Goal: Information Seeking & Learning: Check status

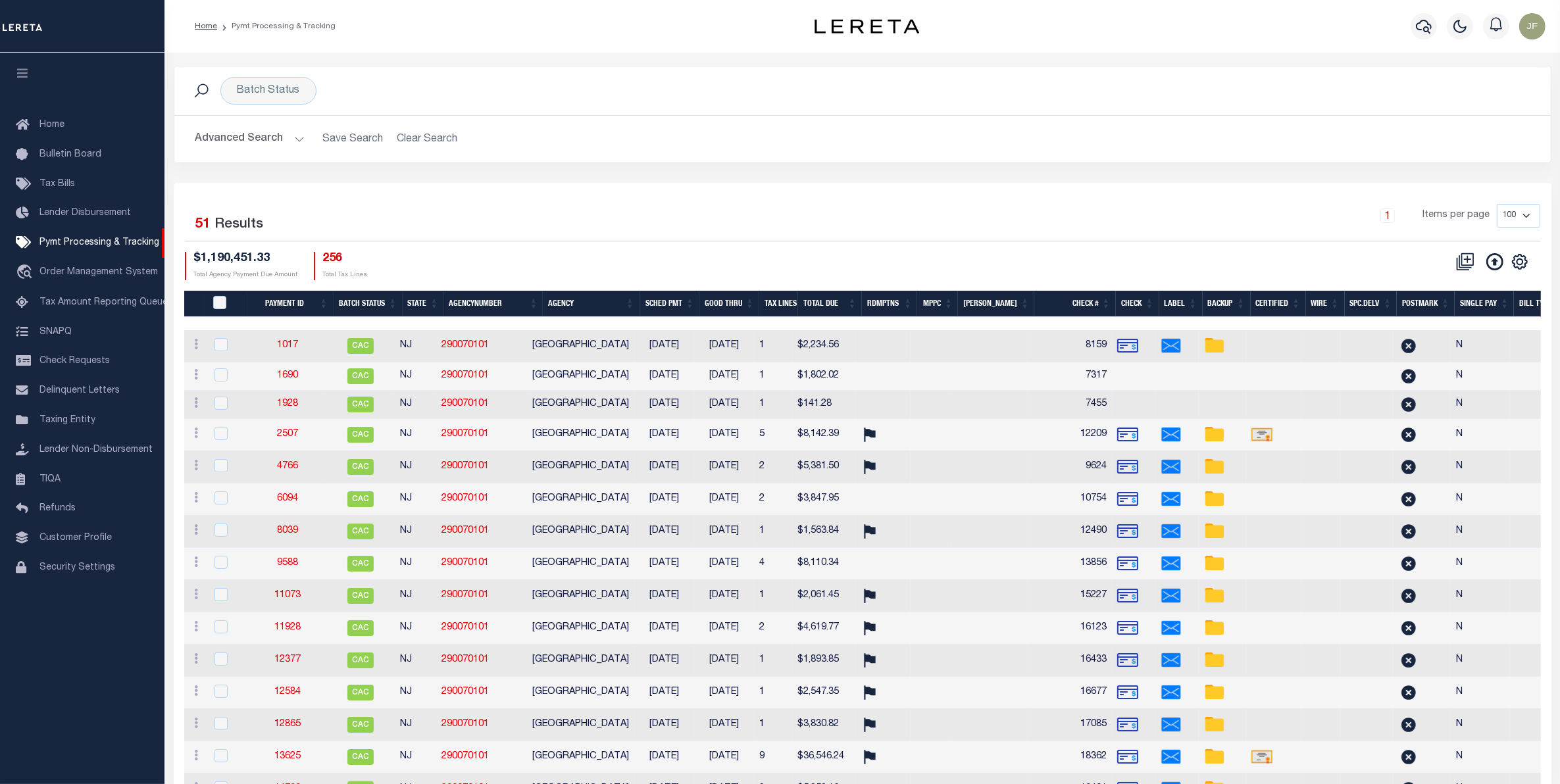
click at [290, 135] on button "Advanced Search" at bounding box center [250, 139] width 110 height 26
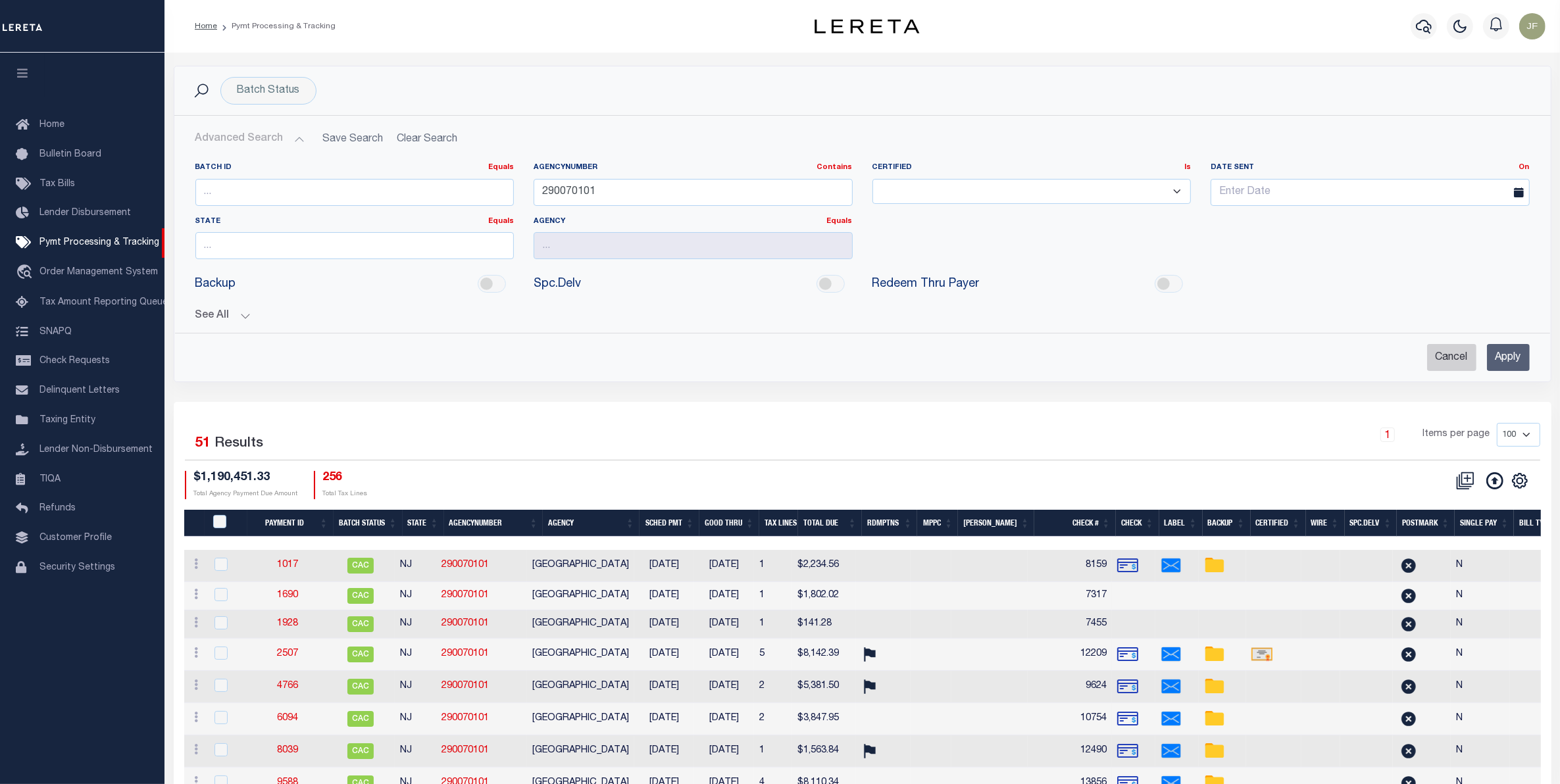
click at [1435, 360] on input "Cancel" at bounding box center [1451, 357] width 50 height 27
checkbox input "true"
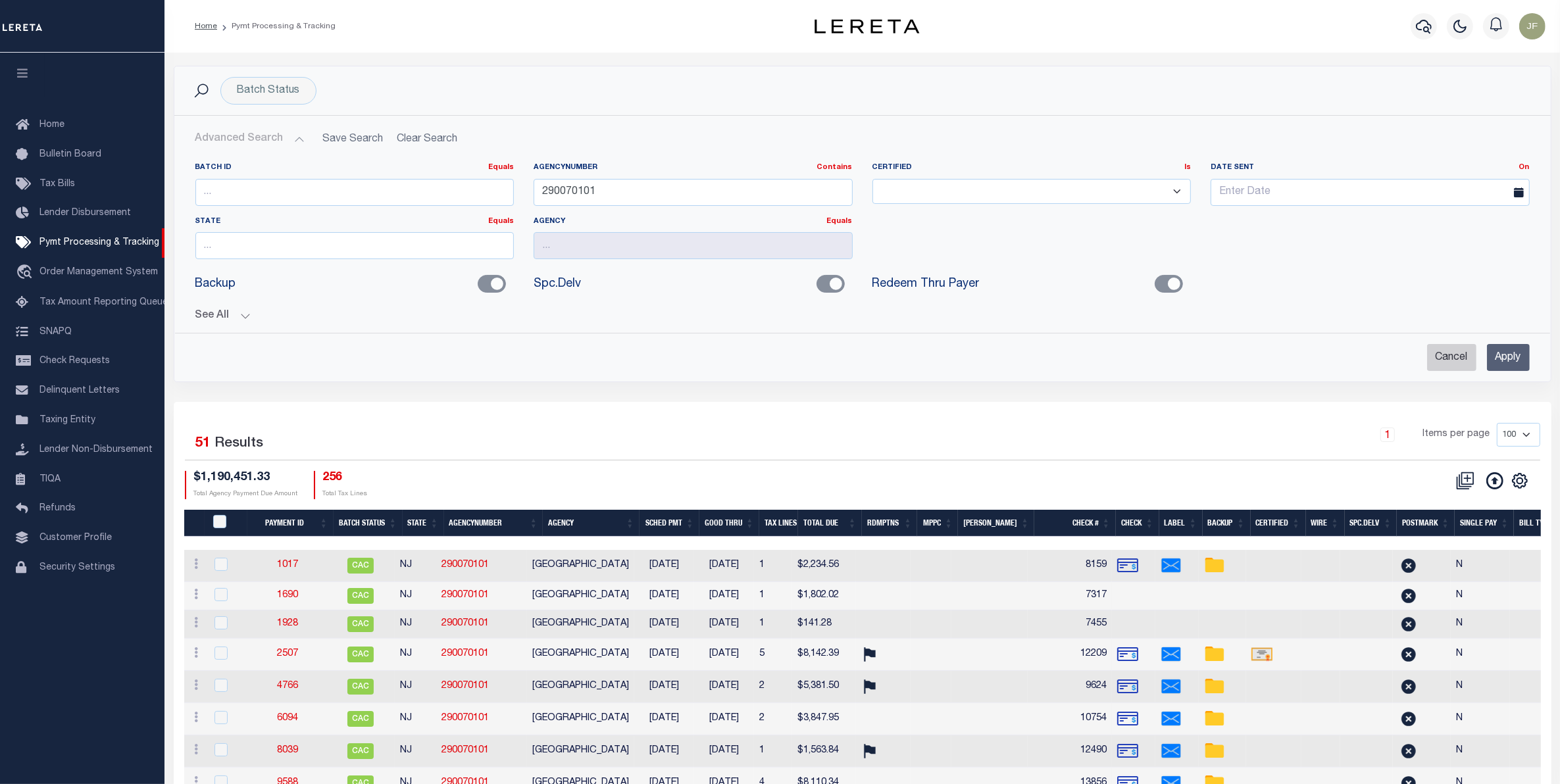
checkbox input "true"
checkbox input "false"
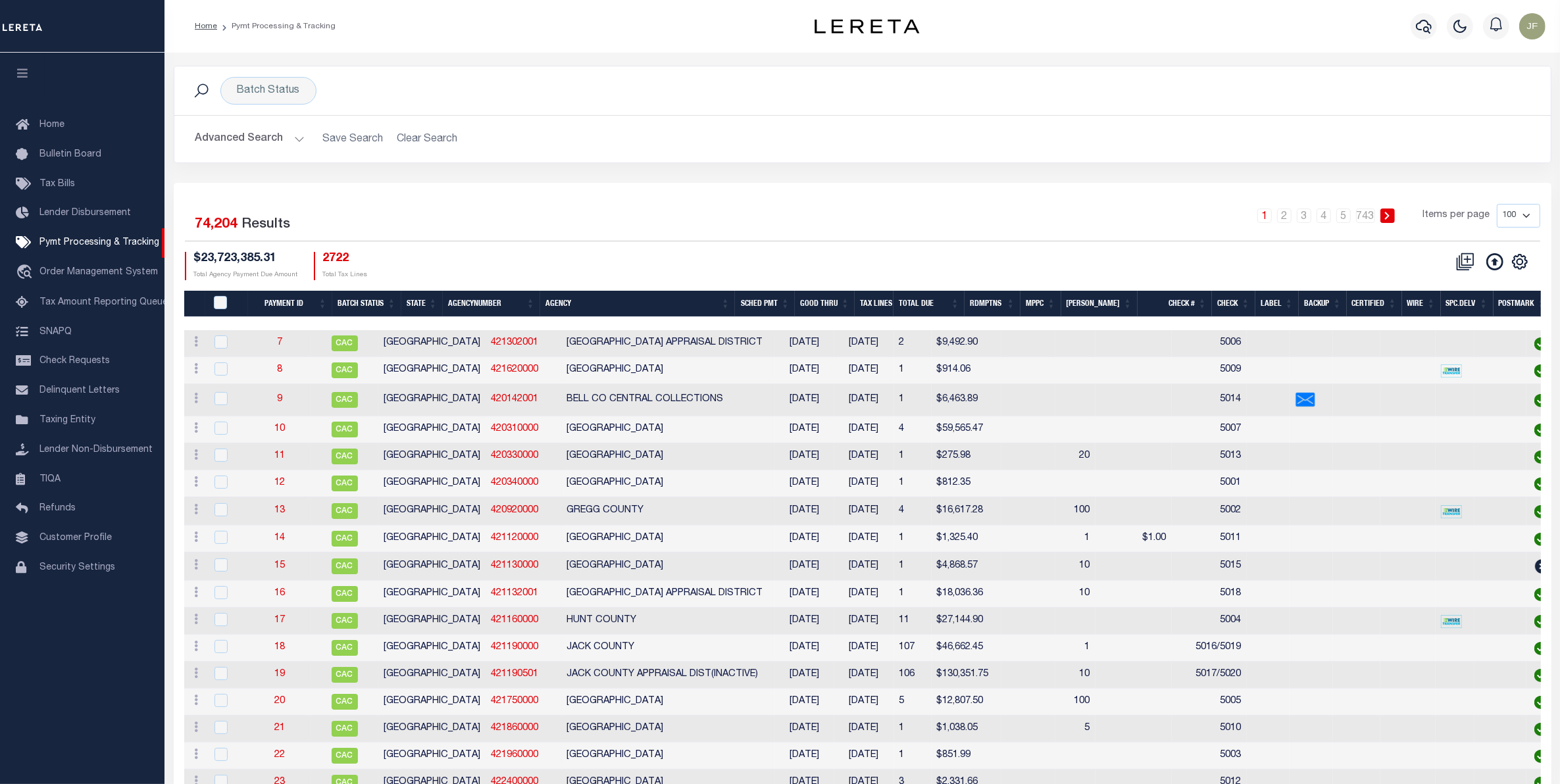
click at [245, 139] on button "Advanced Search" at bounding box center [250, 139] width 110 height 26
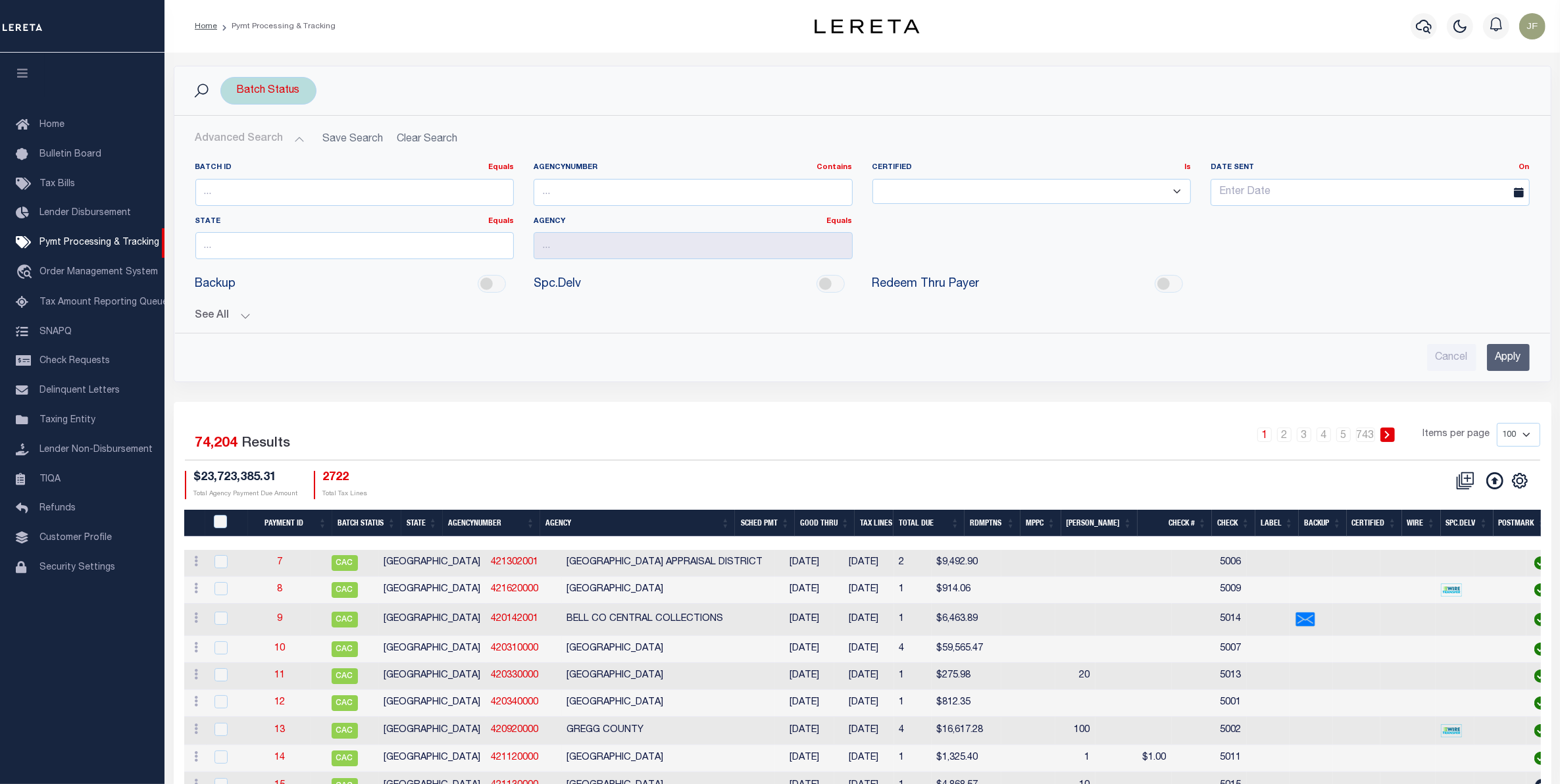
click at [281, 87] on div "Batch Status" at bounding box center [268, 91] width 96 height 28
click at [221, 195] on input "number" at bounding box center [354, 192] width 319 height 27
click at [388, 247] on input "text" at bounding box center [354, 245] width 319 height 27
type input "PA"
click at [586, 243] on input "text" at bounding box center [693, 245] width 319 height 27
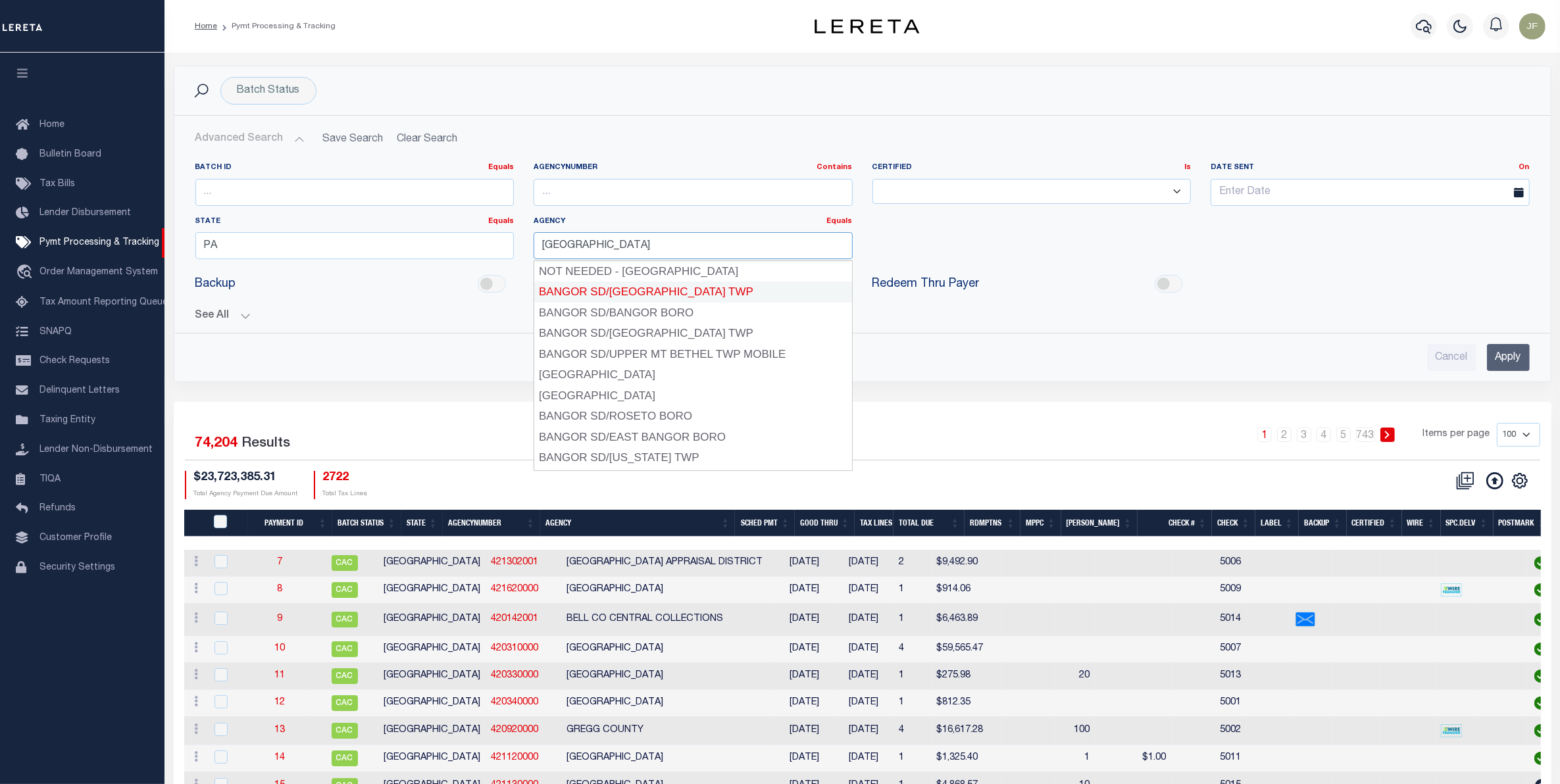
click at [717, 288] on div "BANGOR SD/UPPER MT BETHEL TWP" at bounding box center [693, 292] width 317 height 21
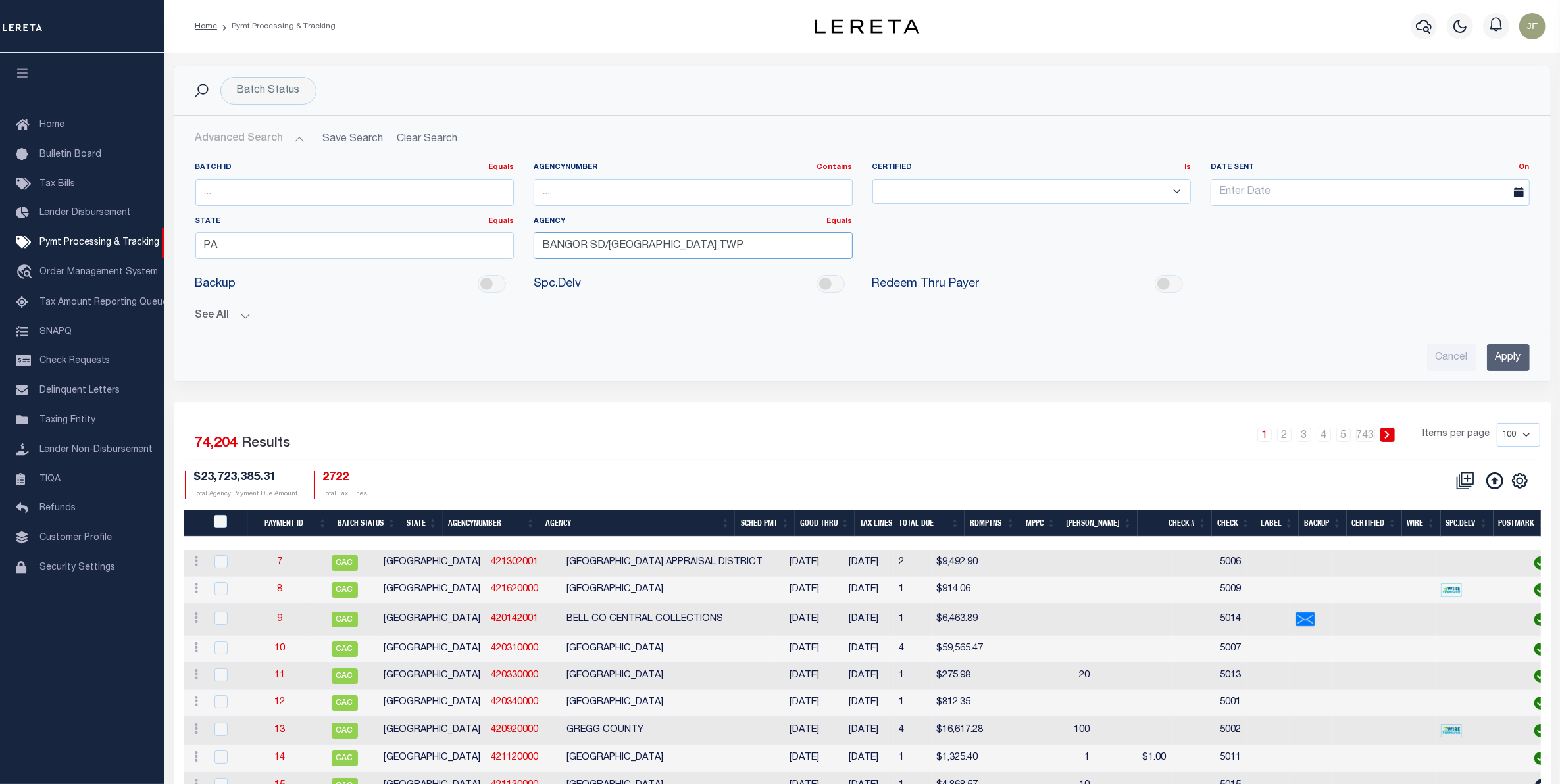
type input "BANGOR SD/UPPER MT BETHEL TWP"
click at [1503, 355] on input "Apply" at bounding box center [1507, 357] width 43 height 27
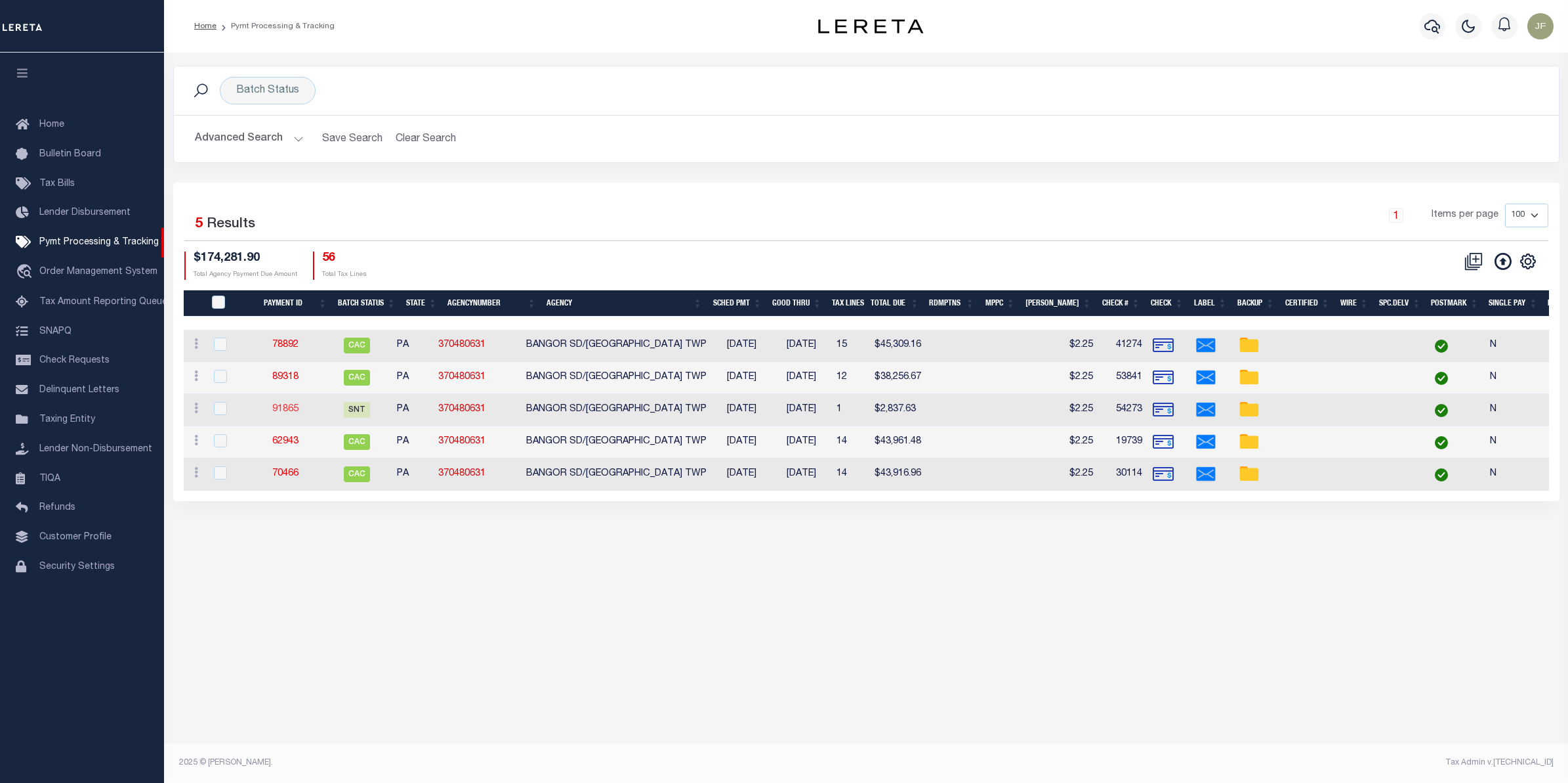
click at [296, 413] on link "91865" at bounding box center [285, 408] width 26 height 9
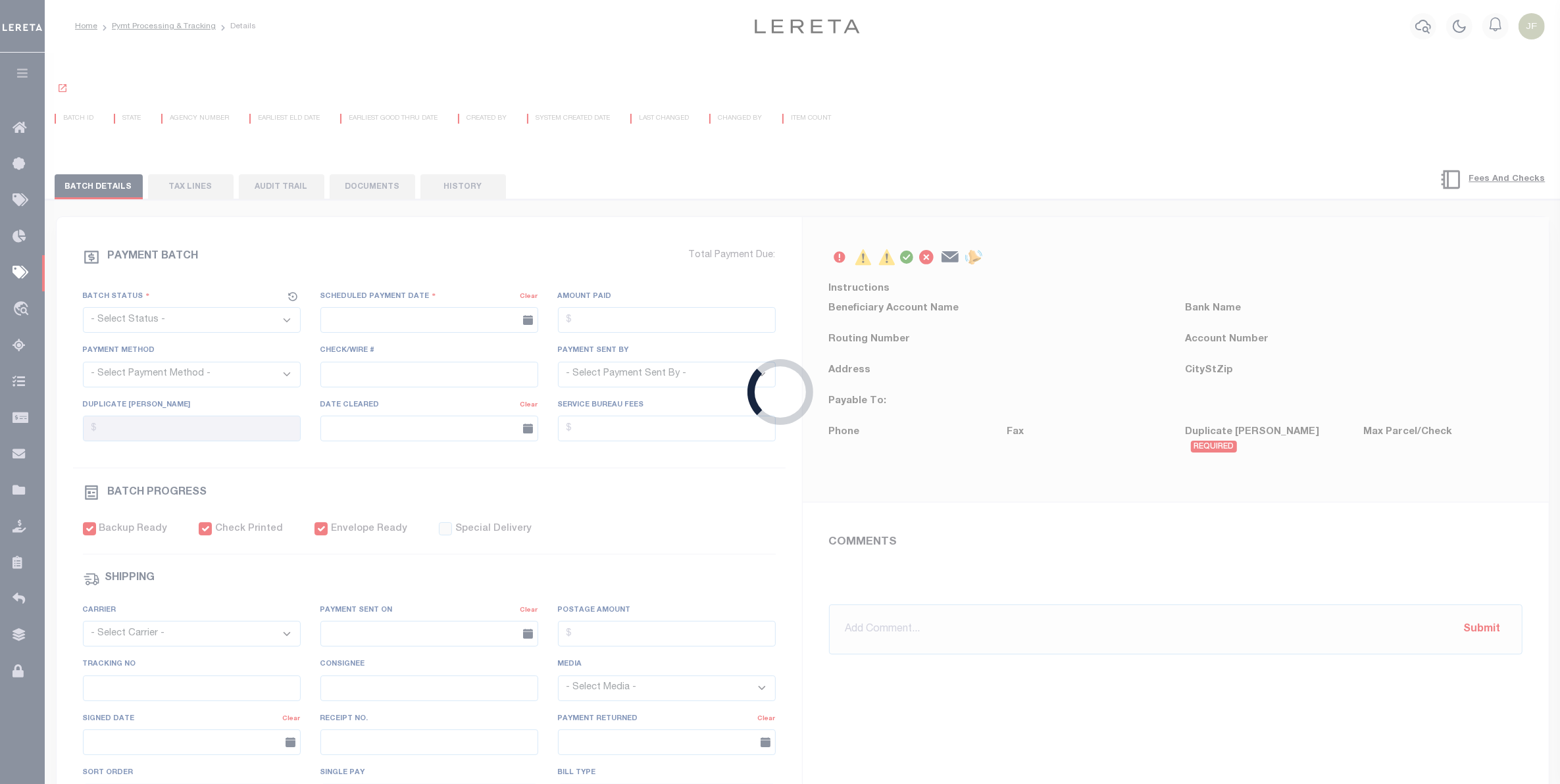
select select "SNT"
type input "10/07/2025"
type input "$2,837.63"
select select "CHK"
type input "54273"
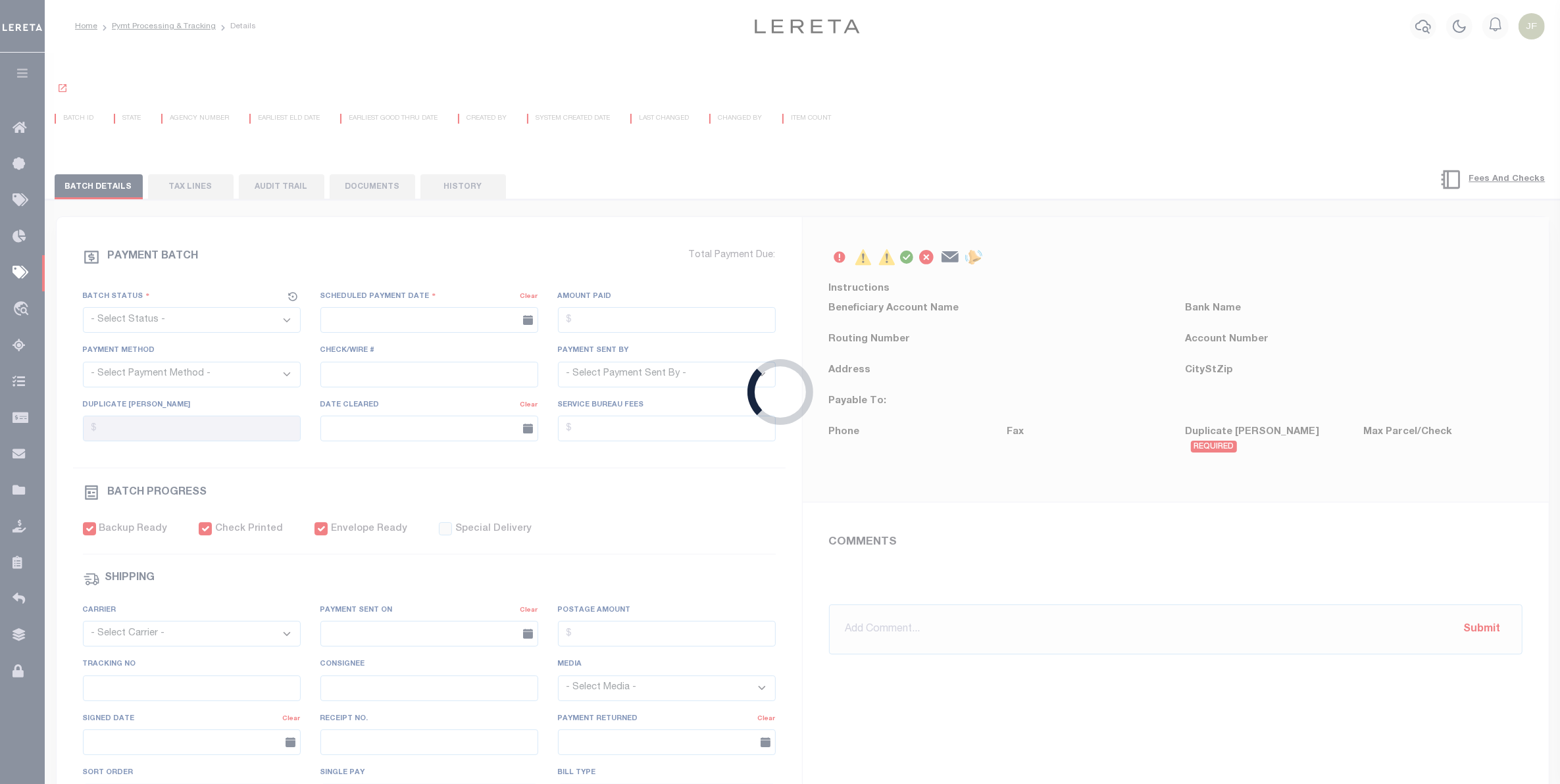
select select "Urbina, Matthew"
checkbox input "true"
select select "FDX"
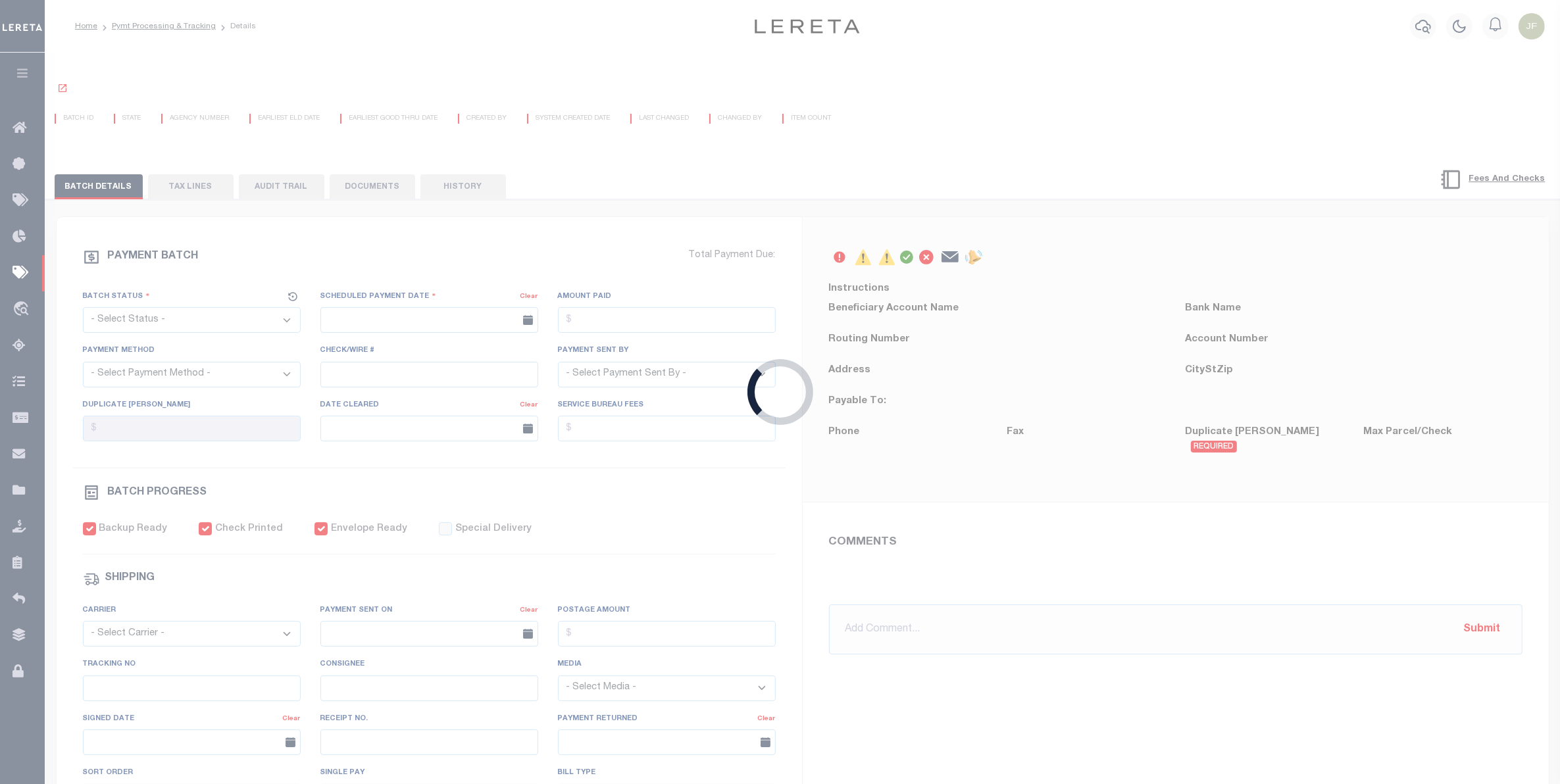
type input "10/07/2025"
type input "884982369993"
type input "N"
radio input "true"
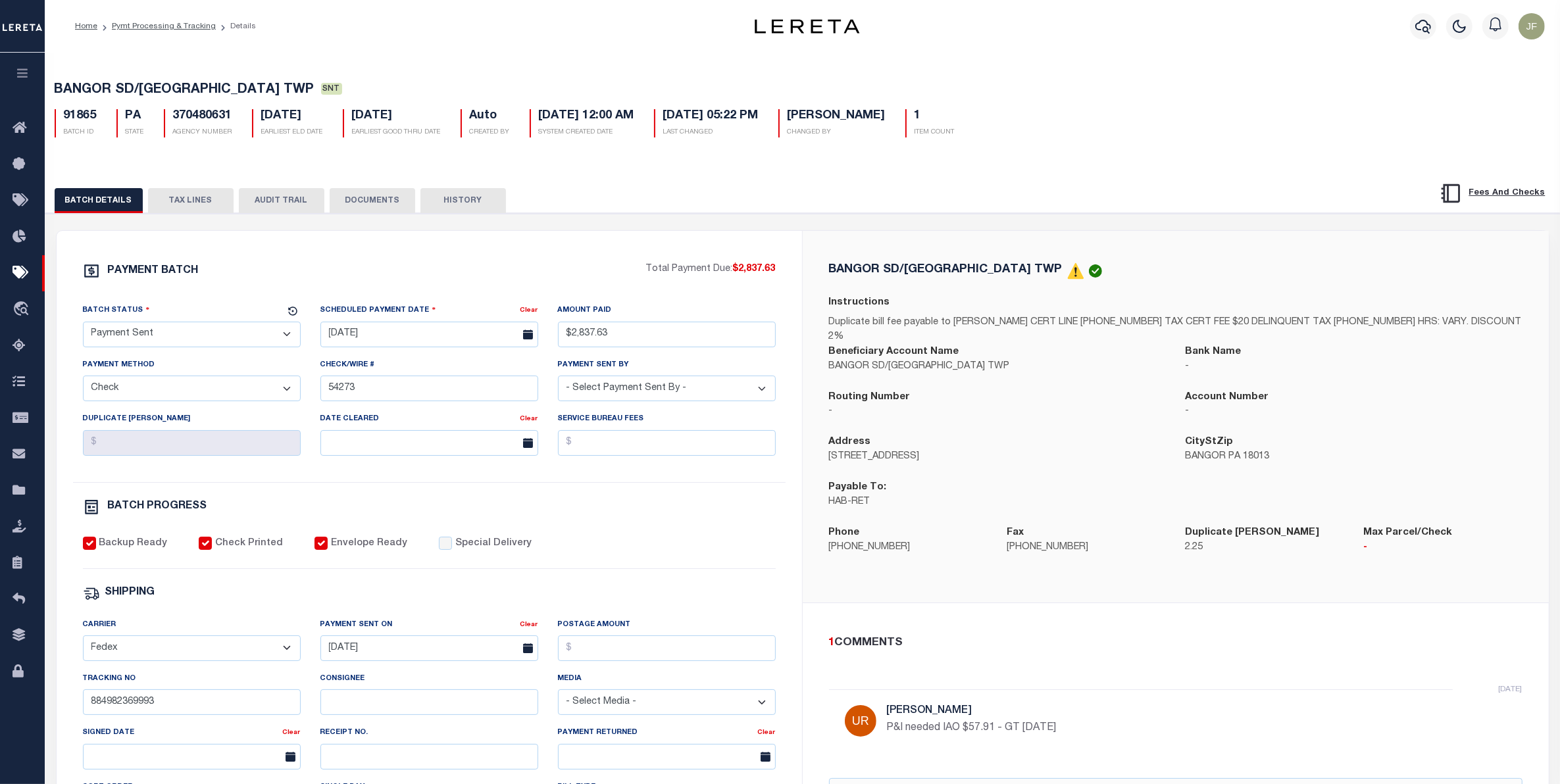
click at [203, 209] on button "TAX LINES" at bounding box center [191, 200] width 86 height 25
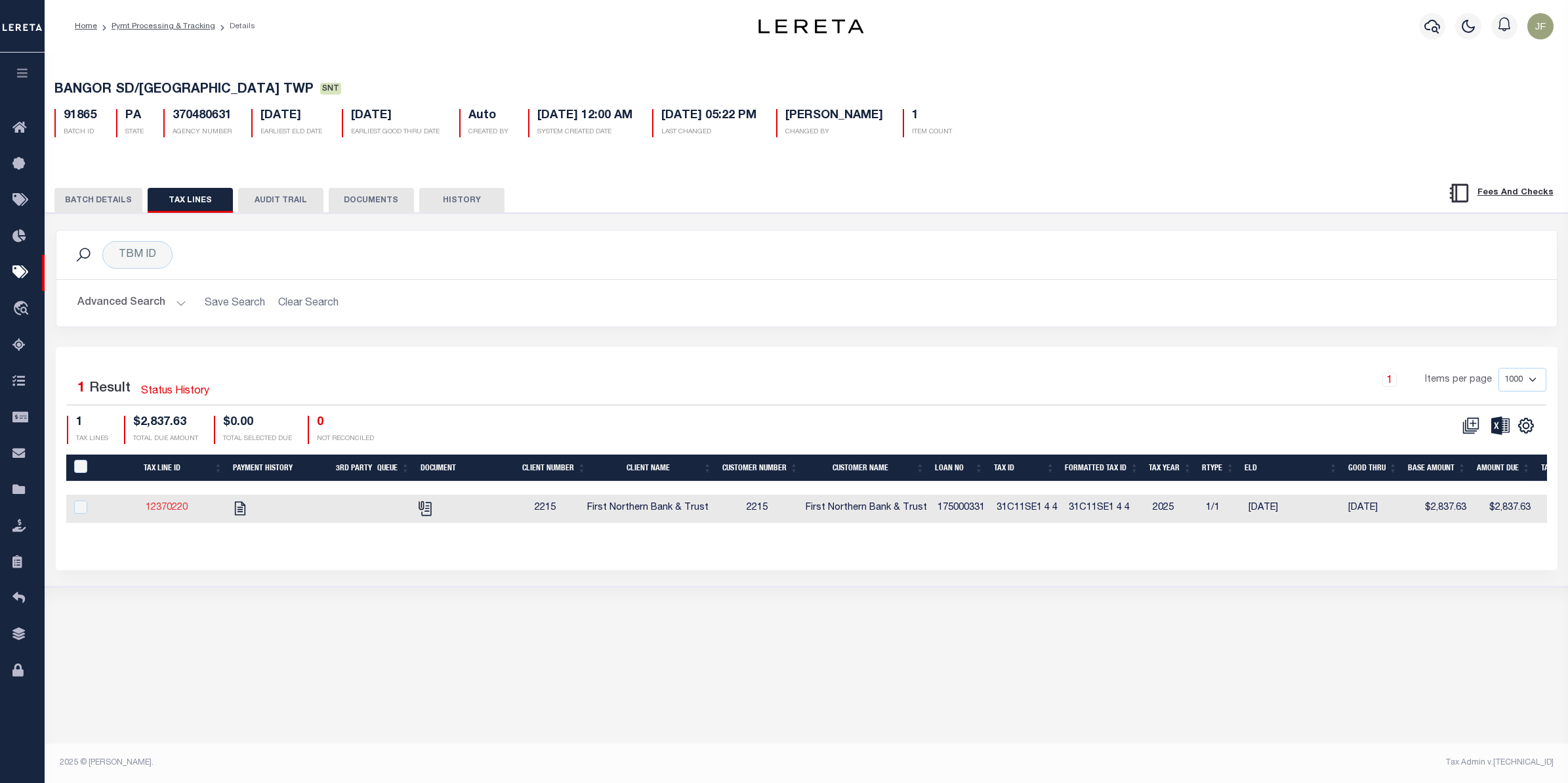
click at [176, 512] on link "12370220" at bounding box center [167, 507] width 42 height 9
checkbox input "true"
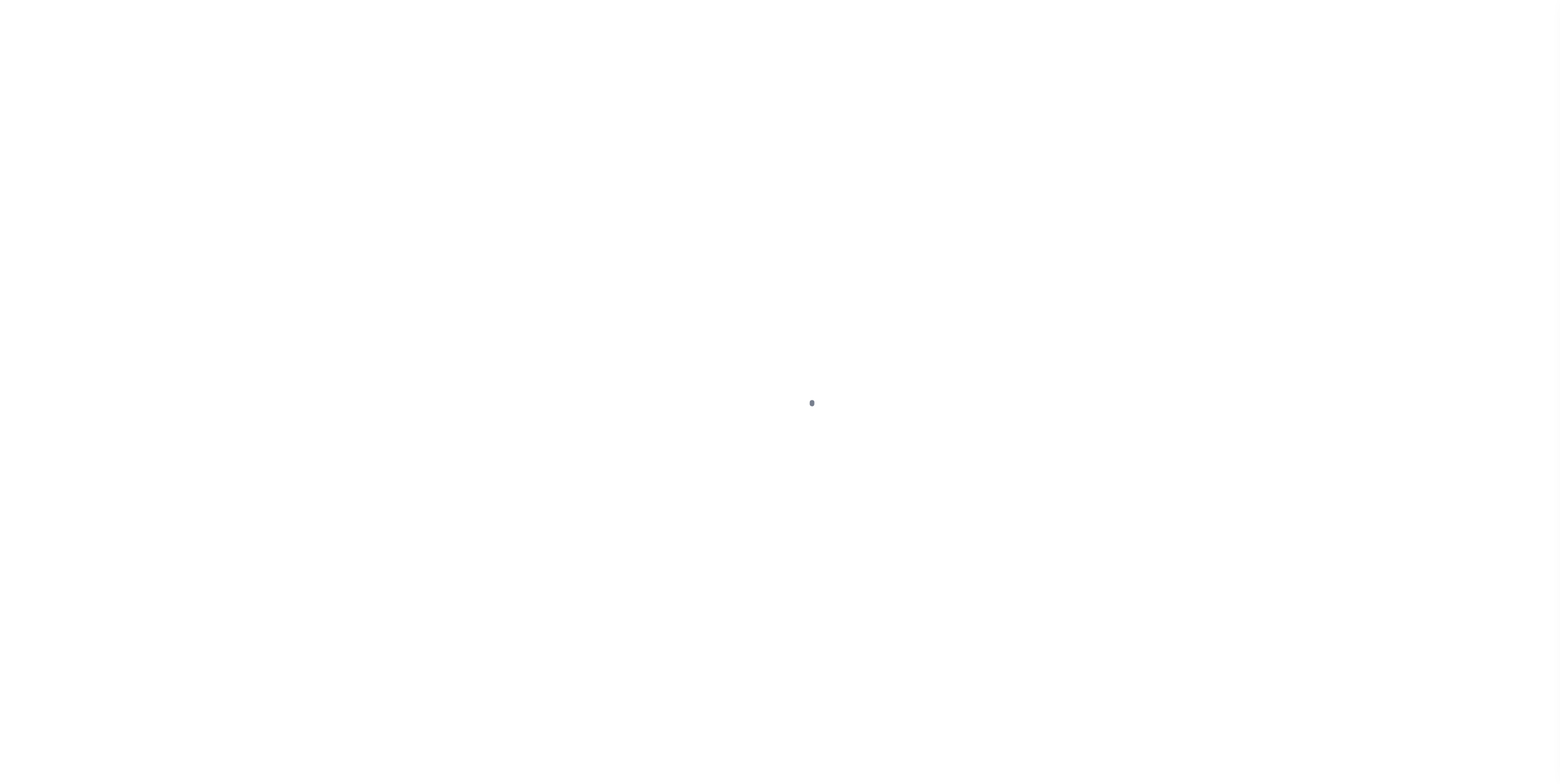
checkbox input "false"
type textarea "CAS-48399 2025/annual dlq Base $2,837.63 P/I $57.91-Lereta Responsibility( rpt …"
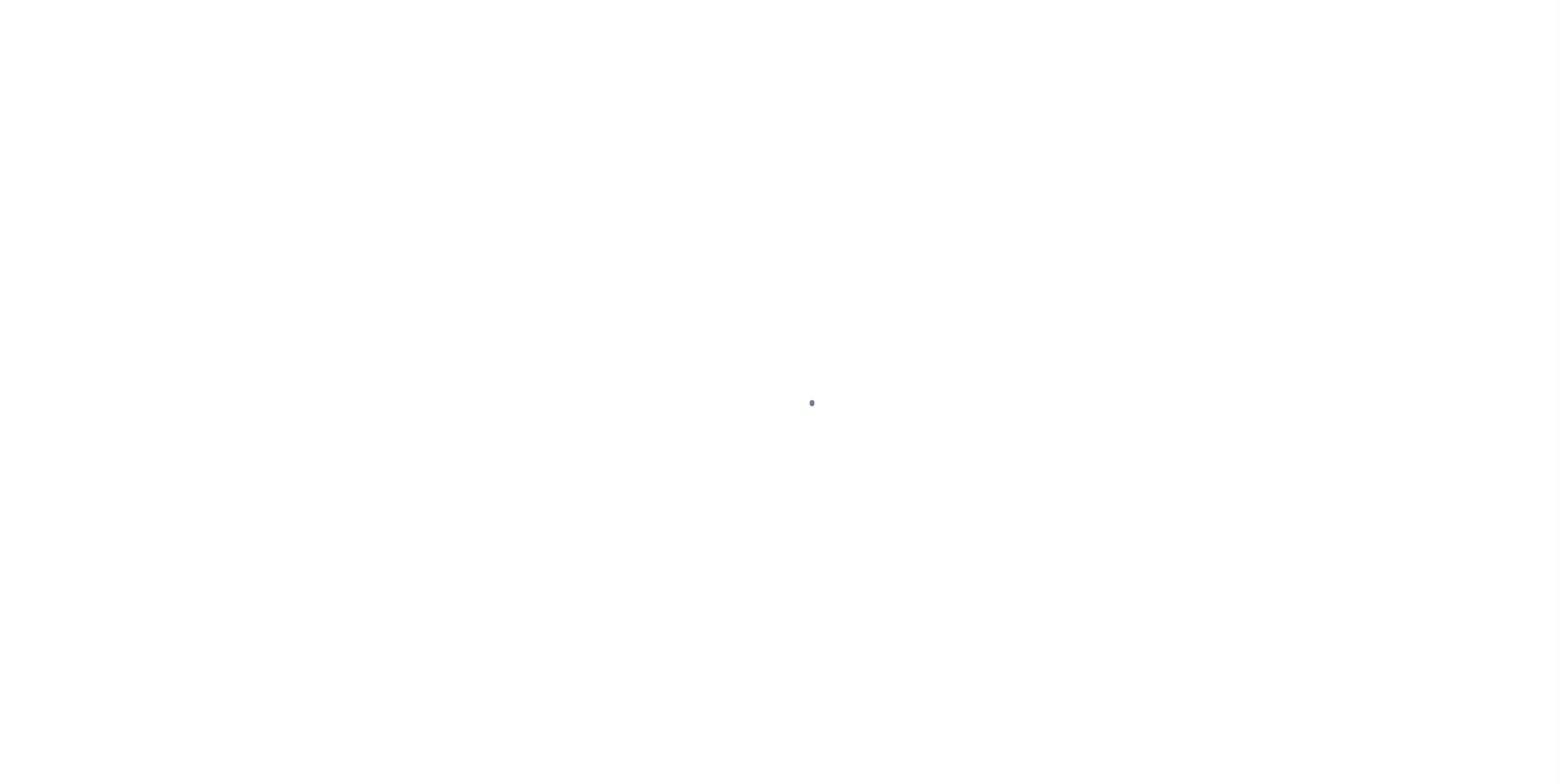
type input "00821"
type input "[DATE]"
type input "09/26/2025"
type input "12/01/2025"
select select "PYD"
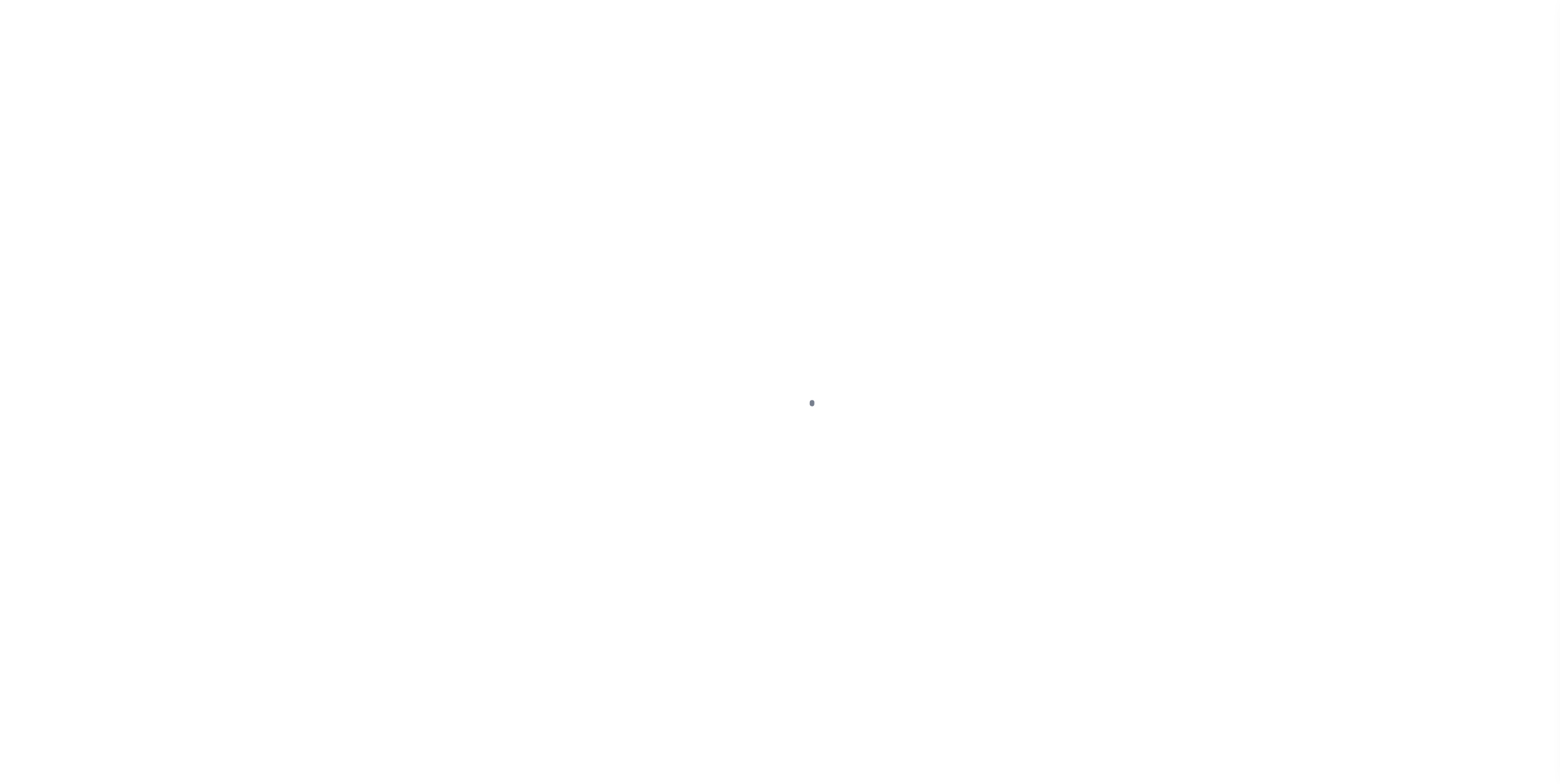
type input "$2,837.63"
type input "$0"
type input "$2,837.63"
type input "$2,895.54"
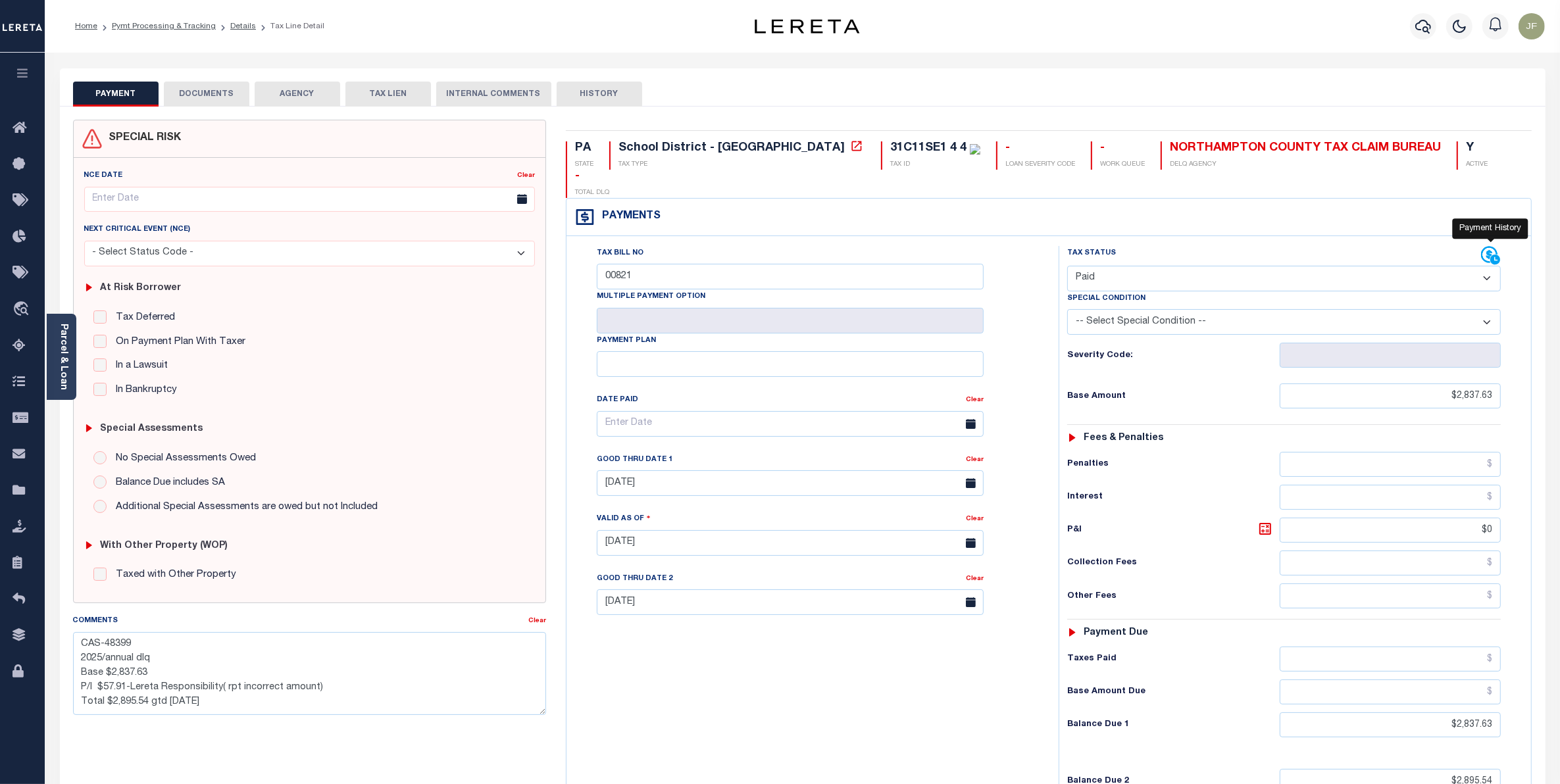
click at [1484, 246] on icon at bounding box center [1490, 256] width 20 height 20
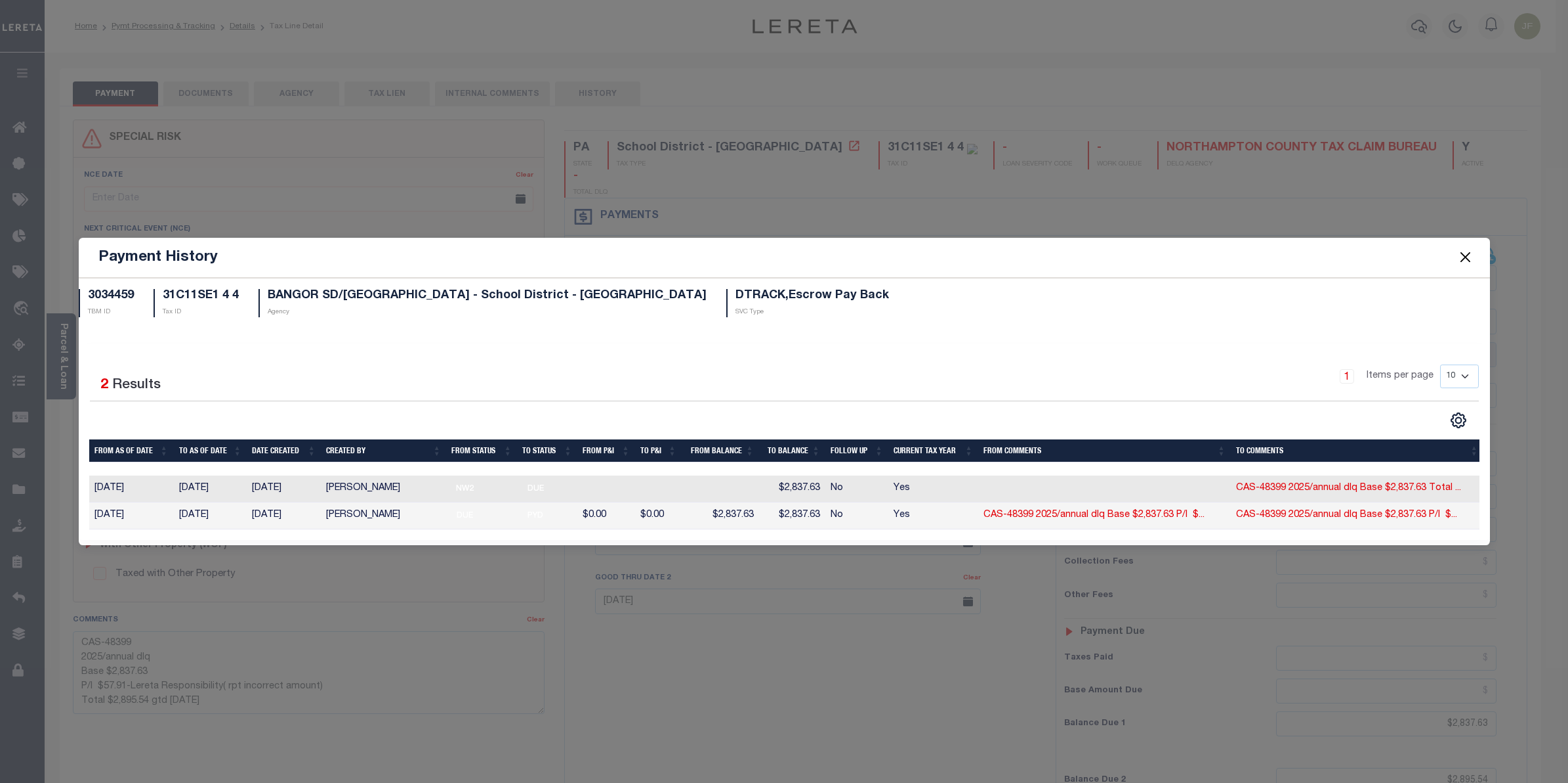
click at [1471, 250] on button "Close" at bounding box center [1465, 256] width 17 height 17
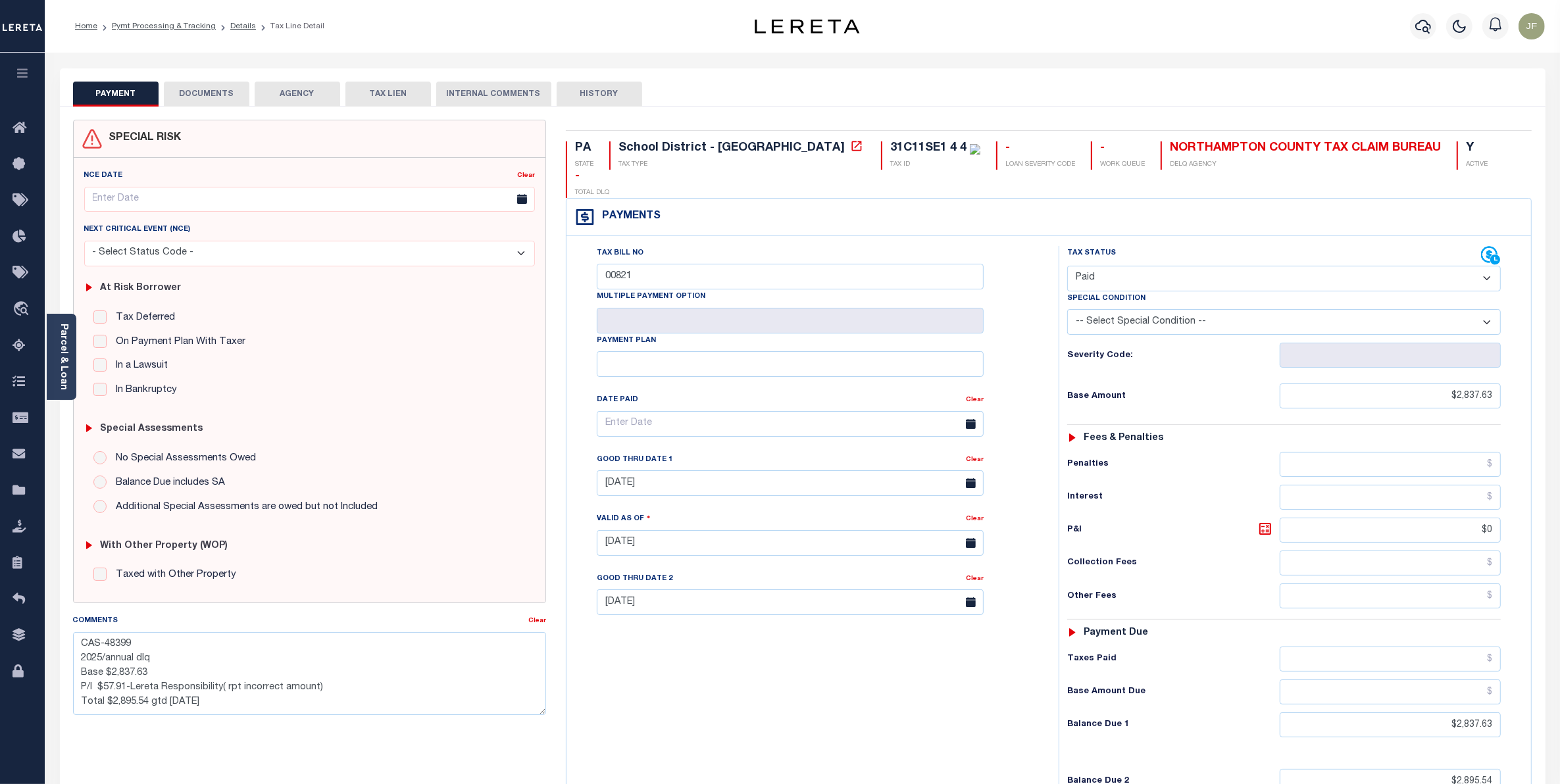
click at [201, 88] on button "DOCUMENTS" at bounding box center [207, 94] width 86 height 25
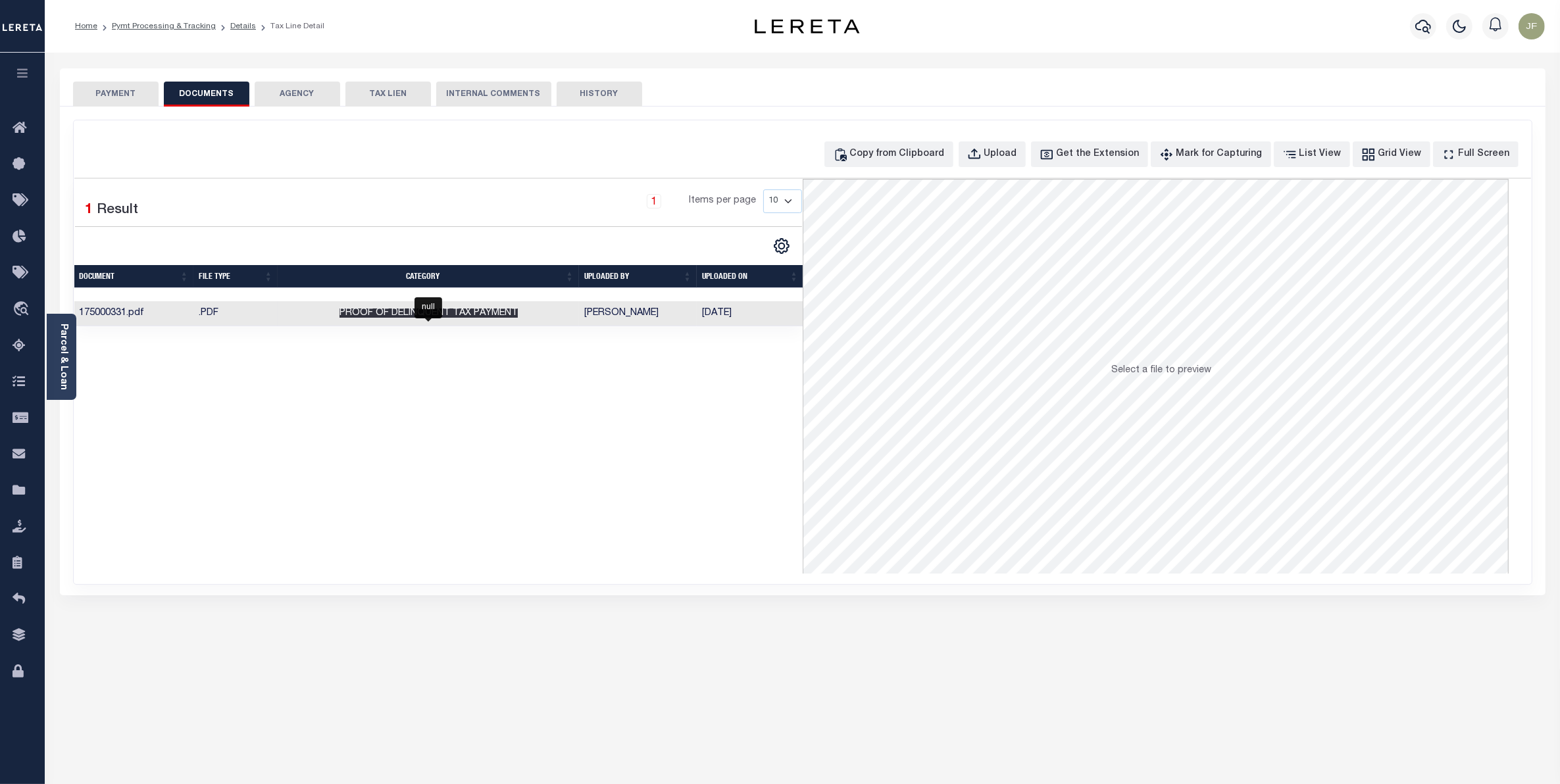
click at [508, 316] on span "Proof of Delinquent Tax Payment" at bounding box center [428, 312] width 178 height 9
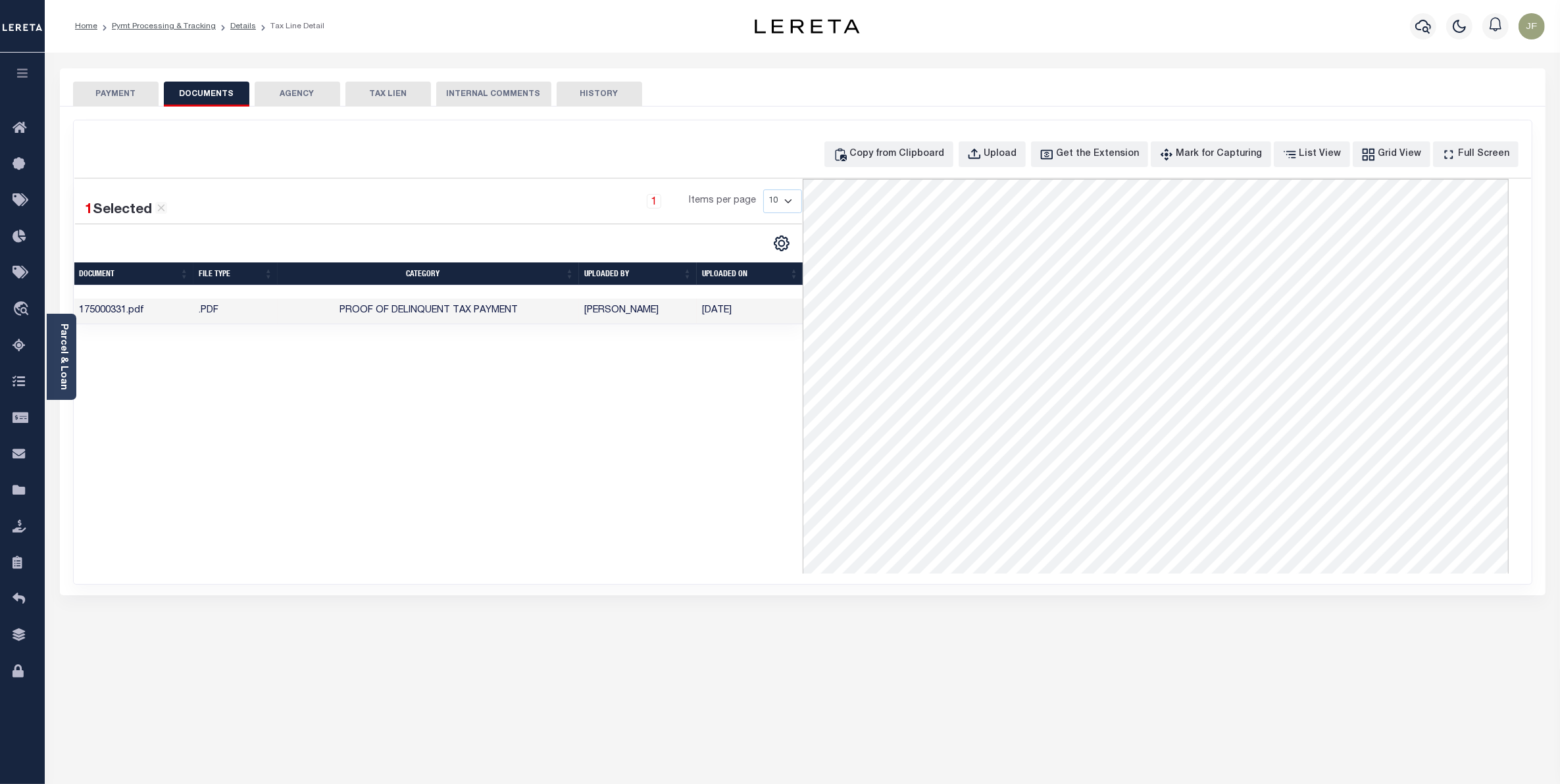
click at [125, 94] on button "PAYMENT" at bounding box center [115, 94] width 86 height 25
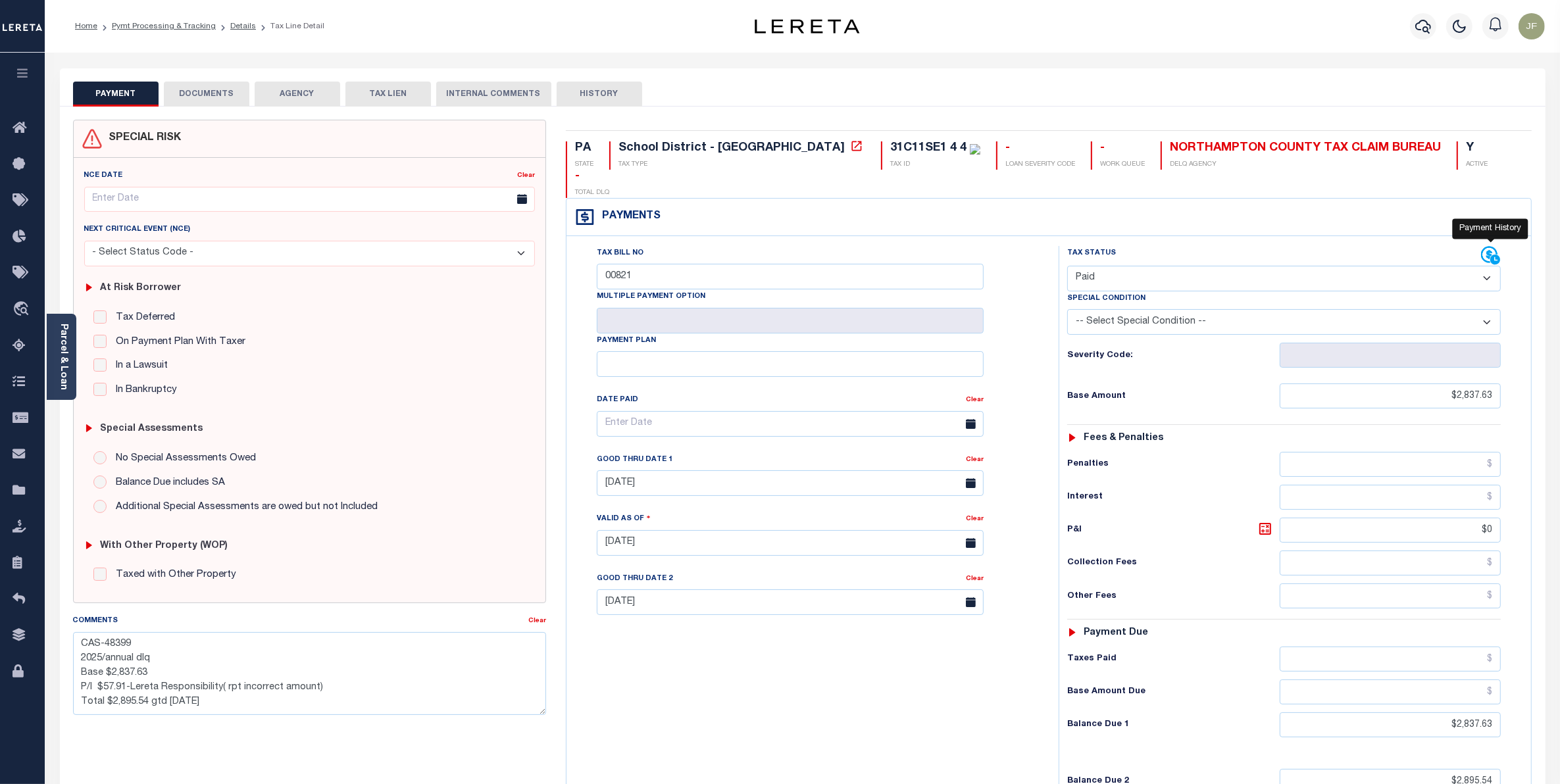
click at [1482, 246] on icon at bounding box center [1490, 256] width 20 height 20
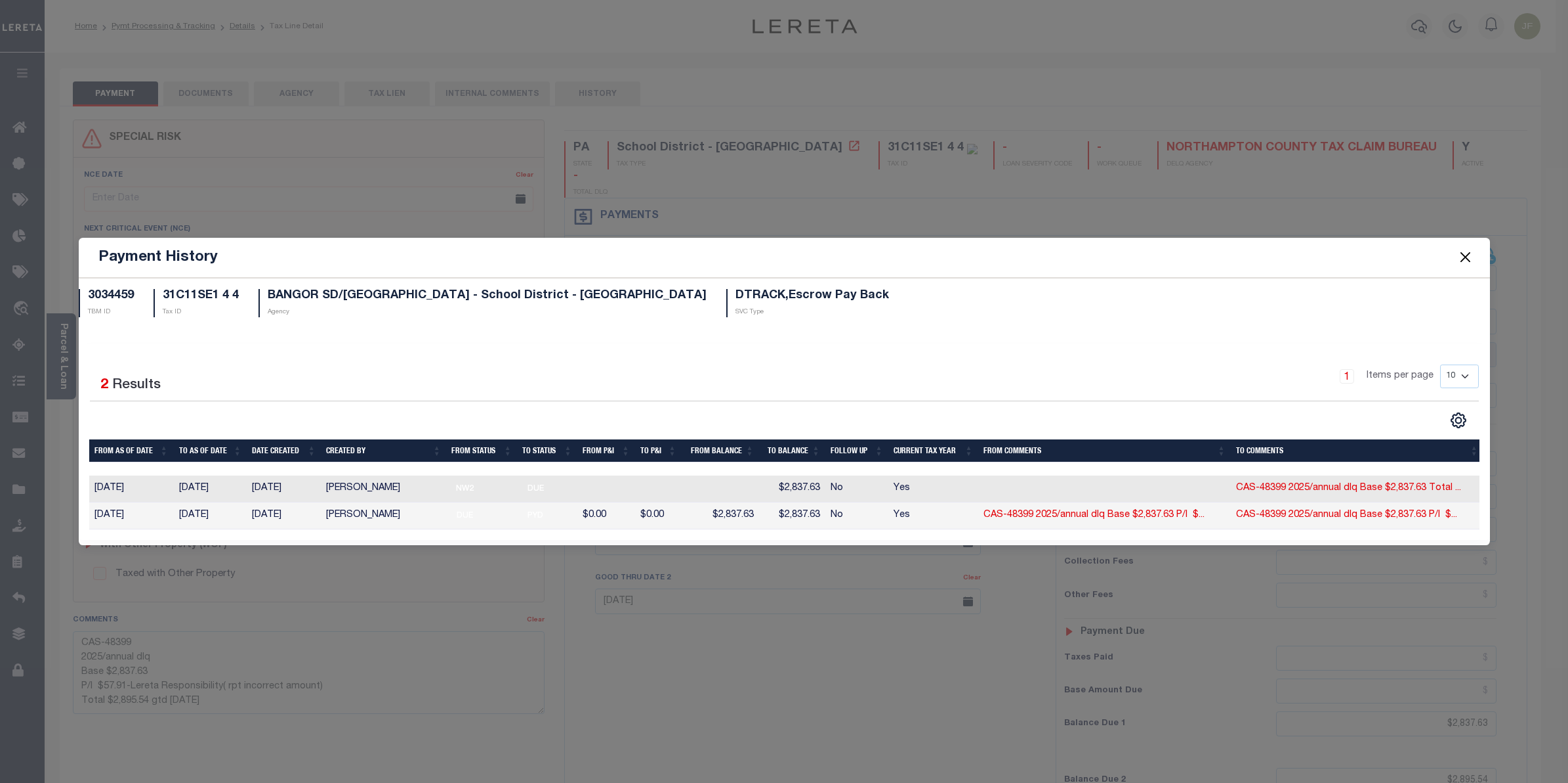
click at [1471, 254] on button "Close" at bounding box center [1465, 256] width 17 height 17
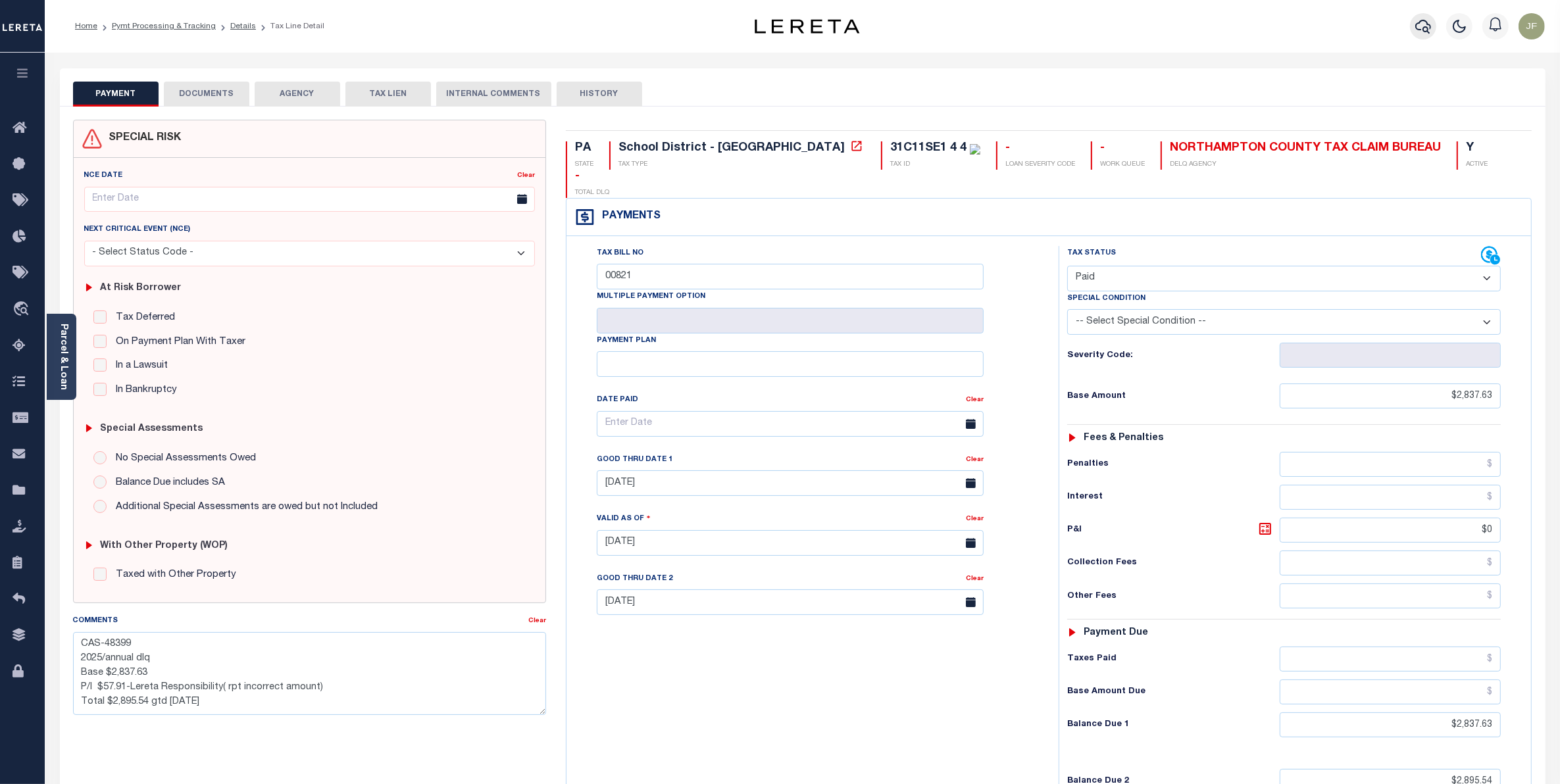
click at [1420, 28] on icon "button" at bounding box center [1423, 27] width 16 height 16
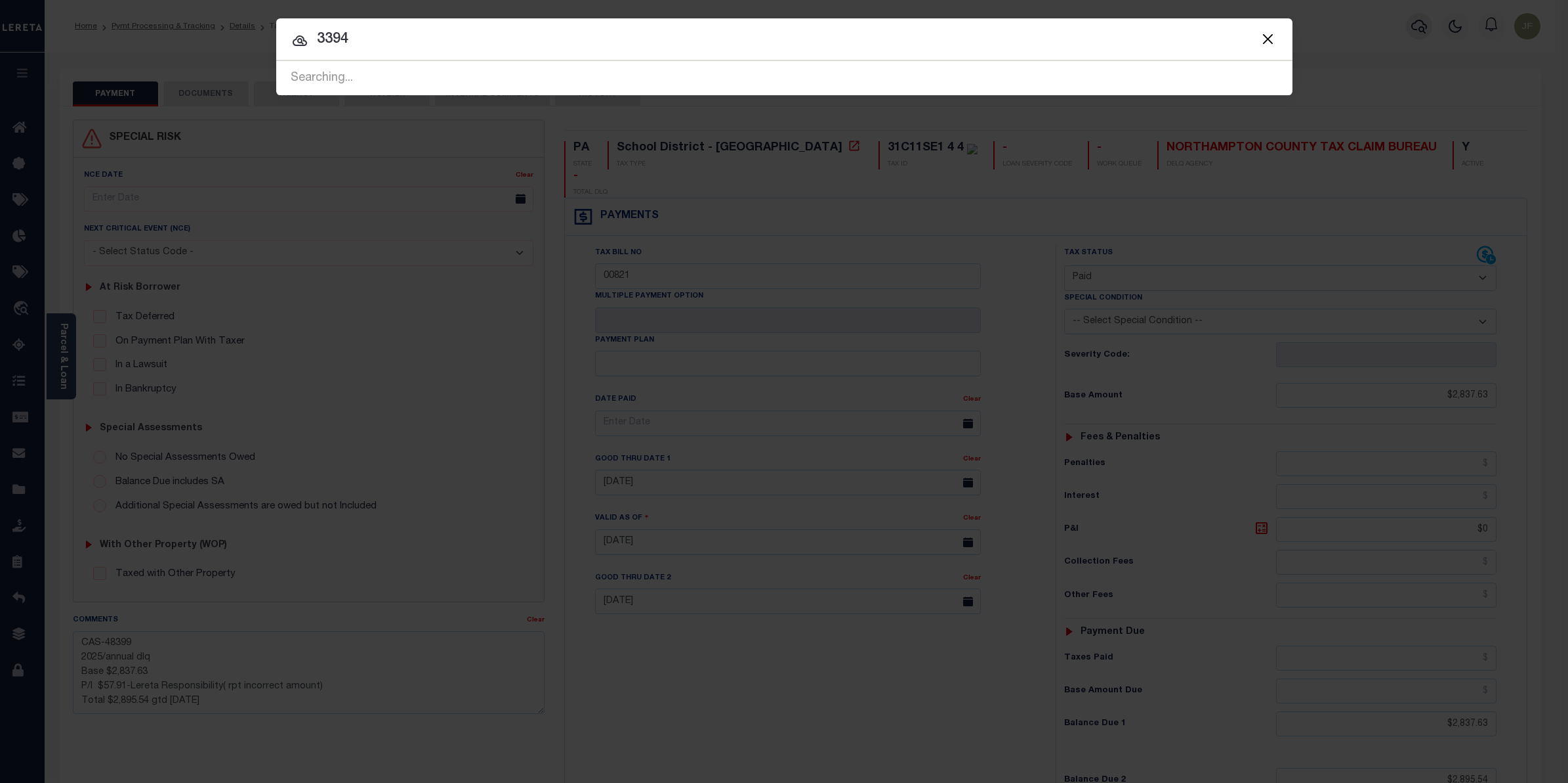
type input "3394"
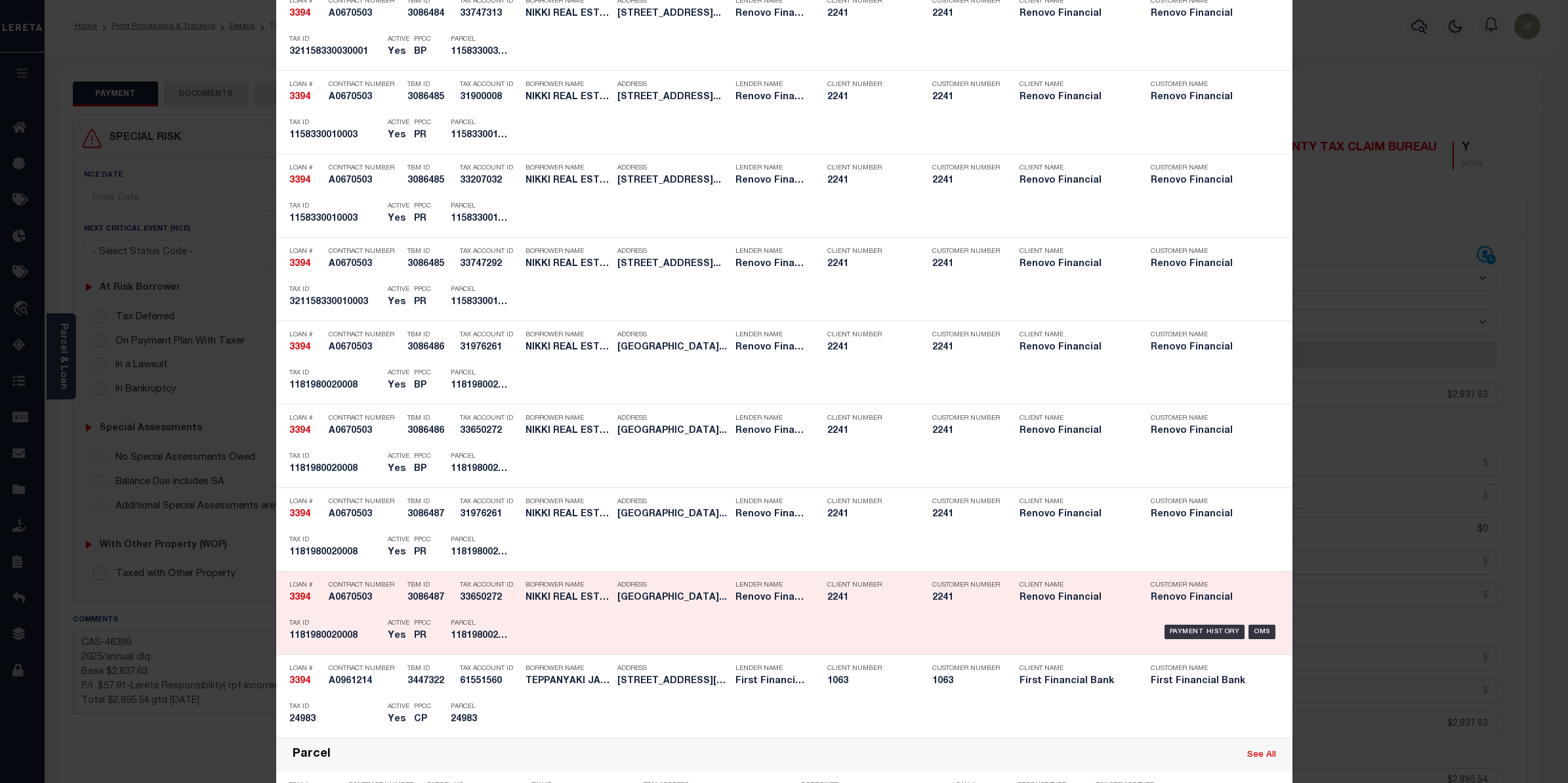
scroll to position [1231, 0]
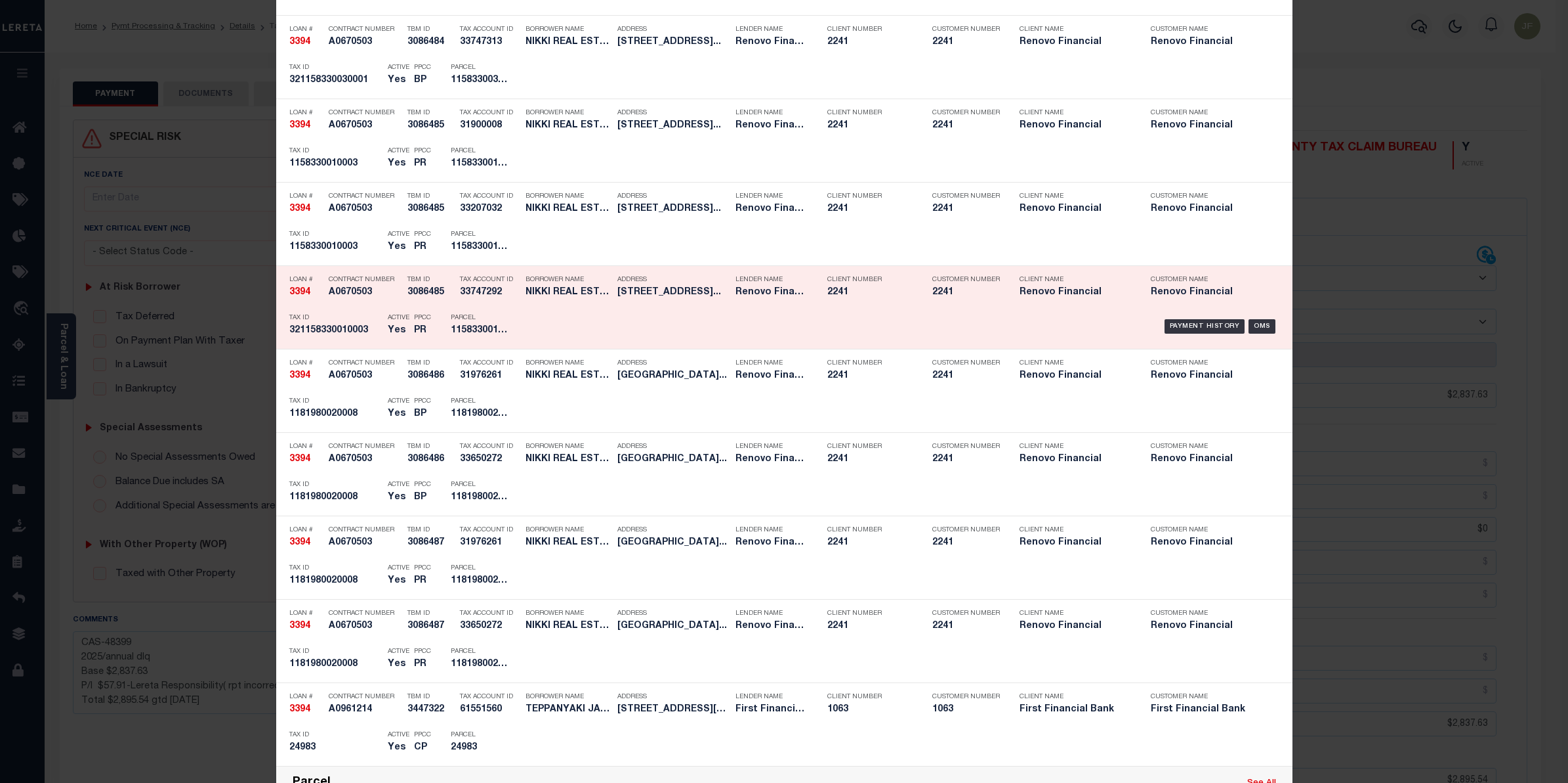
click at [1205, 319] on div "Payment History OMS" at bounding box center [904, 326] width 750 height 38
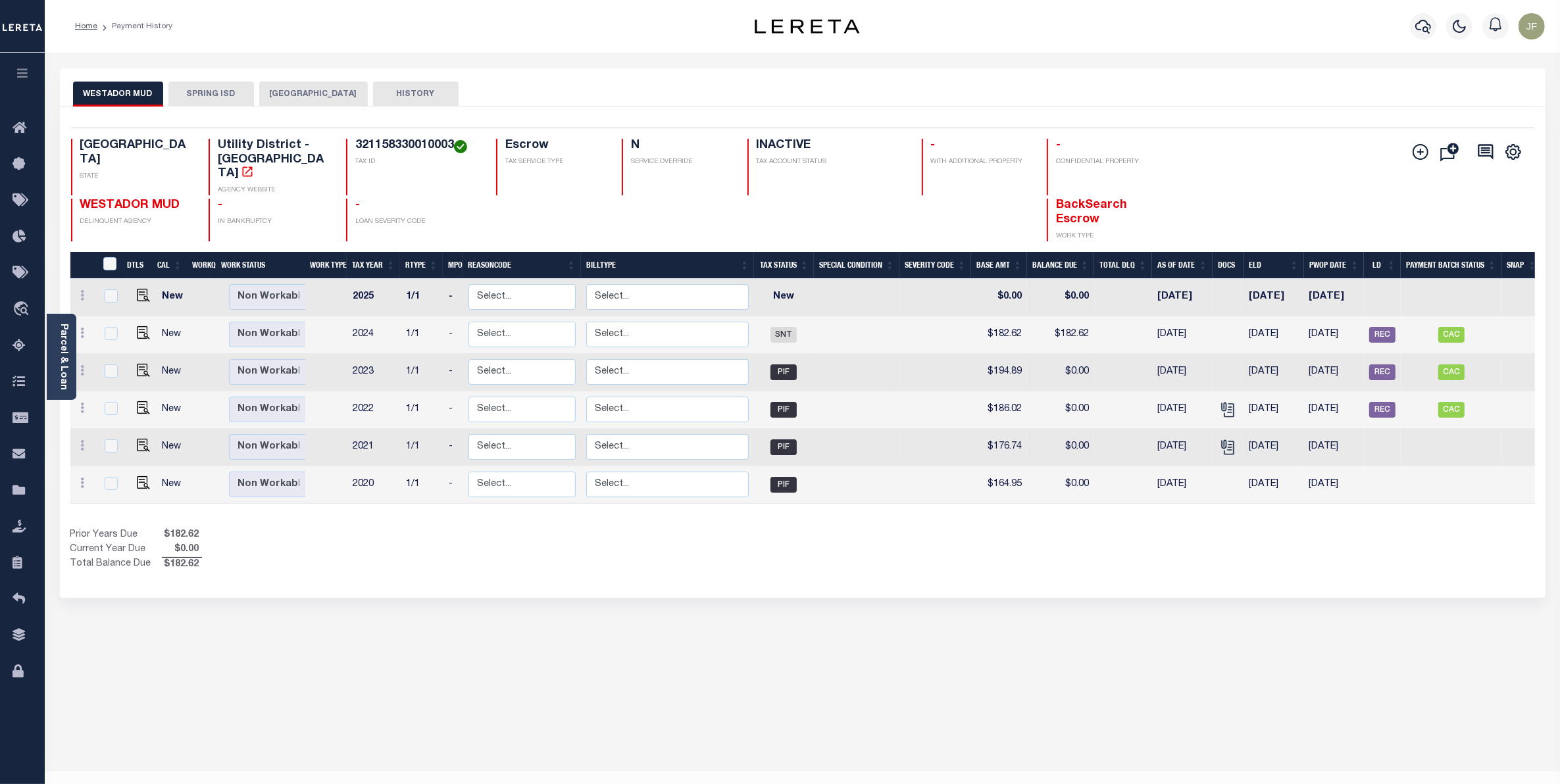
click at [198, 93] on button "SPRING ISD" at bounding box center [211, 94] width 86 height 25
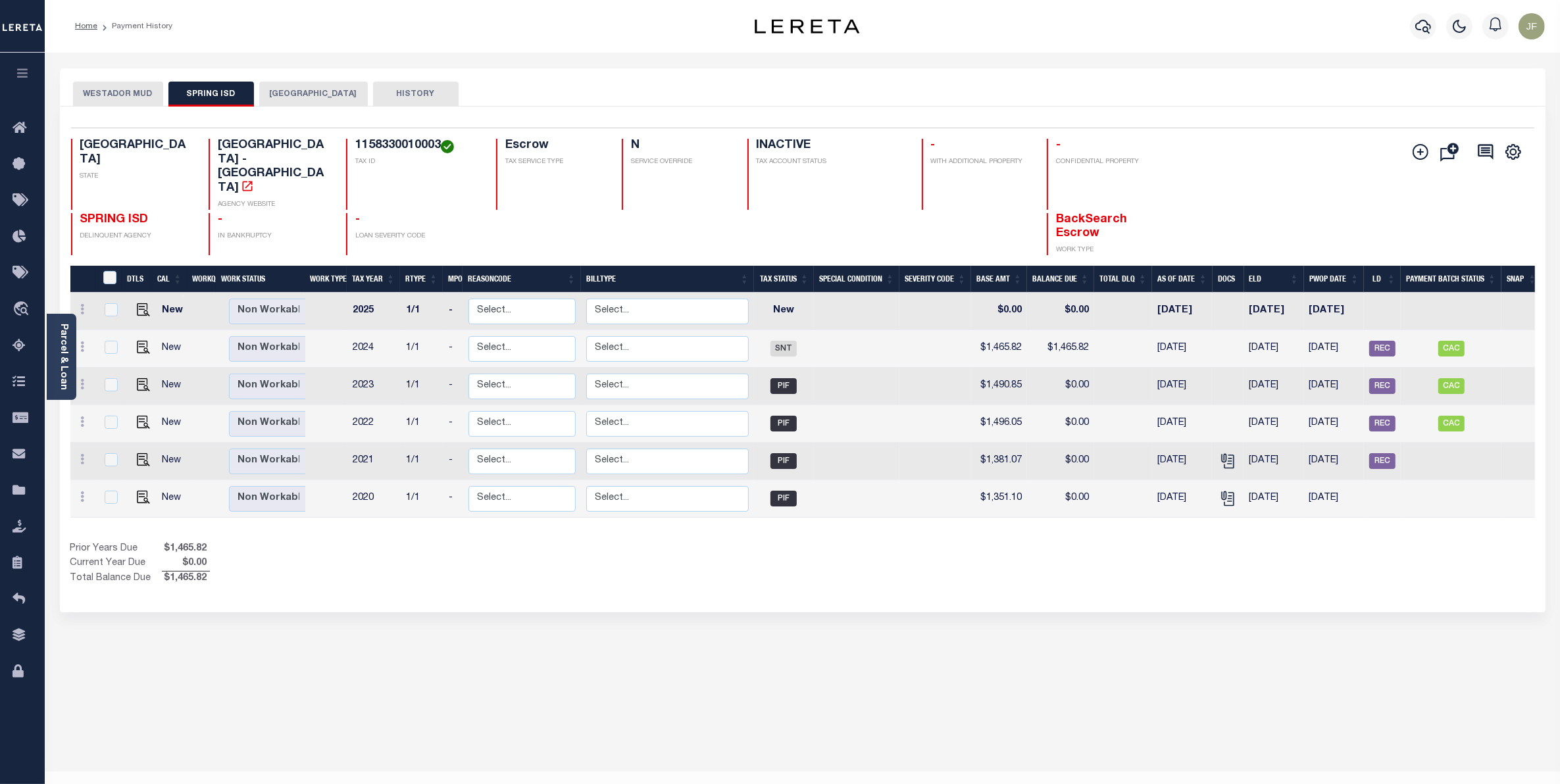
click at [277, 96] on button "[GEOGRAPHIC_DATA]" at bounding box center [313, 94] width 109 height 25
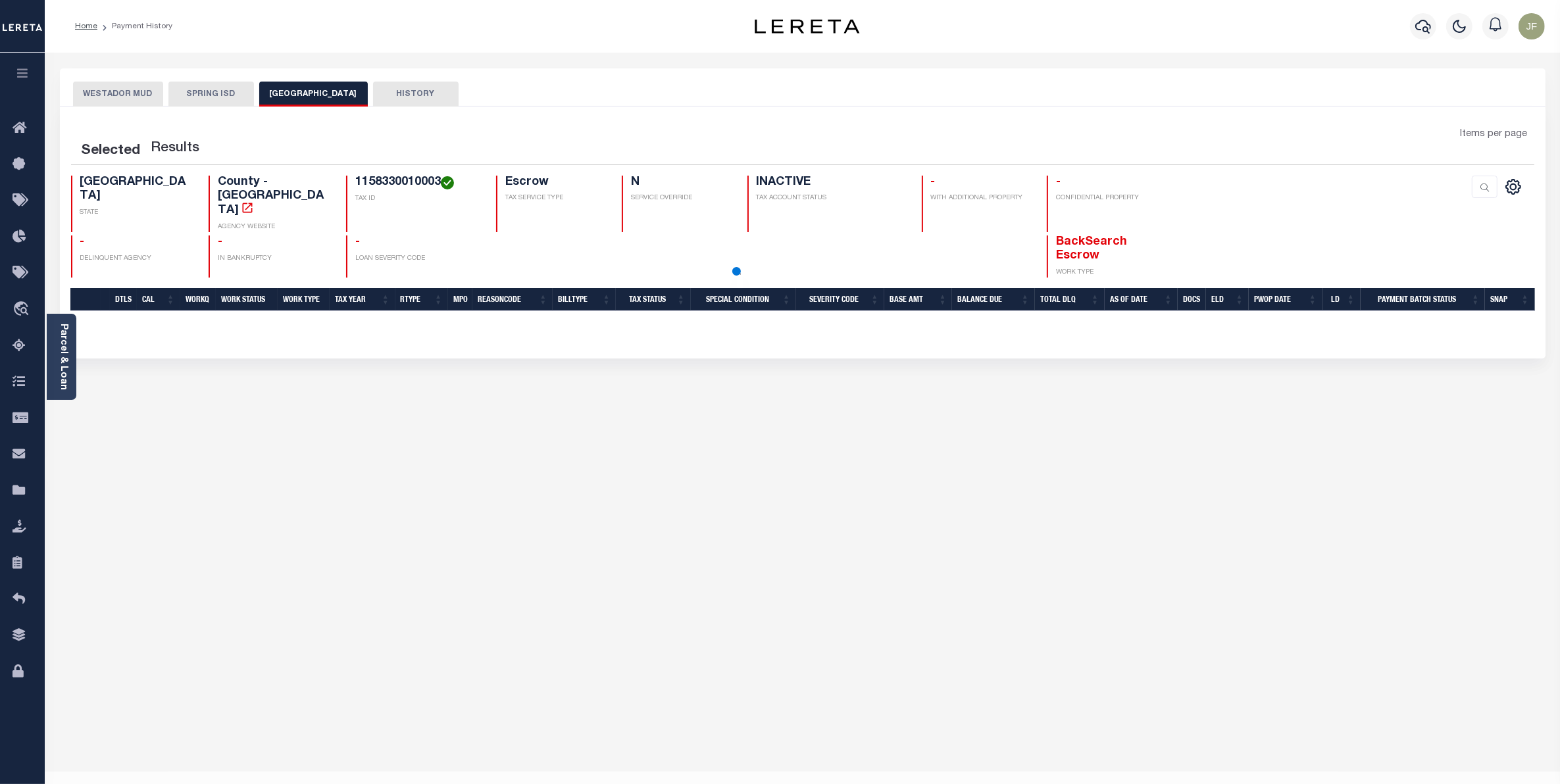
click at [99, 94] on button "WESTADOR MUD" at bounding box center [117, 94] width 91 height 25
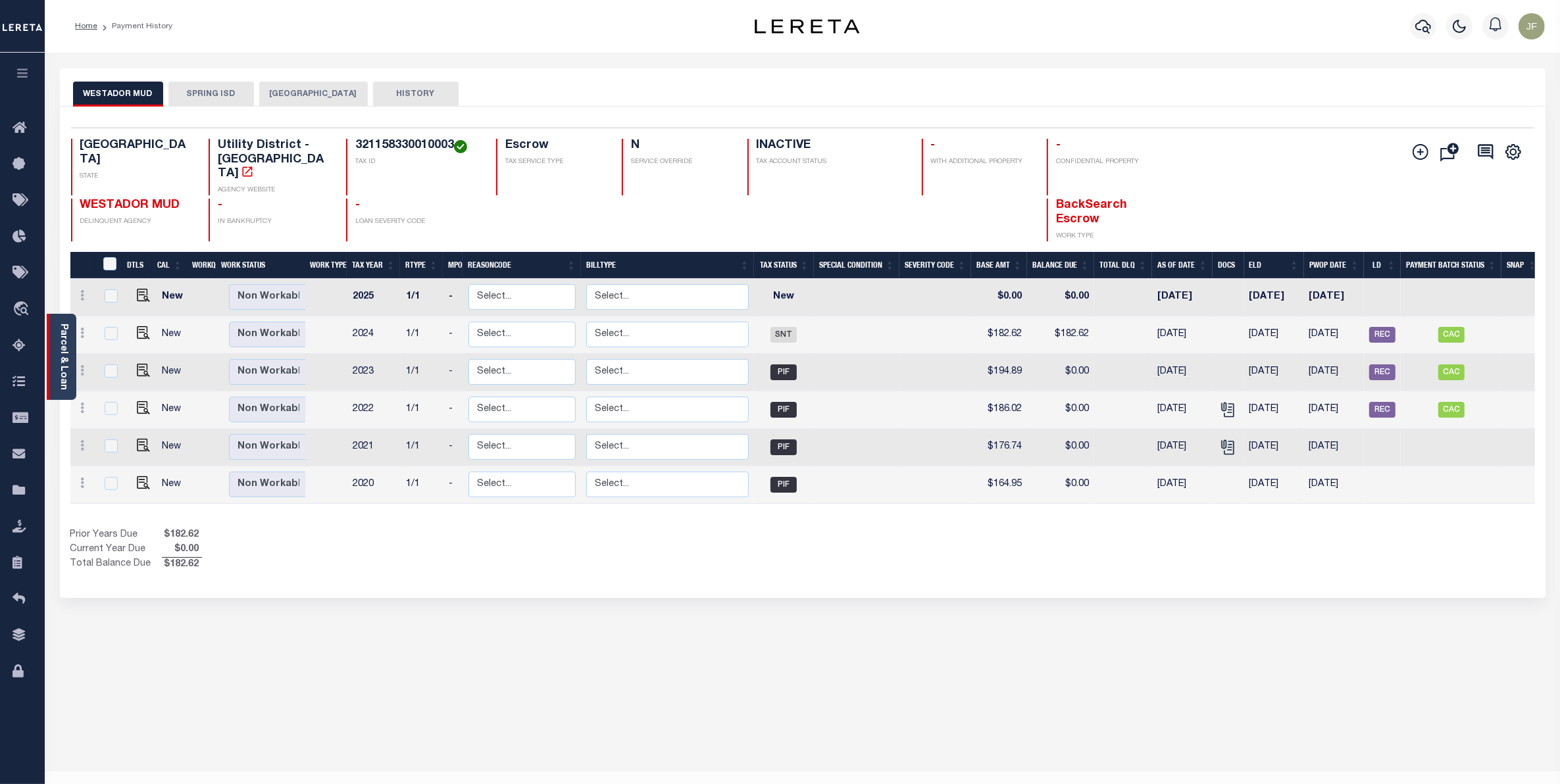
click at [63, 355] on link "Parcel & Loan" at bounding box center [63, 356] width 9 height 67
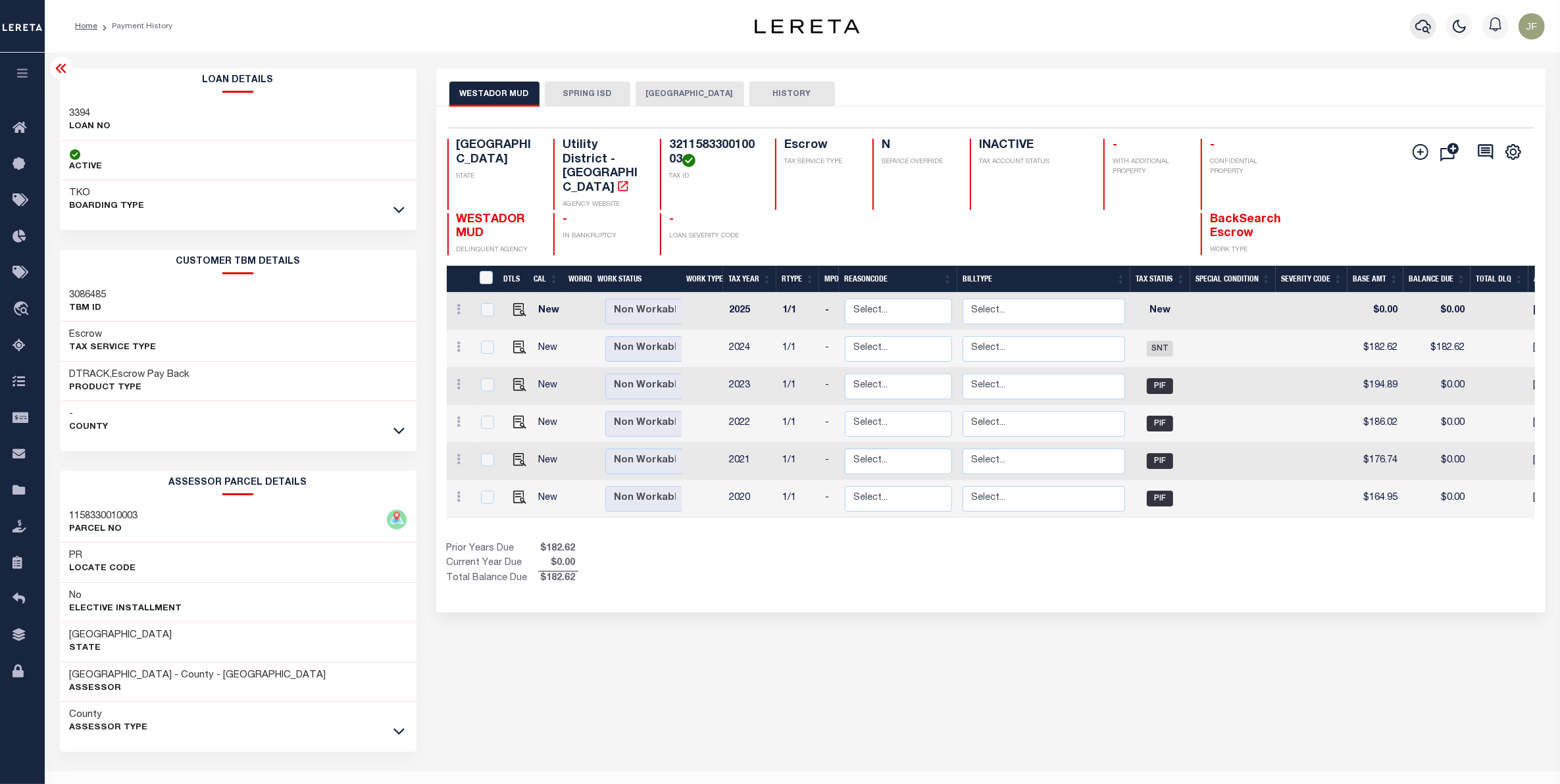
click at [1428, 28] on icon "button" at bounding box center [1423, 27] width 16 height 14
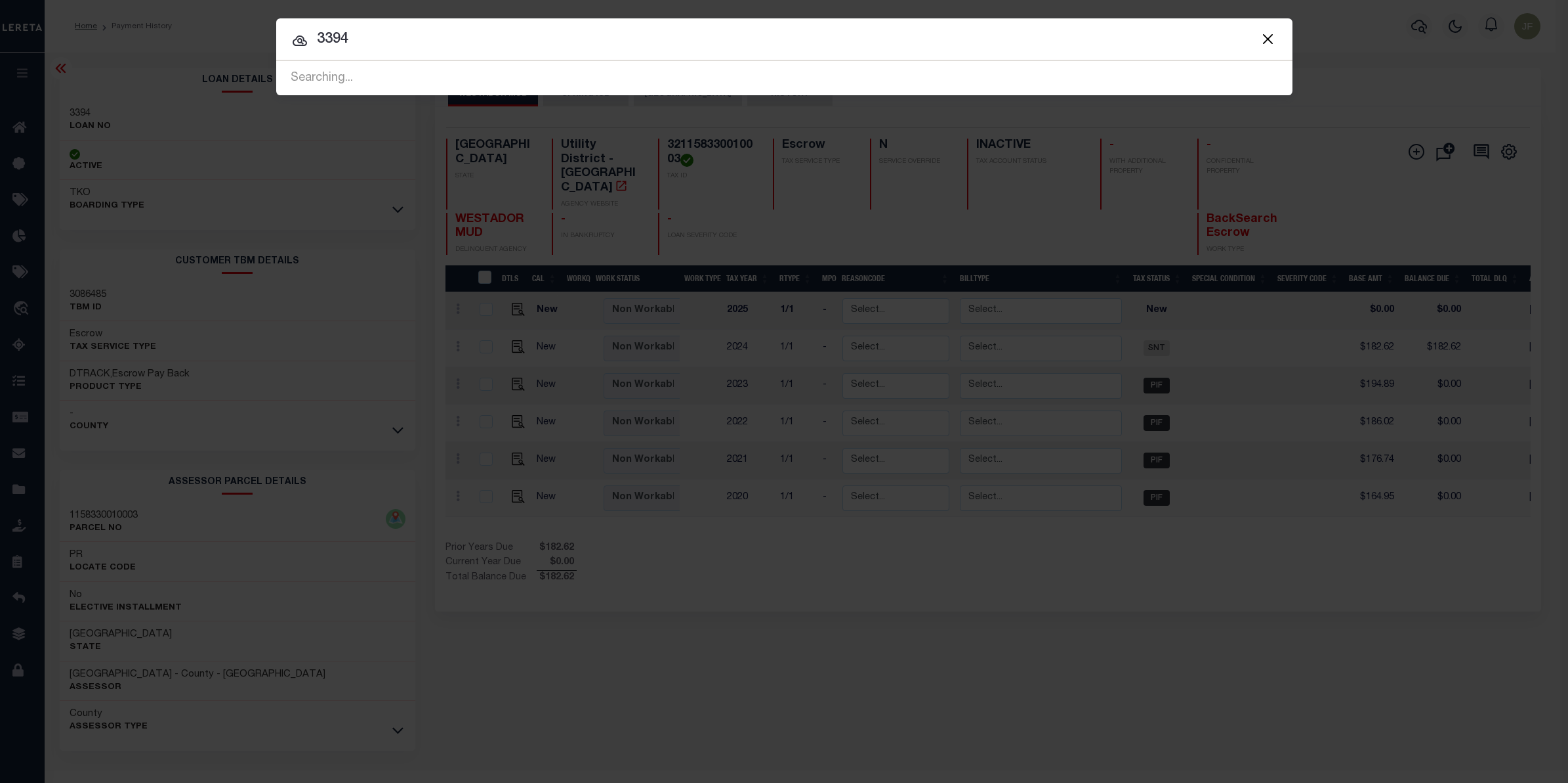
type input "3394"
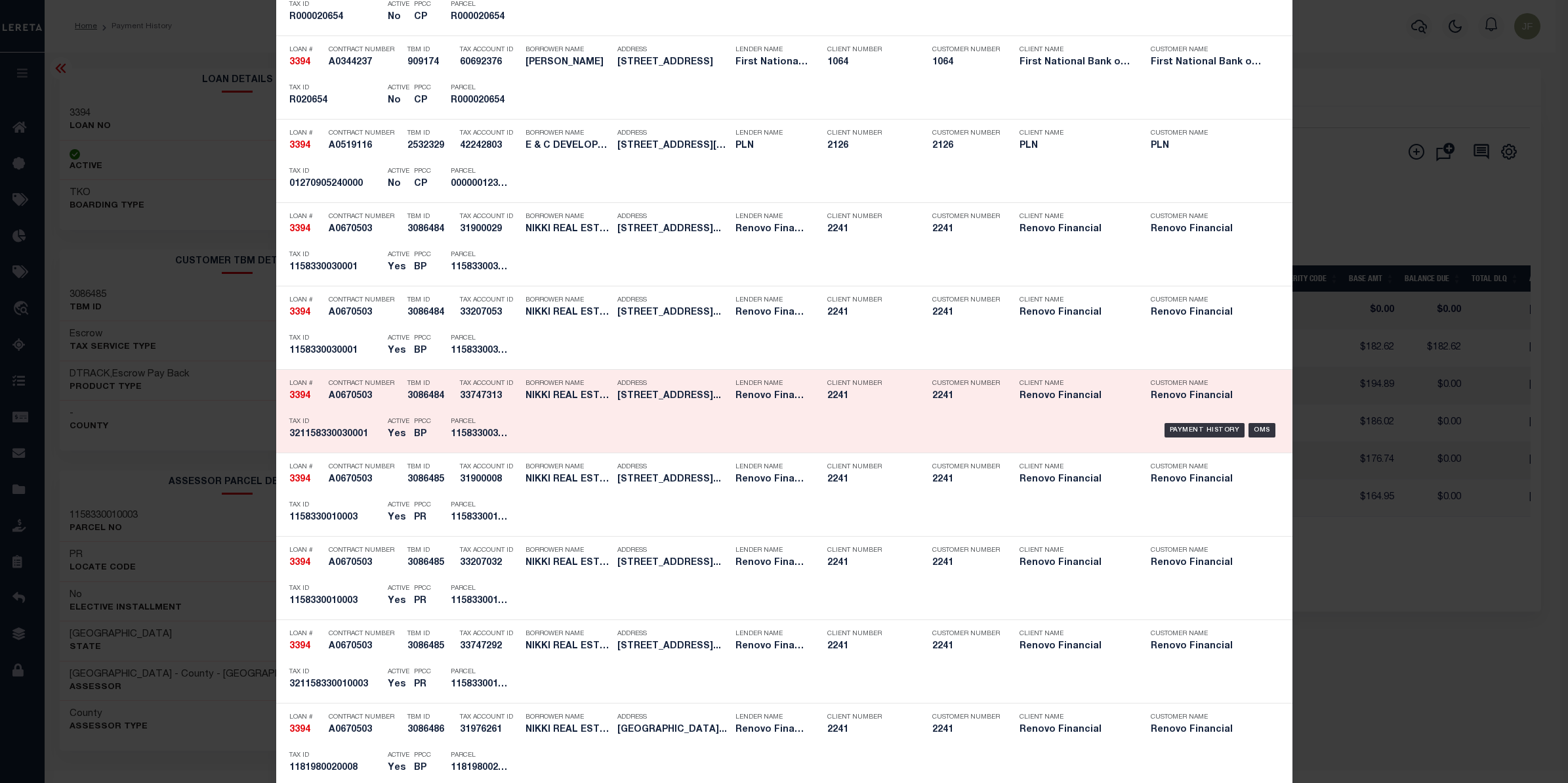
scroll to position [903, 0]
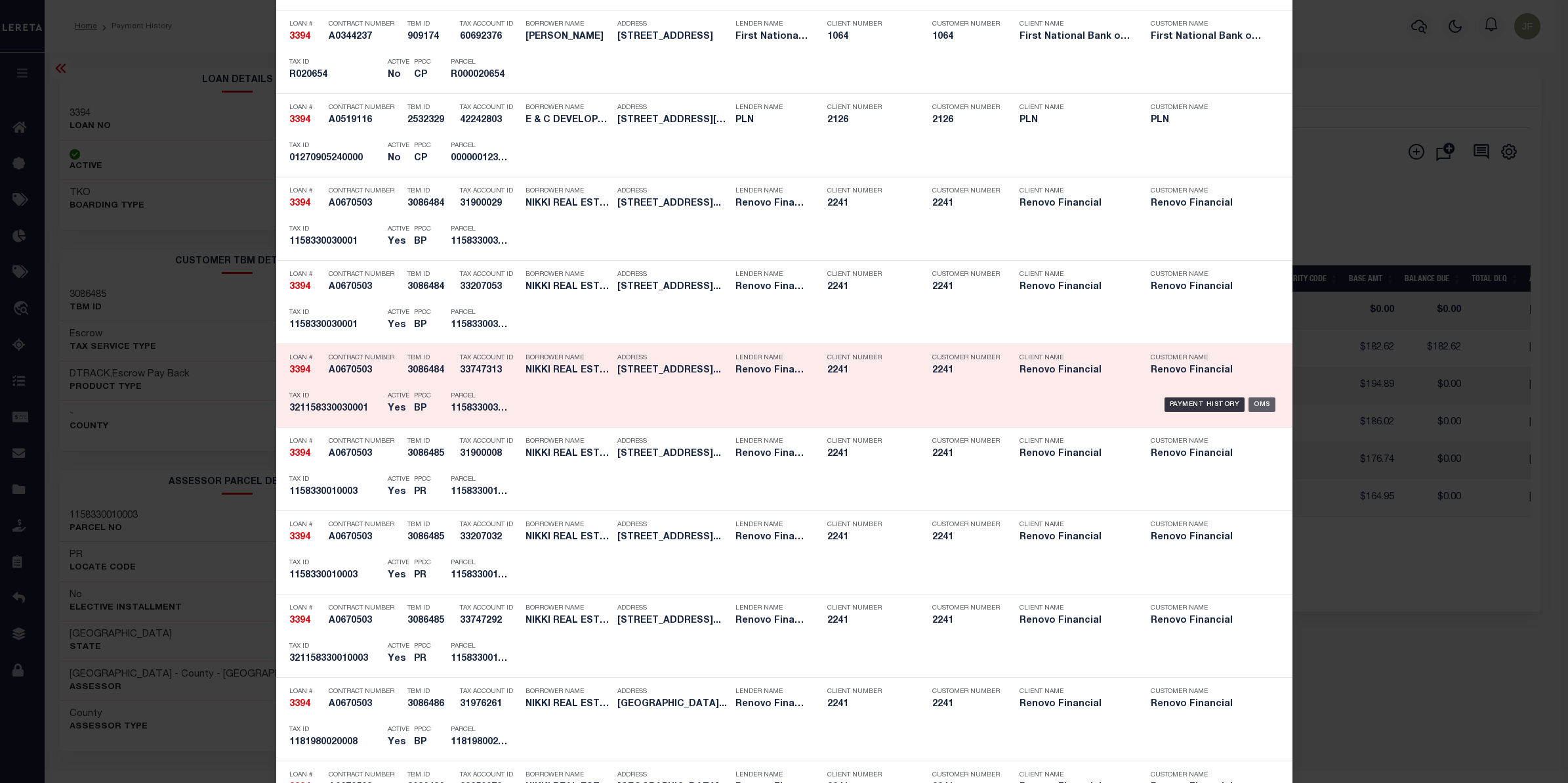
click at [1266, 404] on div "OMS" at bounding box center [1261, 404] width 27 height 15
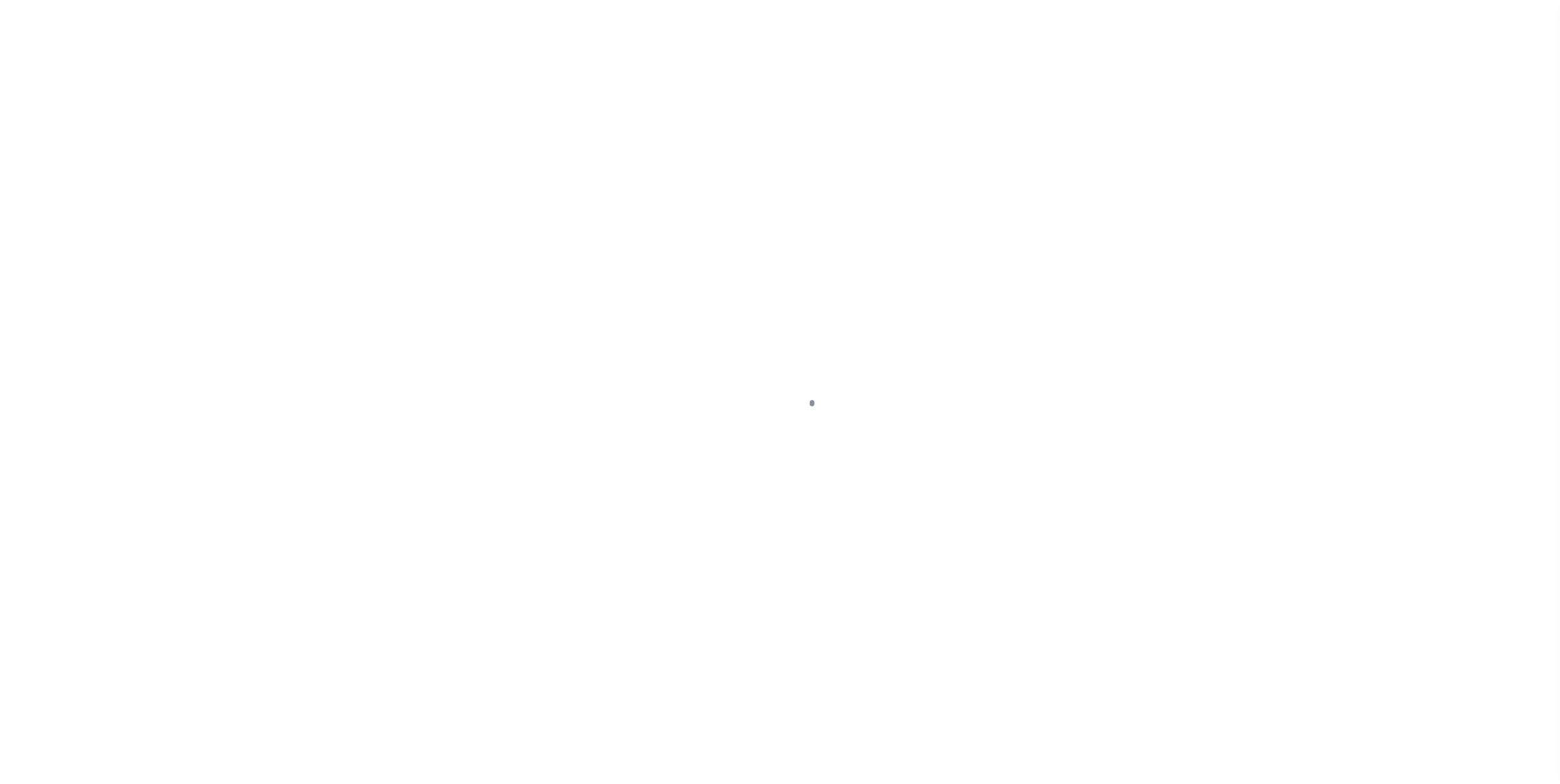
type input "3394"
type input "NIKKI REAL ESTATE INVESTMENTS, LLC"
select select
type input "19015 Crest Cove Dr."
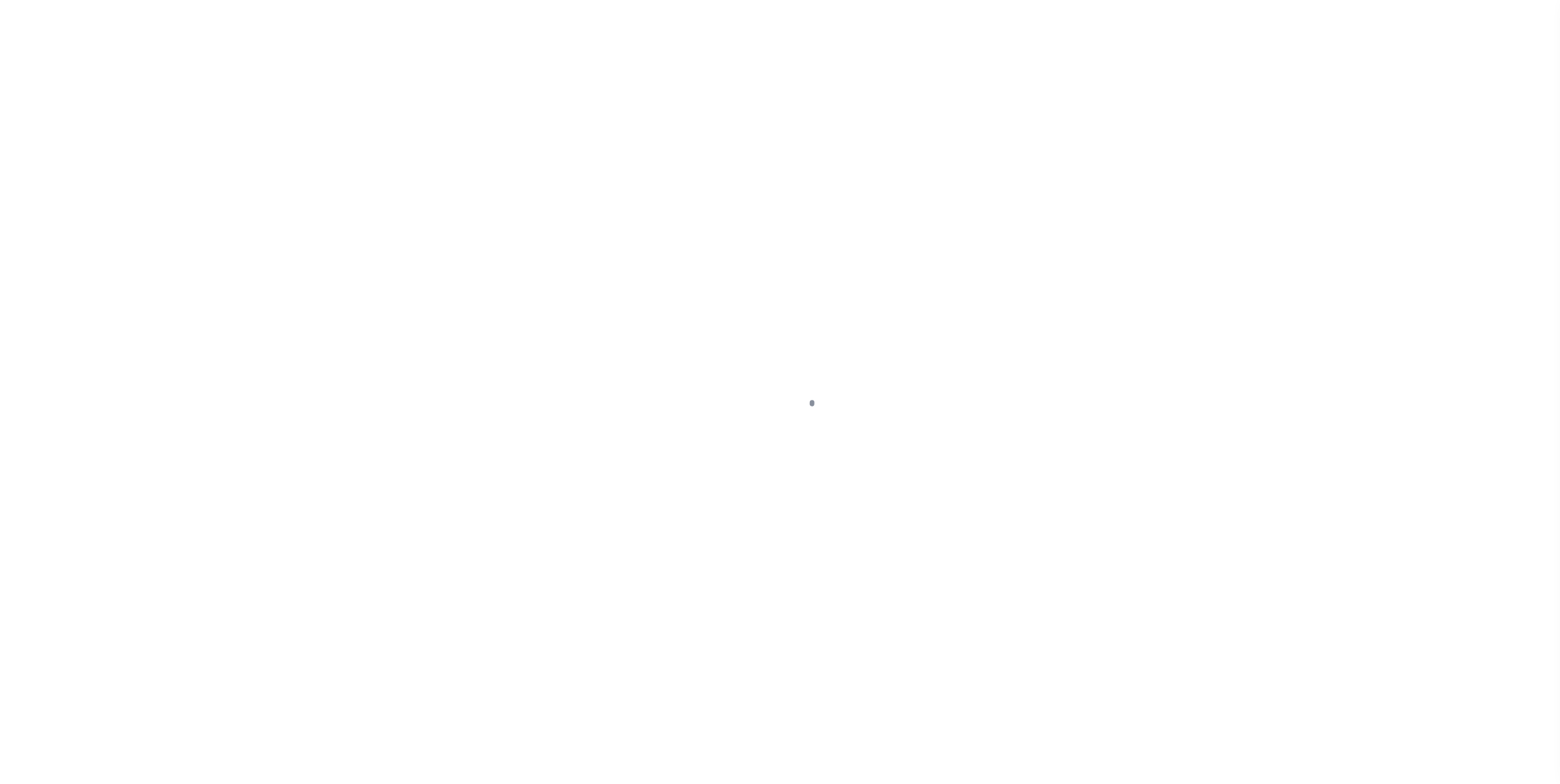
type input "Cypress TX 77433"
select select "Escrow"
select select "25066"
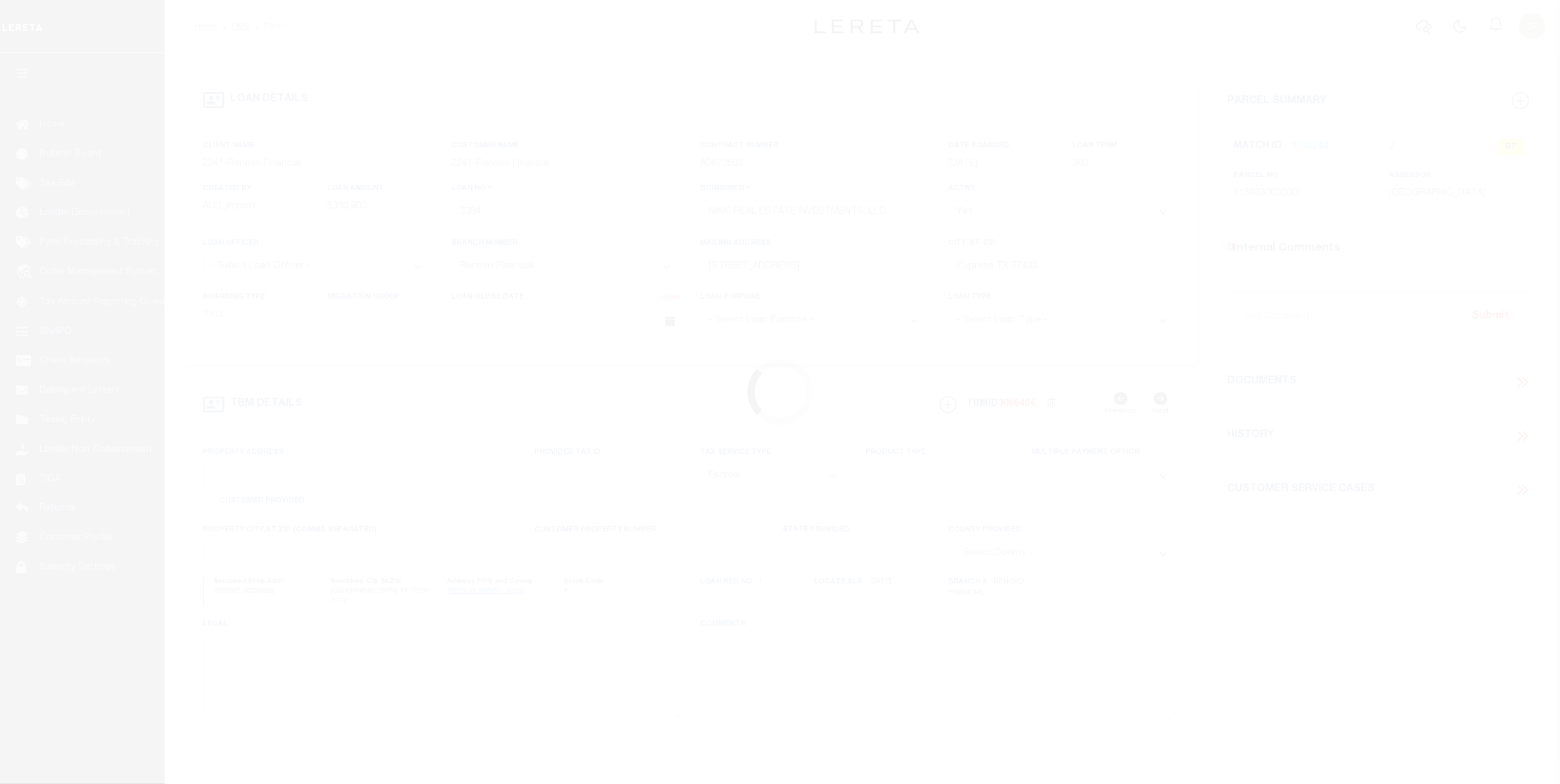
type input "17465 Red Oak Drive"
type input "1158330030001"
select select
type input "Houston, TX 77090"
type input "a0k2L00001RiDQM"
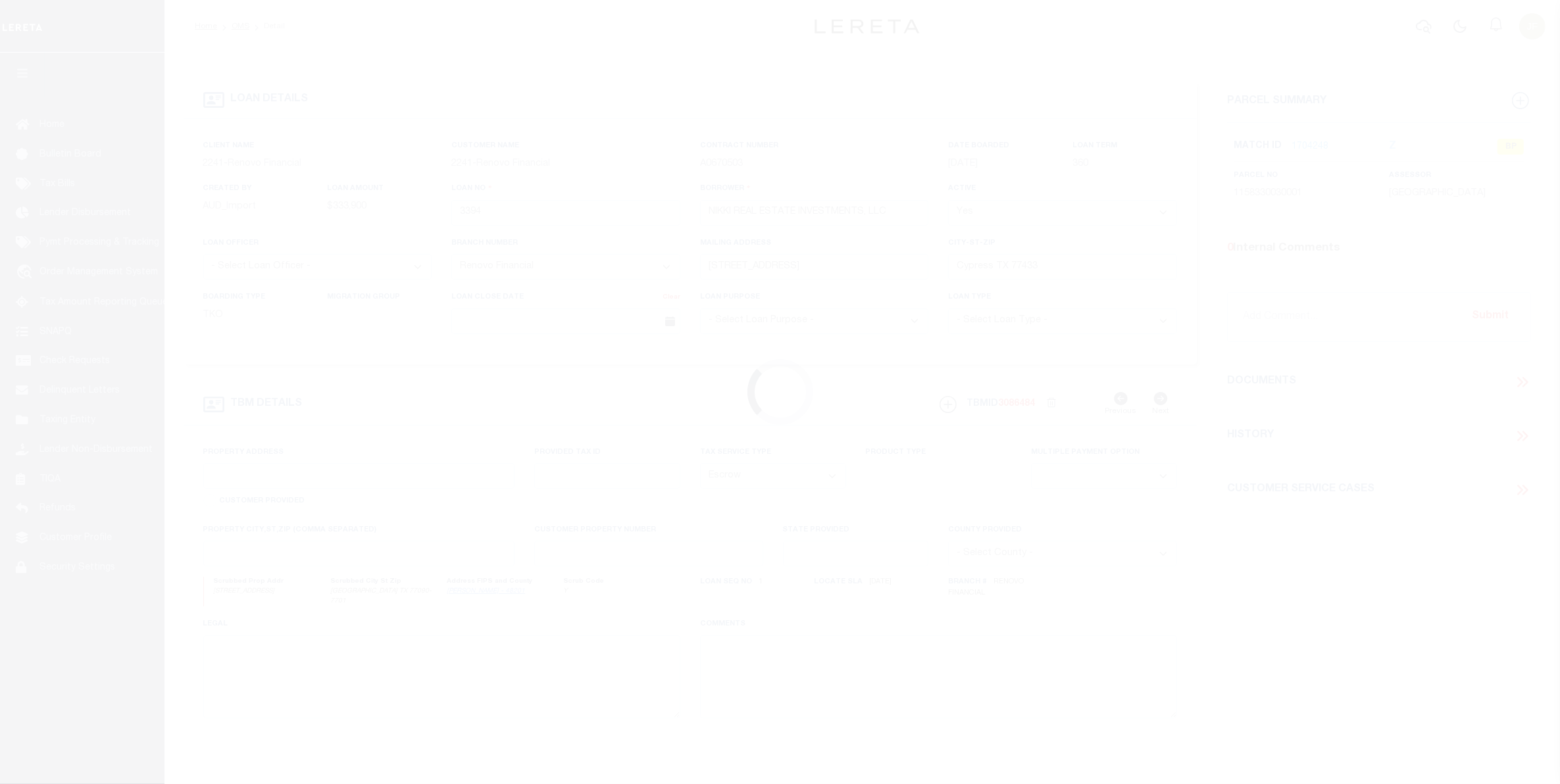
type input "[GEOGRAPHIC_DATA]"
type textarea "Situs change per client audit"
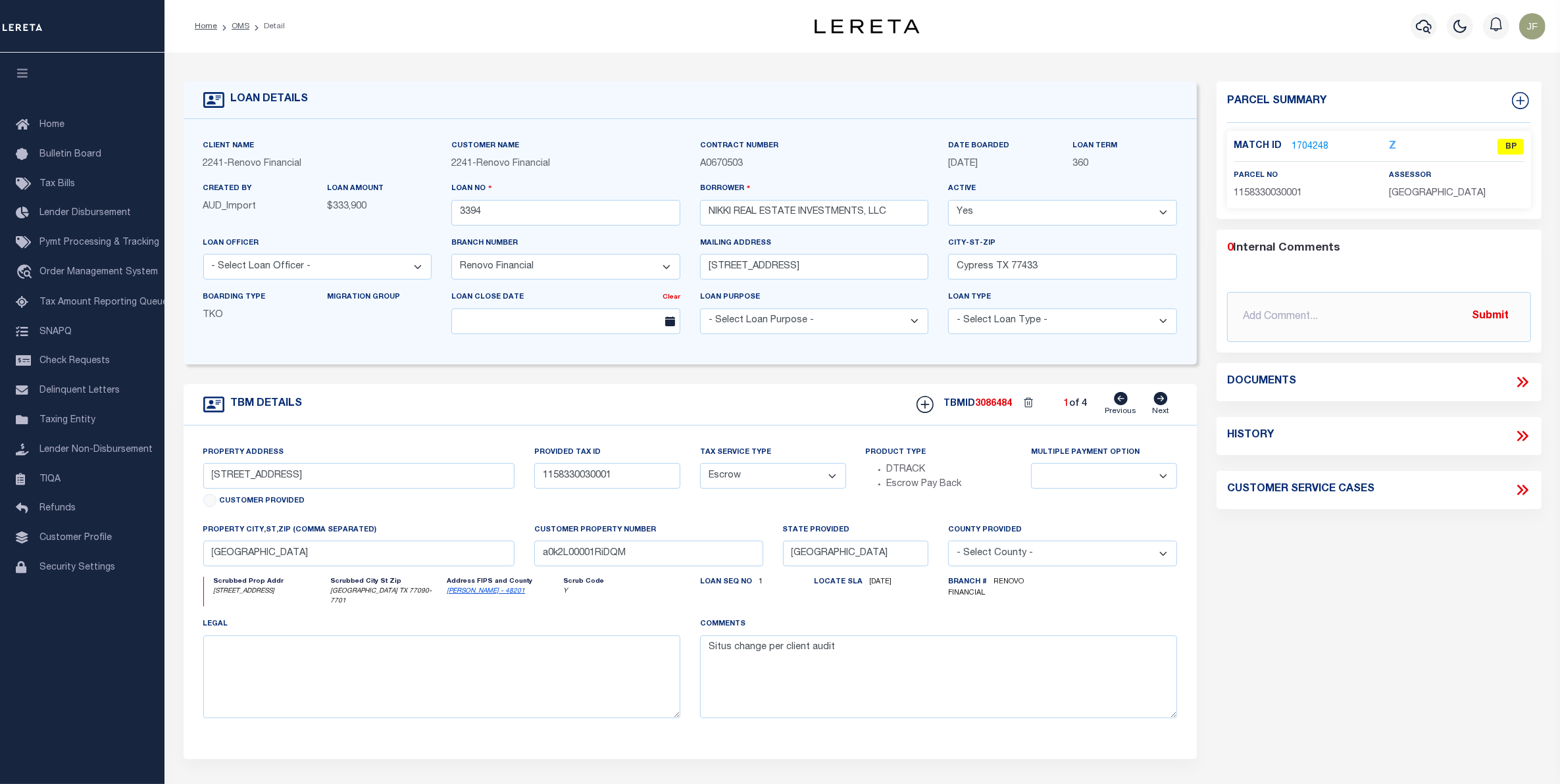
click at [1160, 405] on icon at bounding box center [1161, 398] width 14 height 13
type input "17423 Red Oak Drive"
type input "1158330010003"
select select
type input "a0k2L00001RiDOo"
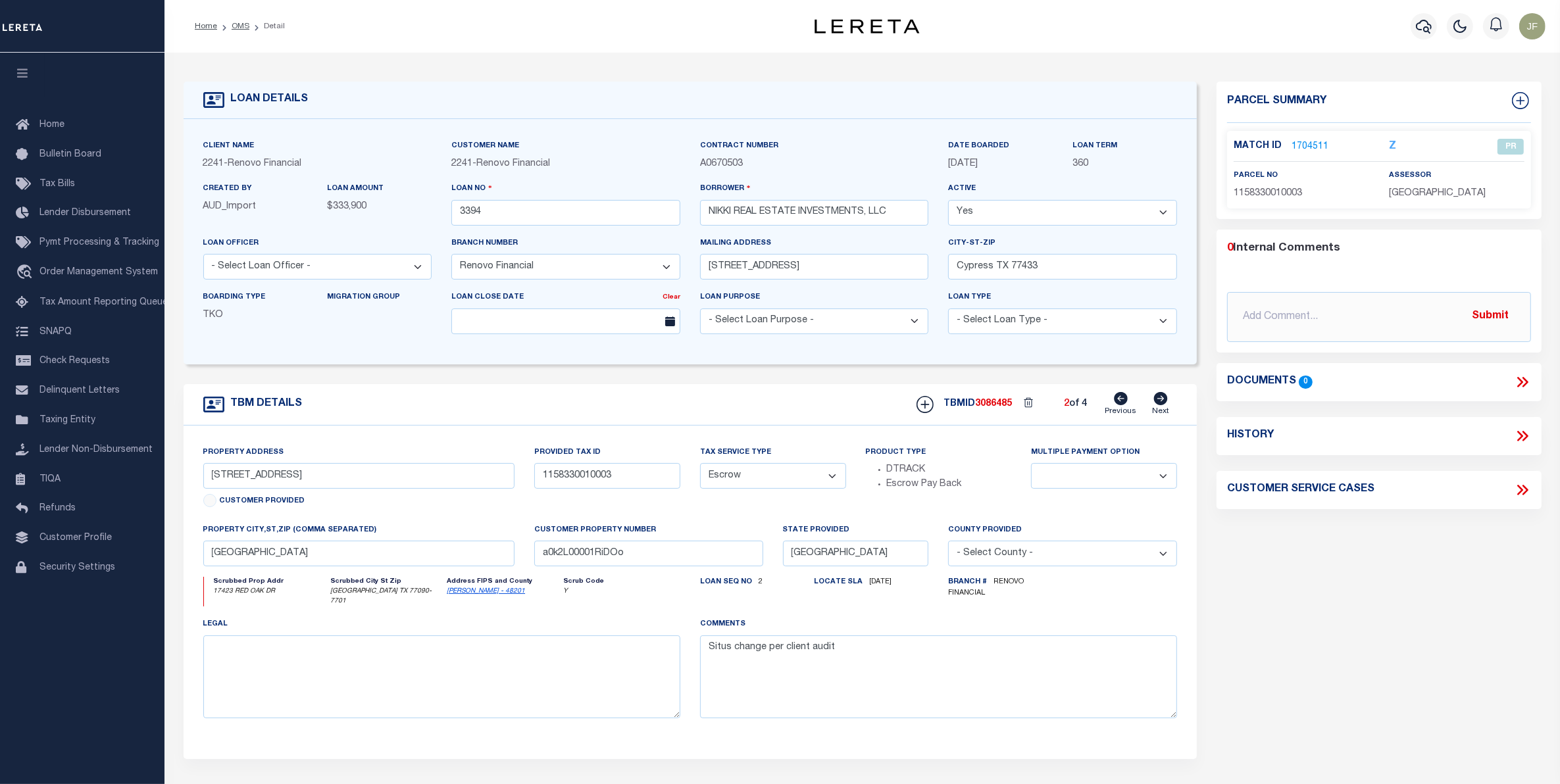
click at [1160, 405] on icon at bounding box center [1161, 398] width 14 height 13
type input "16902 Valley Palms Drive"
type input "1181980020008"
select select
type input "Spring, TX 77379"
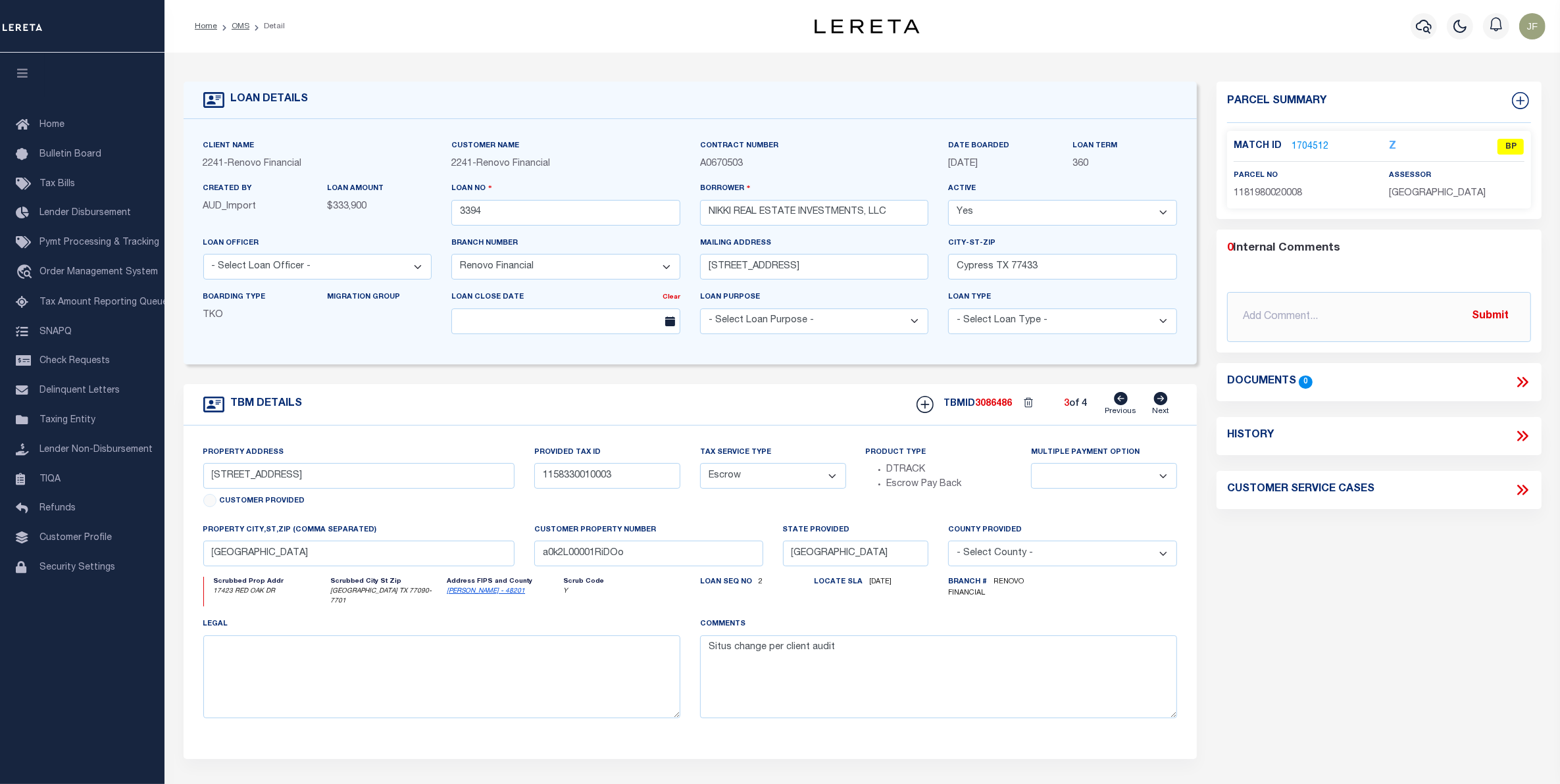
type input "a0k2L00001RiDEA"
select select
click at [1160, 405] on icon at bounding box center [1161, 398] width 14 height 13
select select
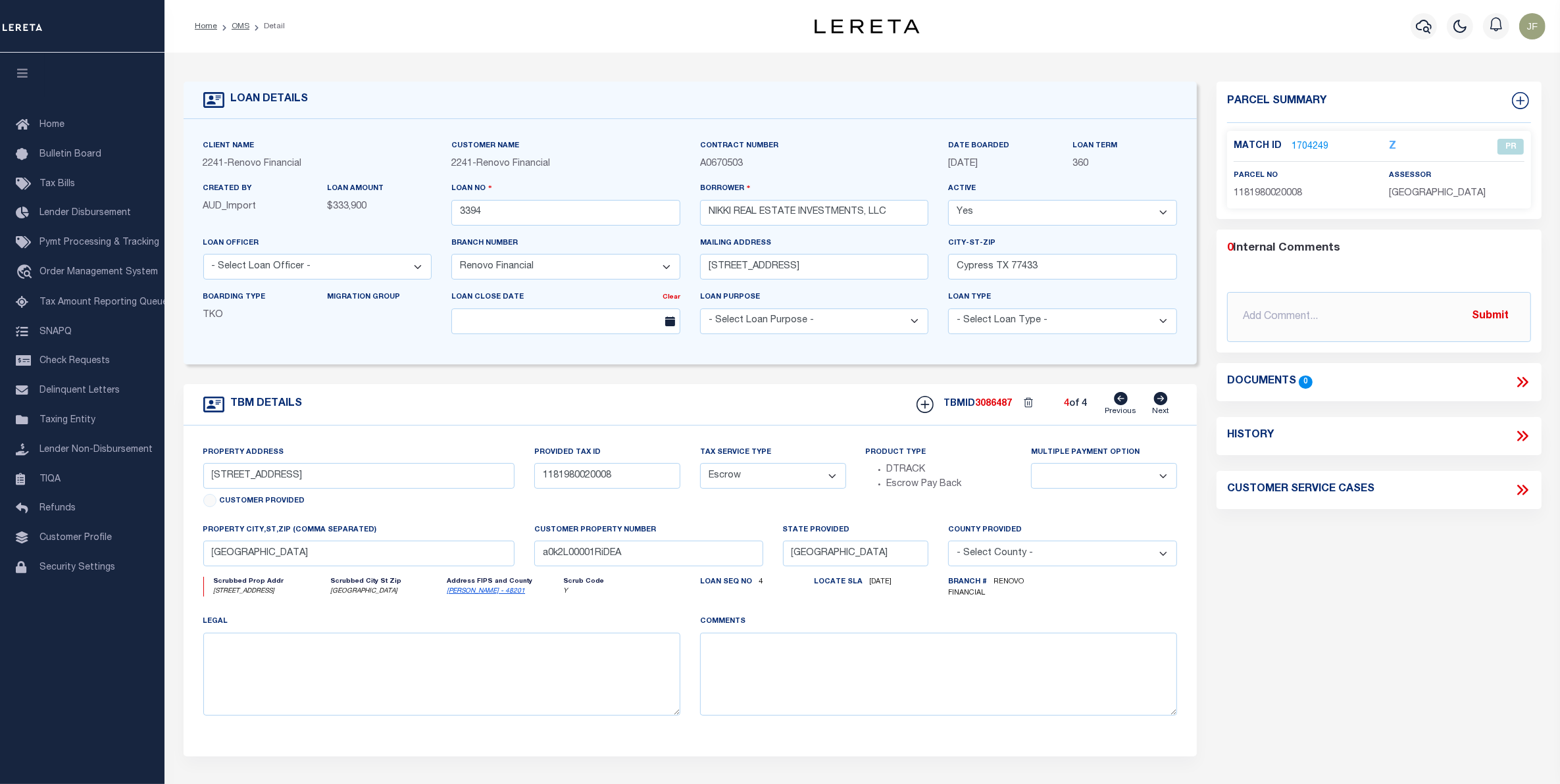
click at [1120, 403] on icon at bounding box center [1121, 398] width 14 height 13
select select
click at [1120, 403] on icon at bounding box center [1121, 398] width 14 height 13
type input "17423 Red Oak Drive"
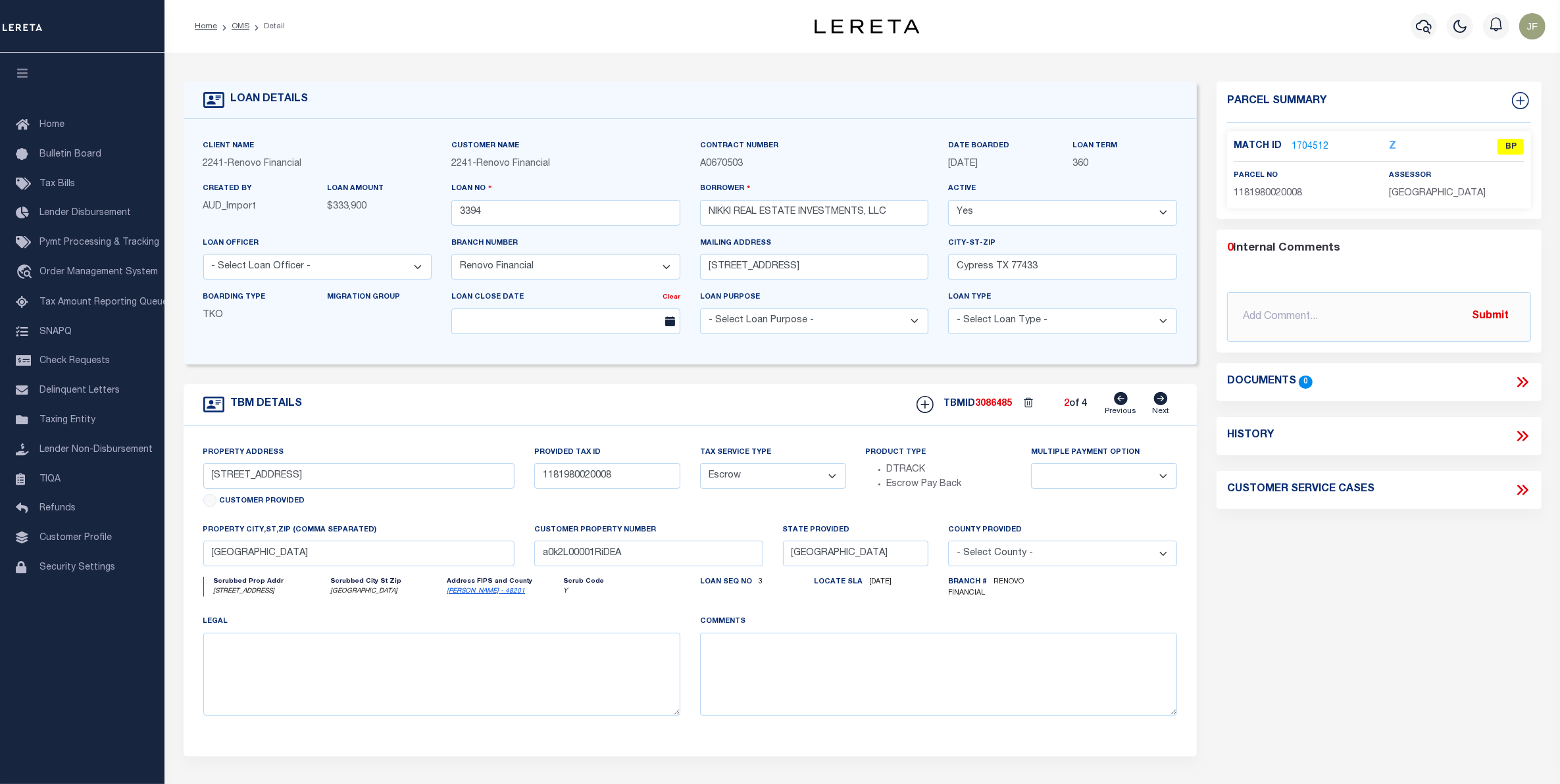
type input "1158330010003"
select select
type input "Houston, TX 77090"
type input "a0k2L00001RiDOo"
type textarea "Situs change per client audit"
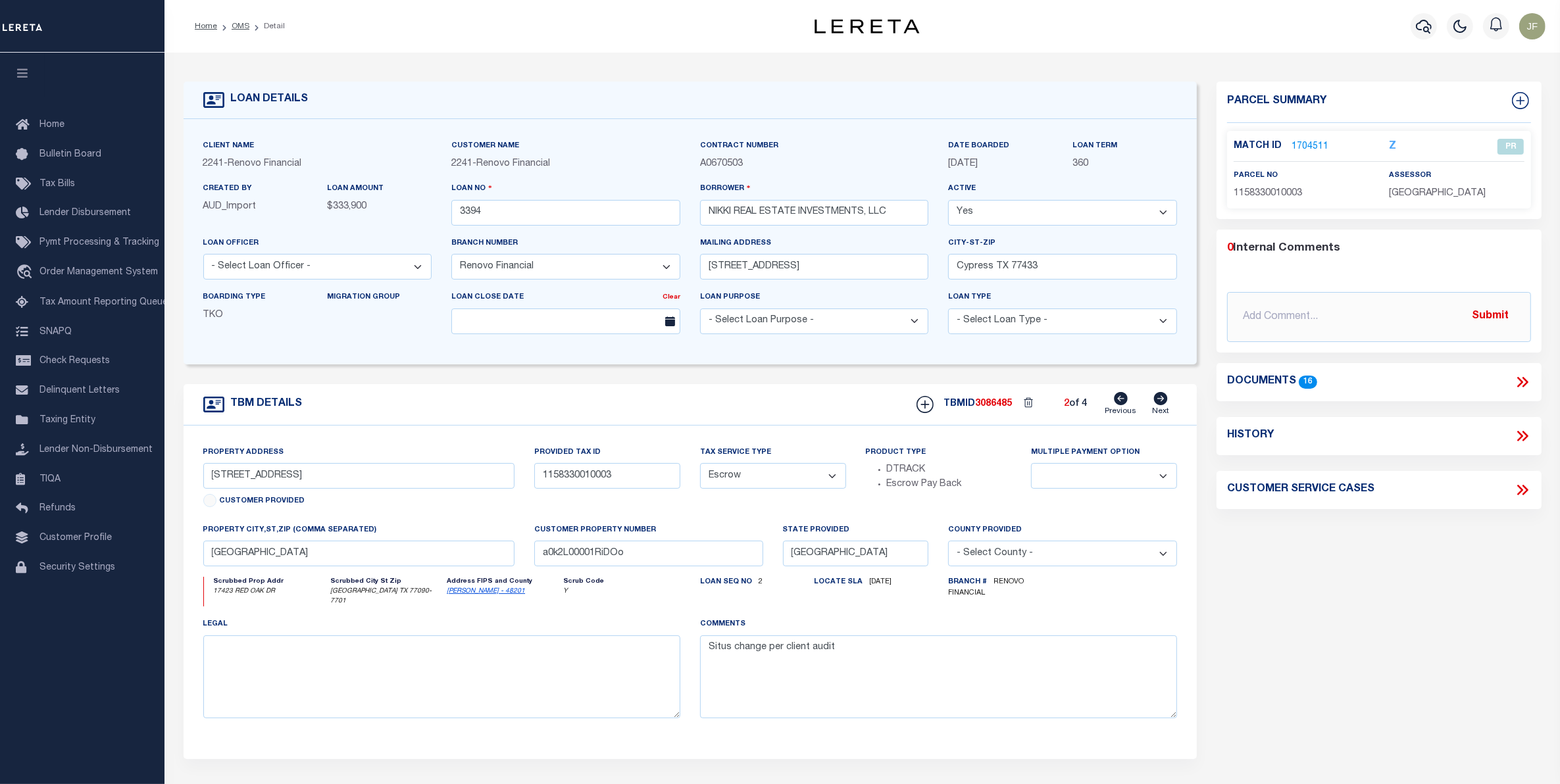
click at [1126, 401] on icon at bounding box center [1121, 398] width 14 height 13
type input "17465 Red Oak Drive"
type input "1158330030001"
select select
type input "a0k2L00001RiDQM"
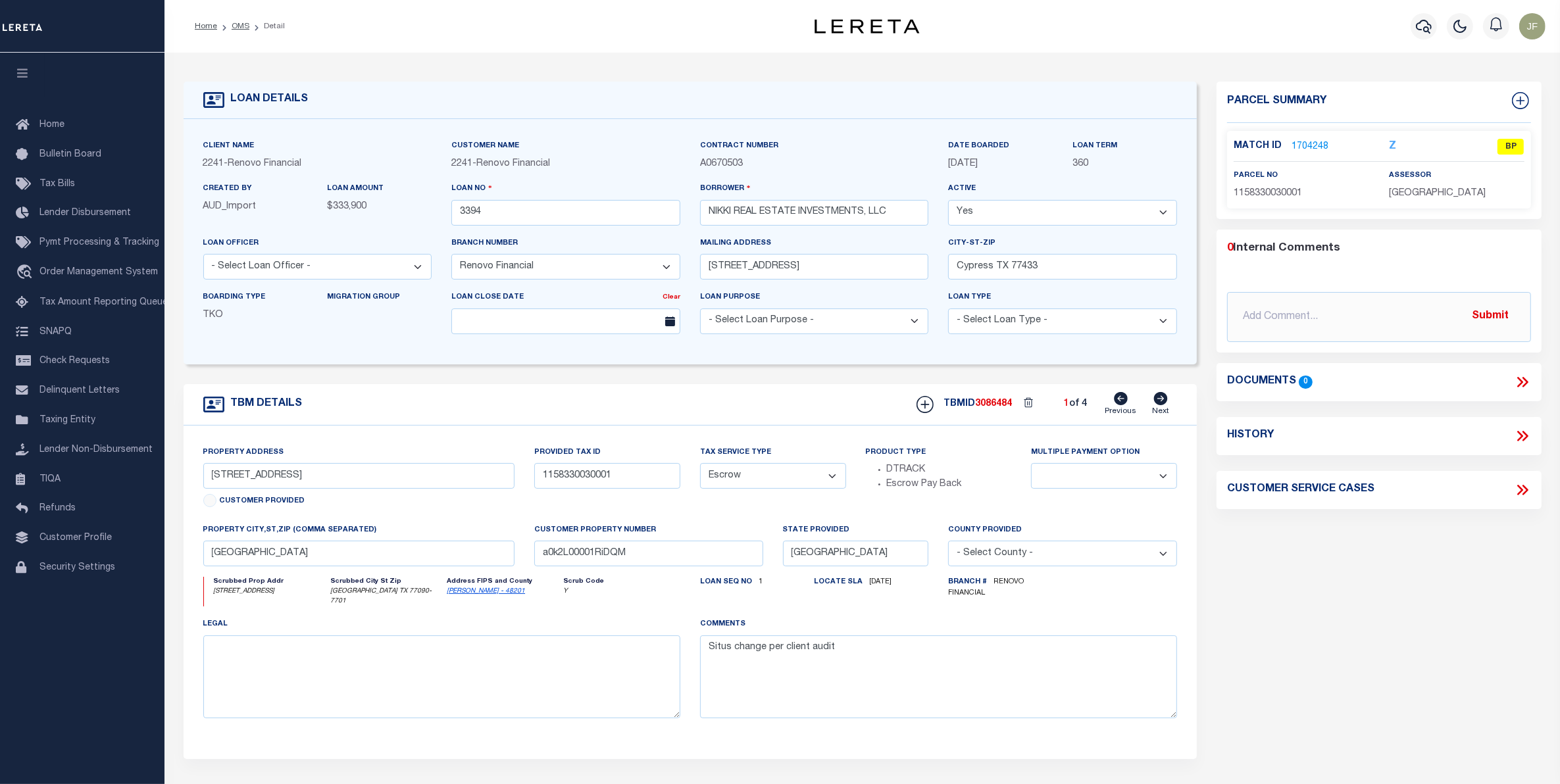
click at [1307, 140] on link "1704248" at bounding box center [1309, 147] width 37 height 14
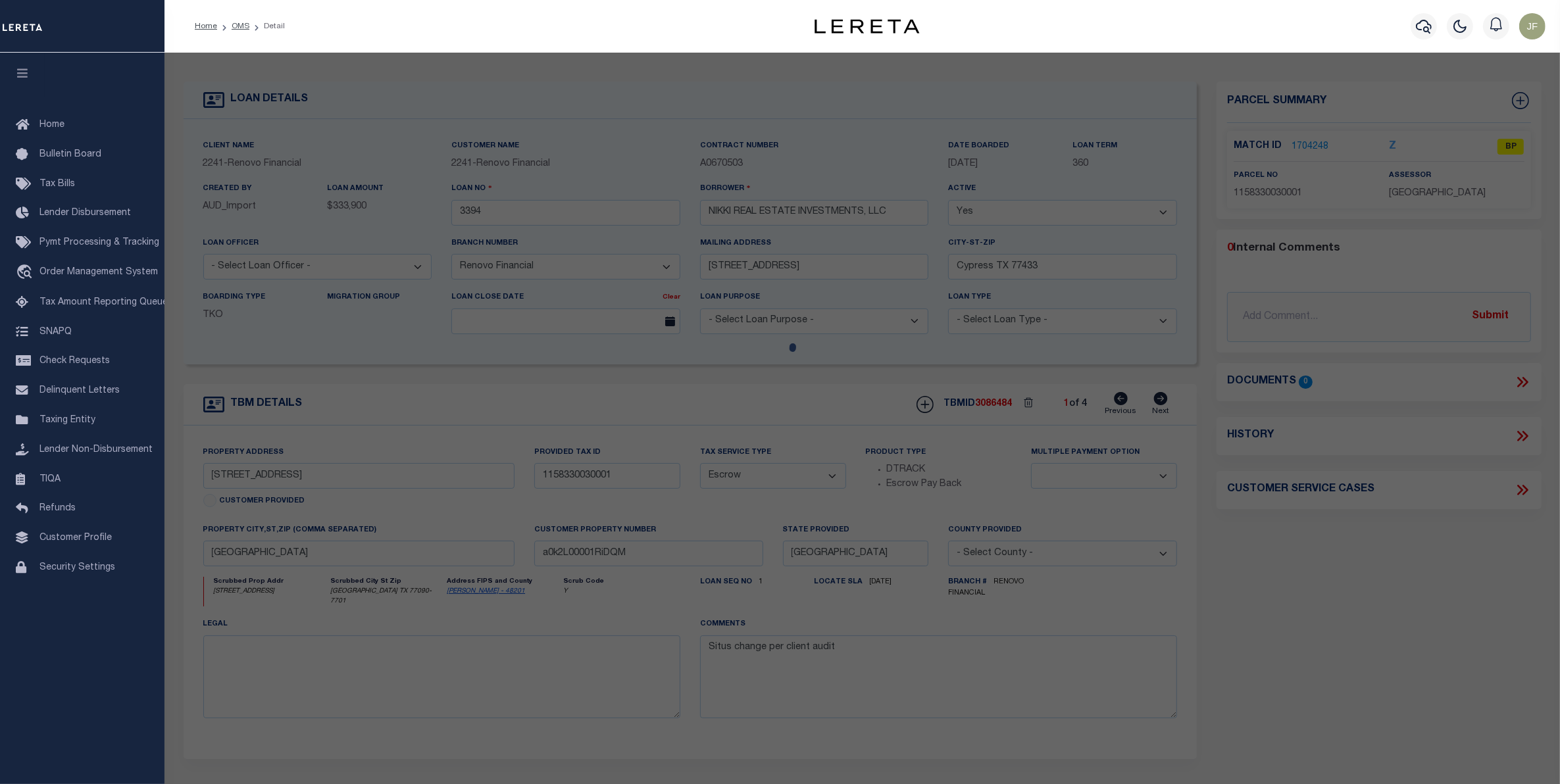
checkbox input "false"
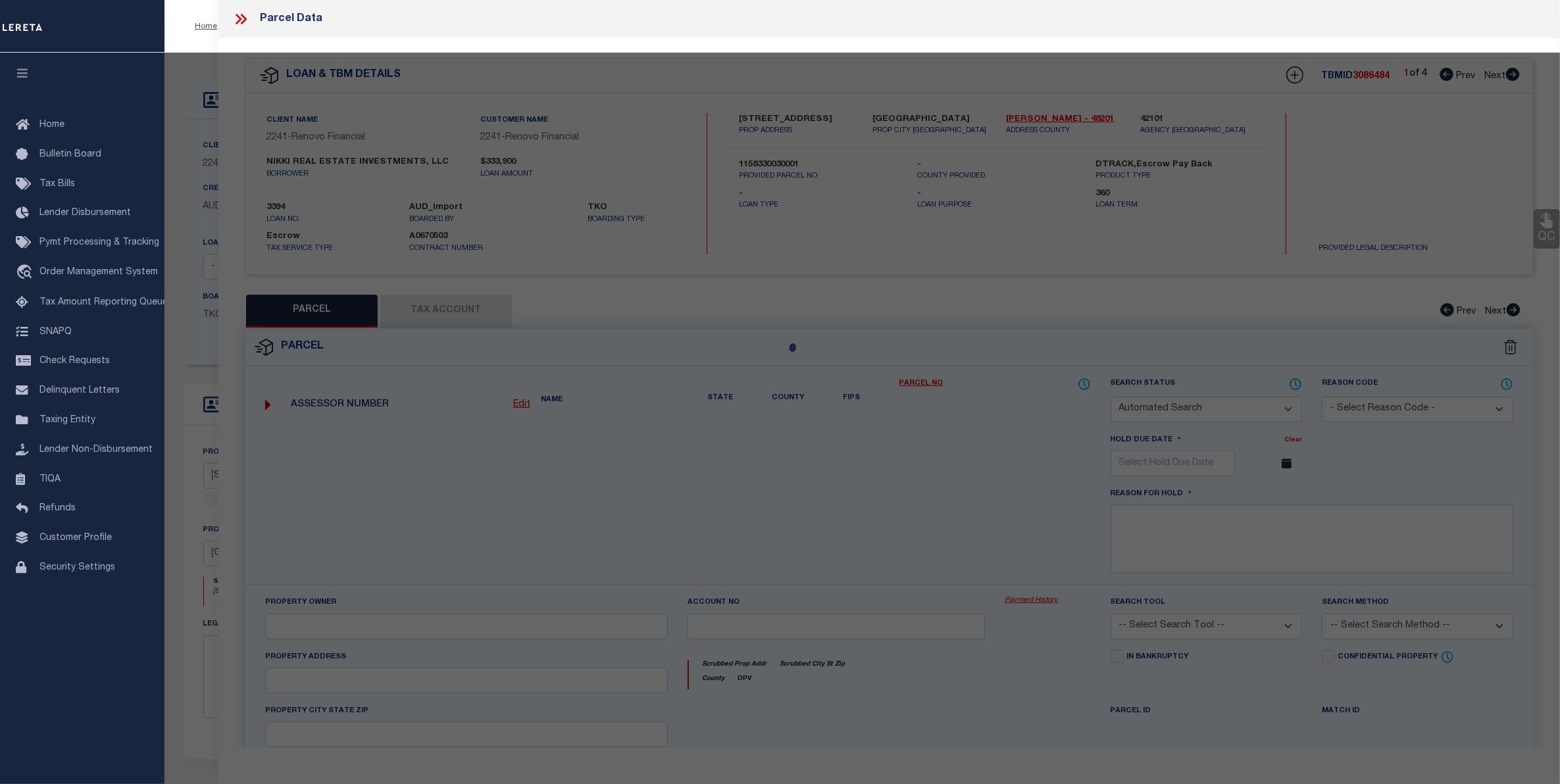
select select "BP"
type input "NIKKI REAL ESTATE INVESTMENTS LLC"
type input "17465 RED OAK DR # 7465"
checkbox input "false"
type input "HOUSTON, TX 77090"
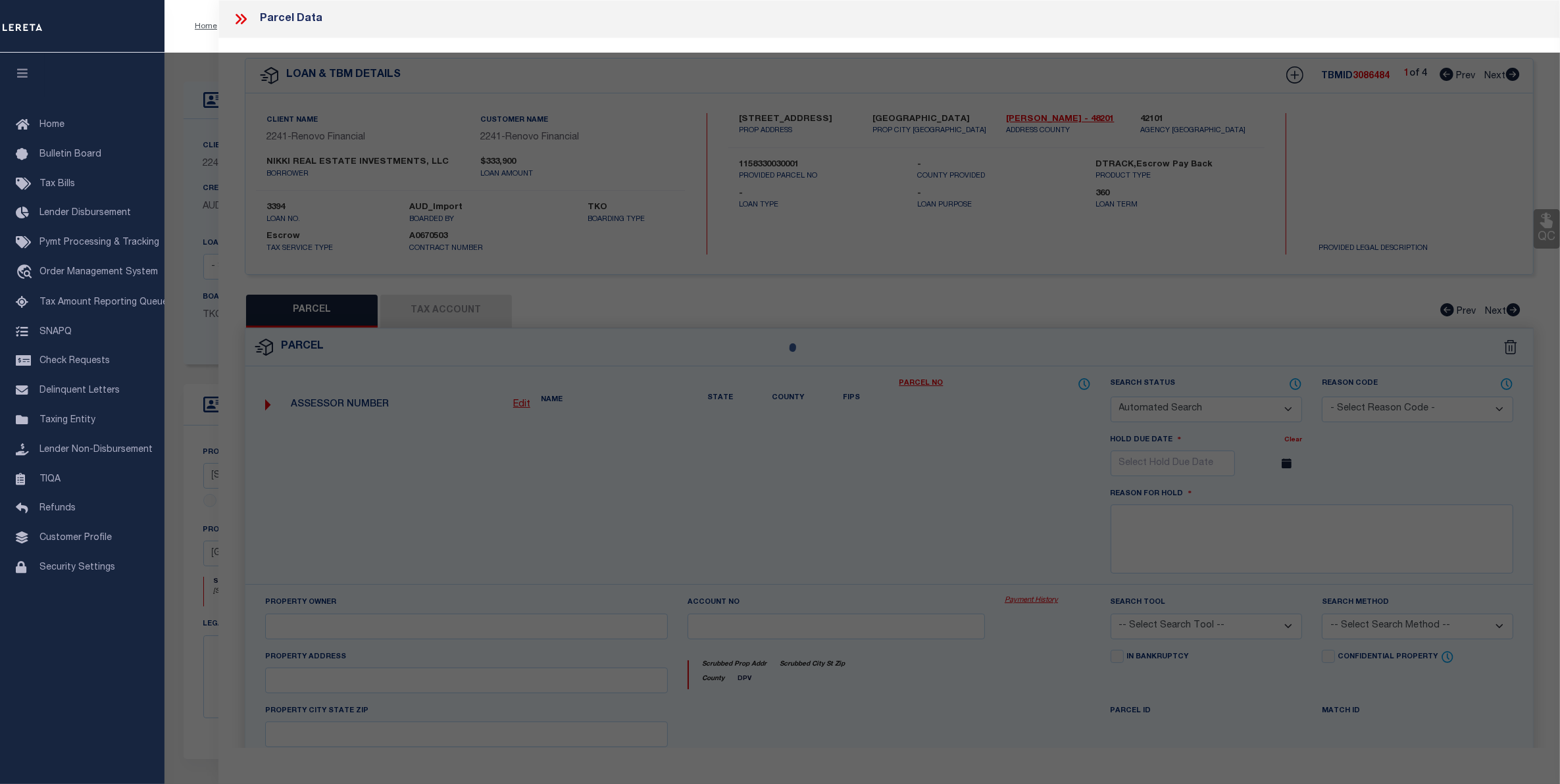
type textarea "UNIT 17465 BLDG C .00827 INT COMMON LAND & ELE RED OAK T/H CONDO"
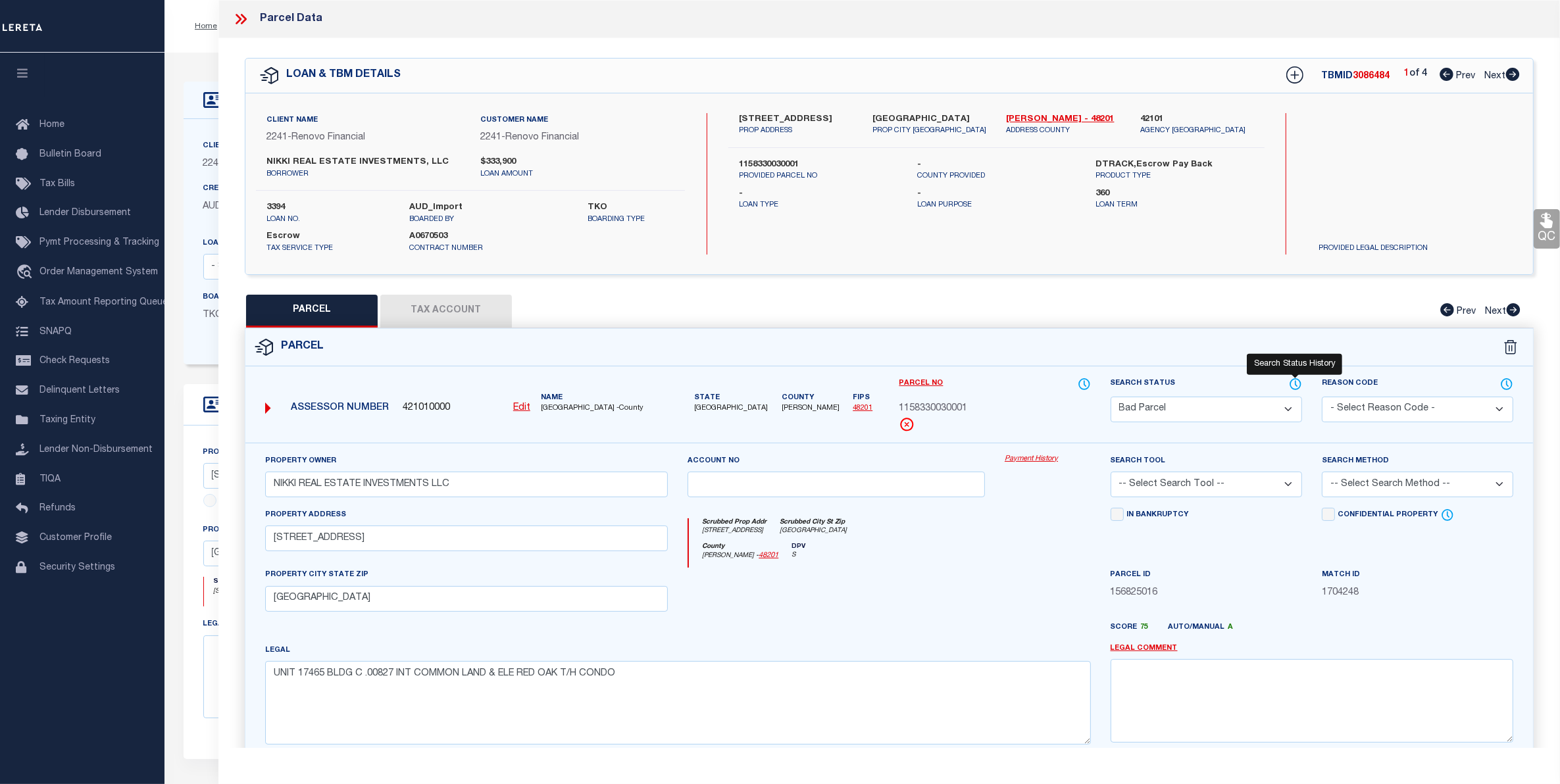
click at [1297, 381] on icon at bounding box center [1294, 384] width 13 height 15
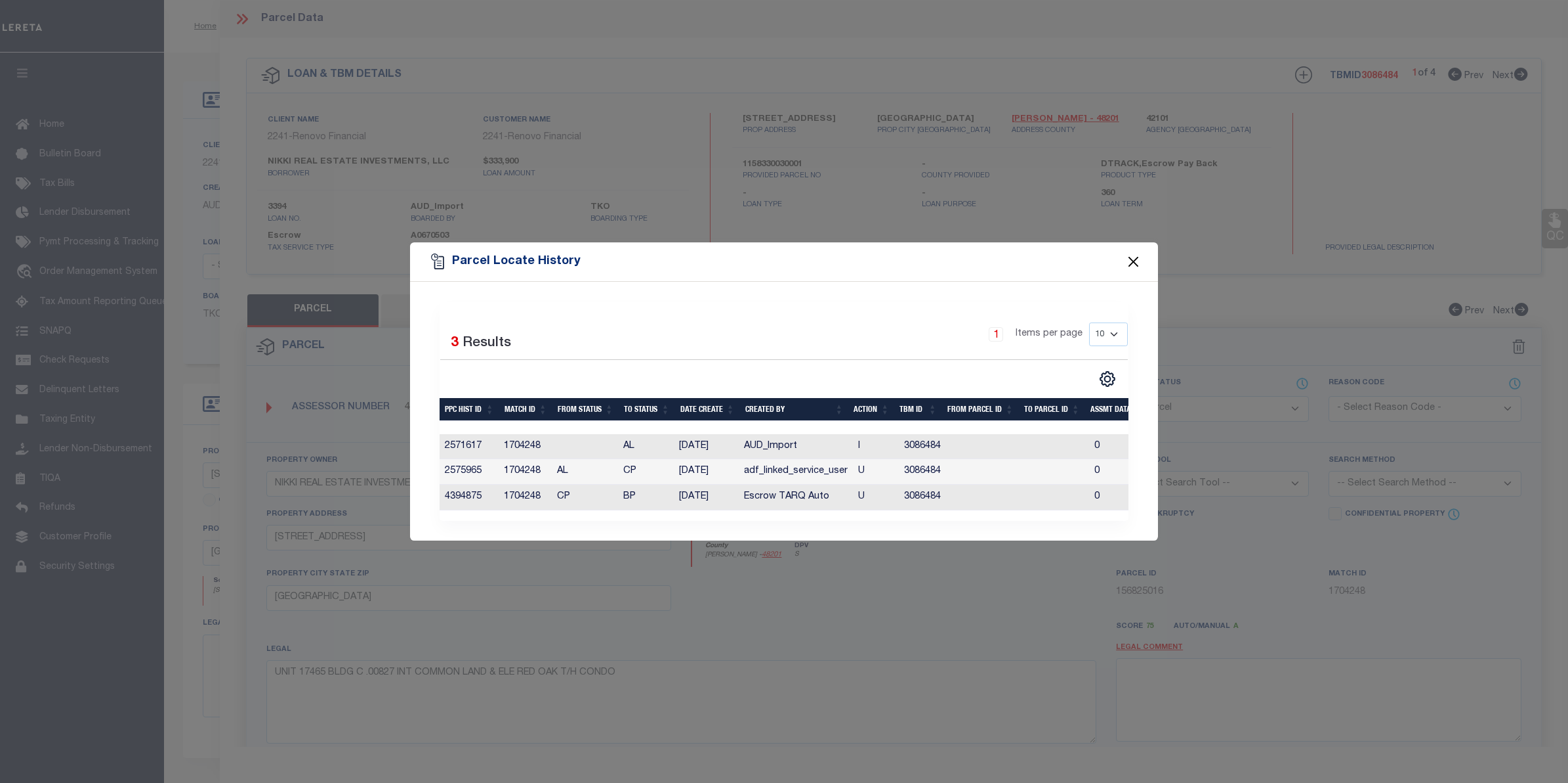
click at [1129, 258] on button "Close" at bounding box center [1133, 261] width 17 height 17
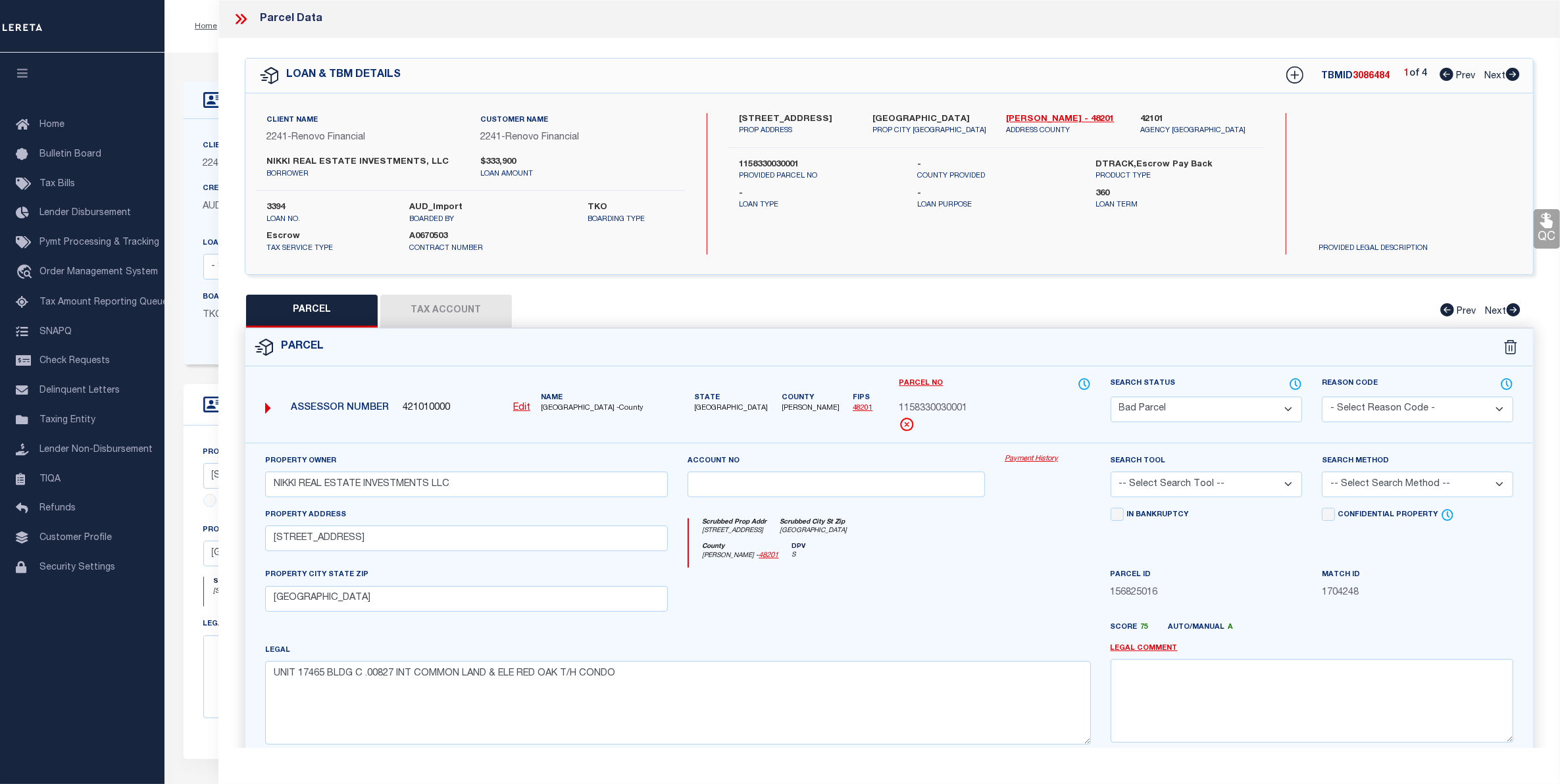
click at [239, 18] on icon at bounding box center [239, 19] width 6 height 11
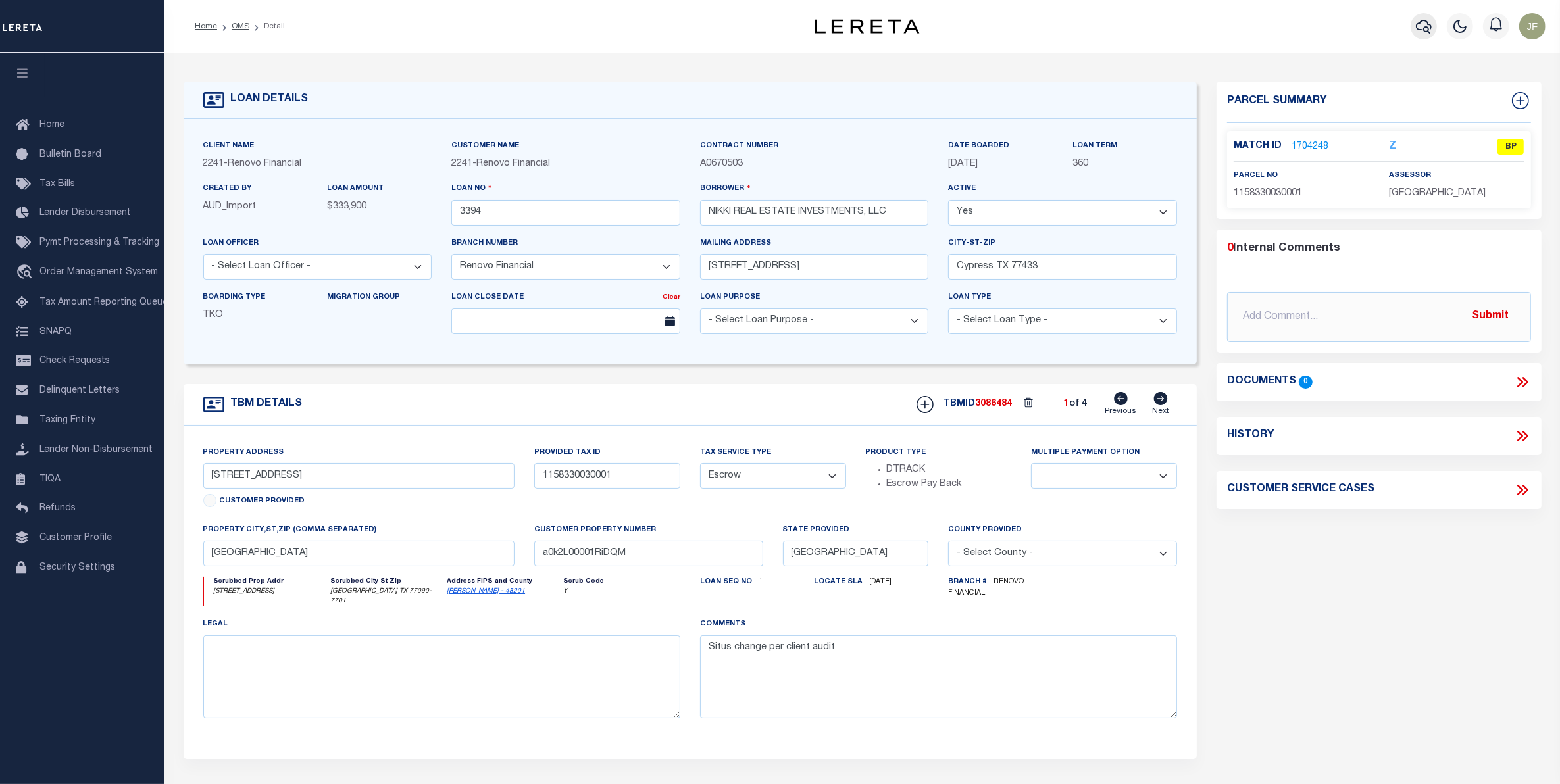
click at [1419, 25] on icon "button" at bounding box center [1424, 27] width 16 height 16
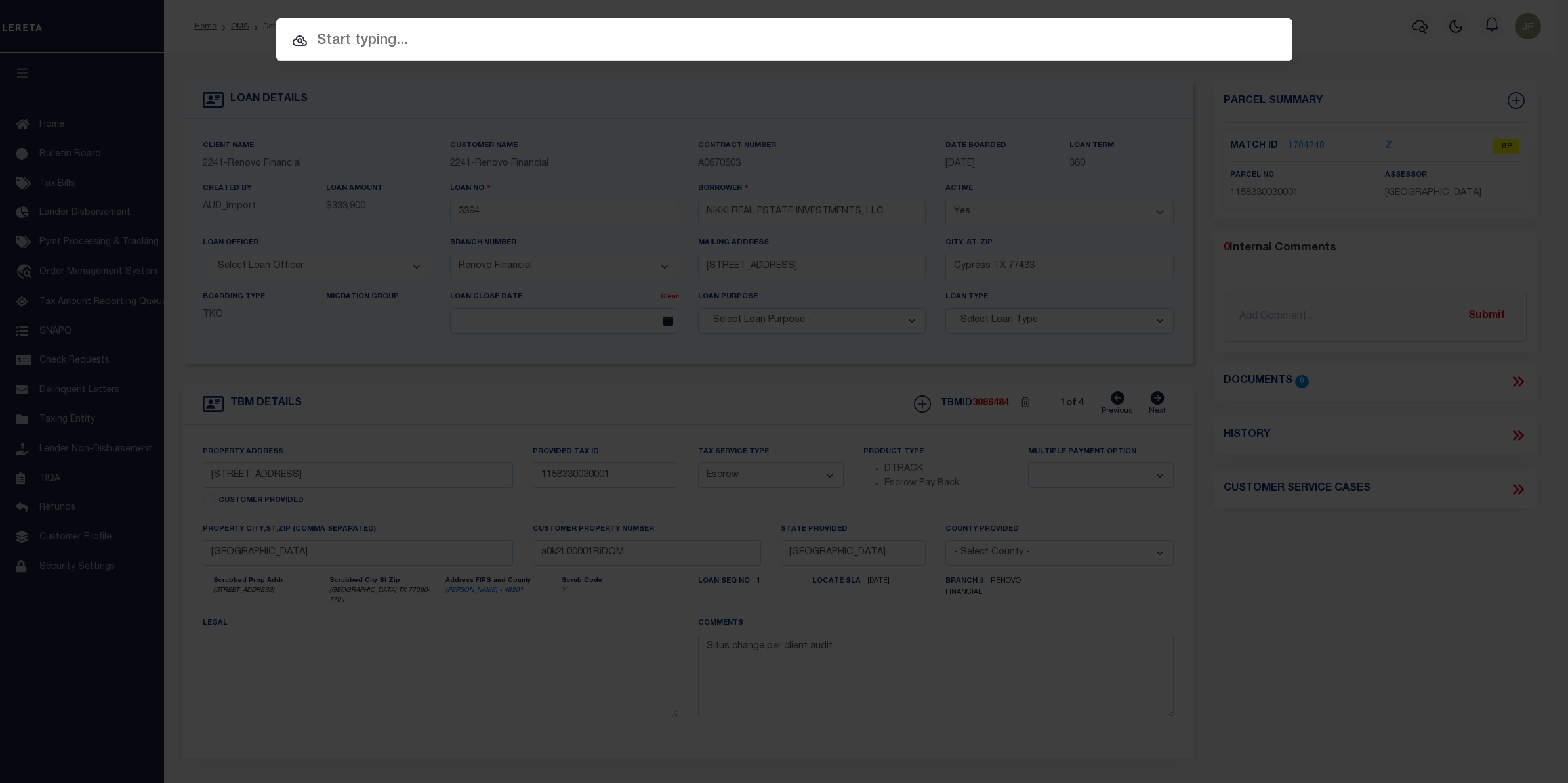
paste input "90000838"
type input "90000838"
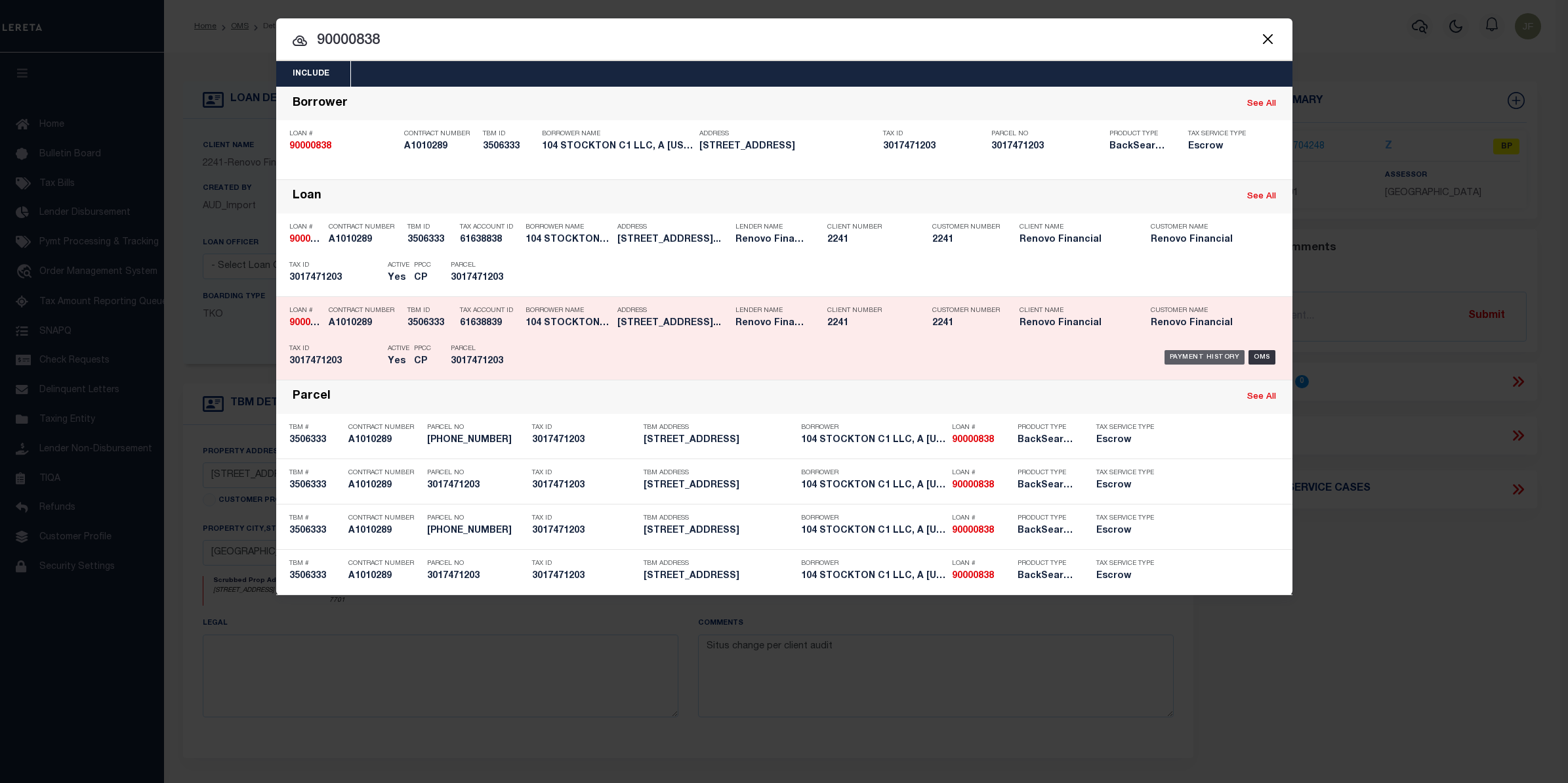
click at [1212, 352] on div "Payment History" at bounding box center [1205, 357] width 80 height 15
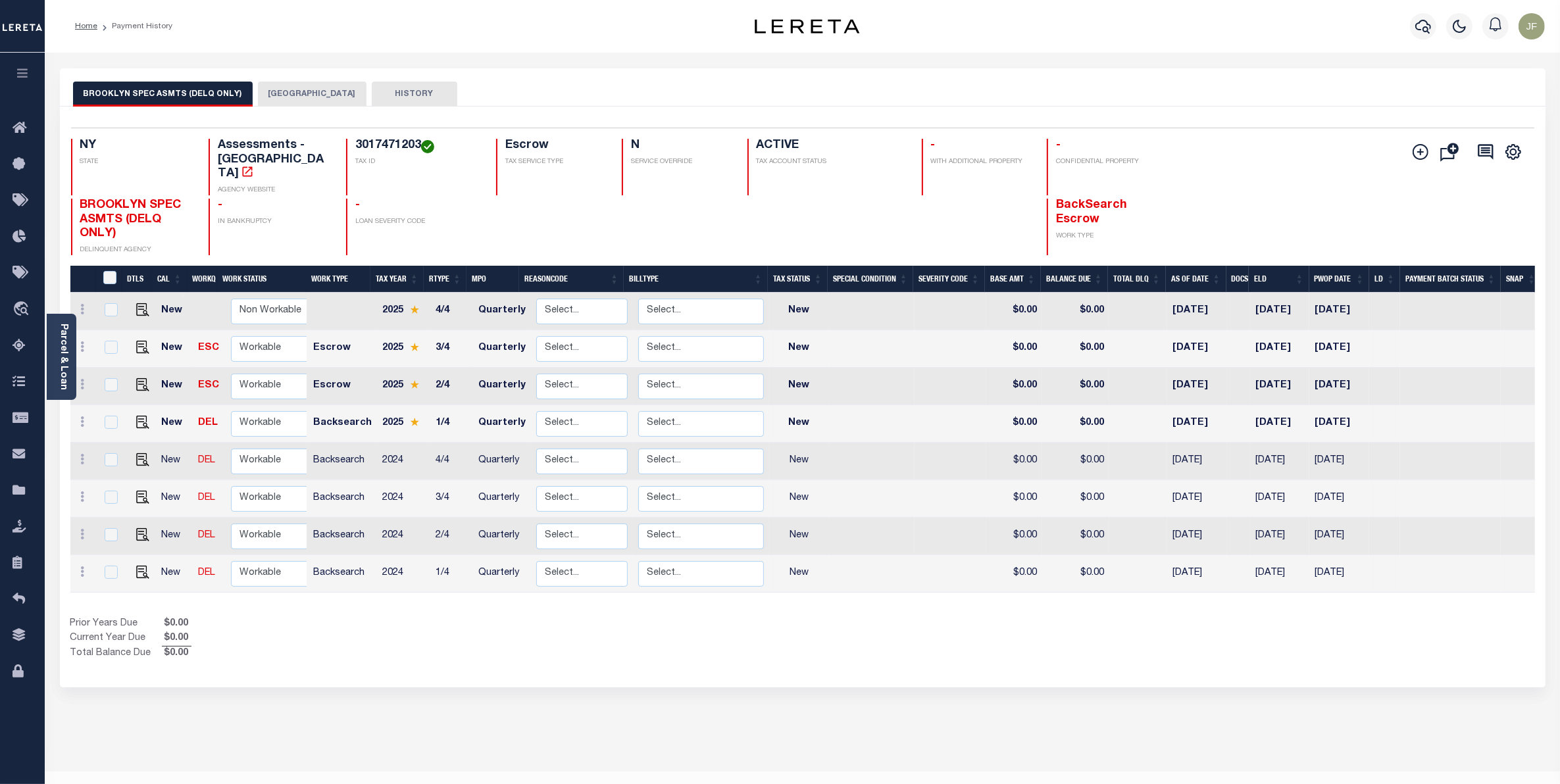
click at [269, 90] on button "[GEOGRAPHIC_DATA]" at bounding box center [312, 94] width 109 height 25
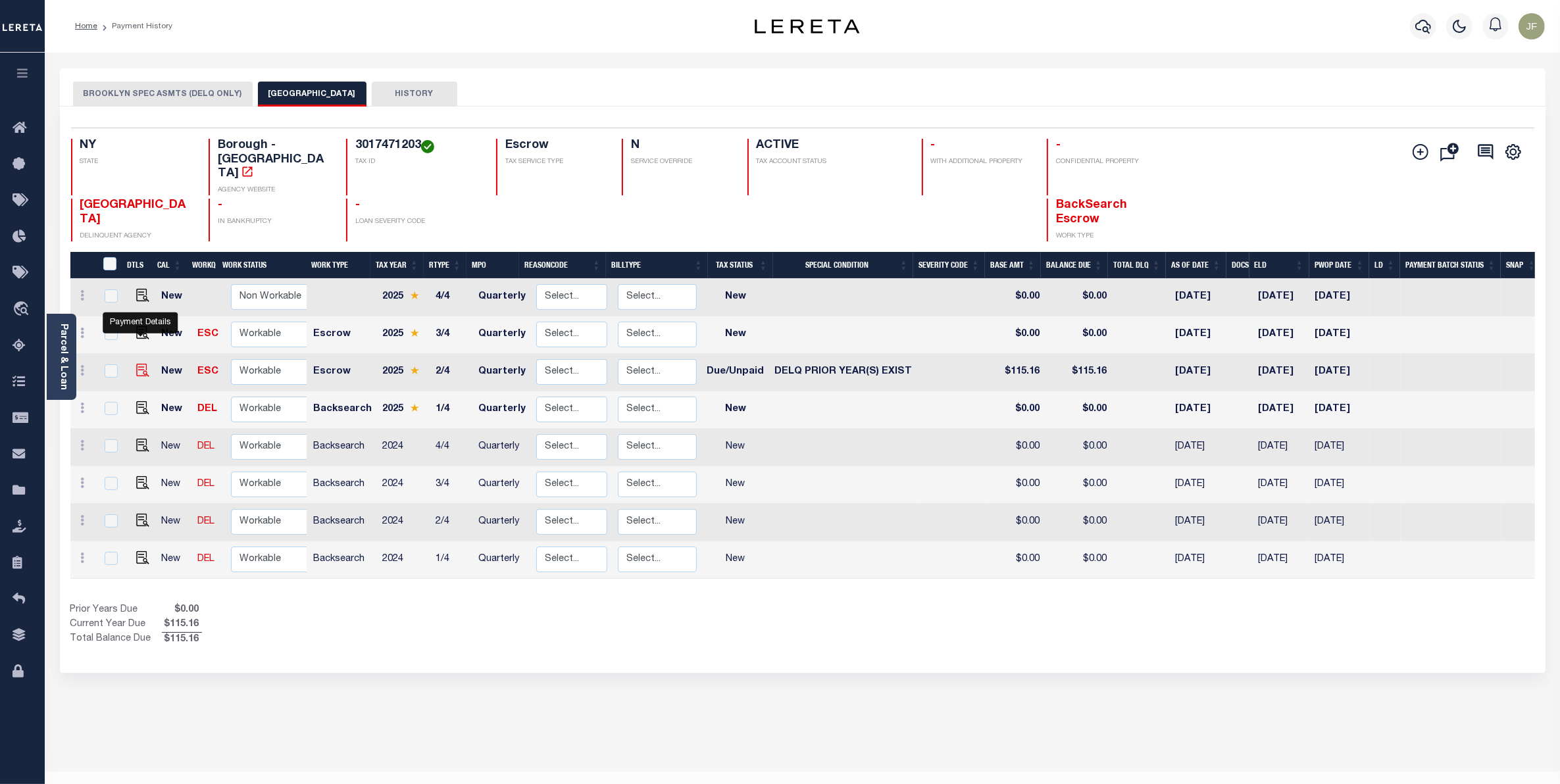
click at [142, 363] on img "" at bounding box center [142, 369] width 13 height 13
checkbox input "true"
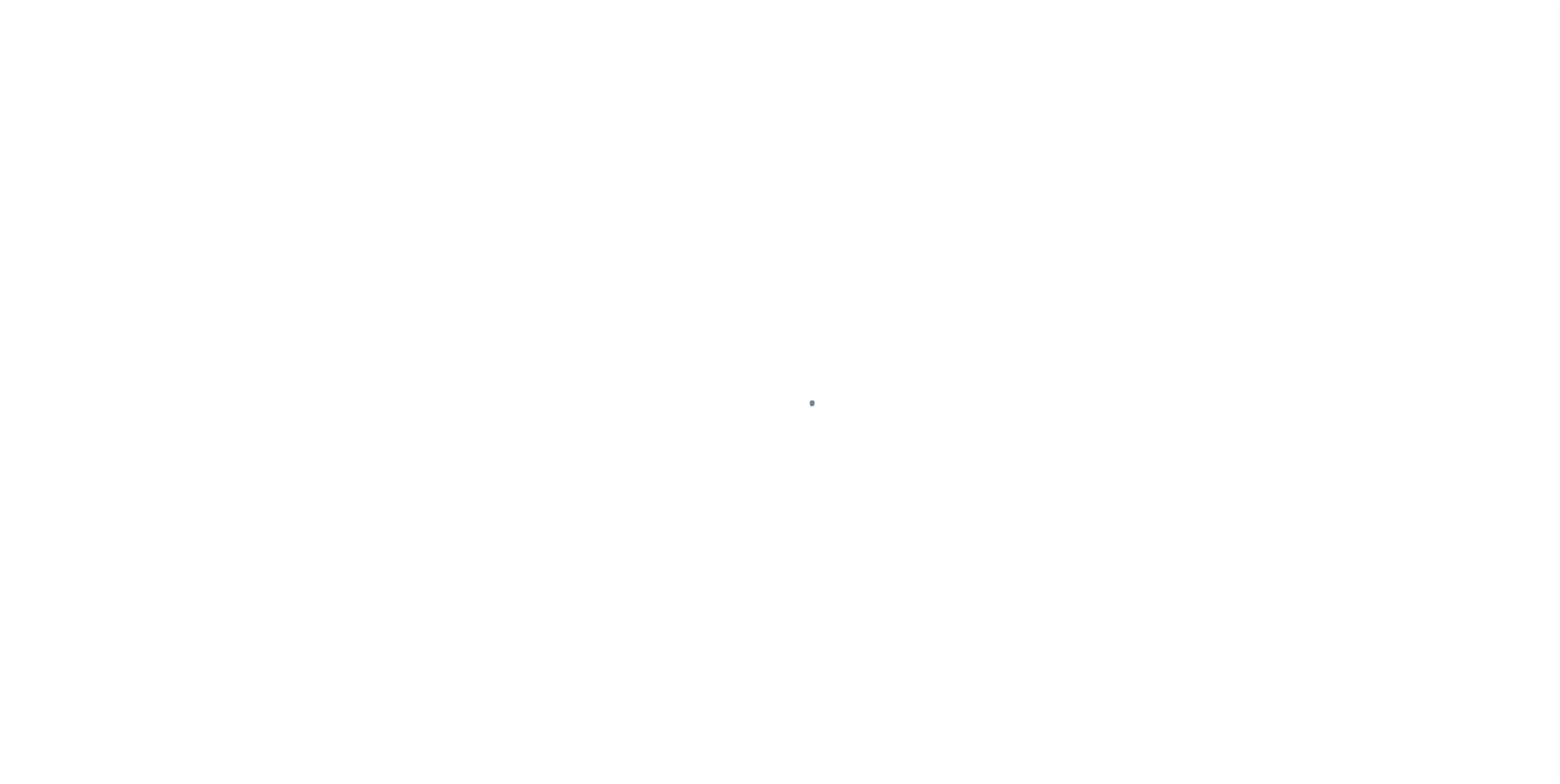
select select "DUE"
select select "18"
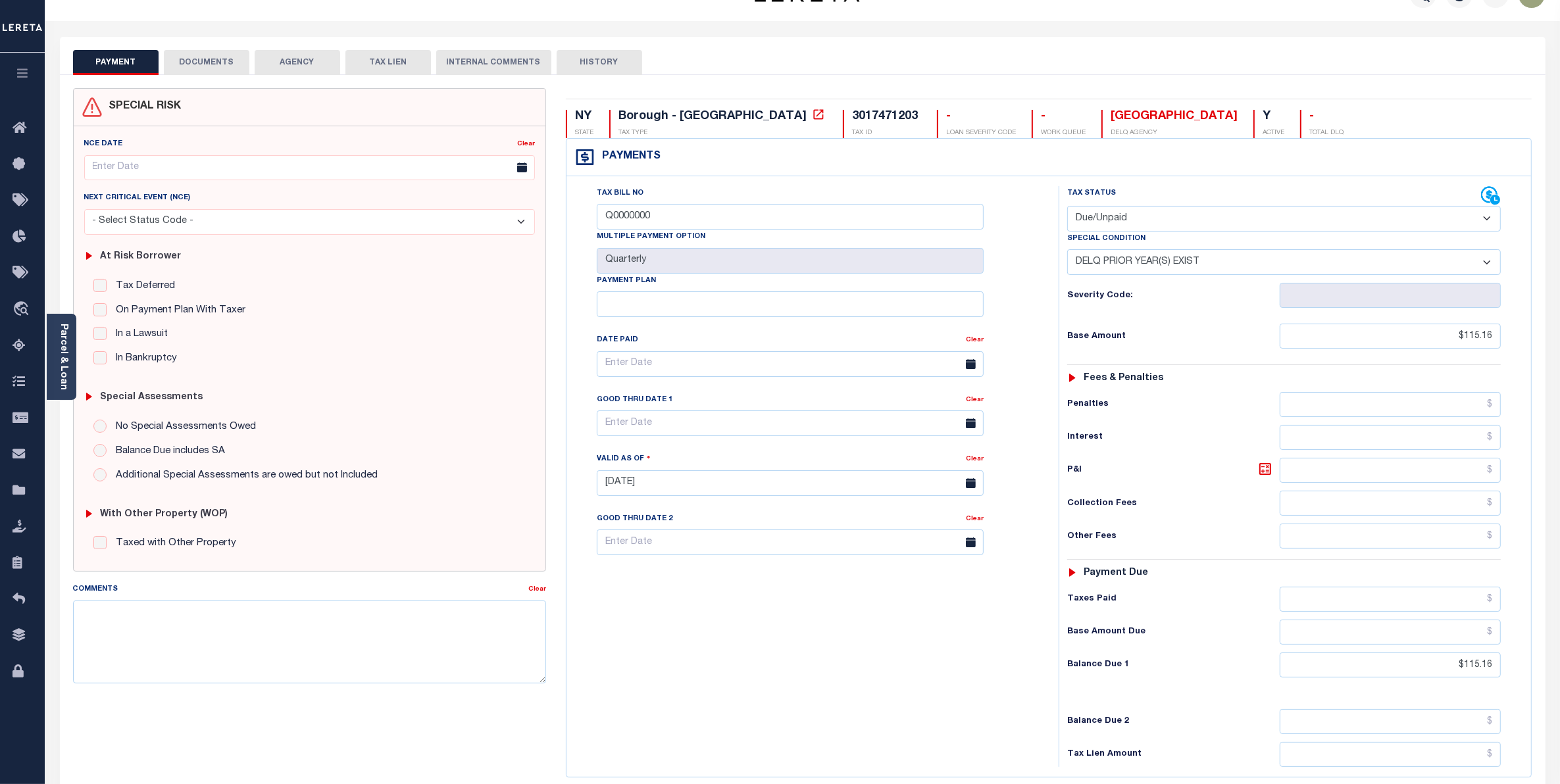
scroll to position [26, 0]
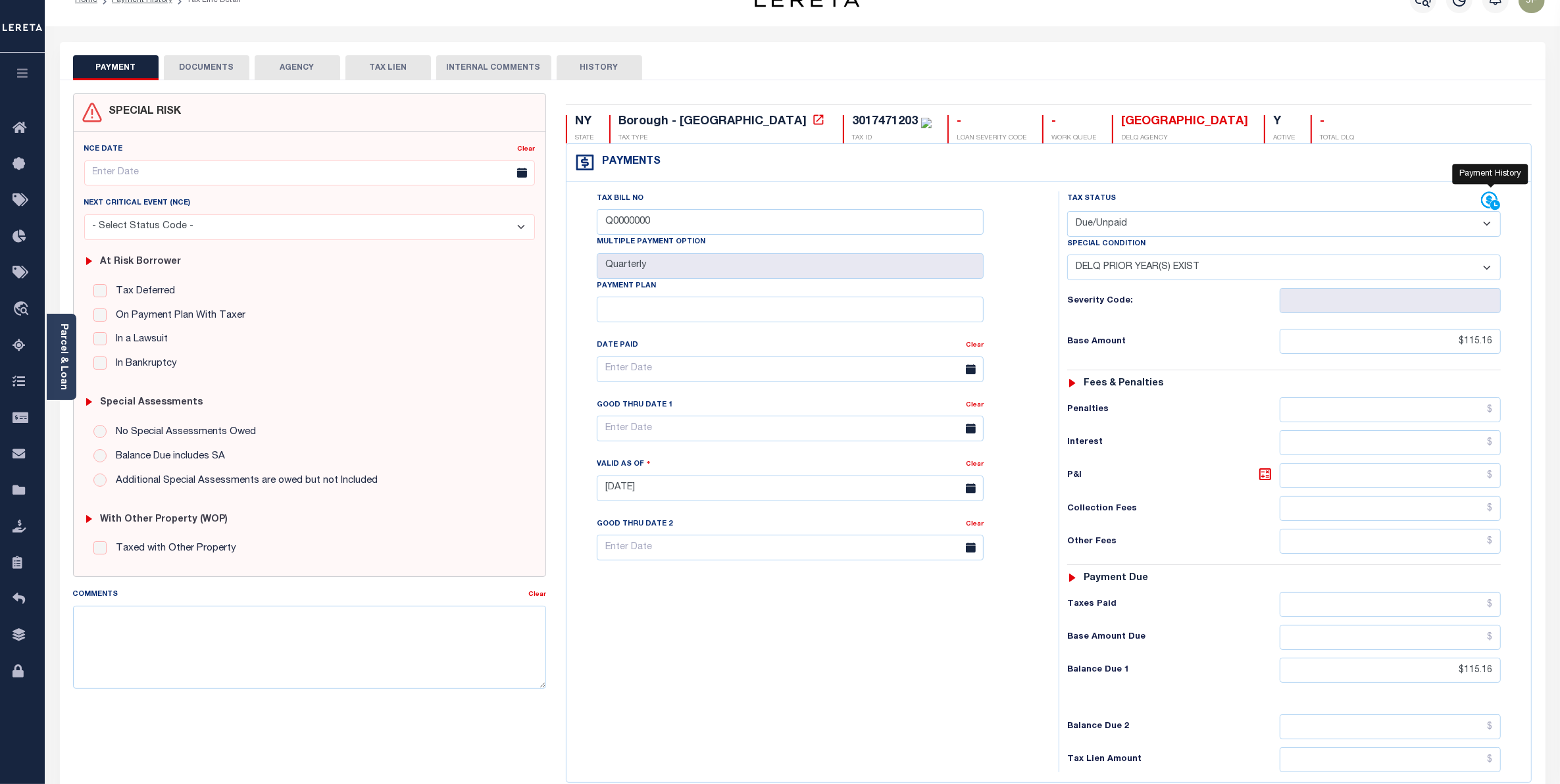
click at [1490, 205] on icon at bounding box center [1489, 200] width 17 height 17
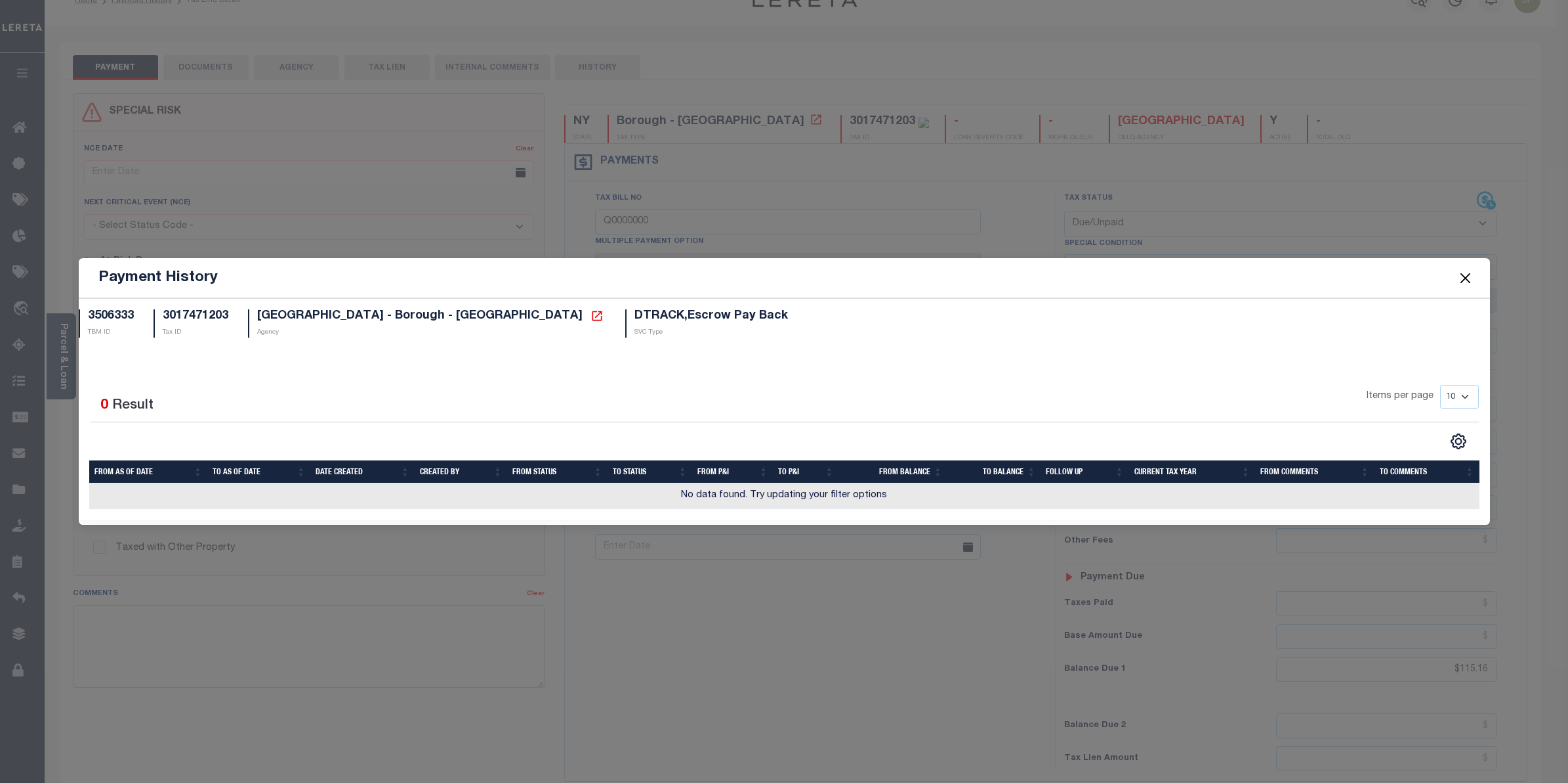
click at [1456, 277] on span at bounding box center [1465, 277] width 50 height 37
click at [1465, 276] on button "Close" at bounding box center [1465, 277] width 17 height 17
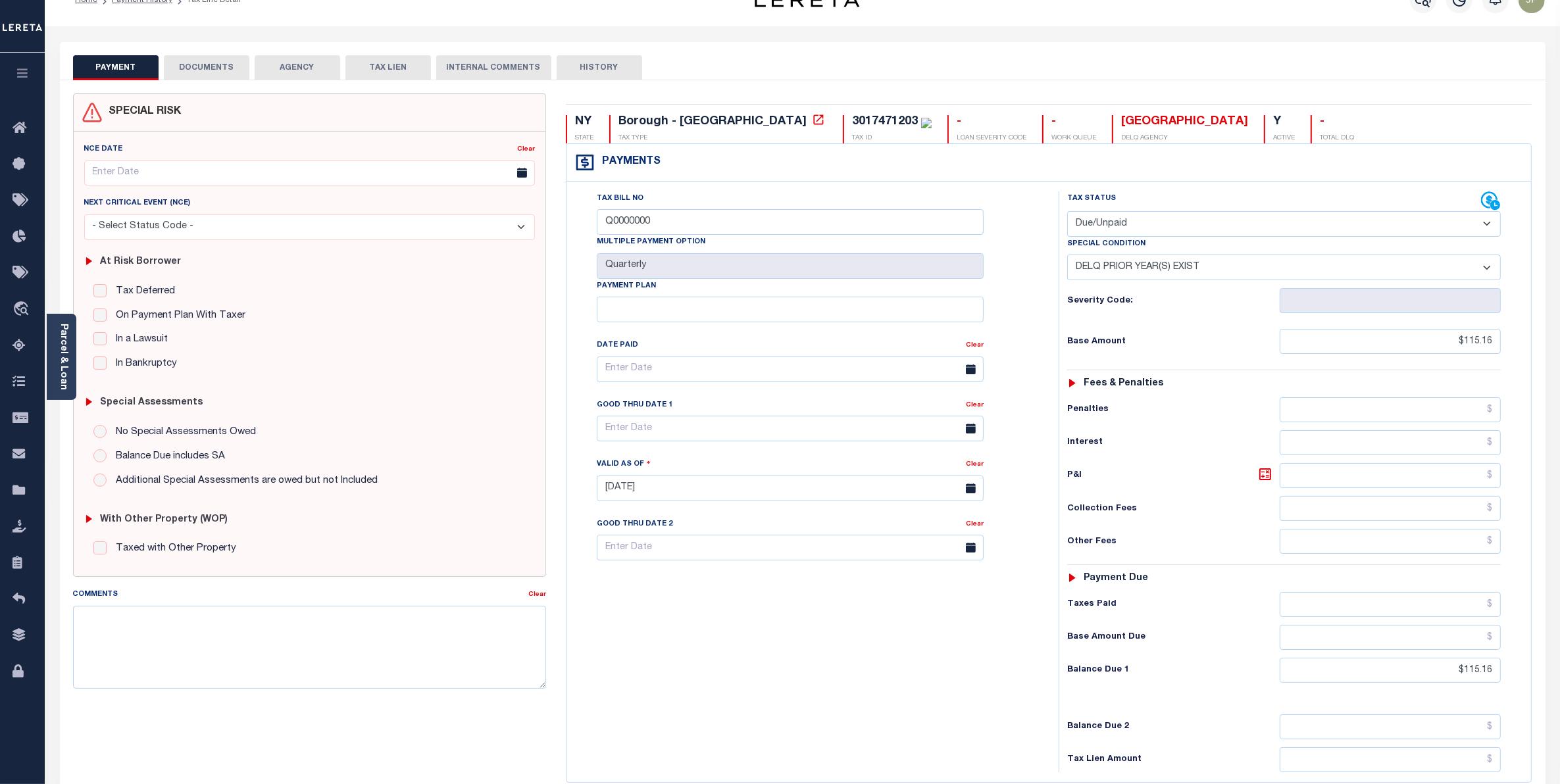
click at [125, 5] on li "Payment History" at bounding box center [134, 0] width 75 height 12
click at [125, 3] on link "Payment History" at bounding box center [141, 0] width 61 height 8
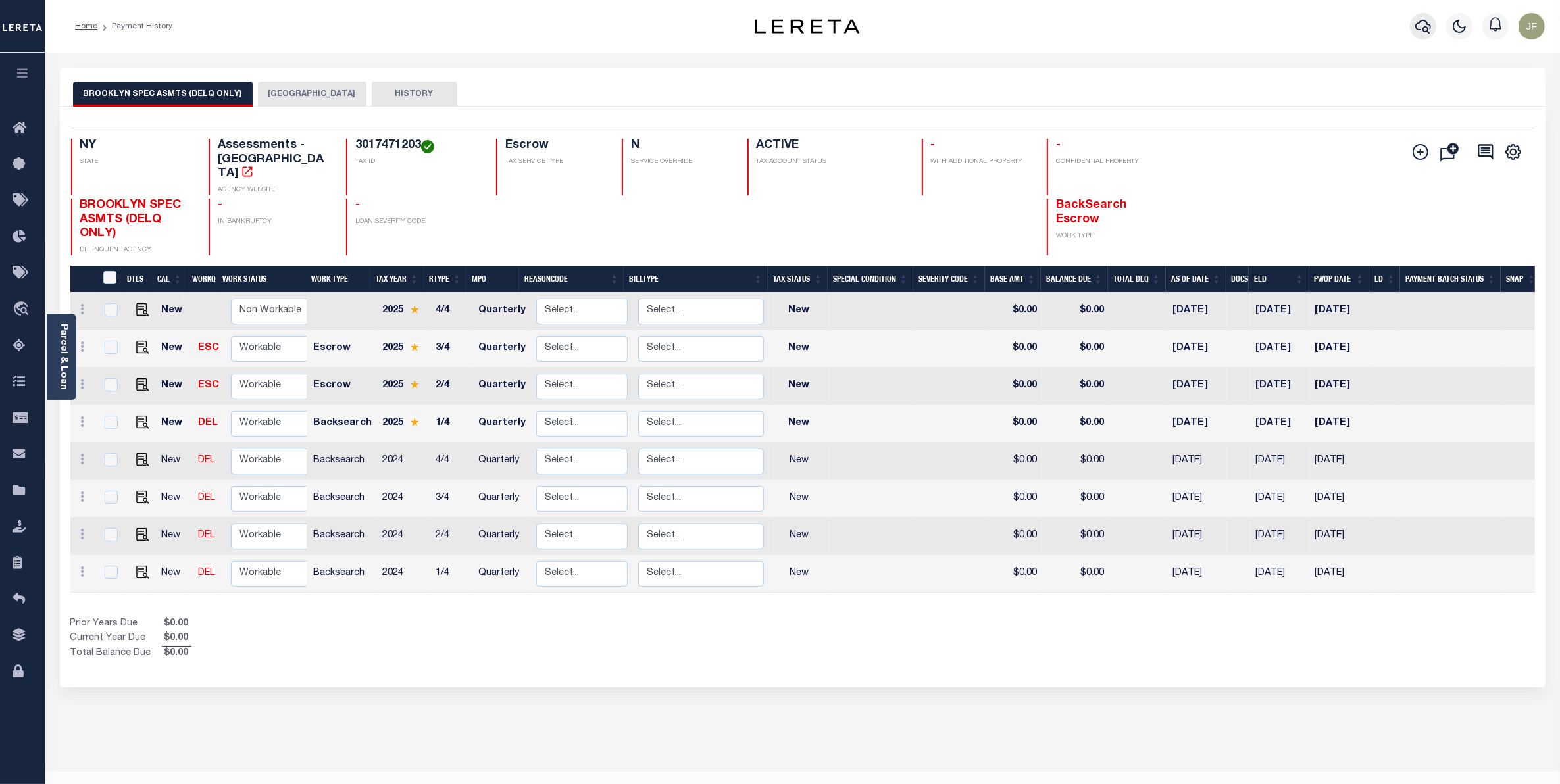
click at [1423, 30] on icon "button" at bounding box center [1423, 27] width 16 height 14
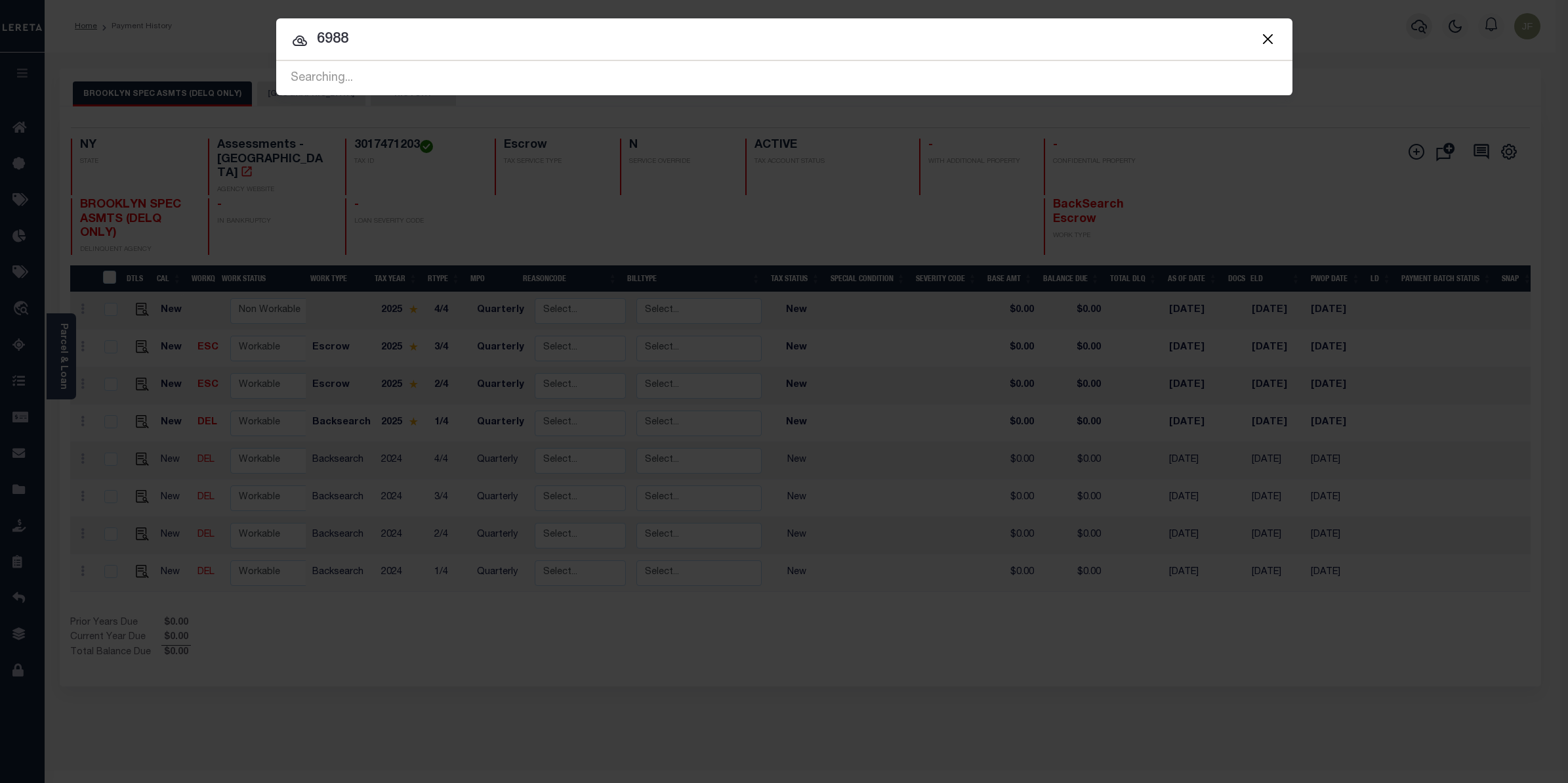
type input "6988"
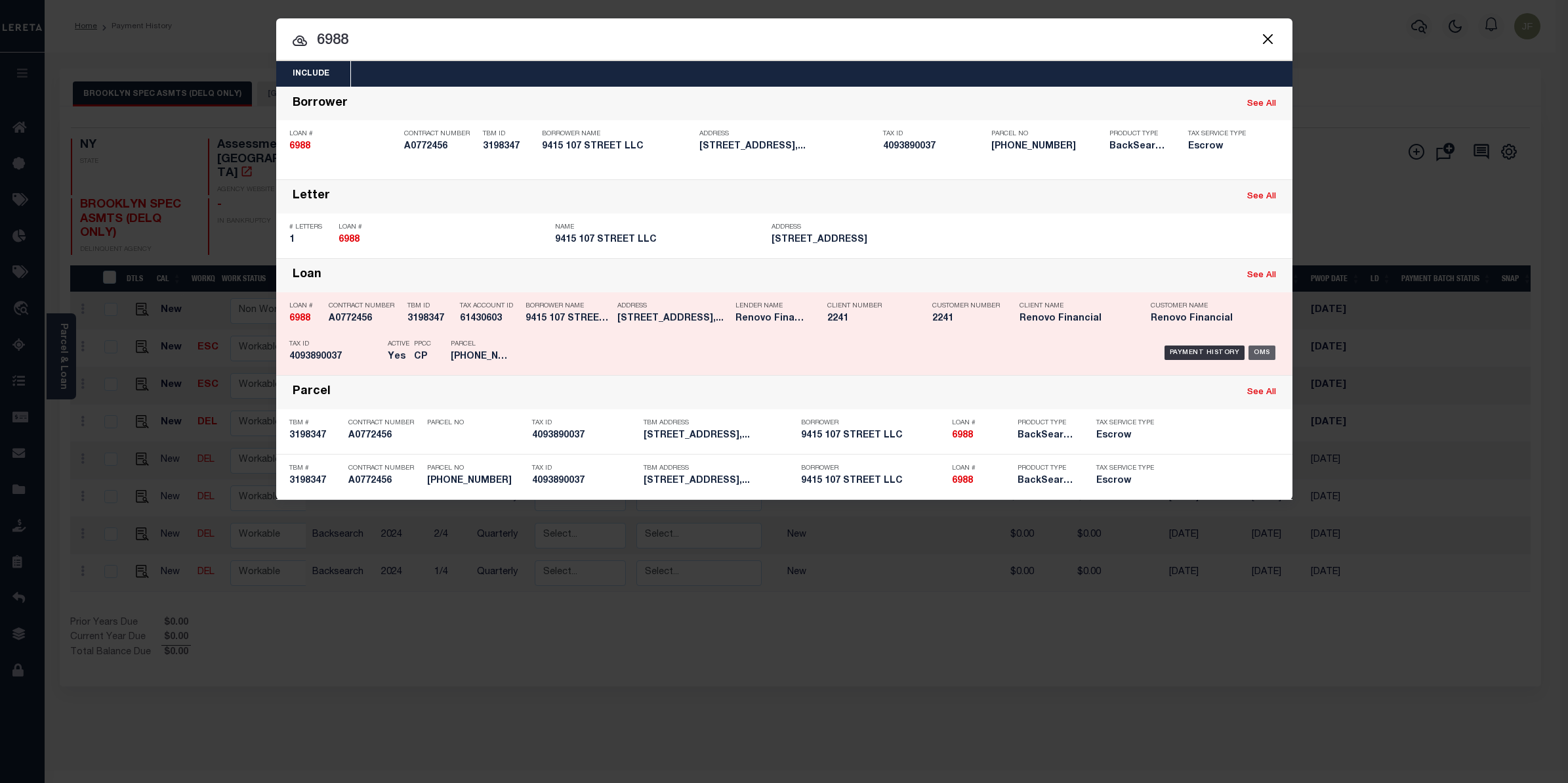
click at [1268, 348] on div "OMS" at bounding box center [1261, 353] width 27 height 15
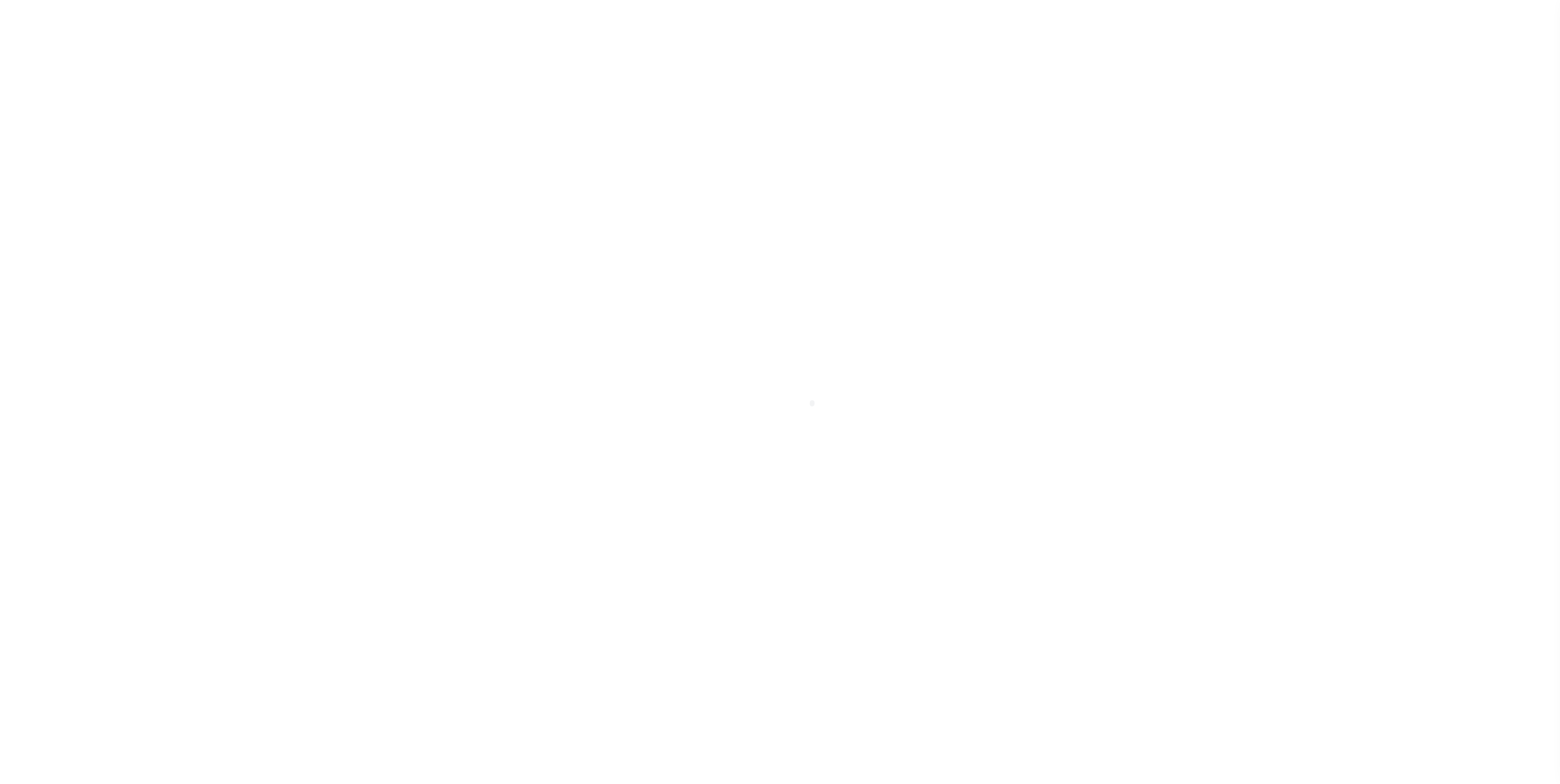
select select "Escrow"
select select "25066"
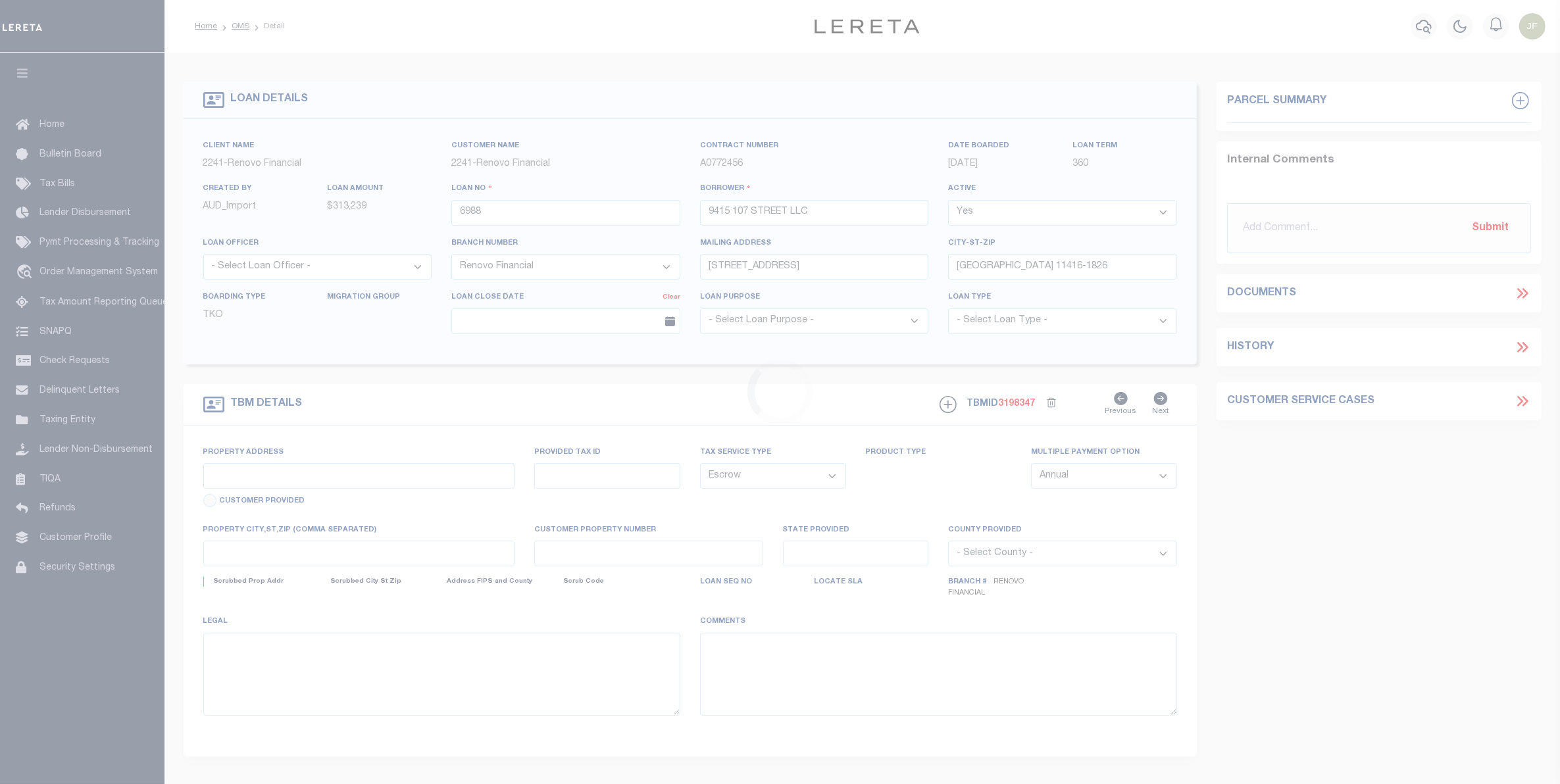
type input "[STREET_ADDRESS]"
type input "[GEOGRAPHIC_DATA]"
type input "a0k8Y00000c15Mc"
type input "NY"
select select
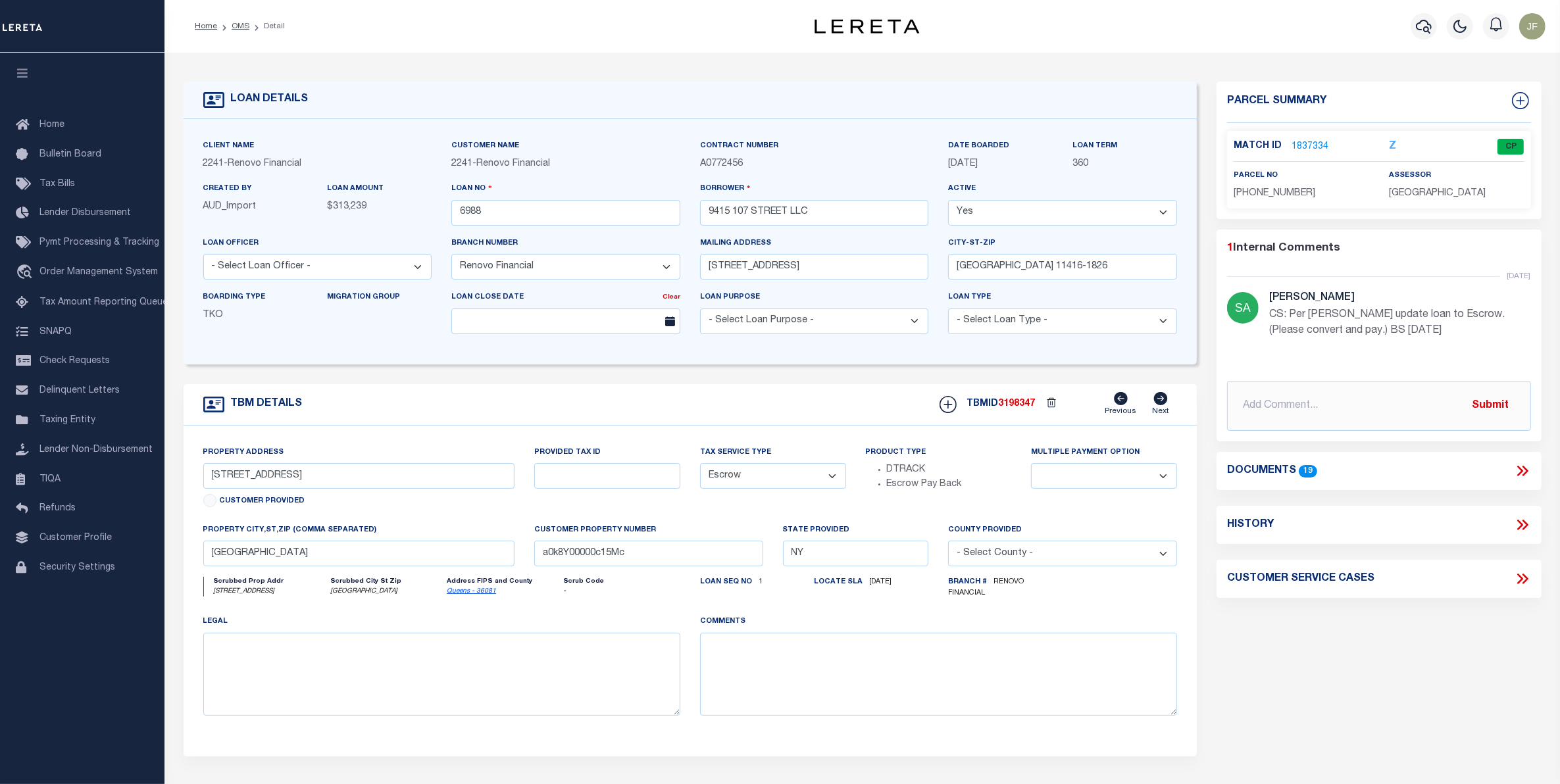
click at [1310, 145] on link "1837334" at bounding box center [1309, 147] width 37 height 14
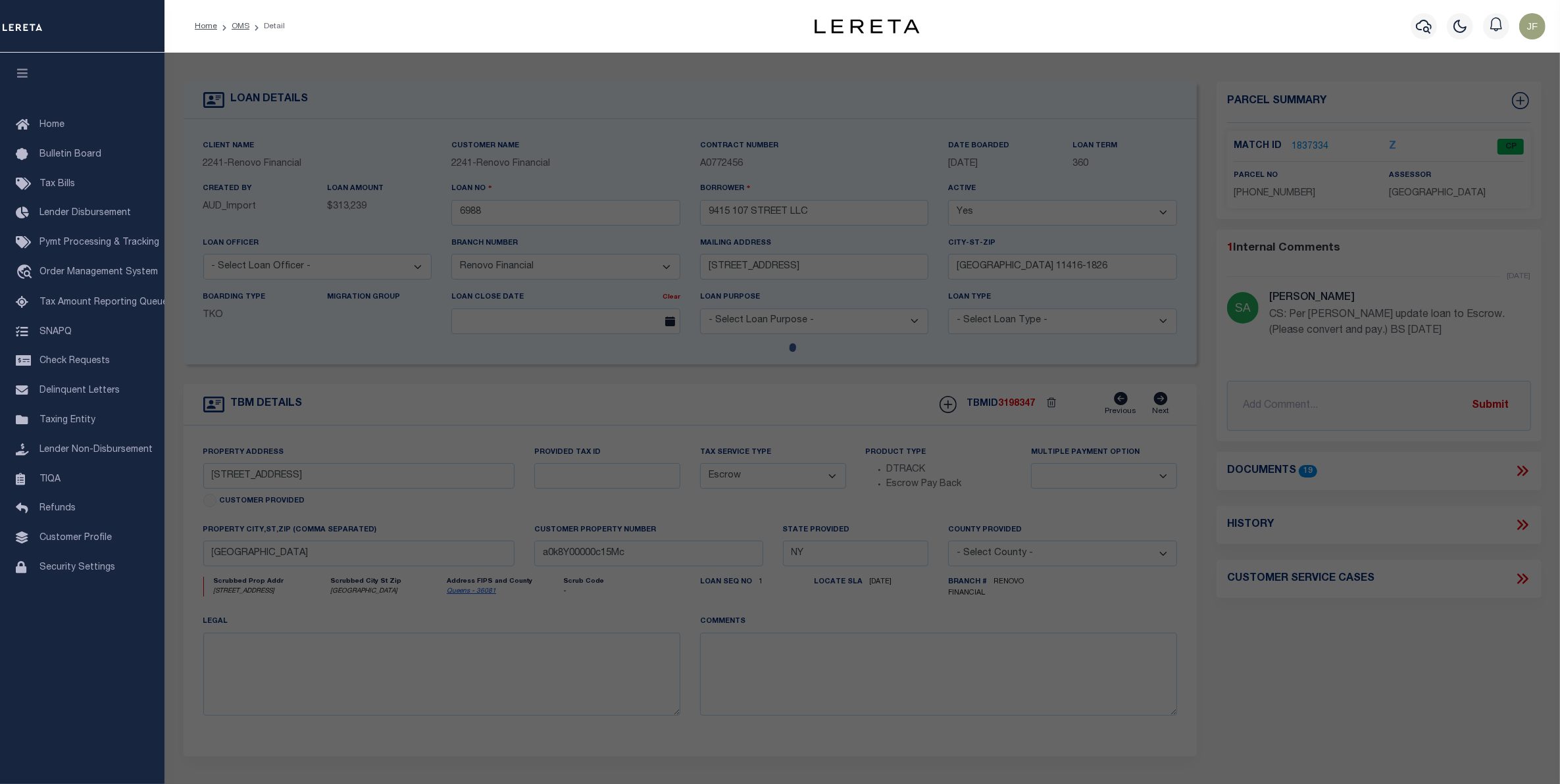
checkbox input "false"
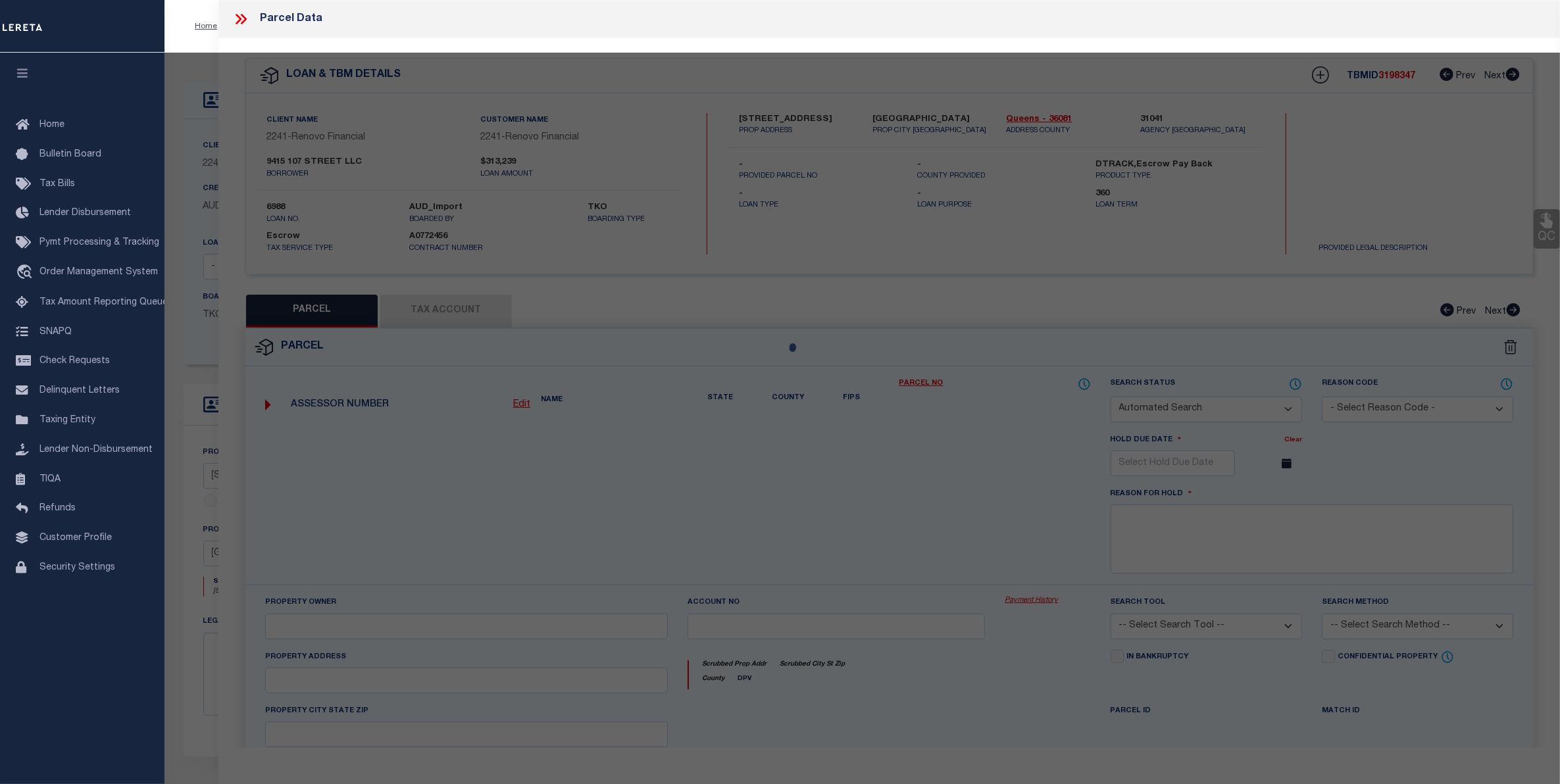
select select "CP"
type input "9415 107 STREET LLC"
select select
type input "94-15107 STREET,"
checkbox input "false"
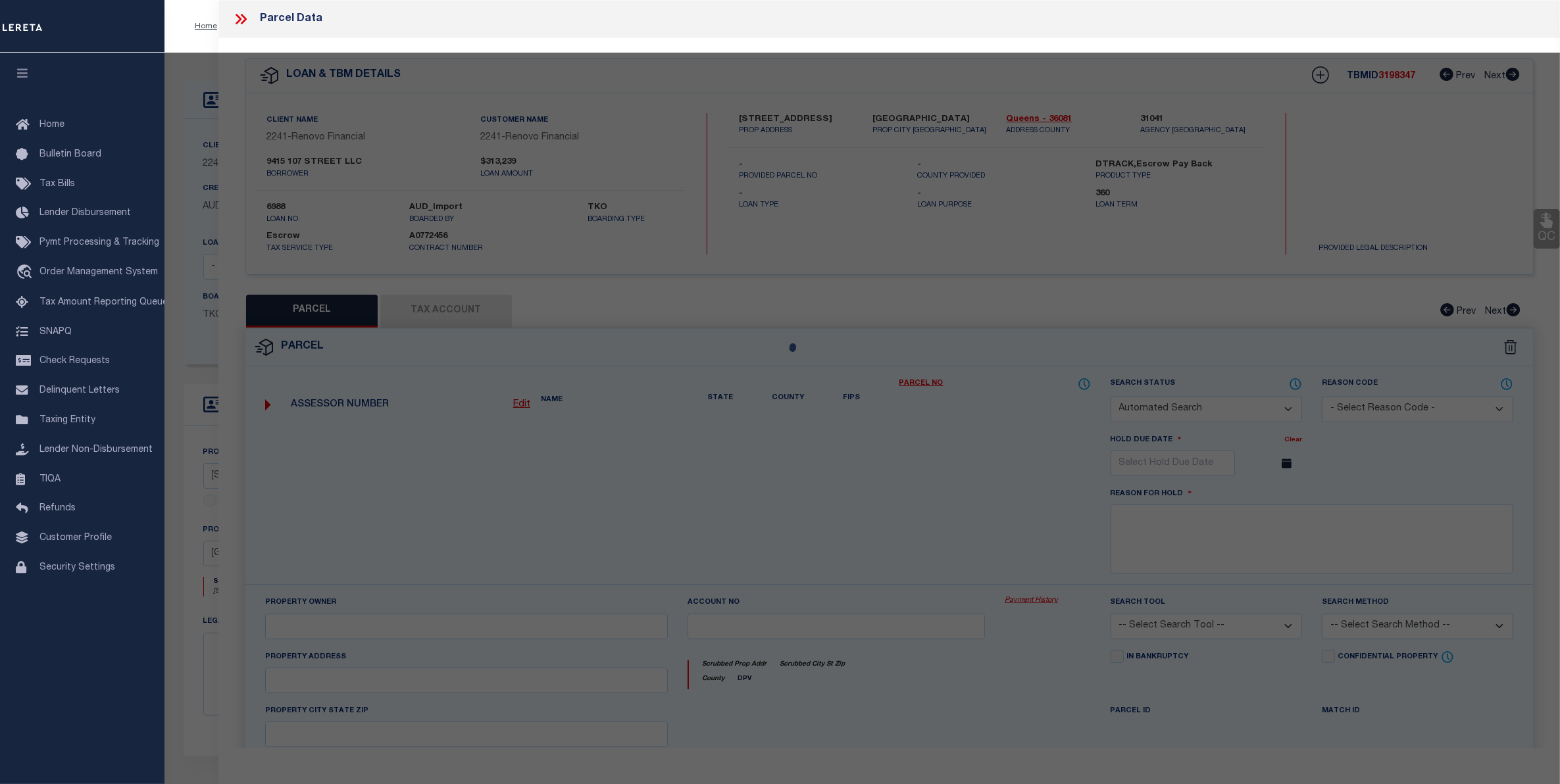
type input "Ozone Park11416"
type textarea "Gross Floor Area:1,892 sf (estimated) Residential Units:2Total # of Units:2"
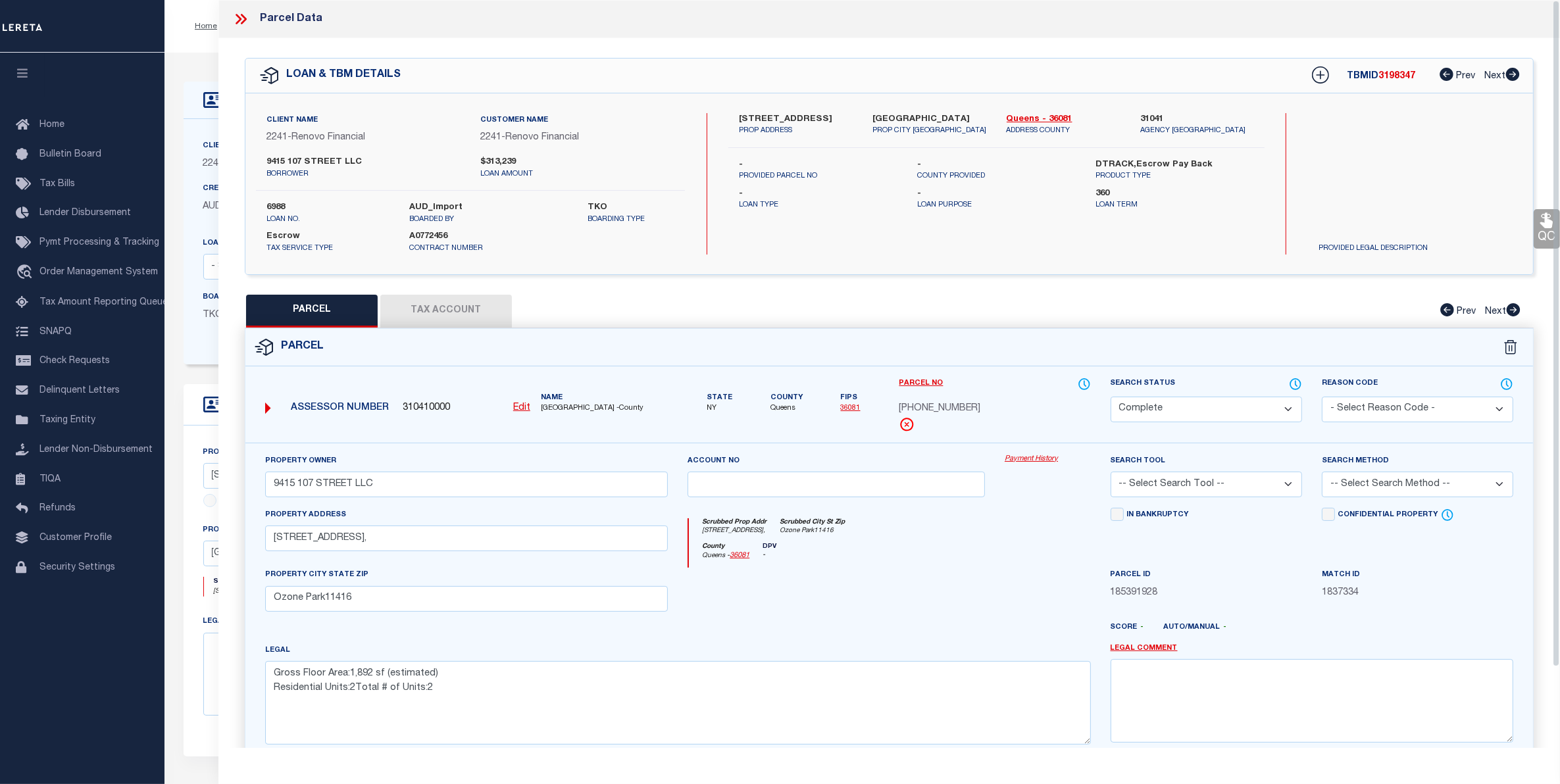
click at [1026, 456] on link "Payment History" at bounding box center [1047, 459] width 87 height 11
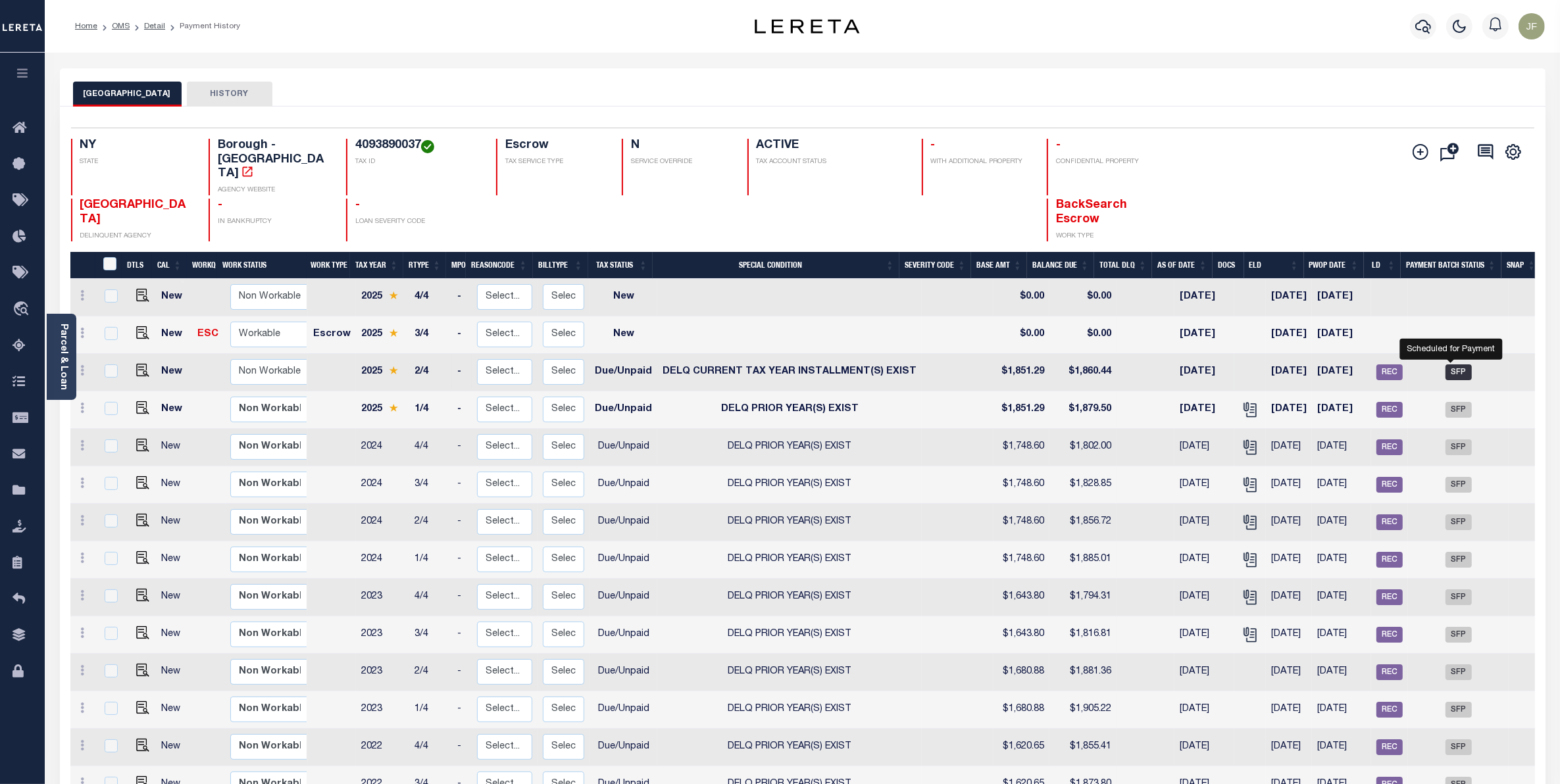
click at [1452, 364] on span "SFP" at bounding box center [1458, 372] width 26 height 16
checkbox input "true"
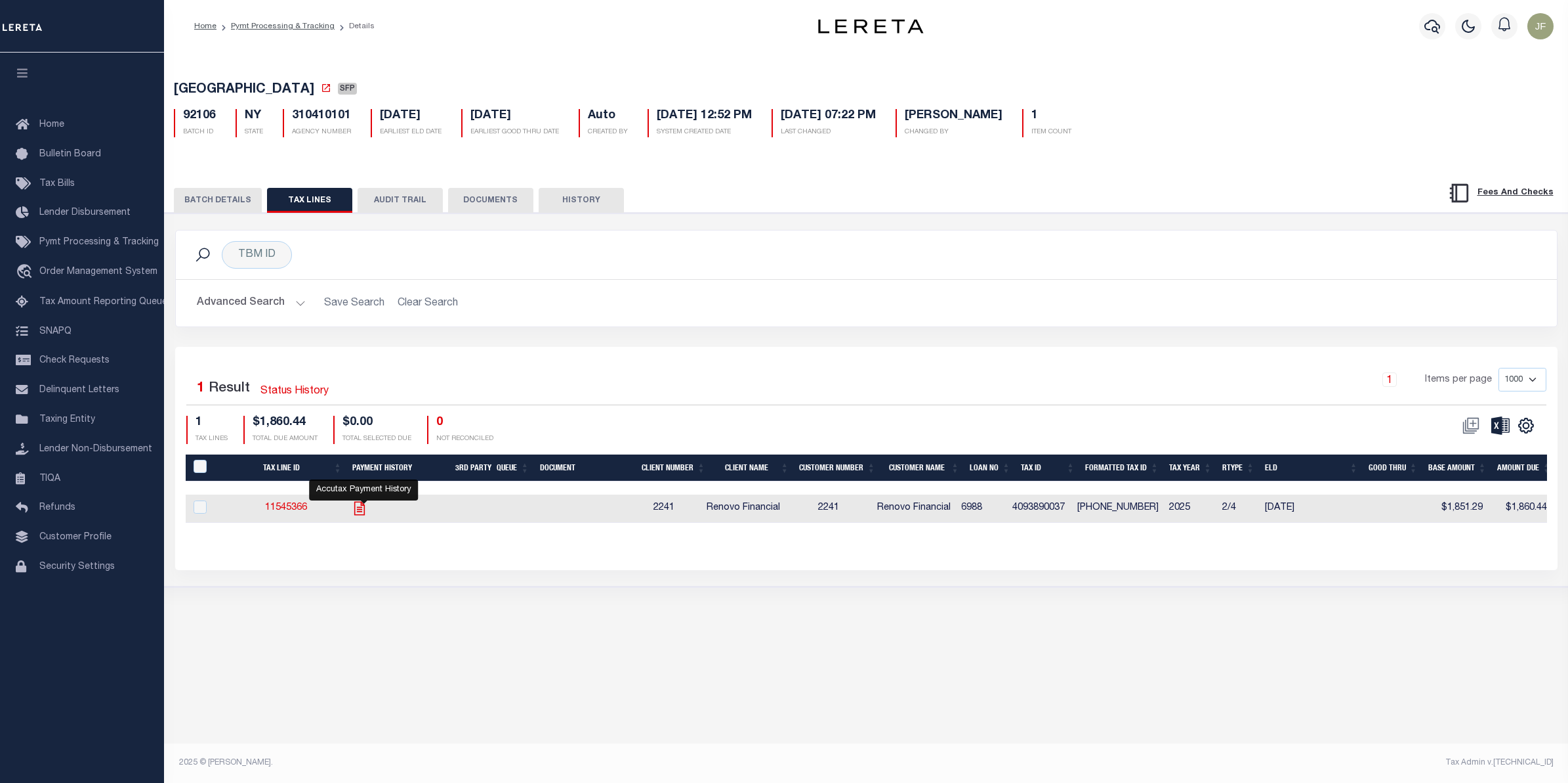
click at [362, 512] on icon "" at bounding box center [359, 508] width 17 height 17
checkbox input "true"
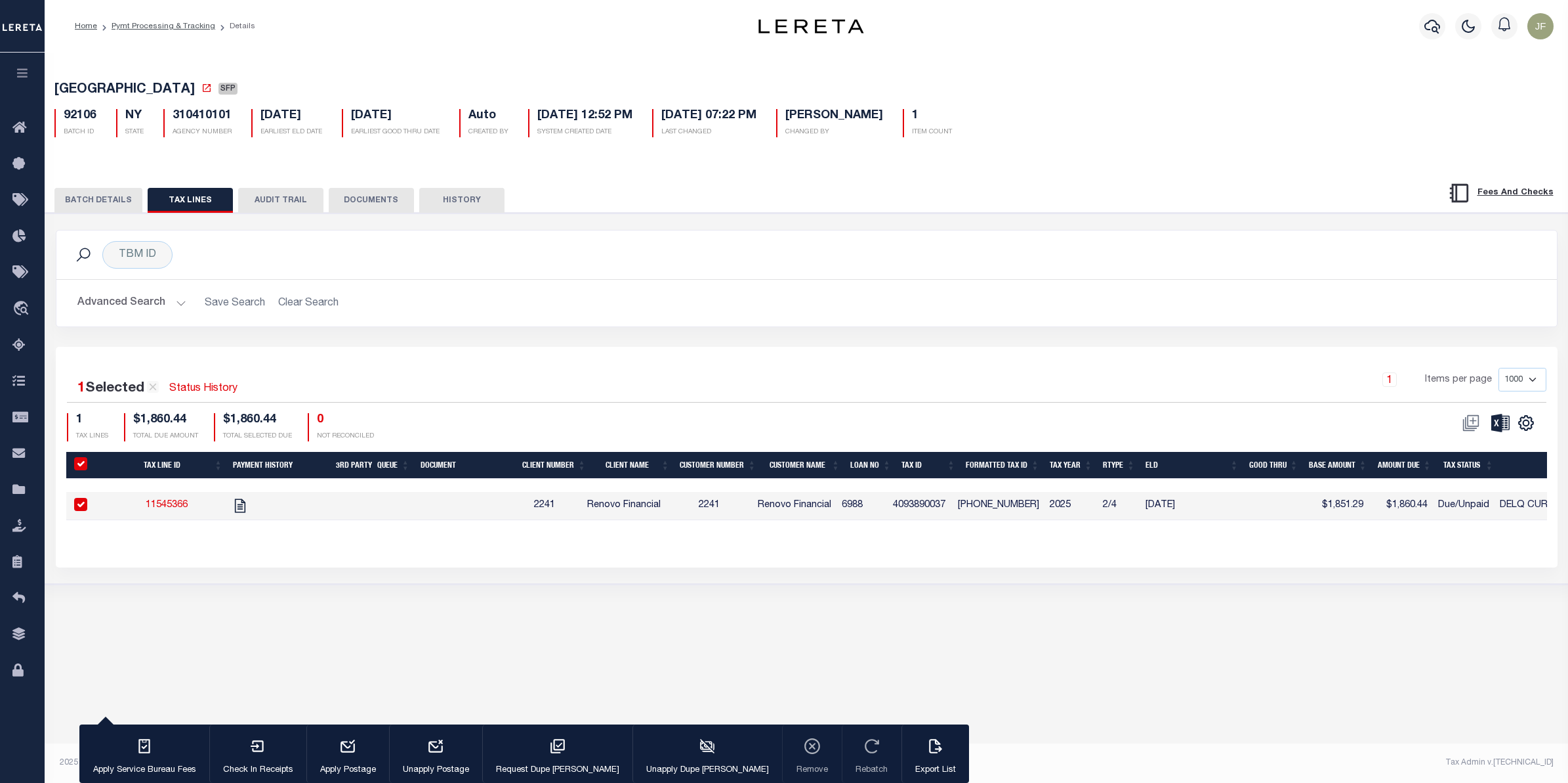
drag, startPoint x: 112, startPoint y: 195, endPoint x: 201, endPoint y: 205, distance: 89.6
click at [113, 195] on button "BATCH DETAILS" at bounding box center [98, 200] width 88 height 25
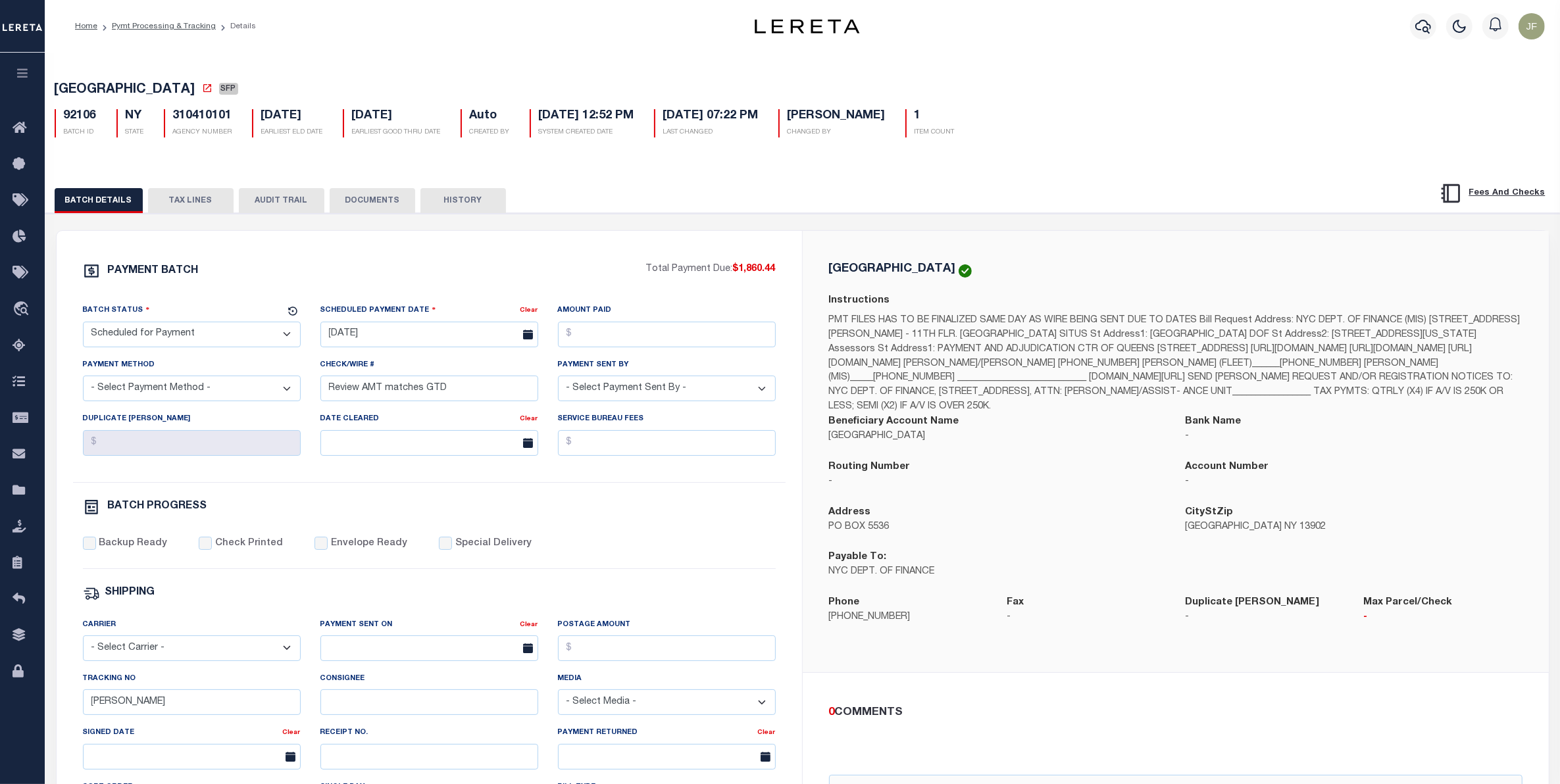
click at [195, 201] on button "TAX LINES" at bounding box center [191, 200] width 86 height 25
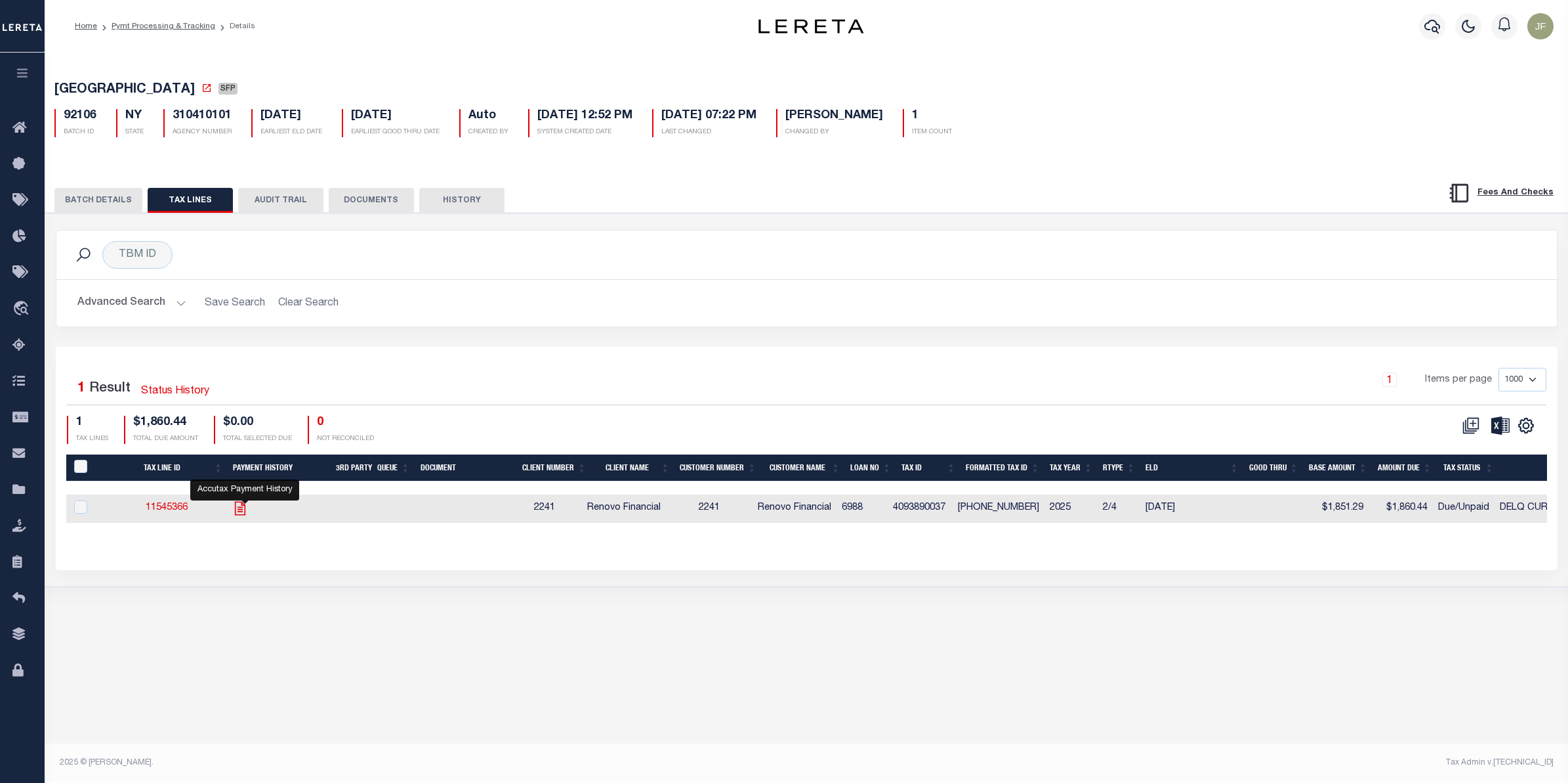
click at [242, 514] on icon "" at bounding box center [239, 508] width 17 height 17
checkbox input "true"
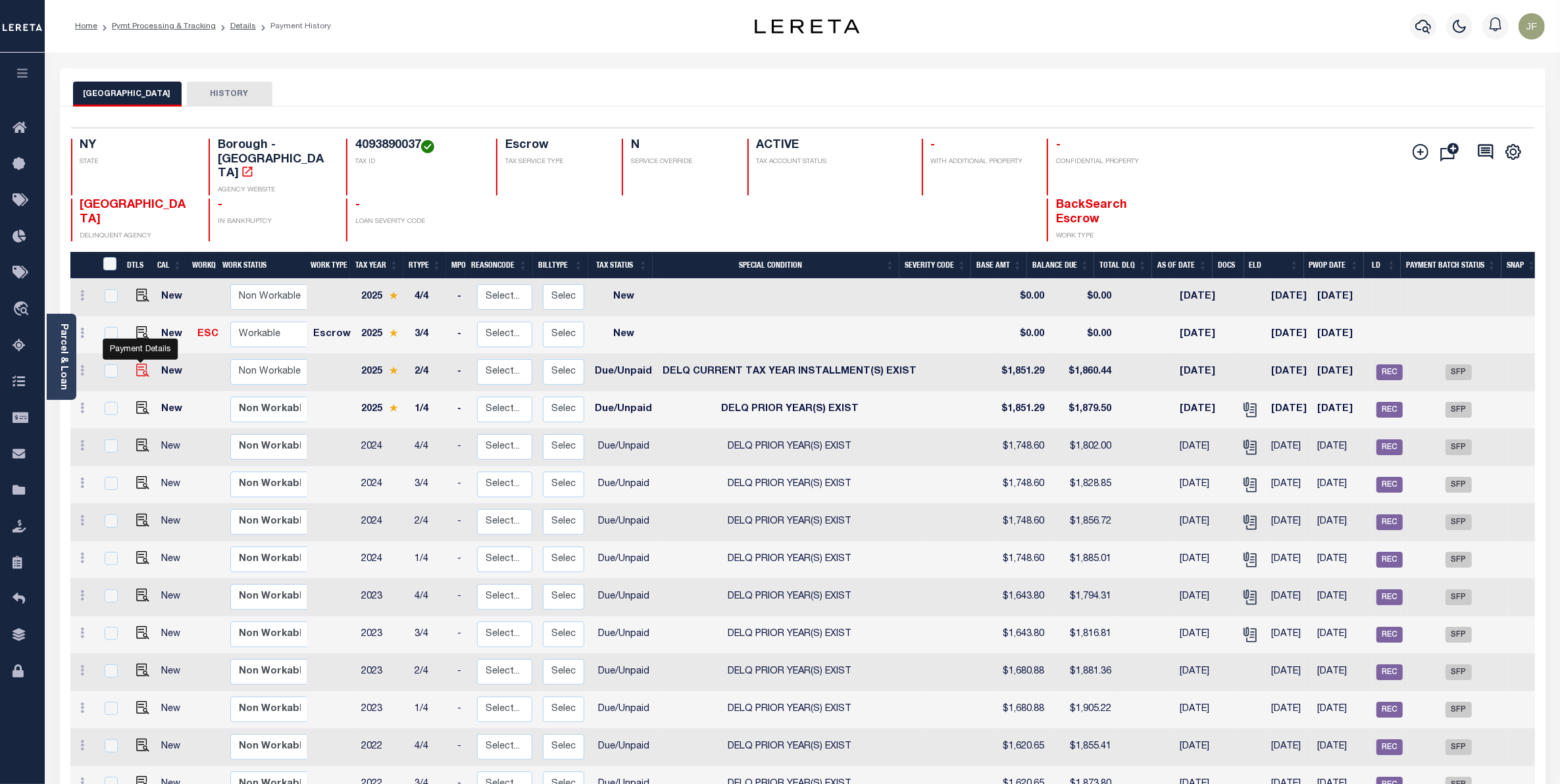
click at [141, 363] on img "" at bounding box center [142, 369] width 13 height 13
checkbox input "true"
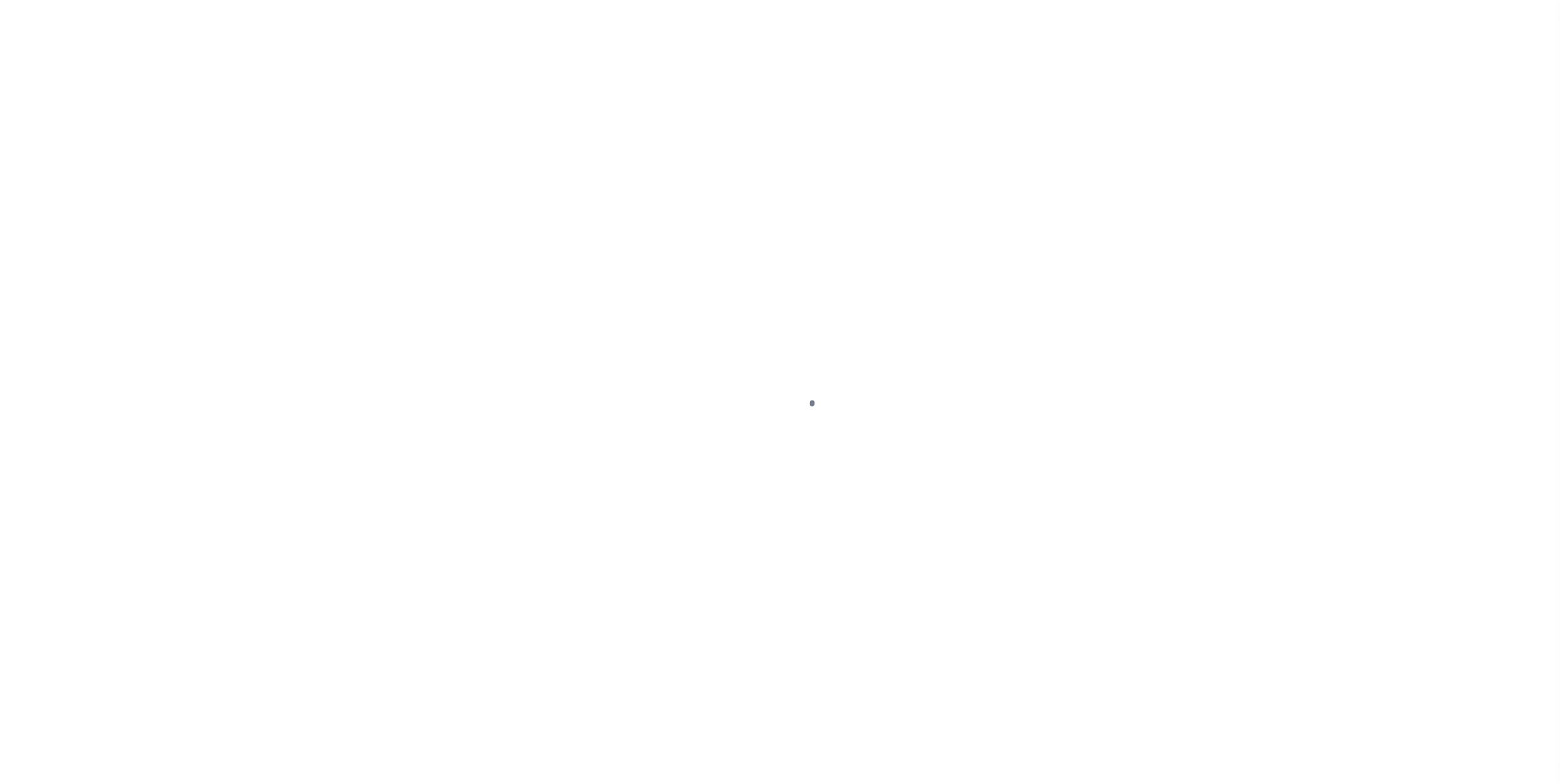
select select "DUE"
select select "17"
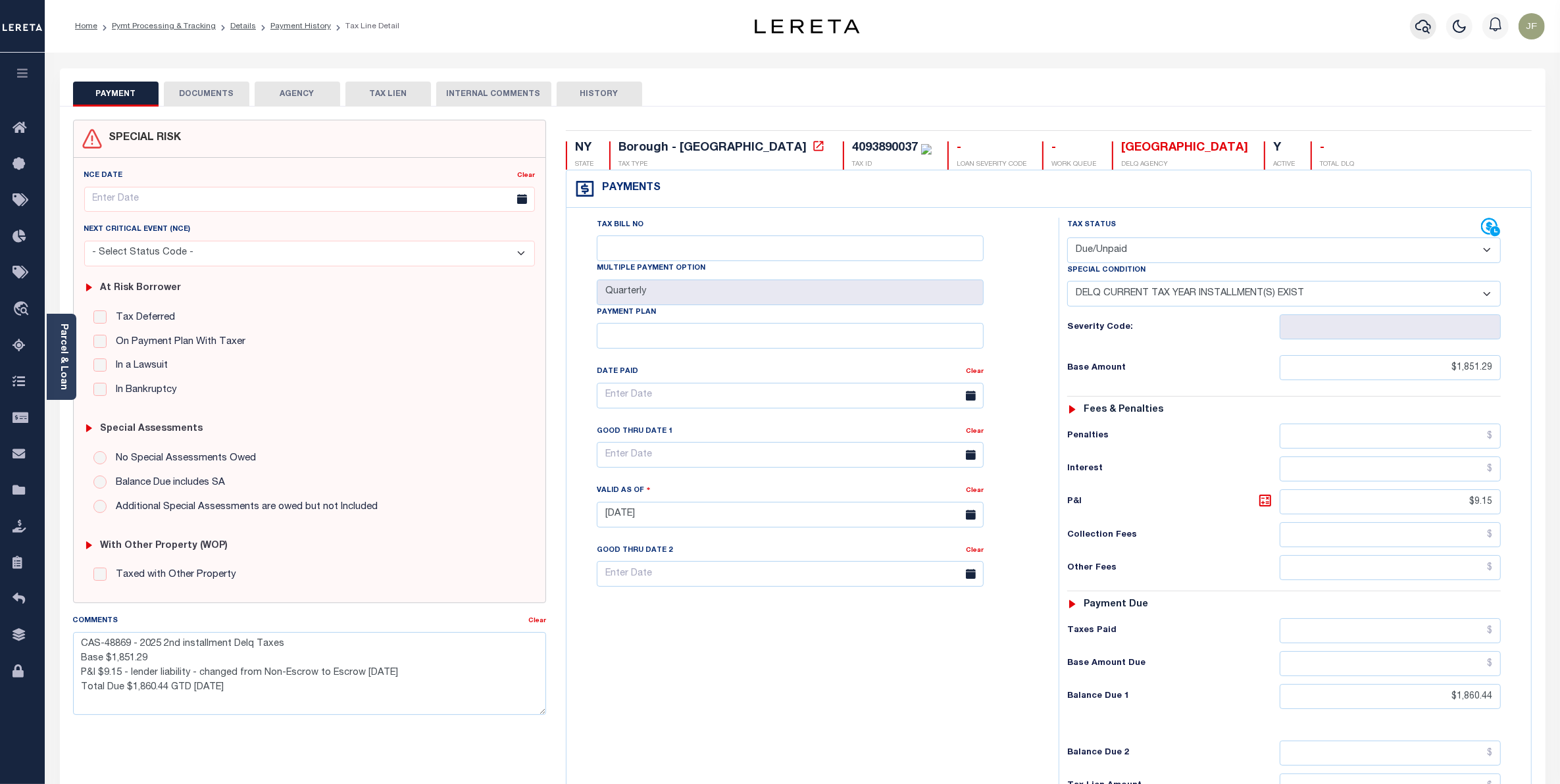
click at [1423, 27] on icon "button" at bounding box center [1423, 27] width 16 height 16
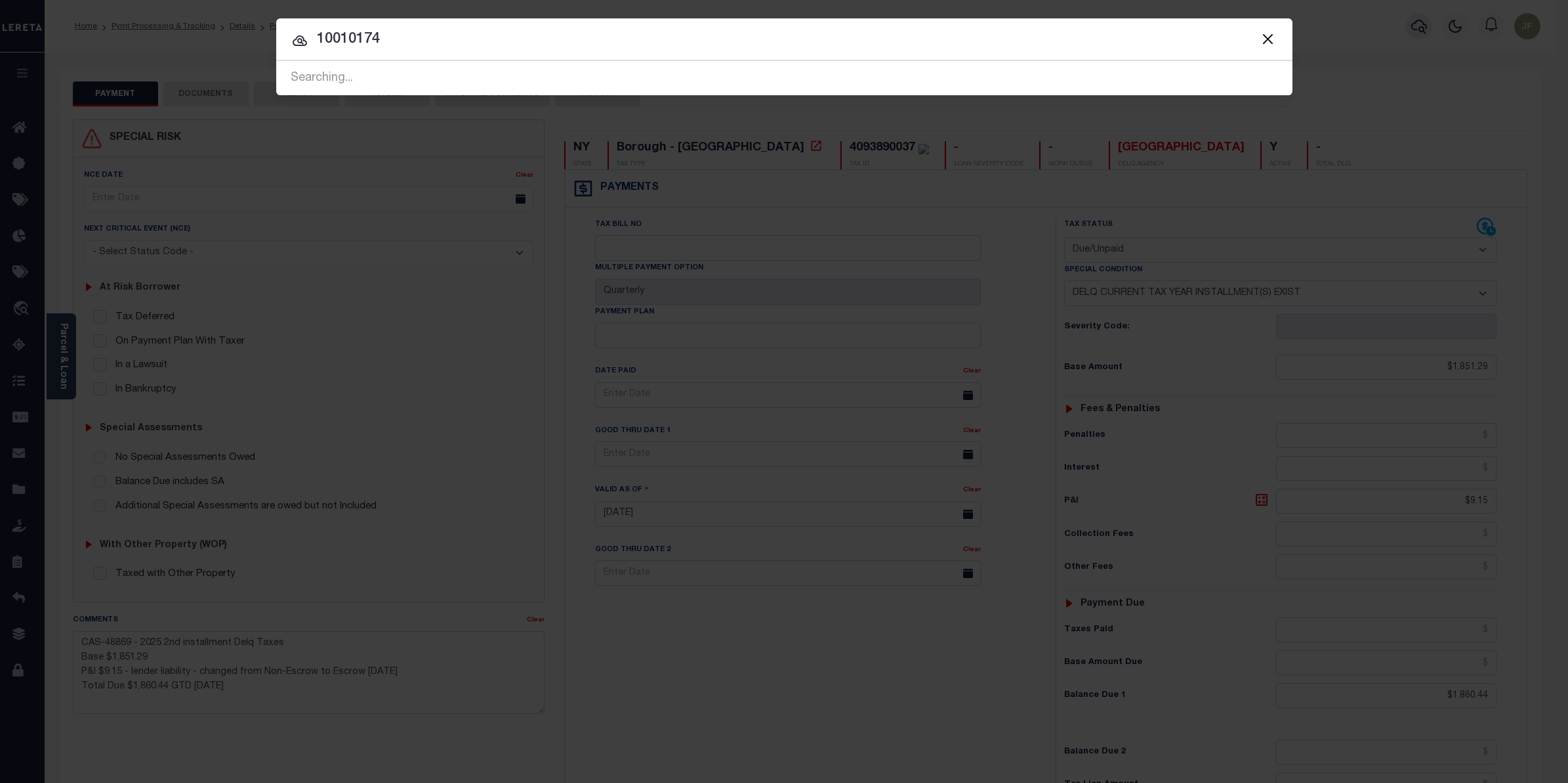
type input "10010174"
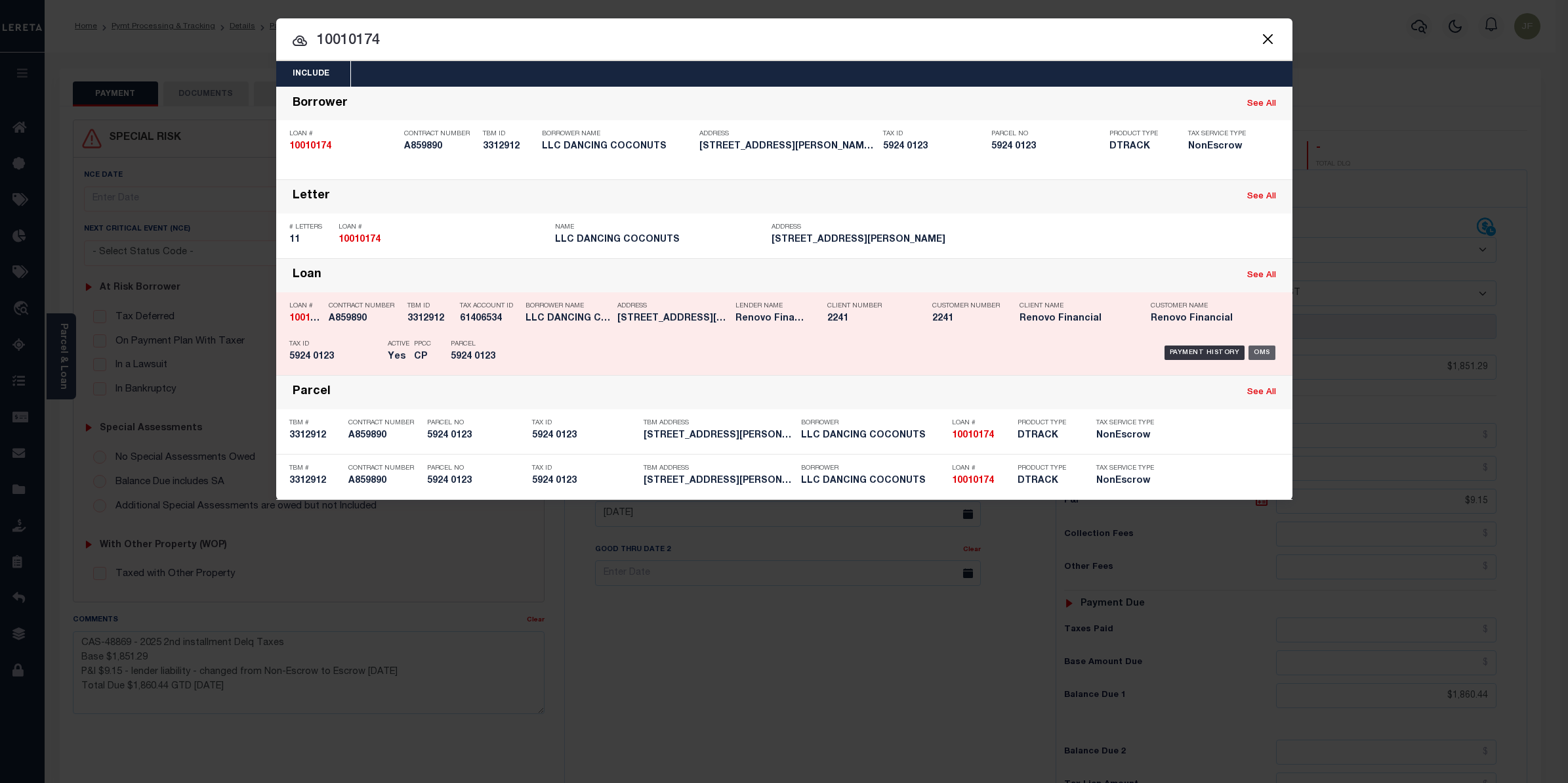
click at [1265, 346] on div "OMS" at bounding box center [1261, 353] width 27 height 15
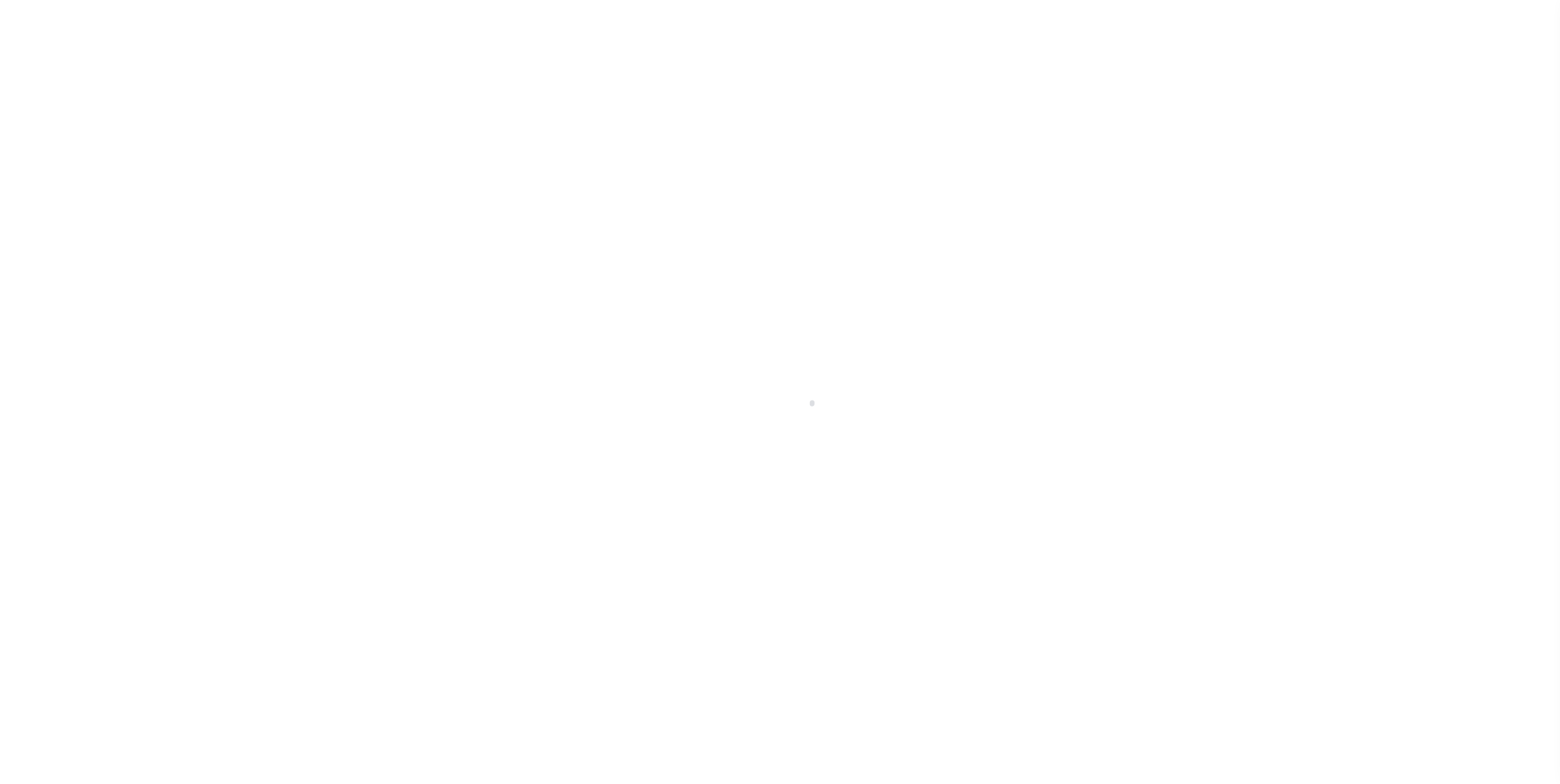
select select "NonEscrow"
select select "25067"
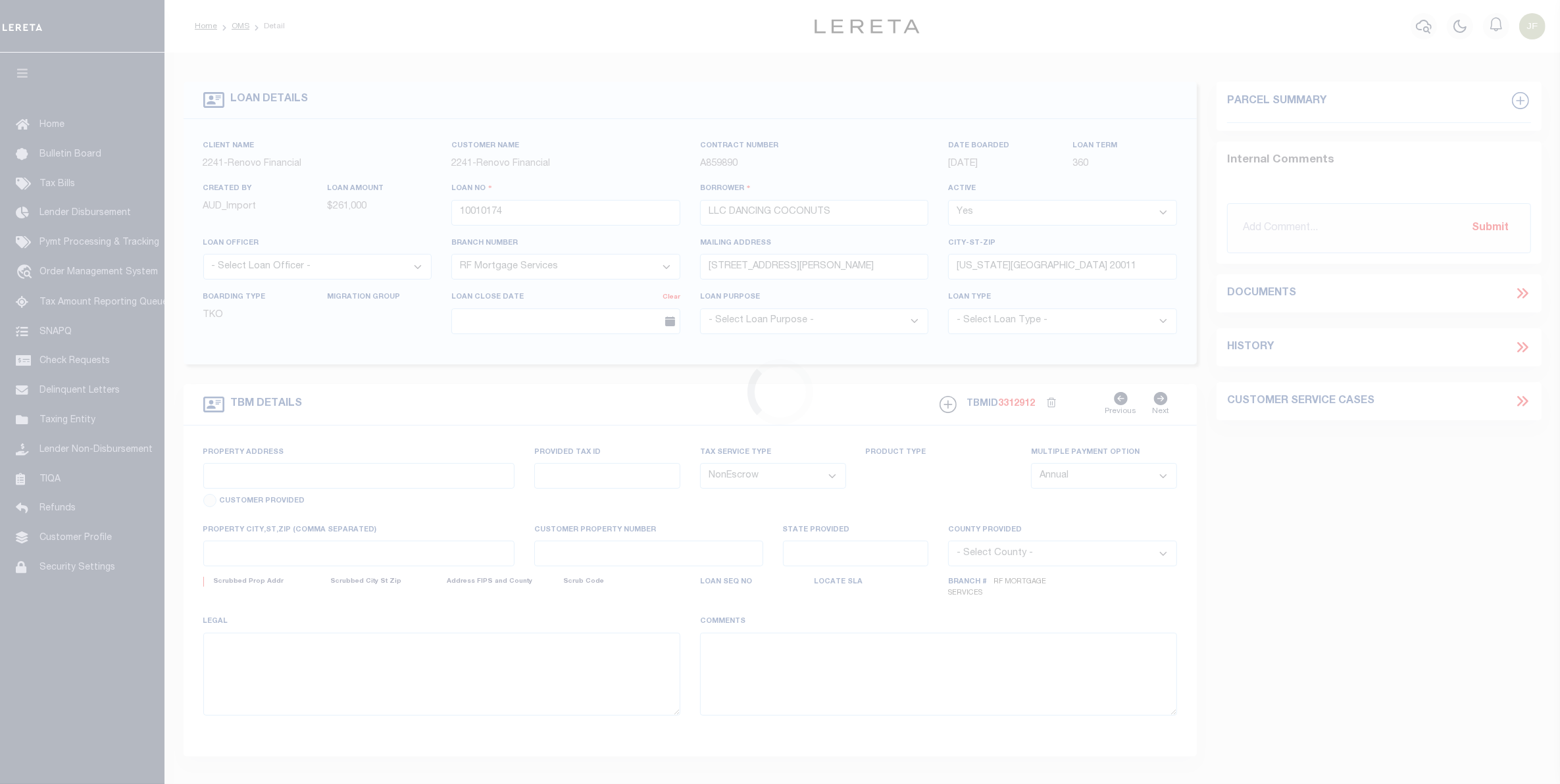
type input "[STREET_ADDRESS][PERSON_NAME]"
type input "5924 0123"
select select
type input "[US_STATE][GEOGRAPHIC_DATA] 20032"
type input "a0k8Y00000jIKmL"
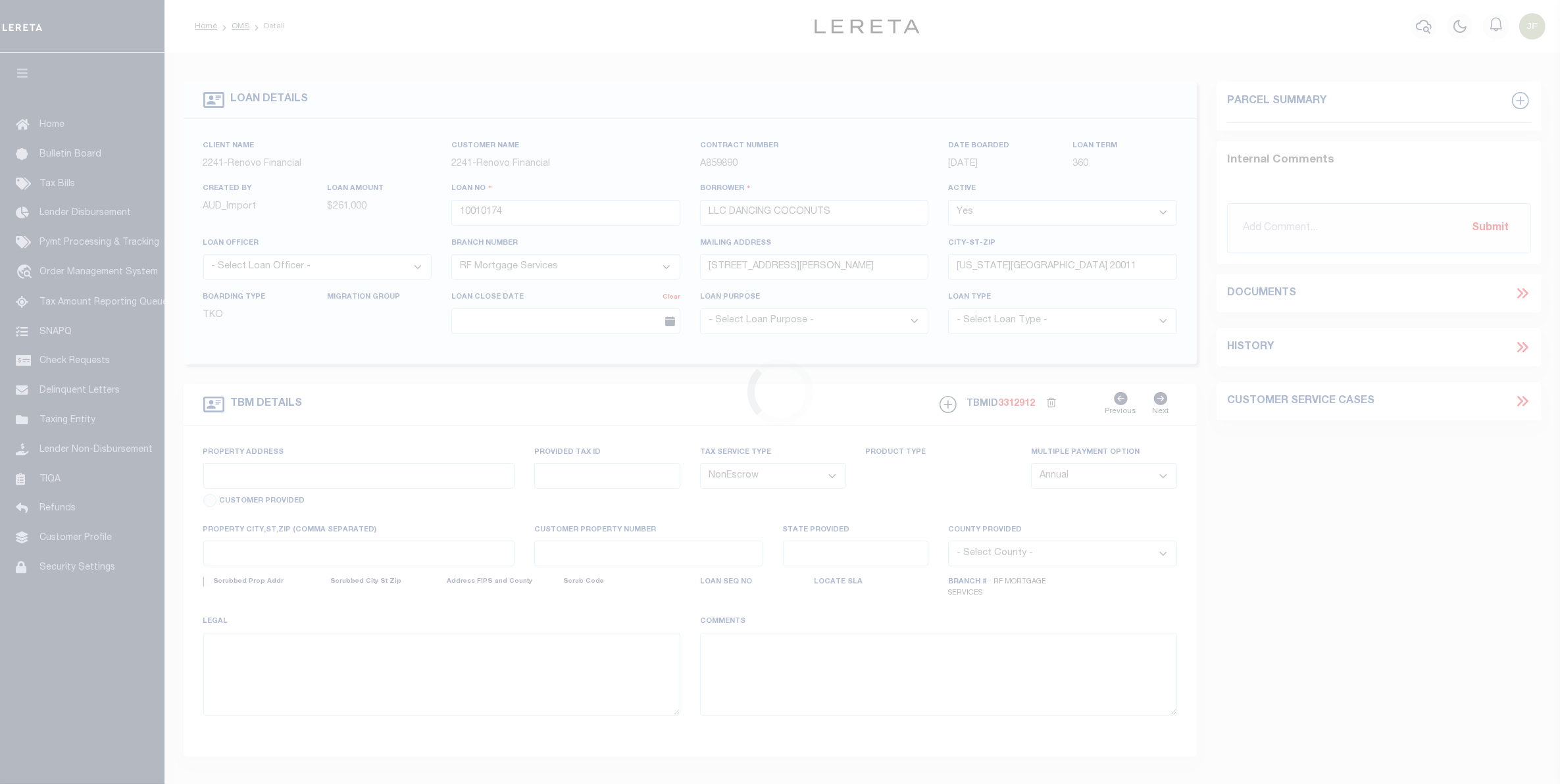
type input "DC"
select select
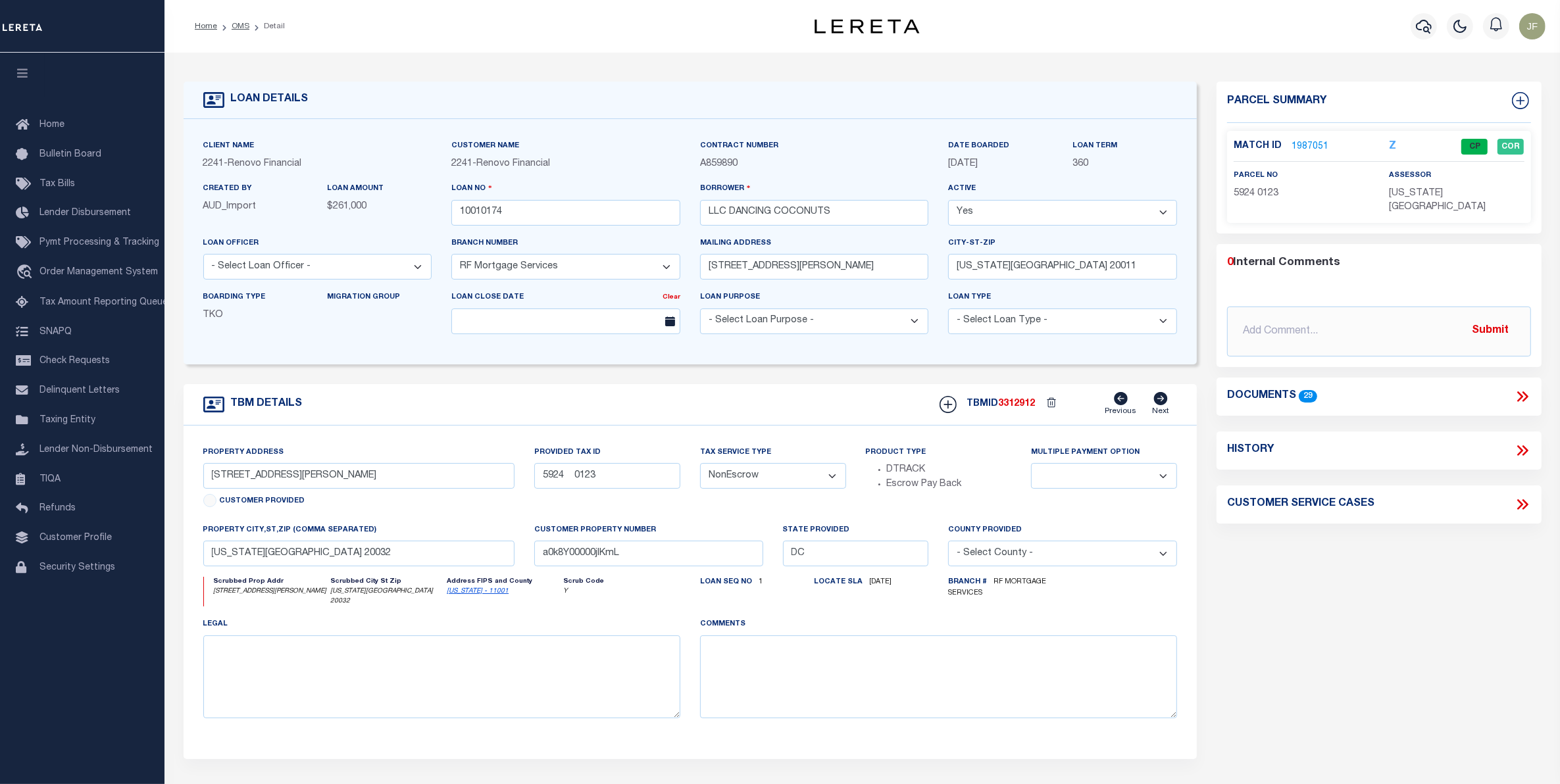
click at [1308, 148] on link "1987051" at bounding box center [1309, 147] width 37 height 14
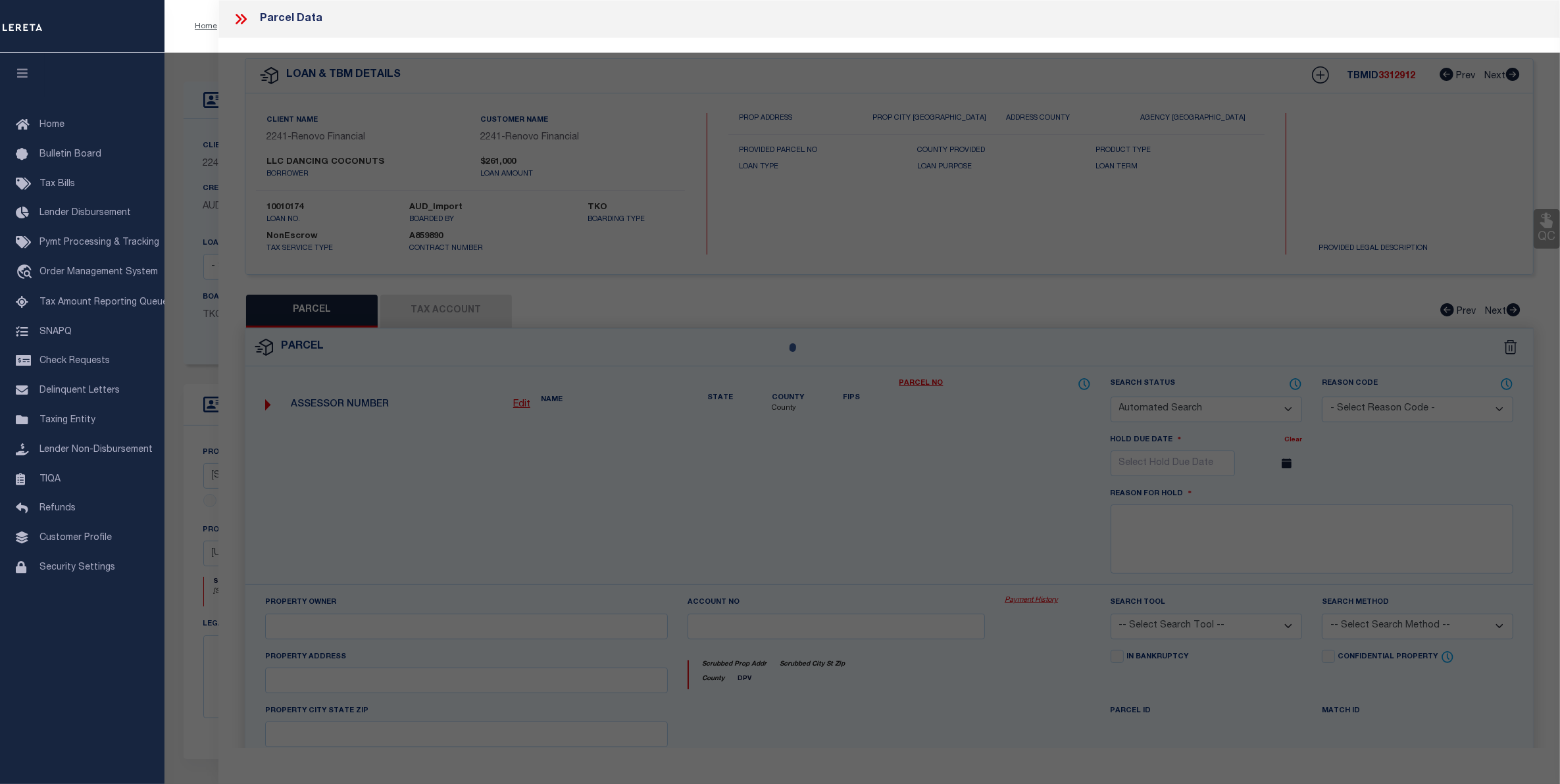
checkbox input "false"
select select "CP"
type input "DANCING COCONUTS LLC"
select select "AGW"
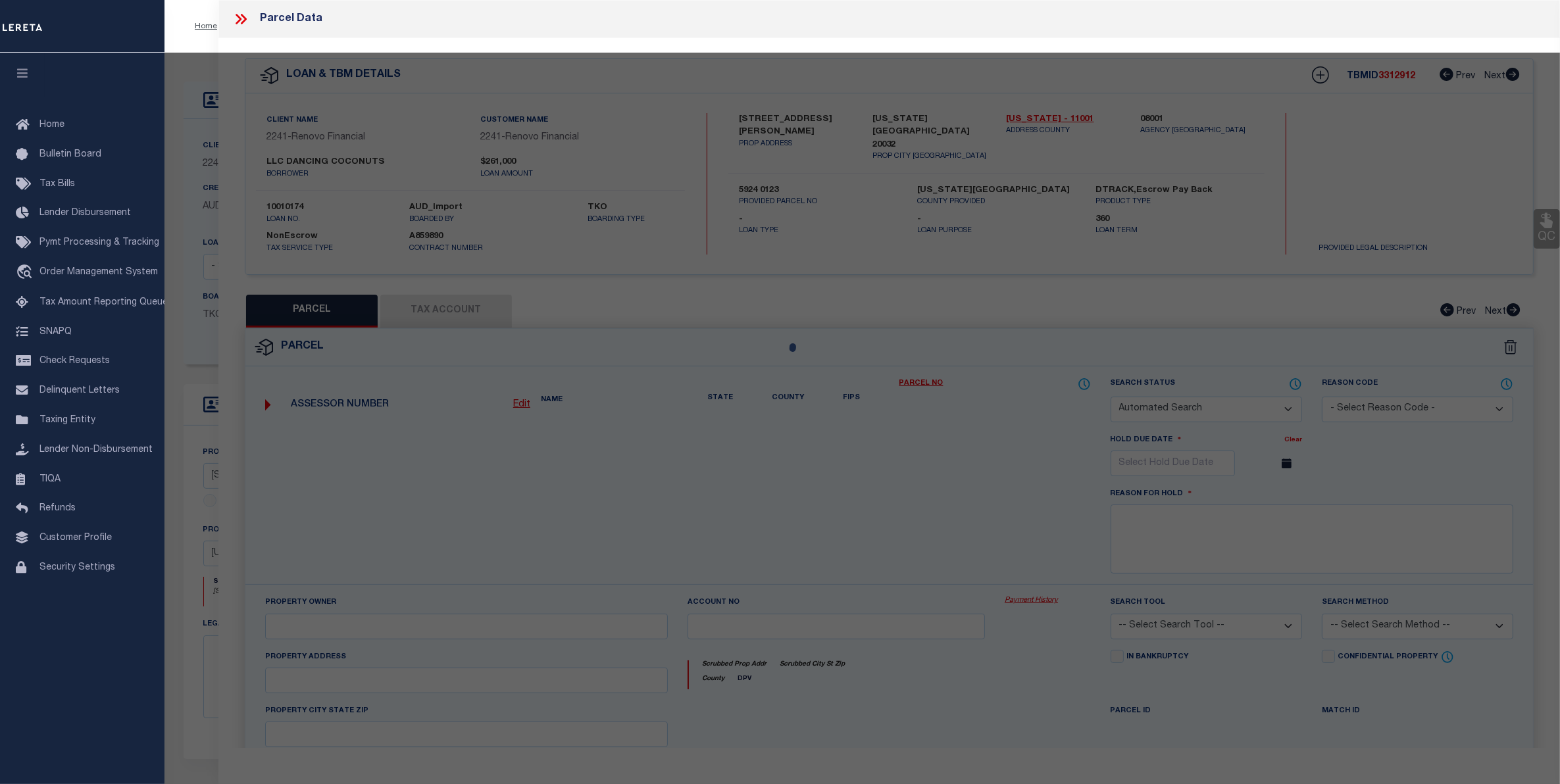
select select "ADD"
type input "903 BARNABY ST SE"
checkbox input "false"
type input "WASHINGTON DC 20032"
type textarea "Tax ID Formatting"
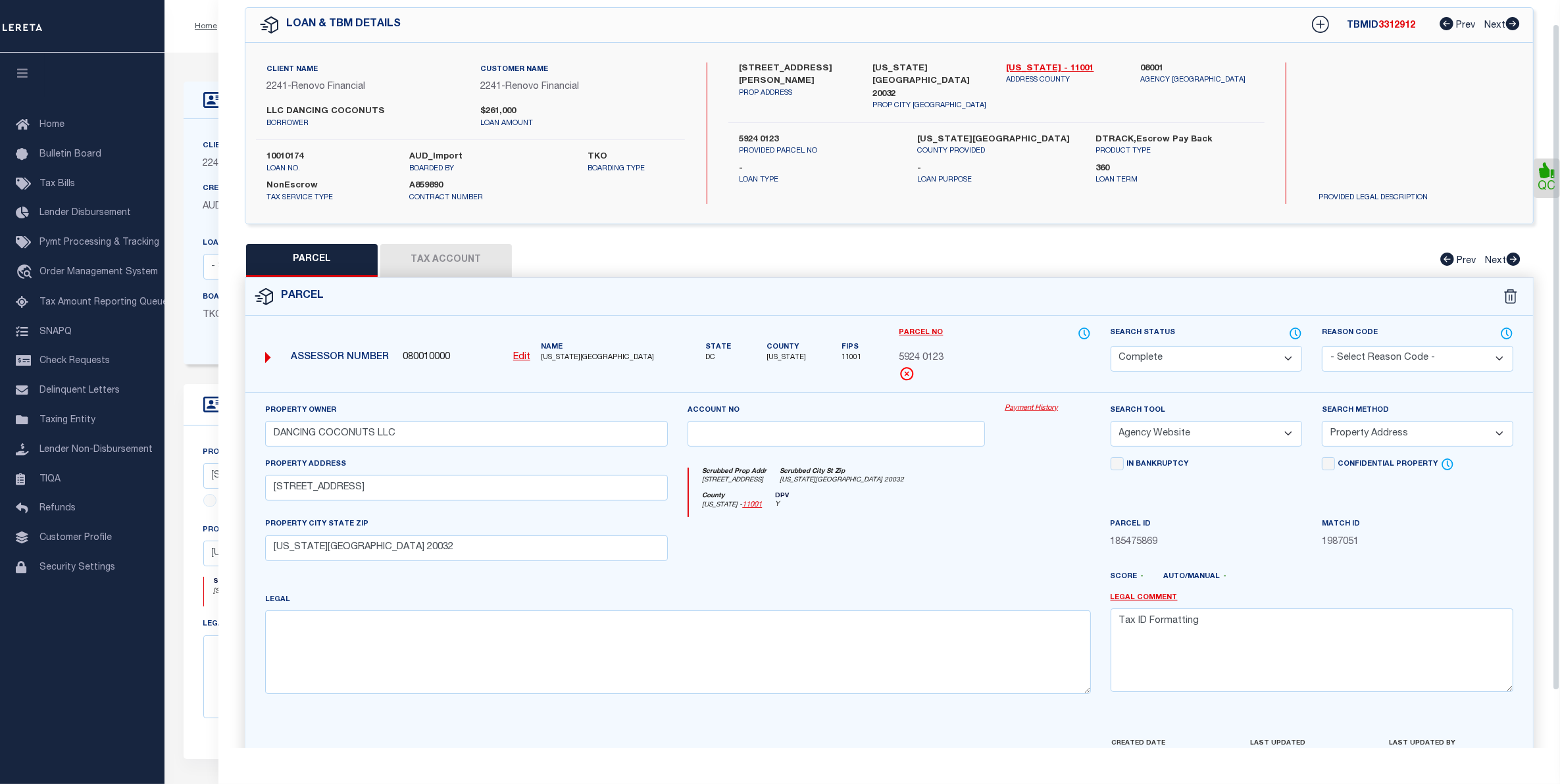
scroll to position [91, 0]
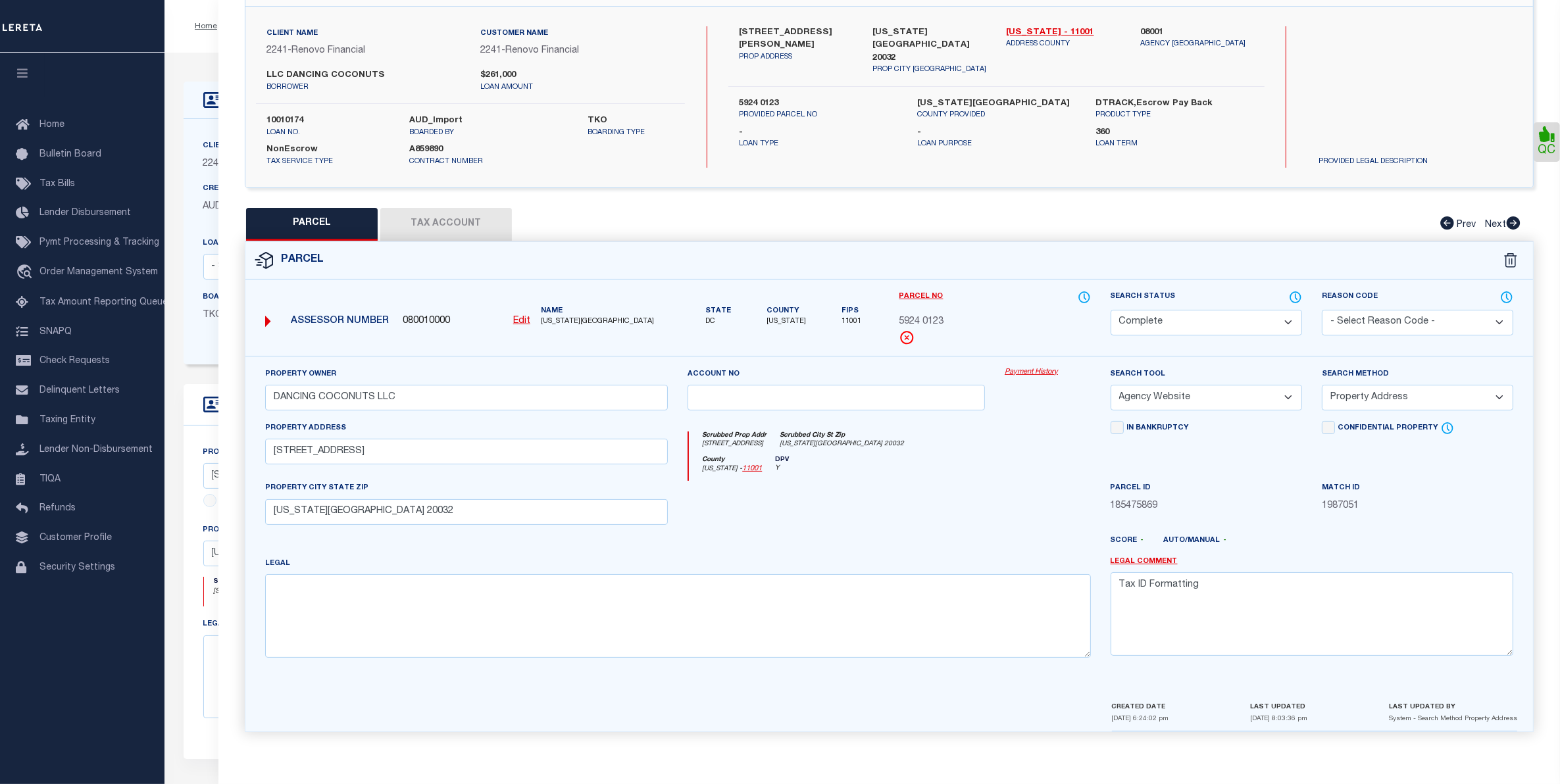
click at [1021, 367] on link "Payment History" at bounding box center [1047, 372] width 87 height 11
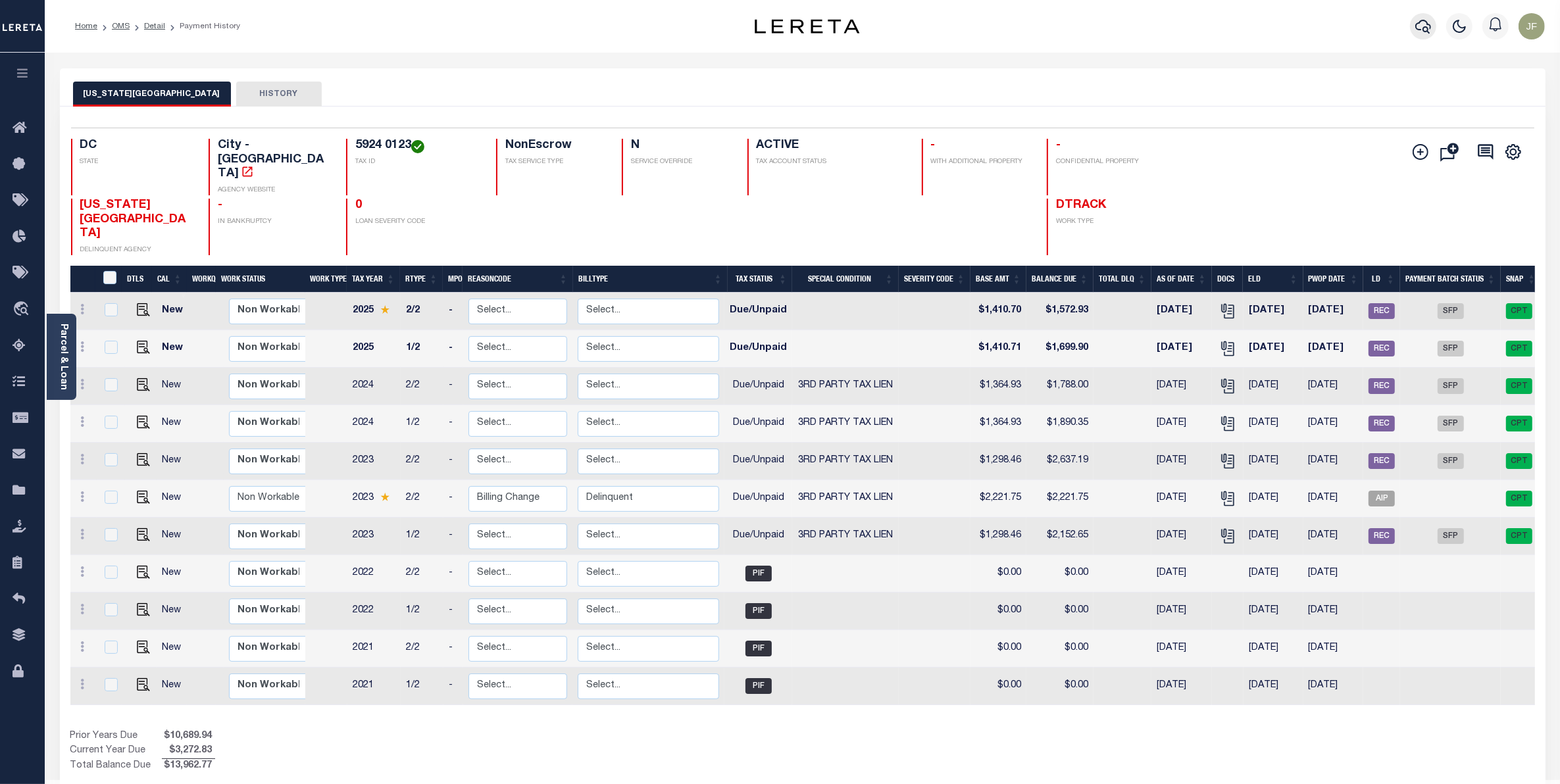
click at [1420, 28] on icon "button" at bounding box center [1423, 27] width 16 height 16
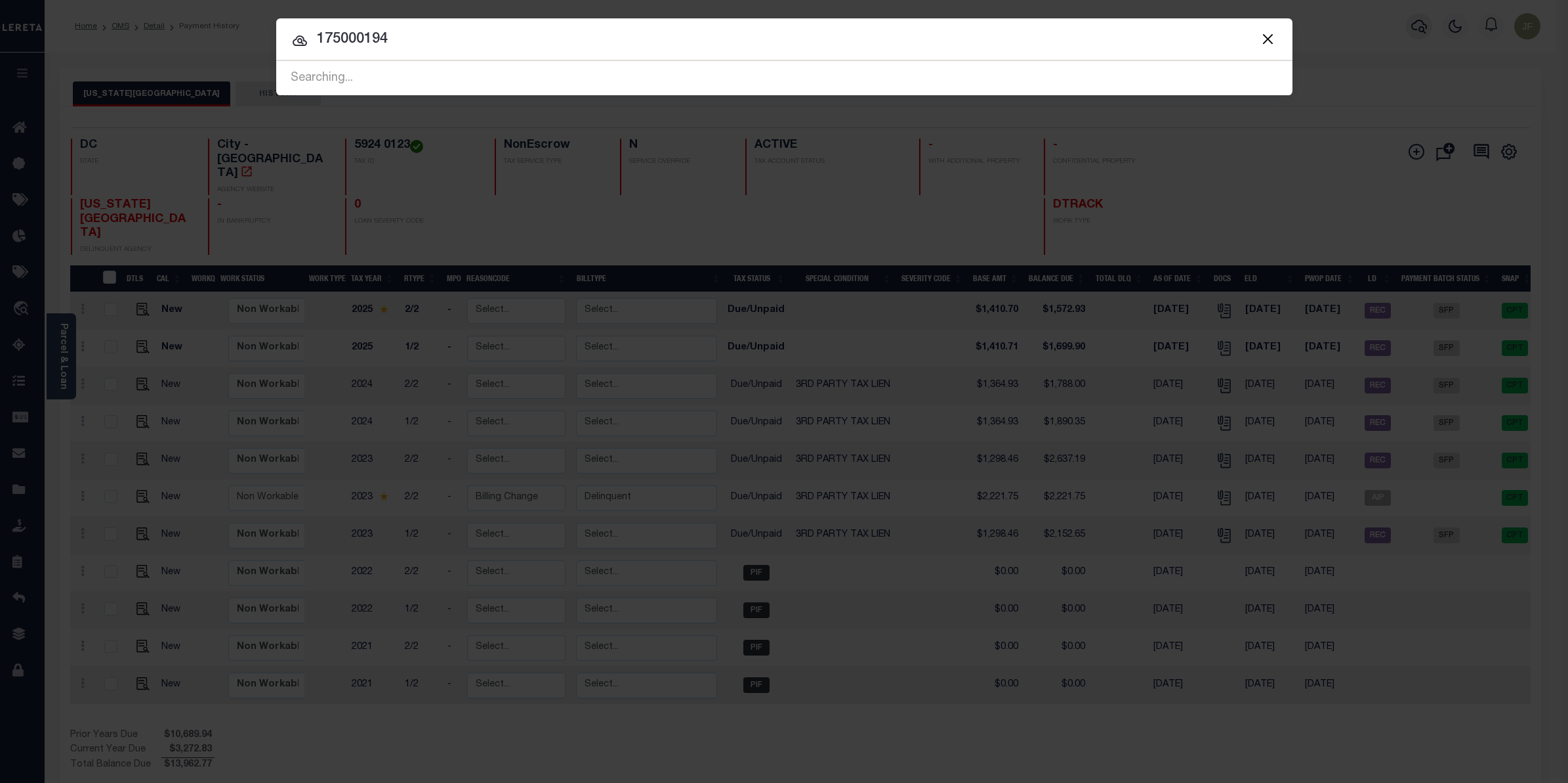
type input "175000194"
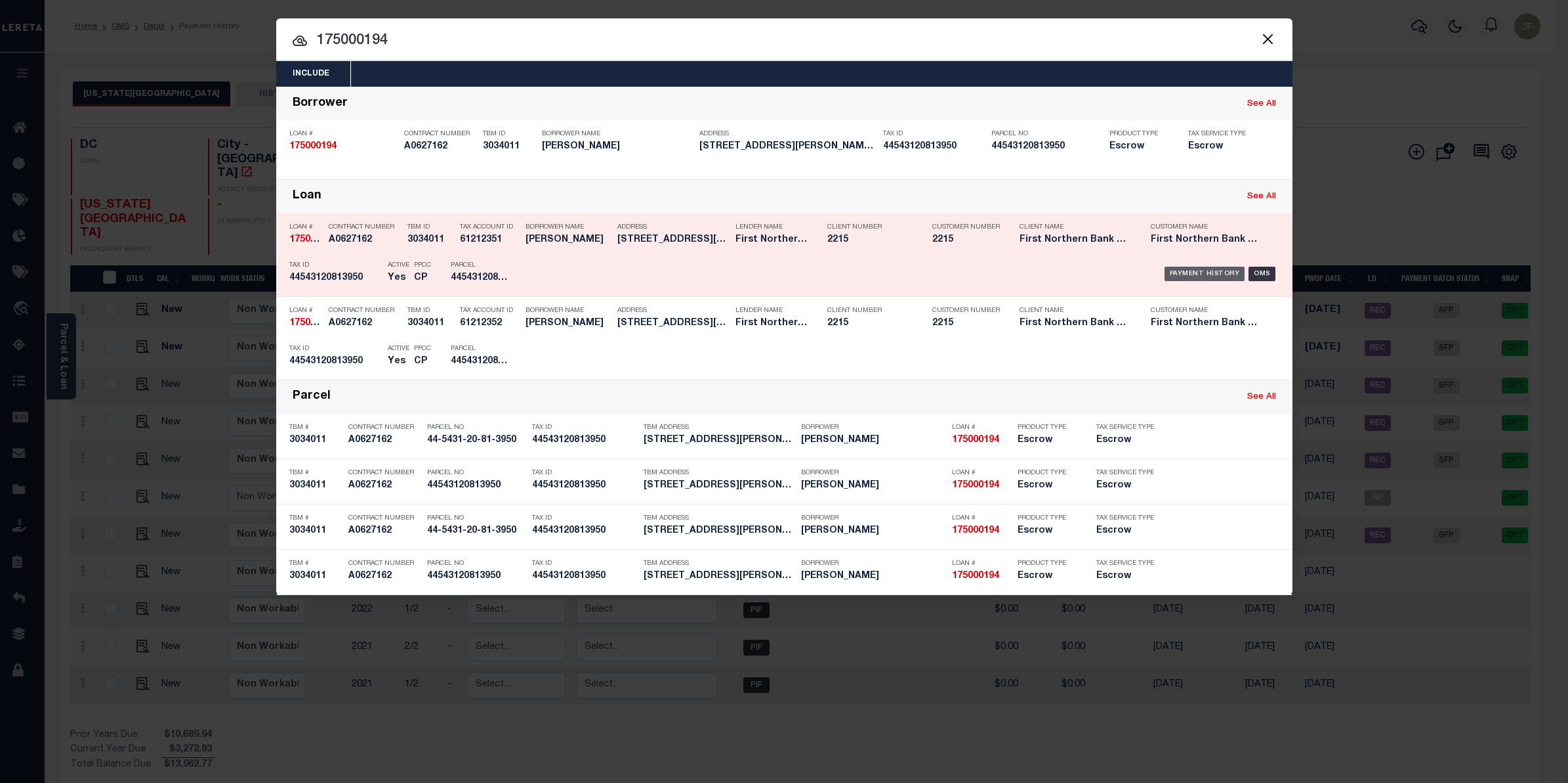
click at [1217, 274] on div "Payment History" at bounding box center [1205, 273] width 80 height 15
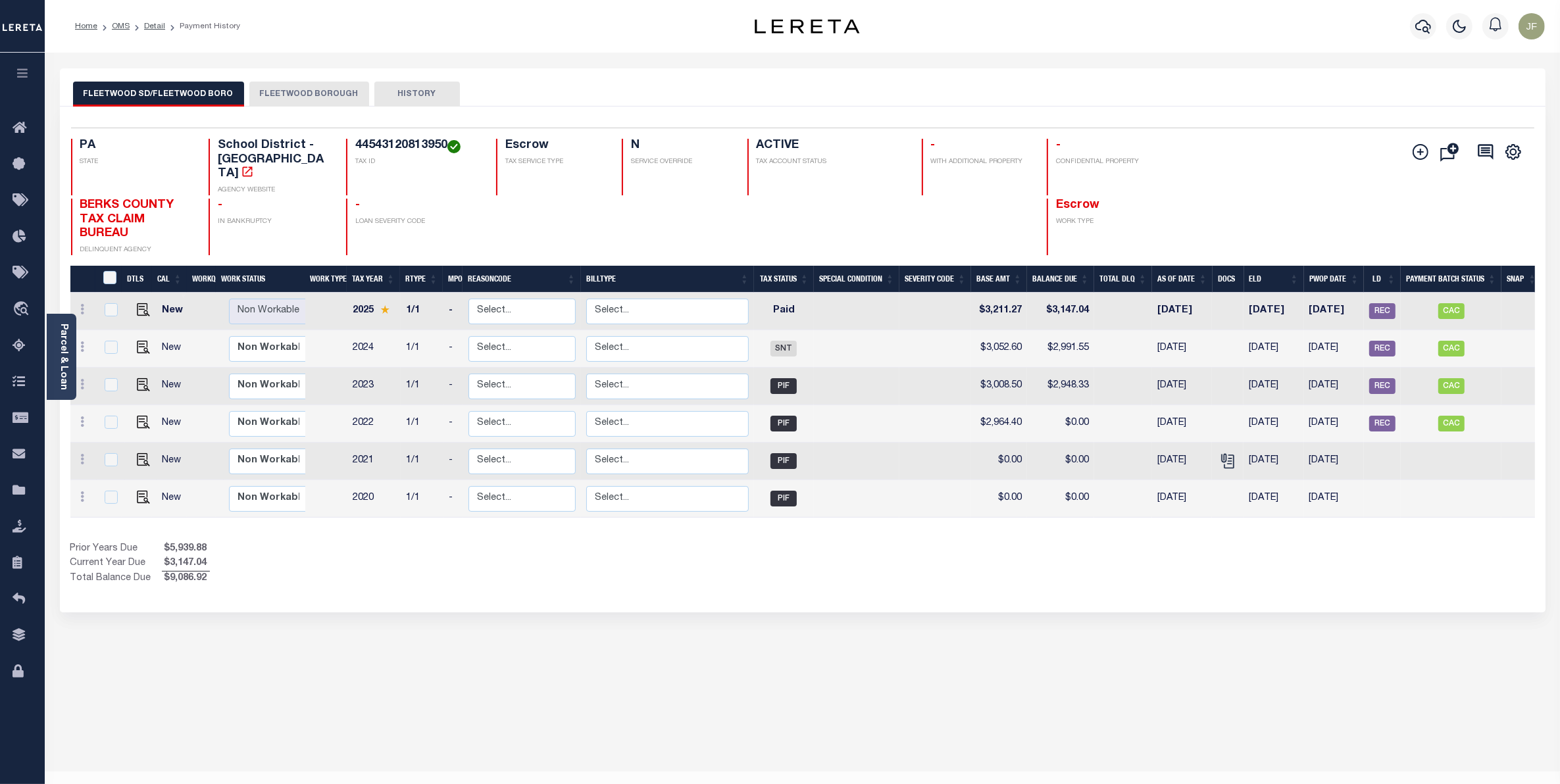
click at [275, 93] on button "FLEETWOOD BOROUGH" at bounding box center [309, 94] width 119 height 25
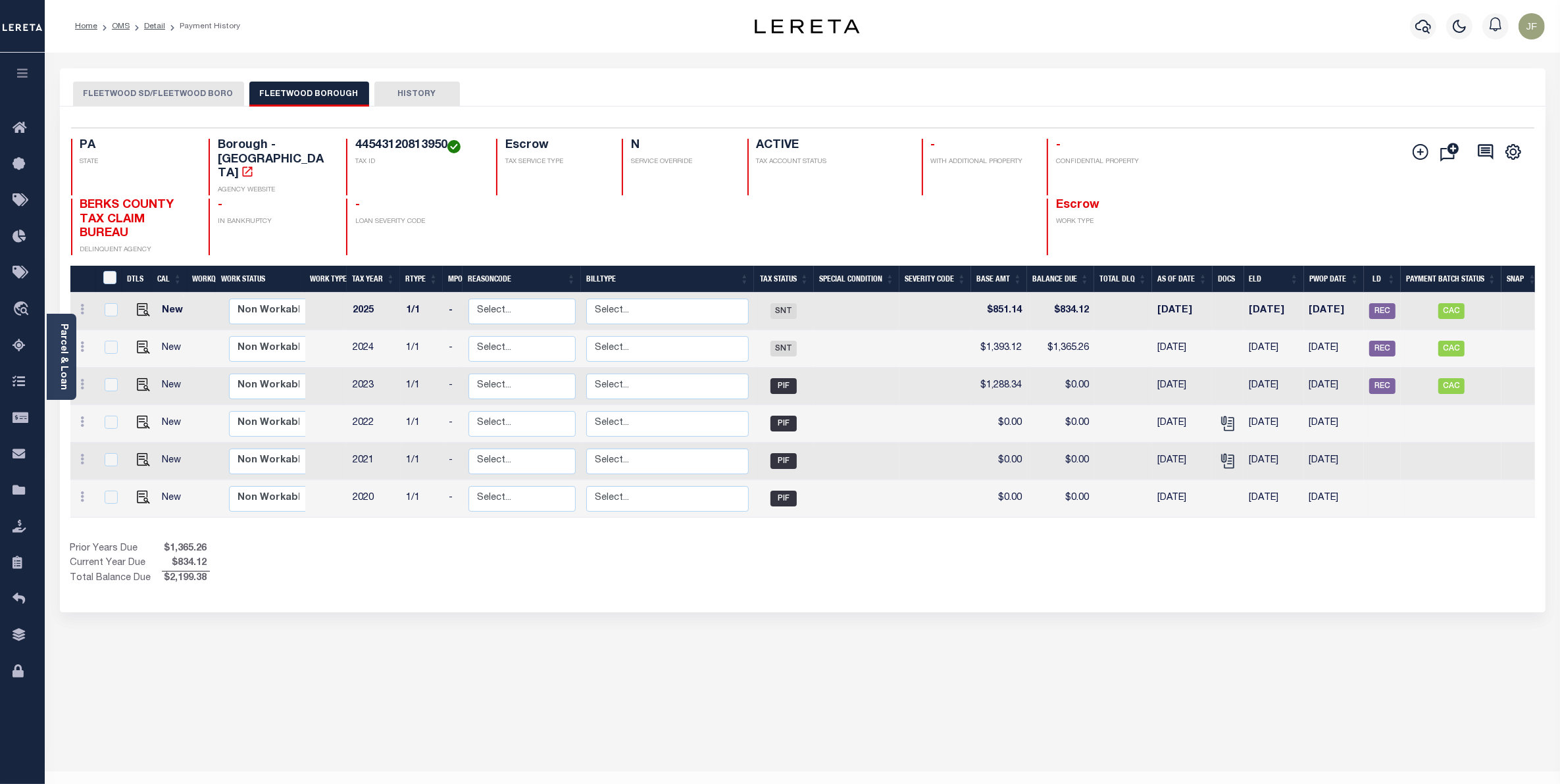
click at [155, 94] on button "FLEETWOOD SD/FLEETWOOD BORO" at bounding box center [158, 94] width 171 height 25
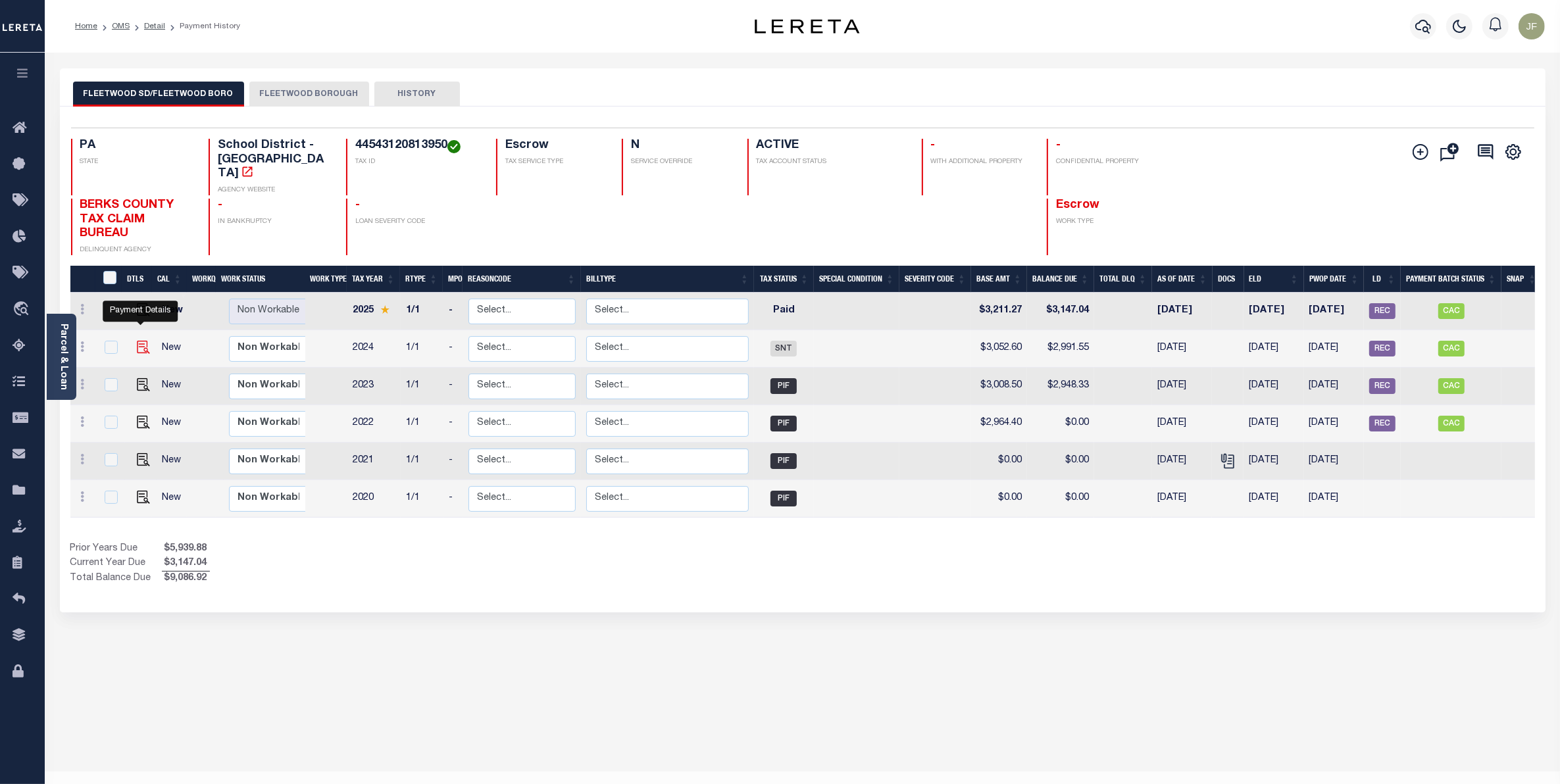
click at [139, 340] on img "" at bounding box center [142, 346] width 13 height 13
checkbox input "true"
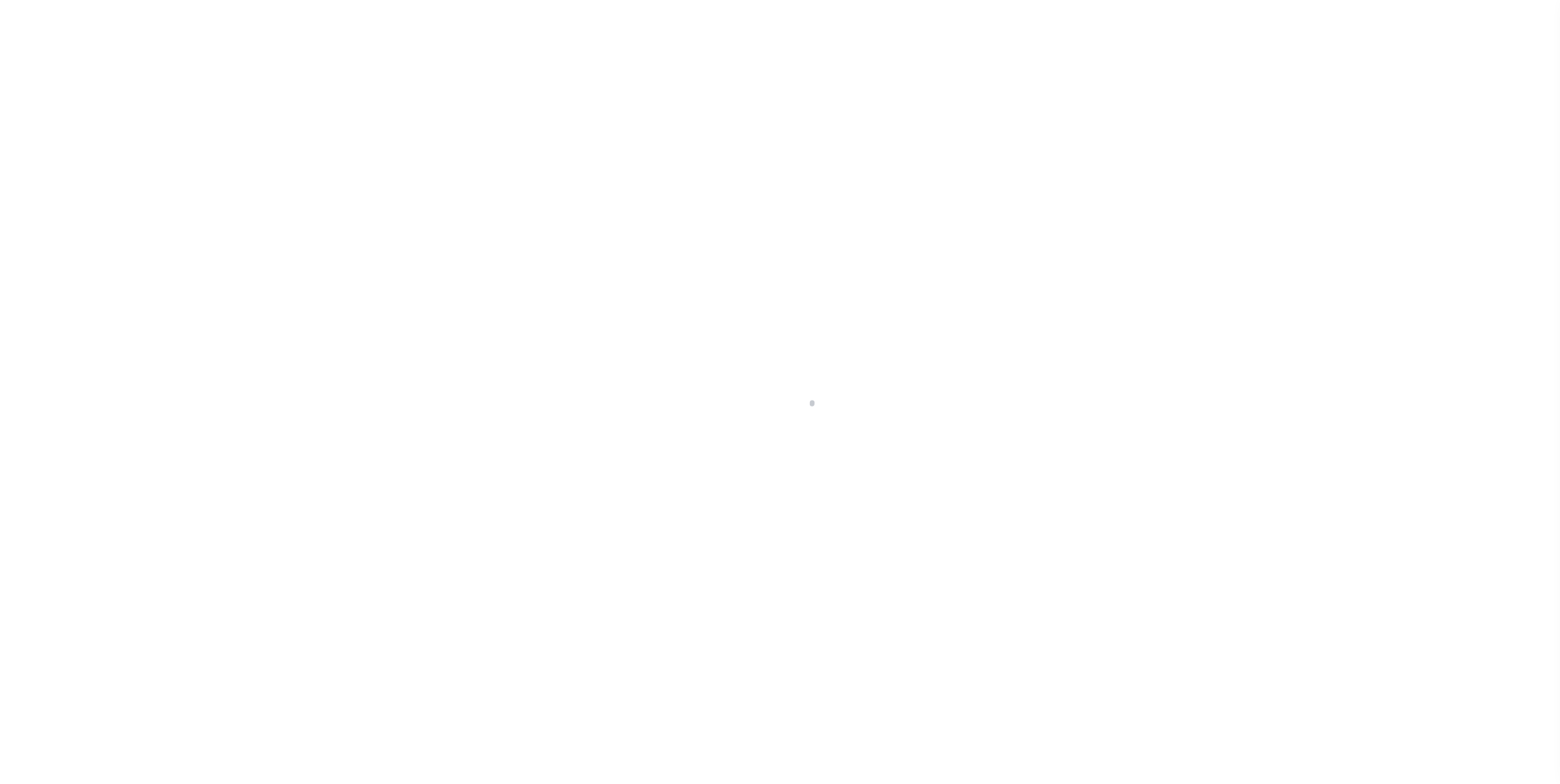
select select "SNT"
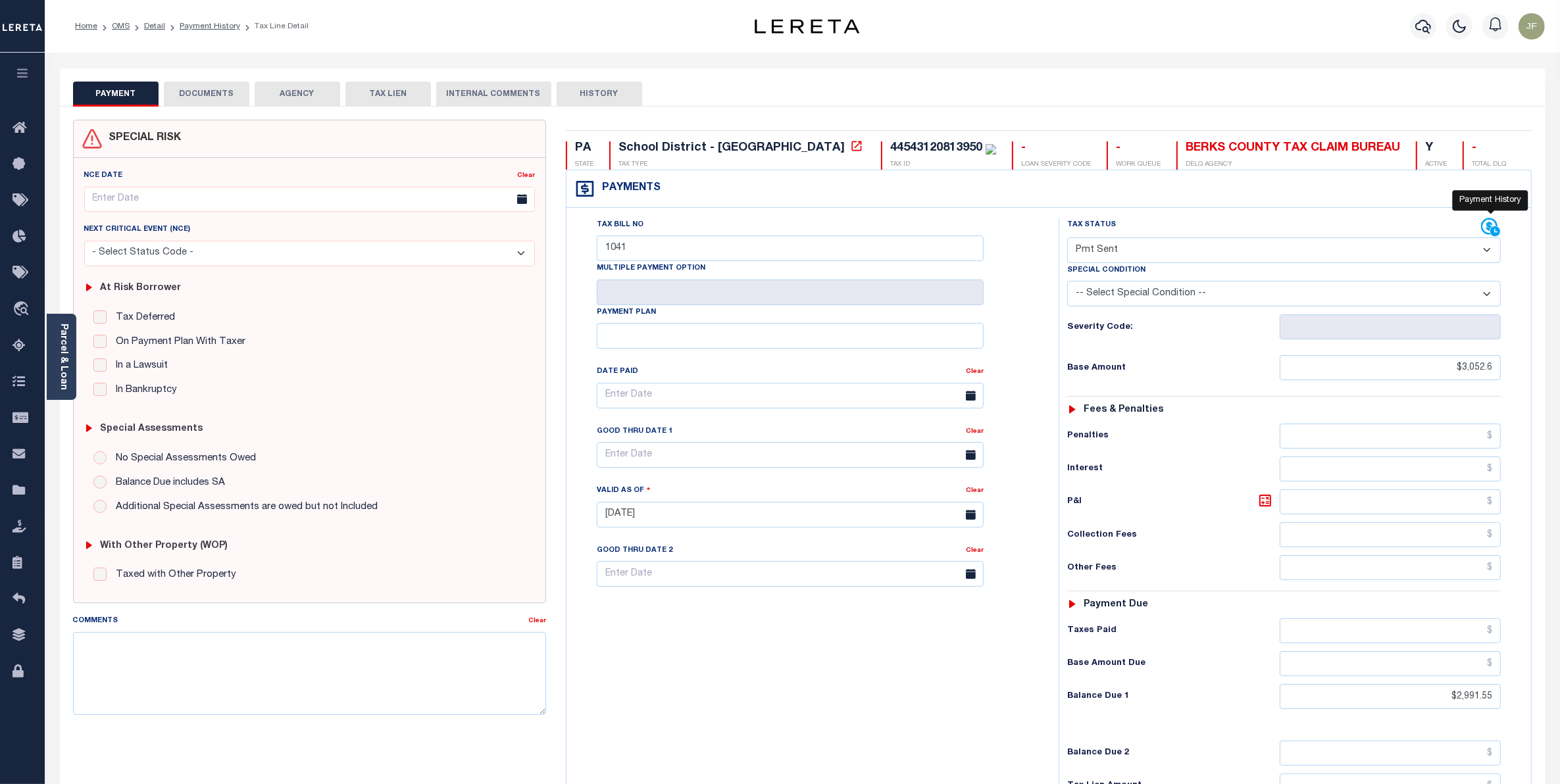
click at [1487, 231] on icon at bounding box center [1489, 226] width 17 height 17
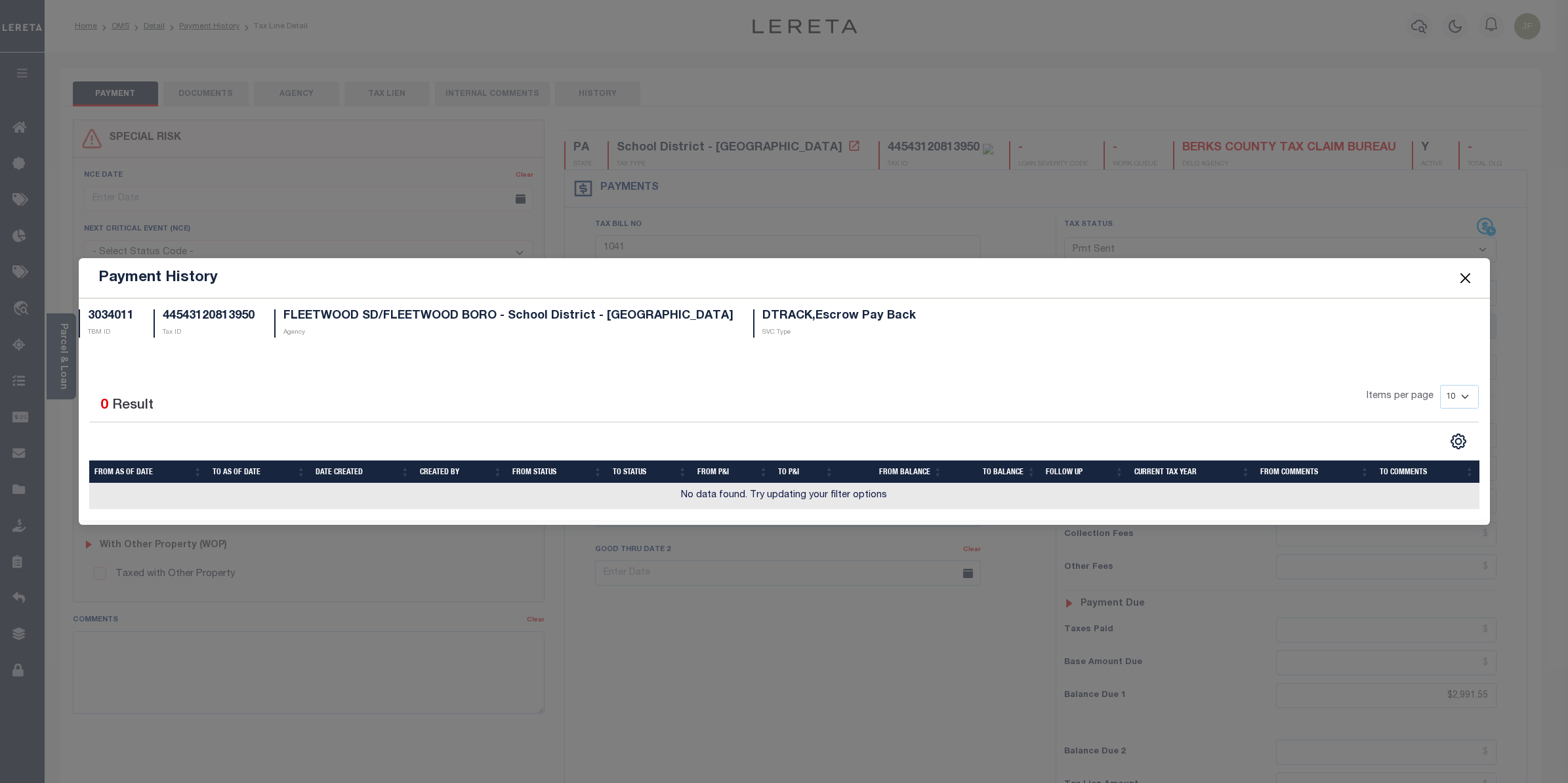
click at [1468, 281] on button "Close" at bounding box center [1465, 277] width 17 height 17
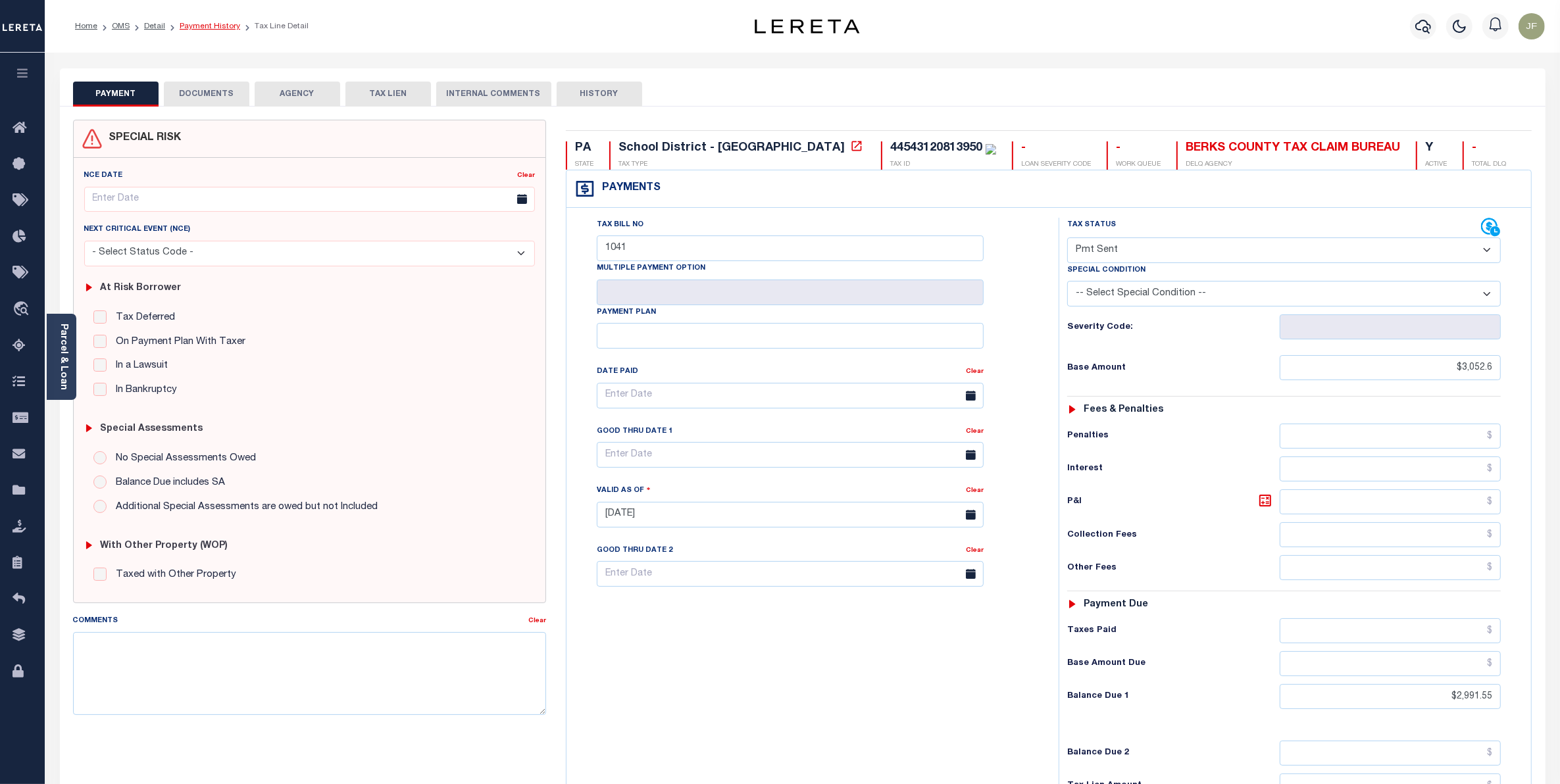
click at [214, 25] on link "Payment History" at bounding box center [209, 26] width 61 height 8
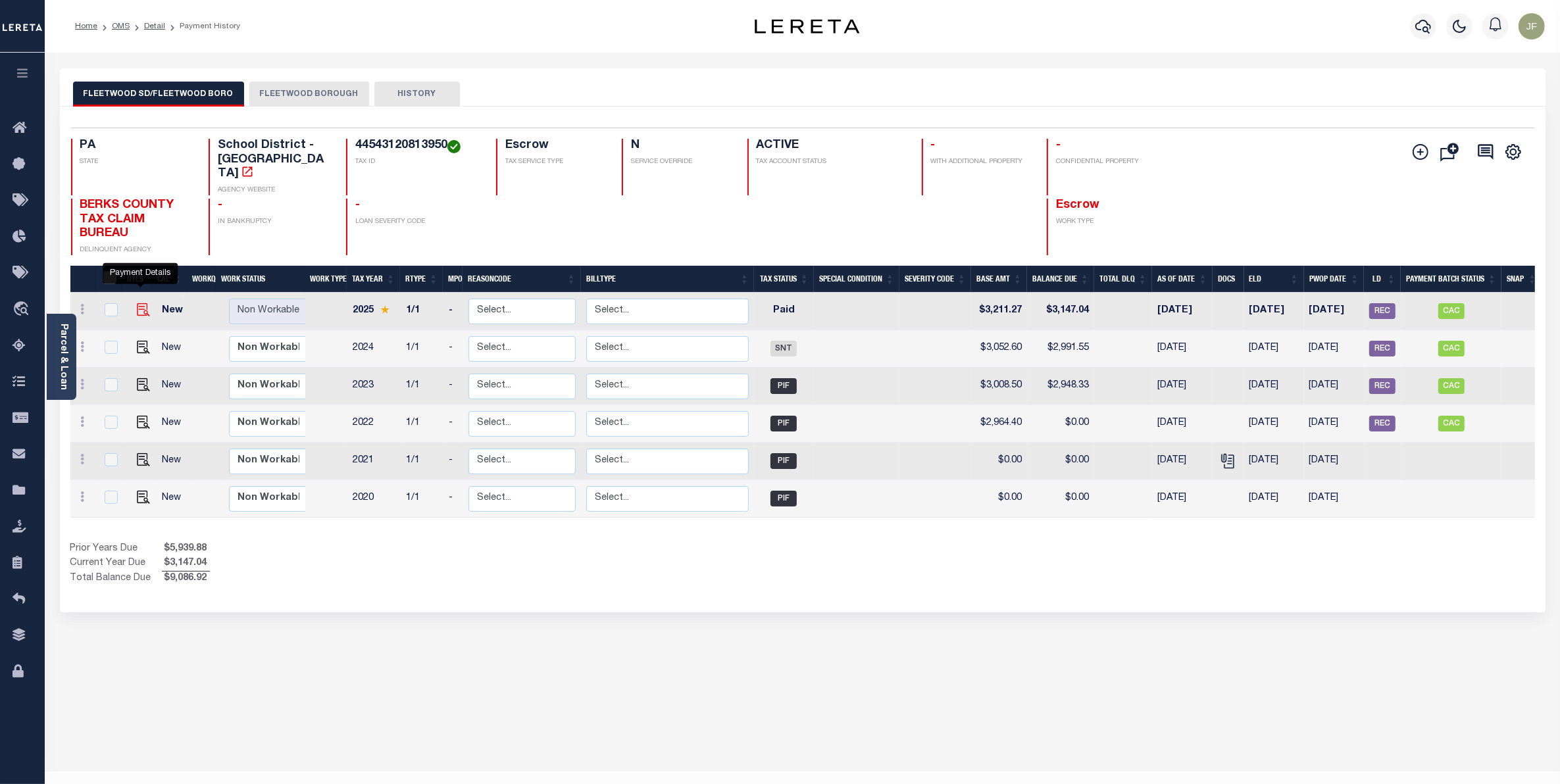
click at [138, 303] on img "" at bounding box center [142, 309] width 13 height 13
checkbox input "true"
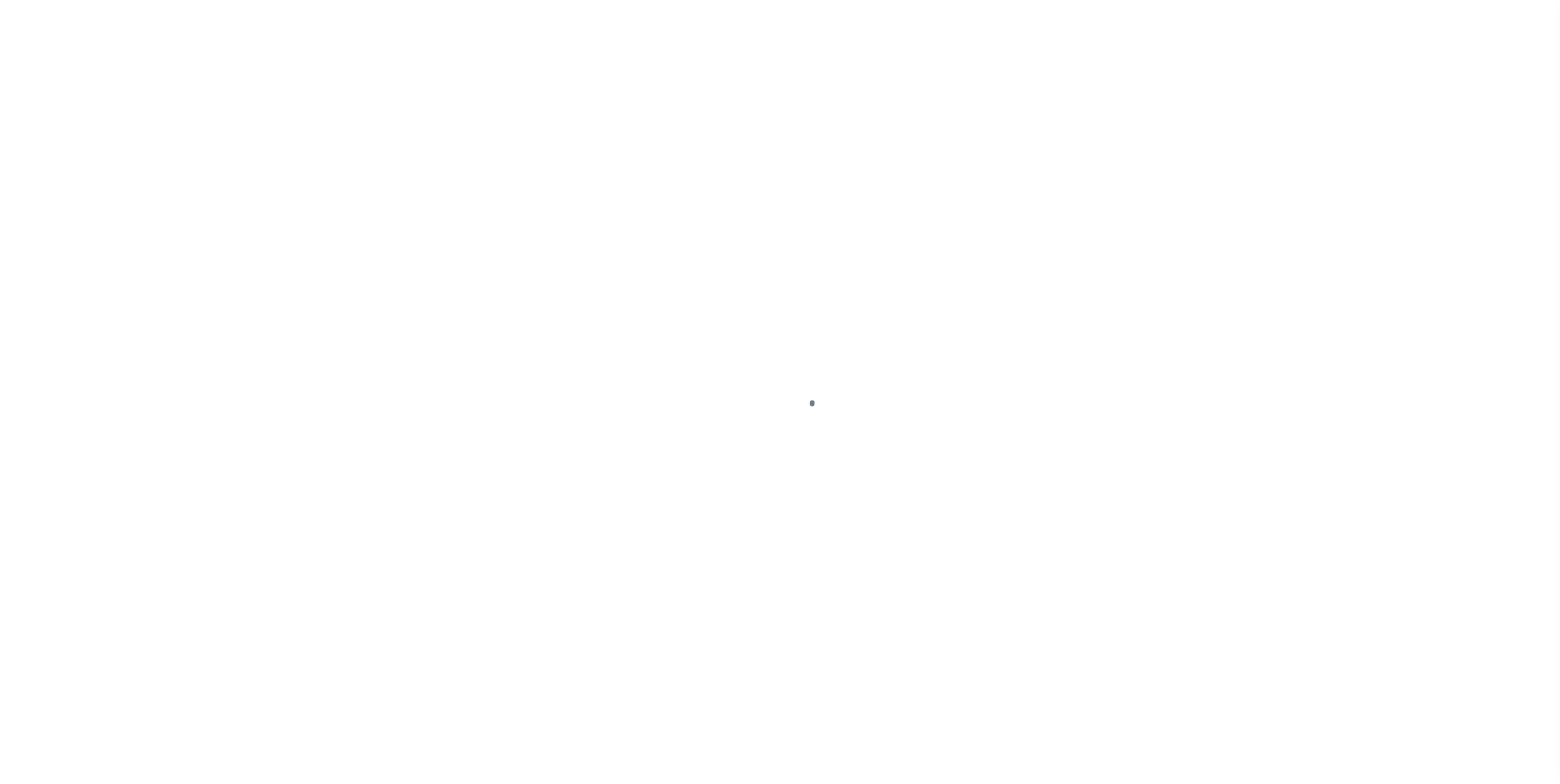
select select "PYD"
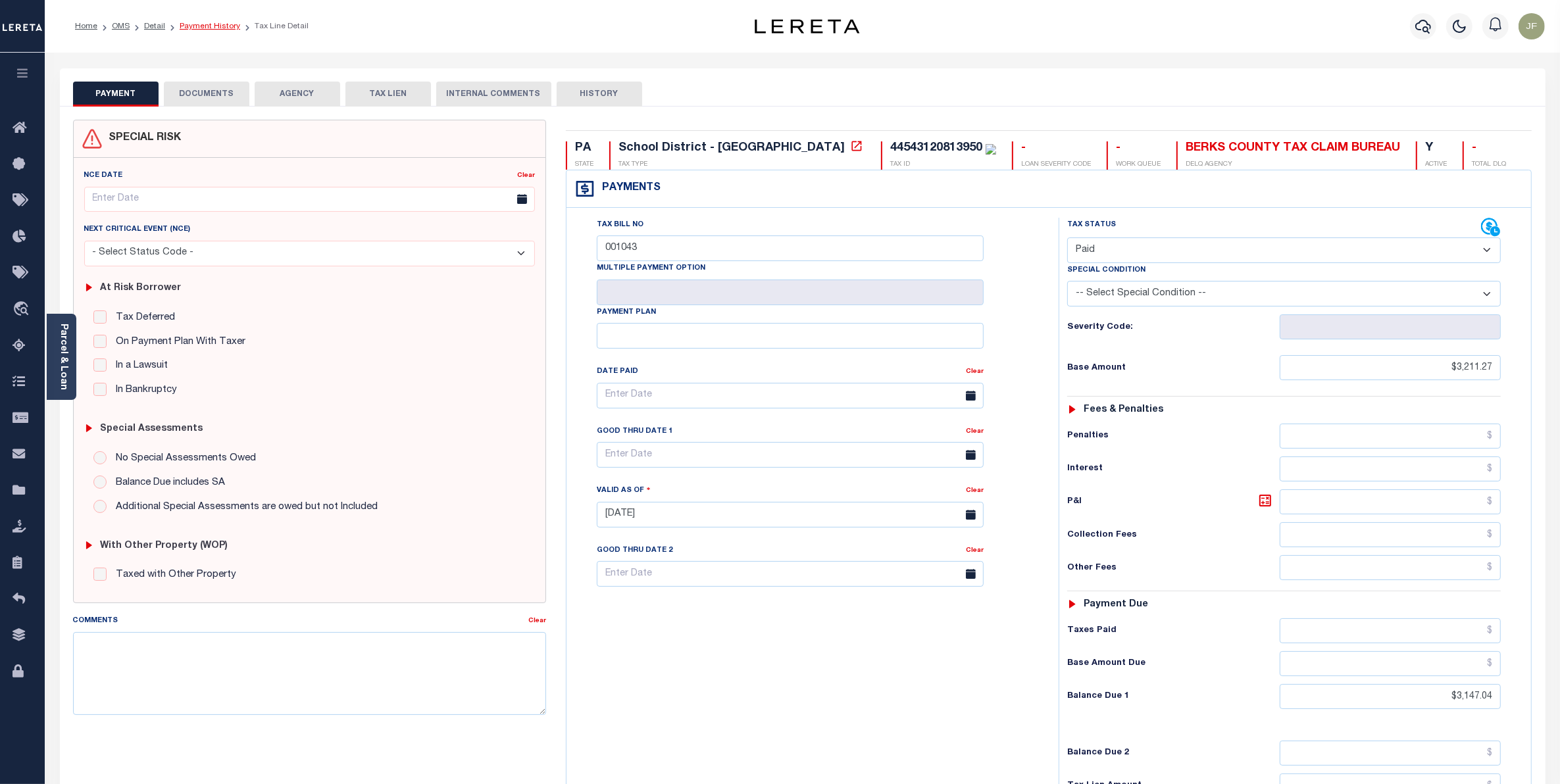
click at [208, 30] on link "Payment History" at bounding box center [209, 26] width 61 height 8
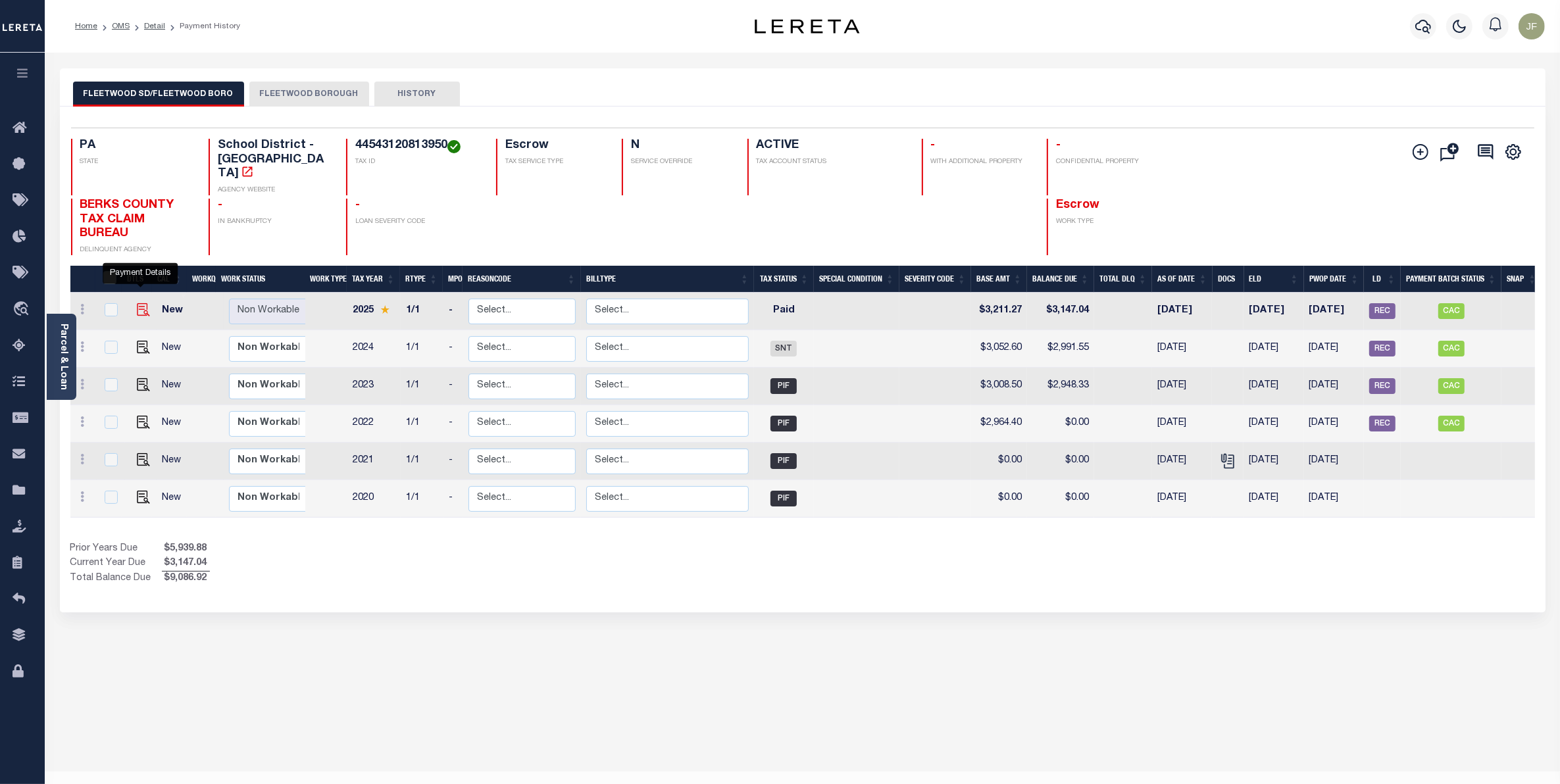
click at [139, 303] on img "" at bounding box center [142, 309] width 13 height 13
checkbox input "true"
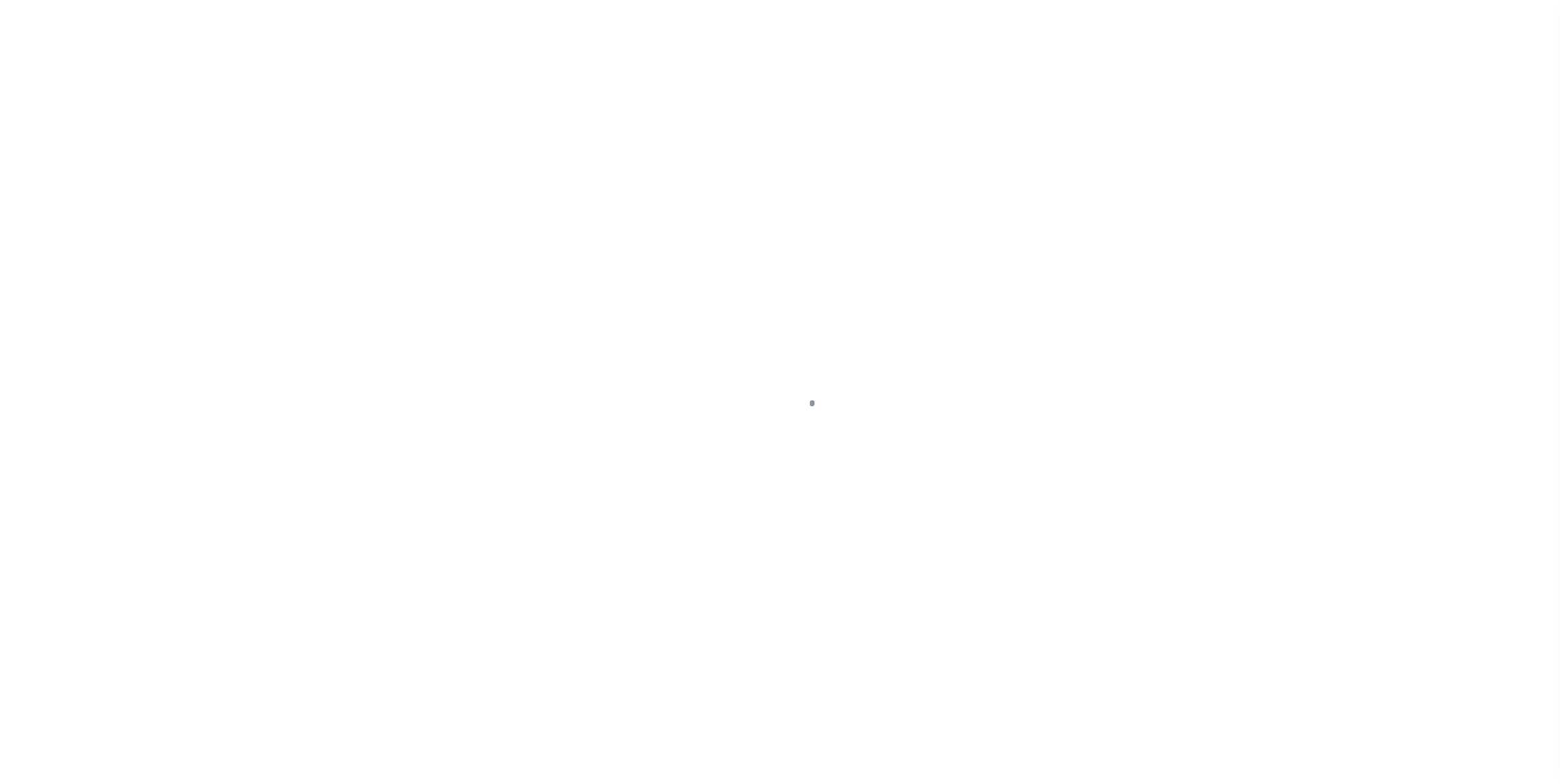
select select "PYD"
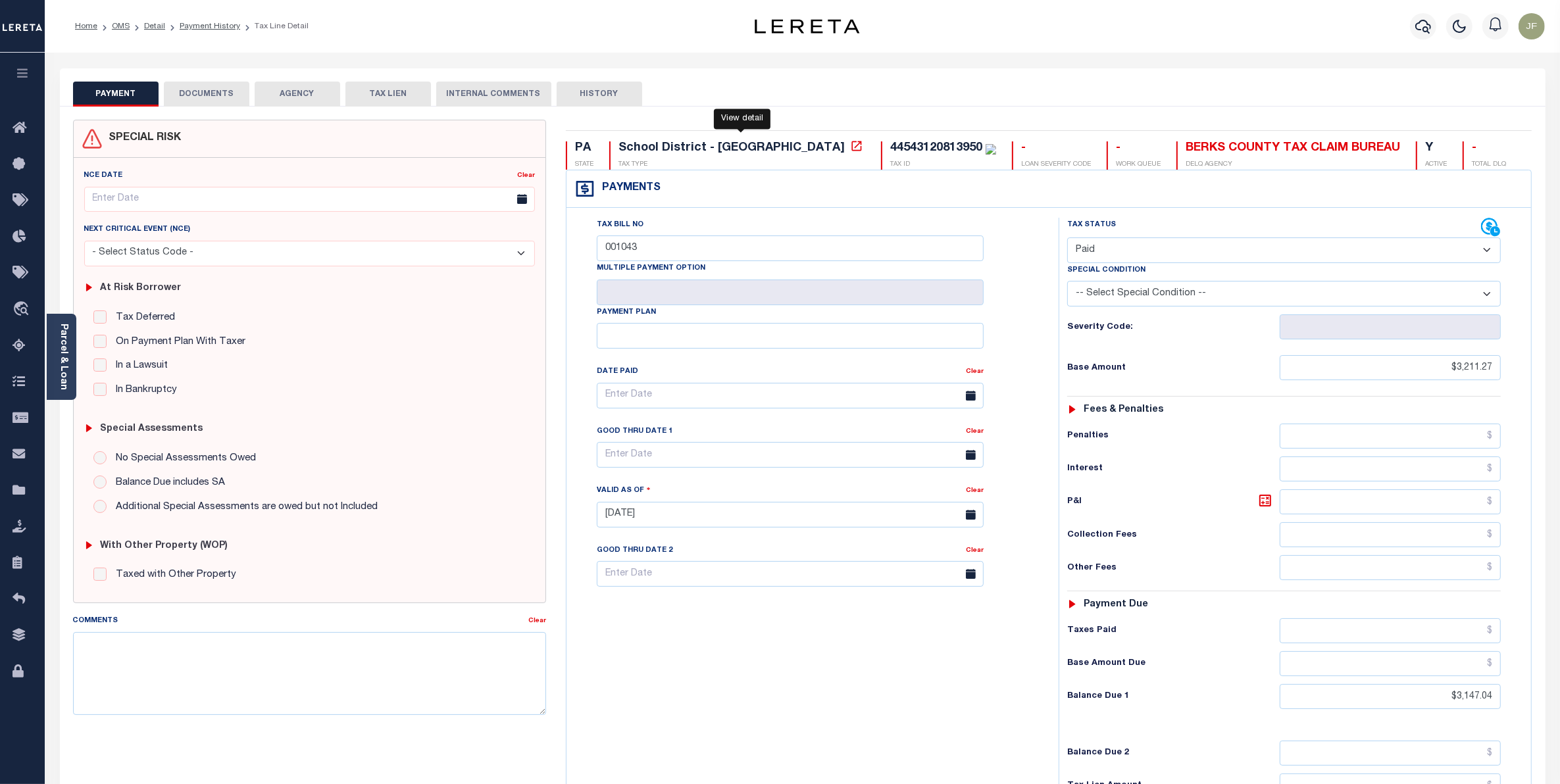
click at [850, 148] on icon at bounding box center [856, 145] width 13 height 13
click at [63, 352] on link "Parcel & Loan" at bounding box center [63, 356] width 9 height 67
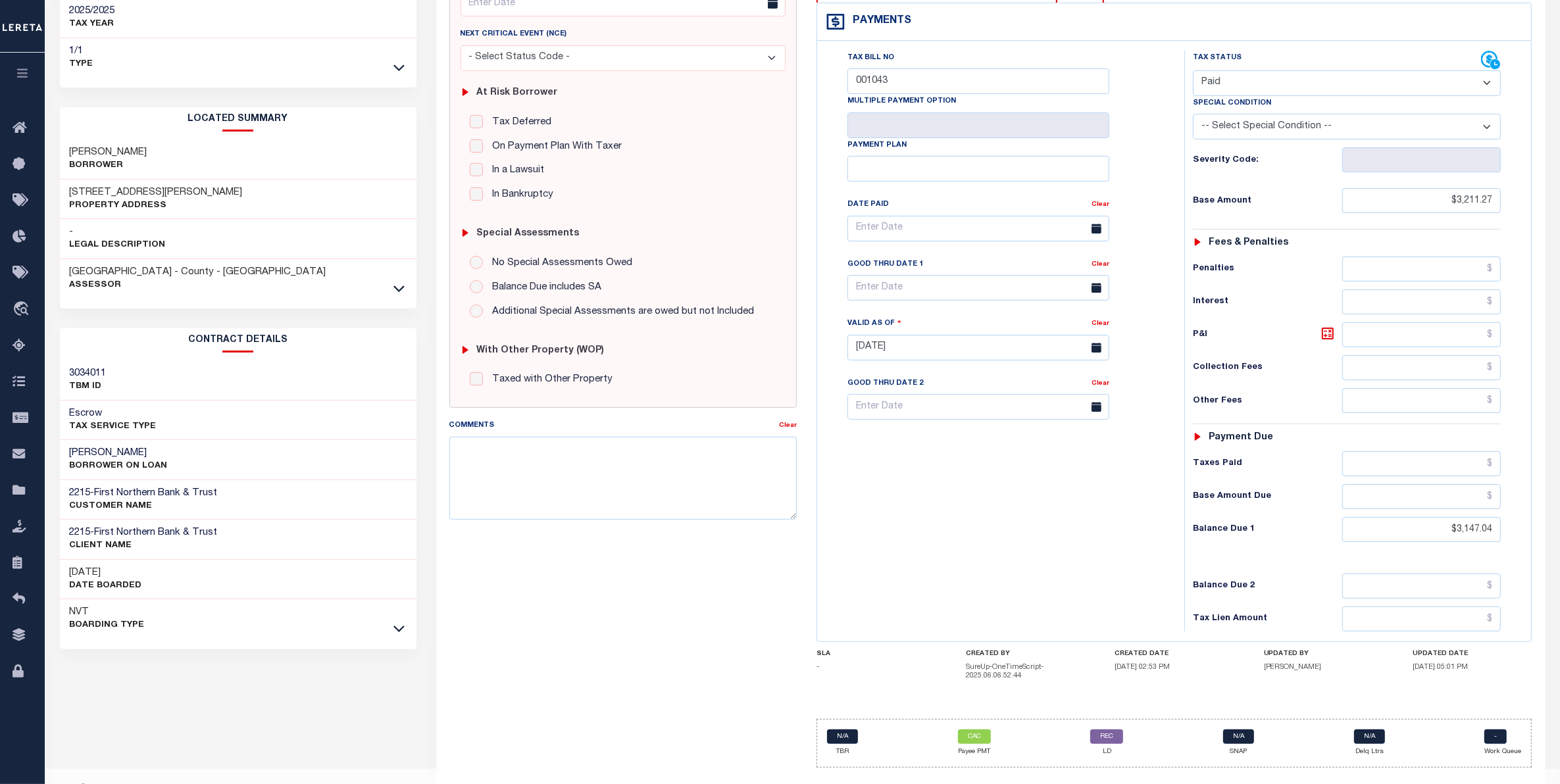
scroll to position [227, 0]
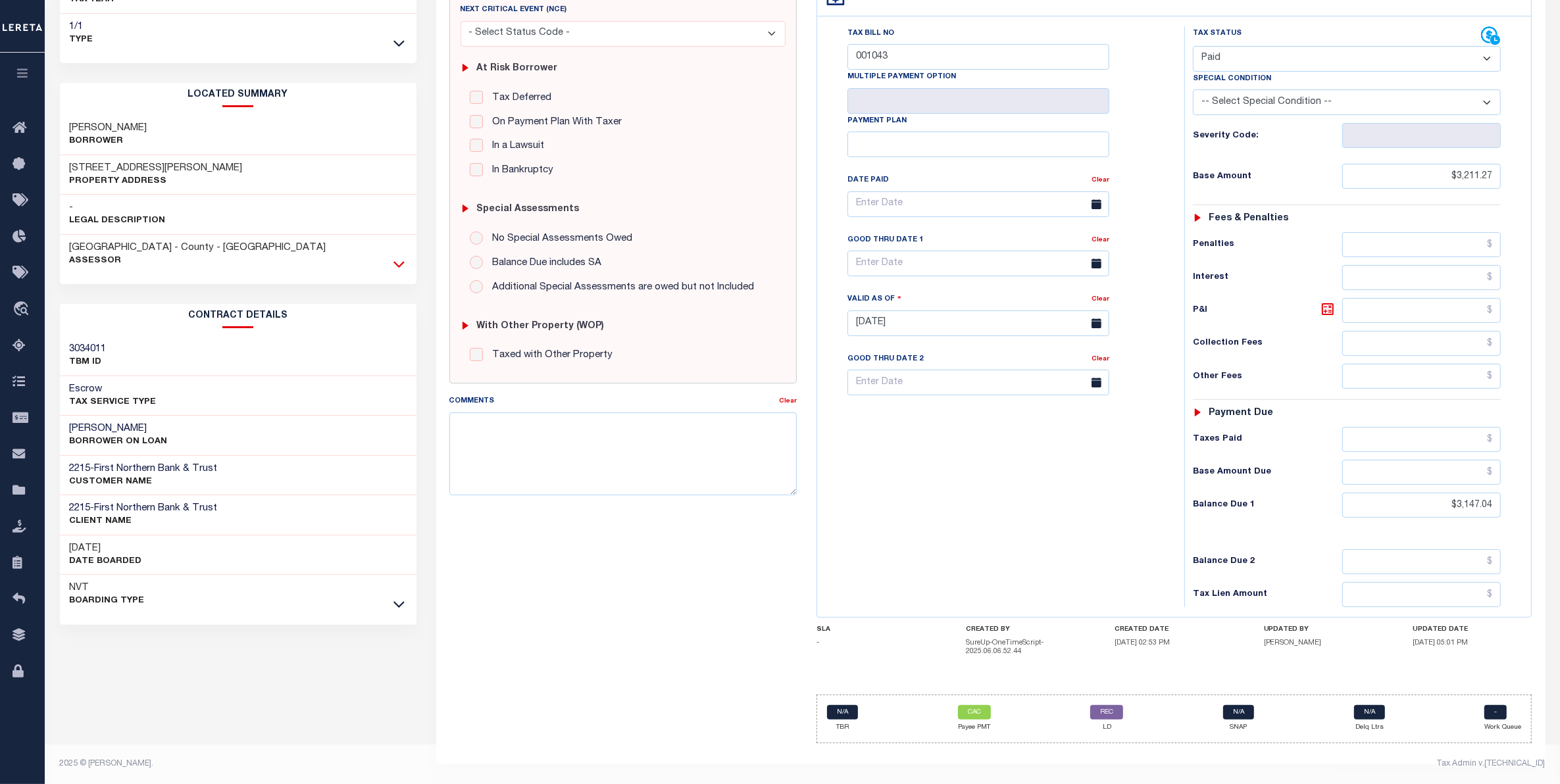
click at [393, 257] on icon at bounding box center [398, 264] width 11 height 14
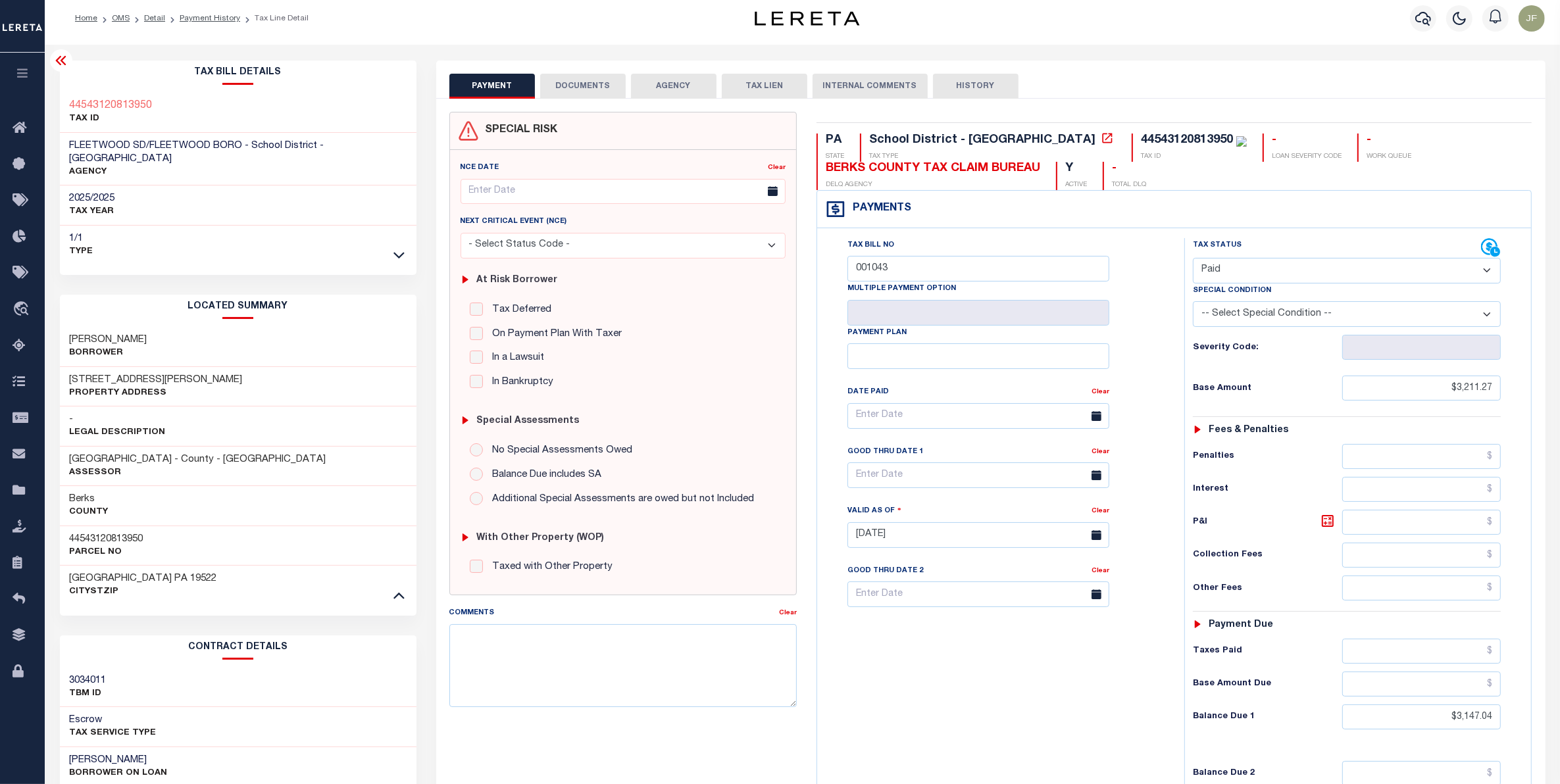
scroll to position [0, 0]
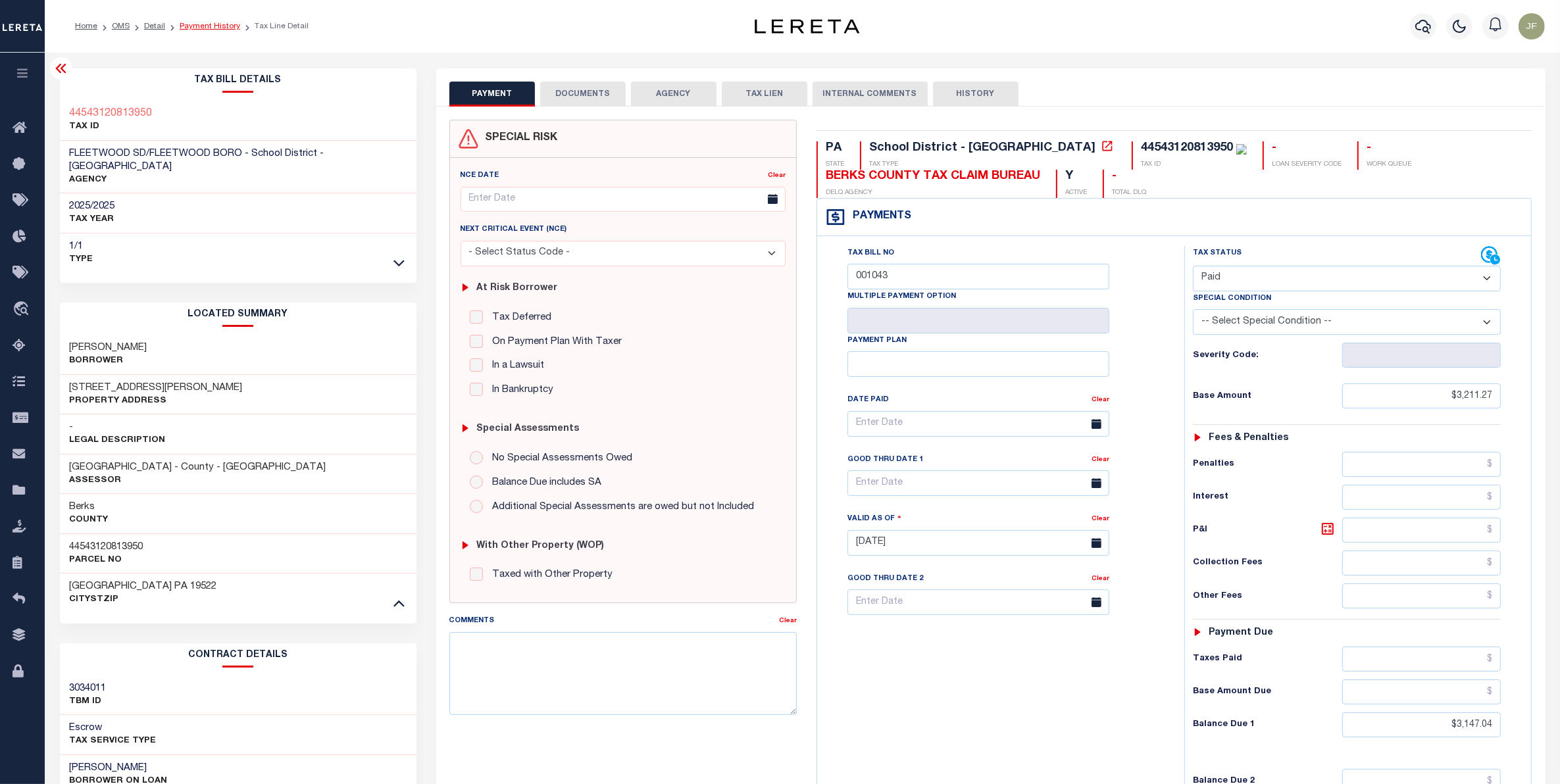
click at [195, 27] on link "Payment History" at bounding box center [209, 26] width 61 height 8
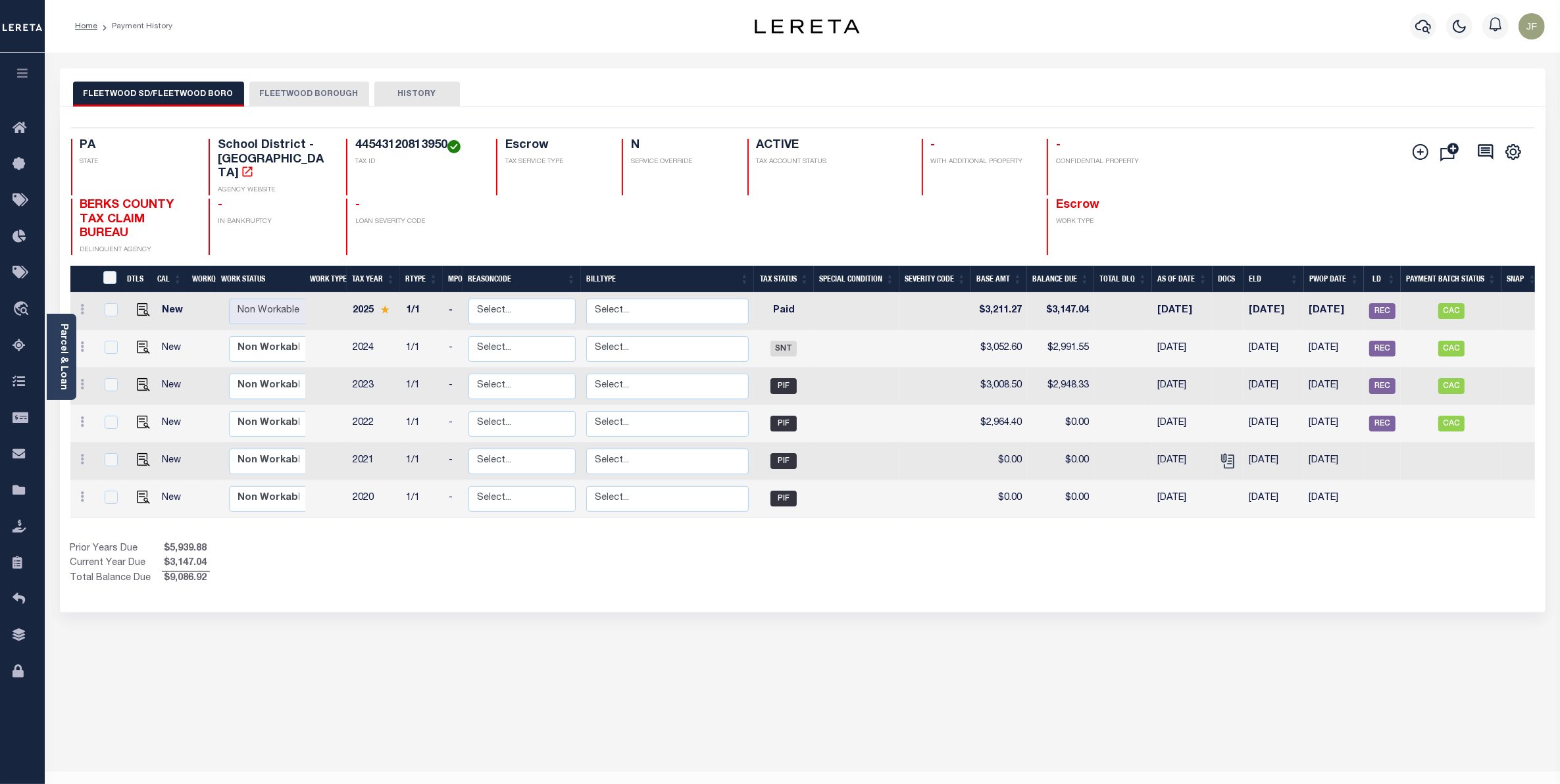
click at [304, 90] on button "FLEETWOOD BOROUGH" at bounding box center [309, 94] width 119 height 25
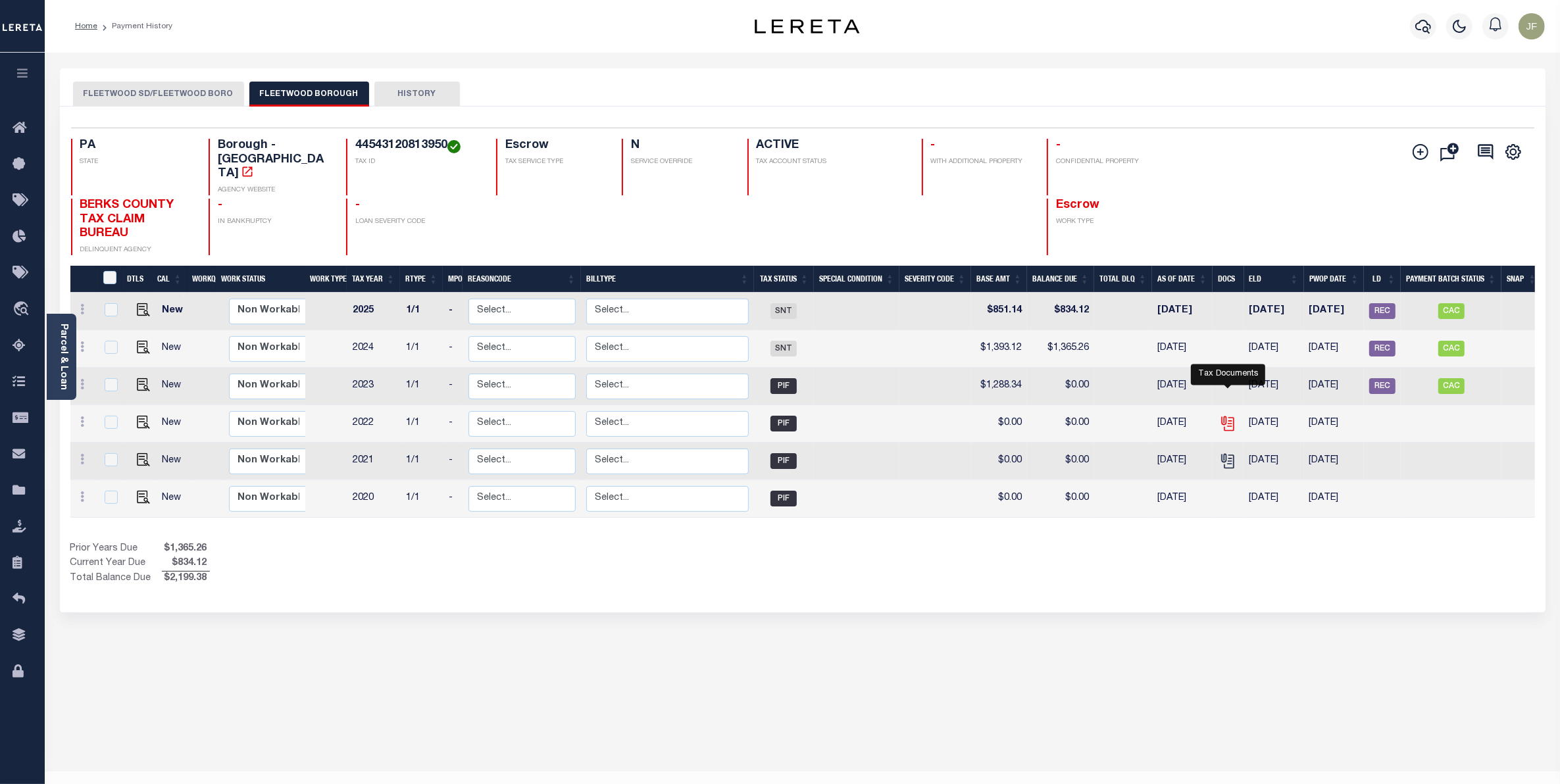
click at [1222, 415] on icon "" at bounding box center [1226, 423] width 17 height 17
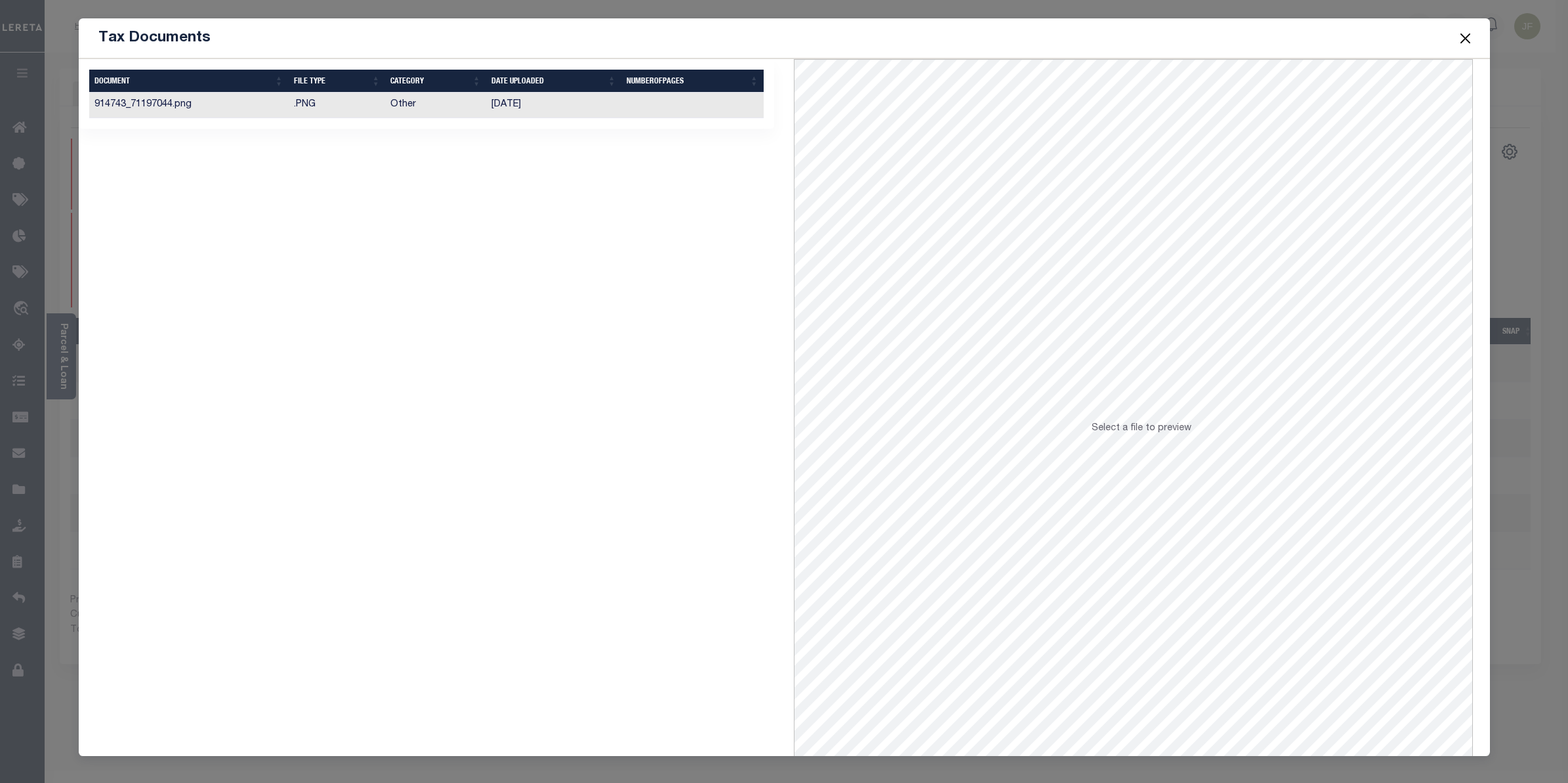
click at [525, 107] on td "[DATE]" at bounding box center [554, 105] width 135 height 26
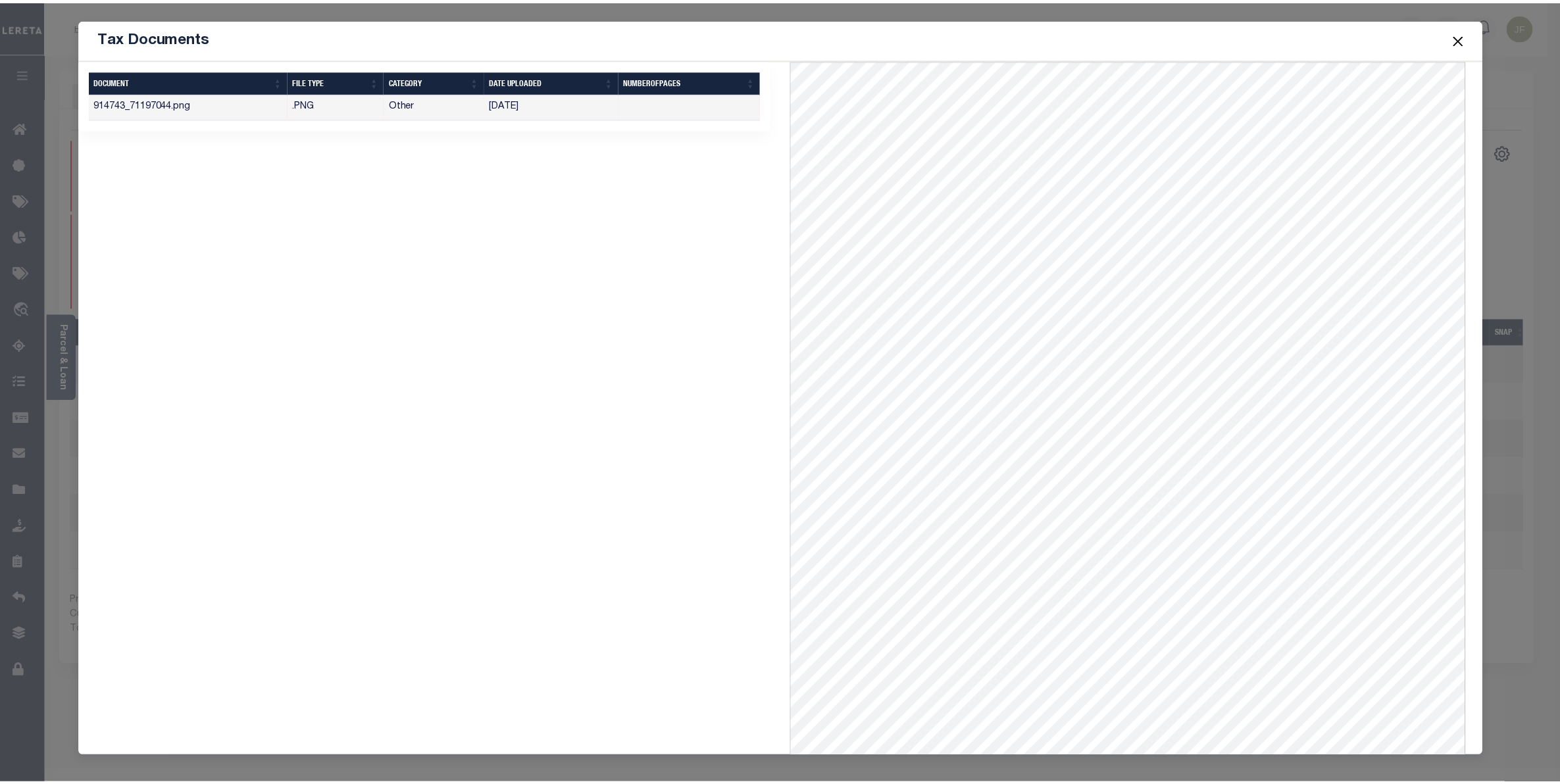
scroll to position [4, 0]
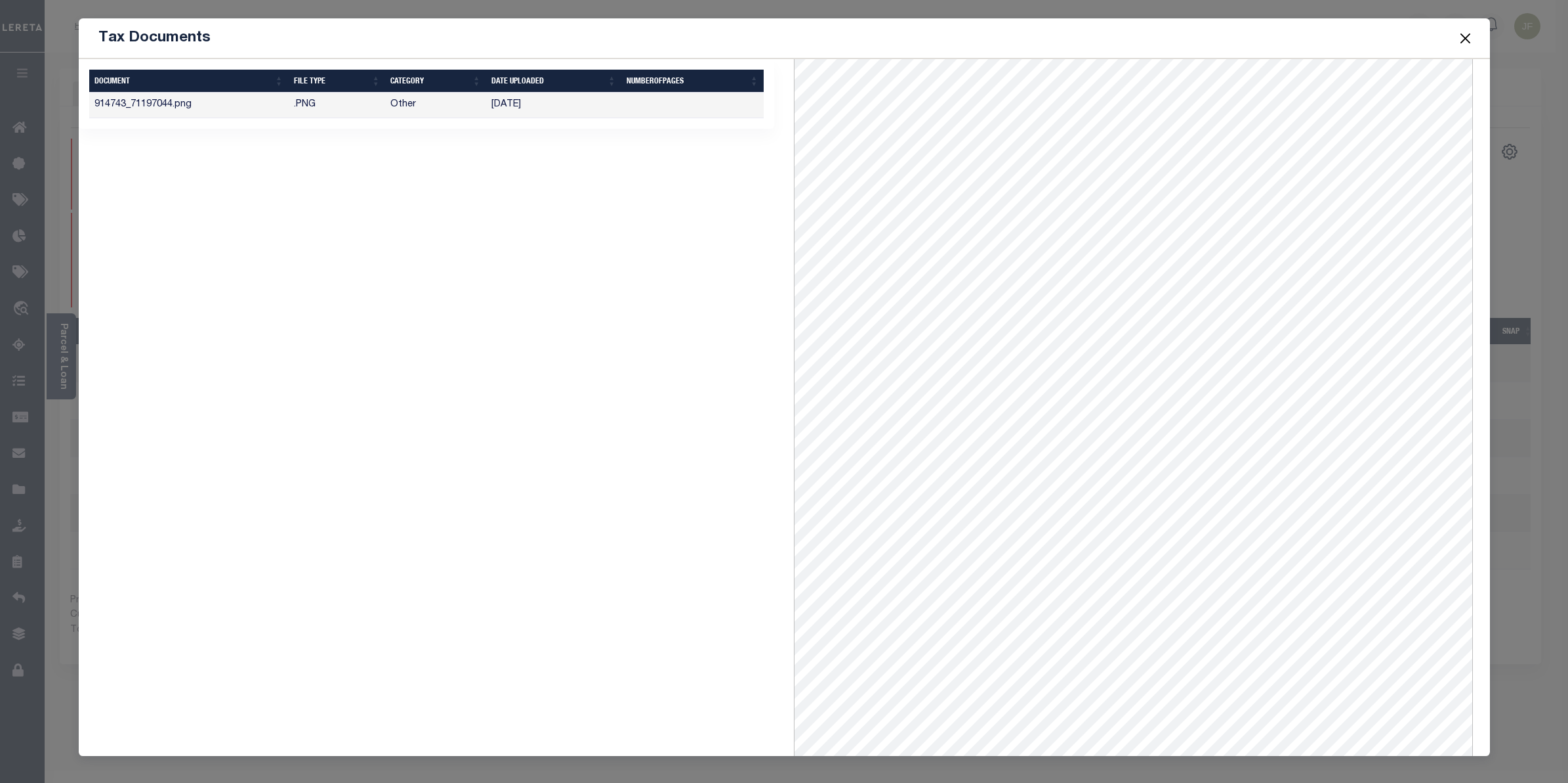
click at [1459, 34] on button "Close" at bounding box center [1465, 38] width 17 height 17
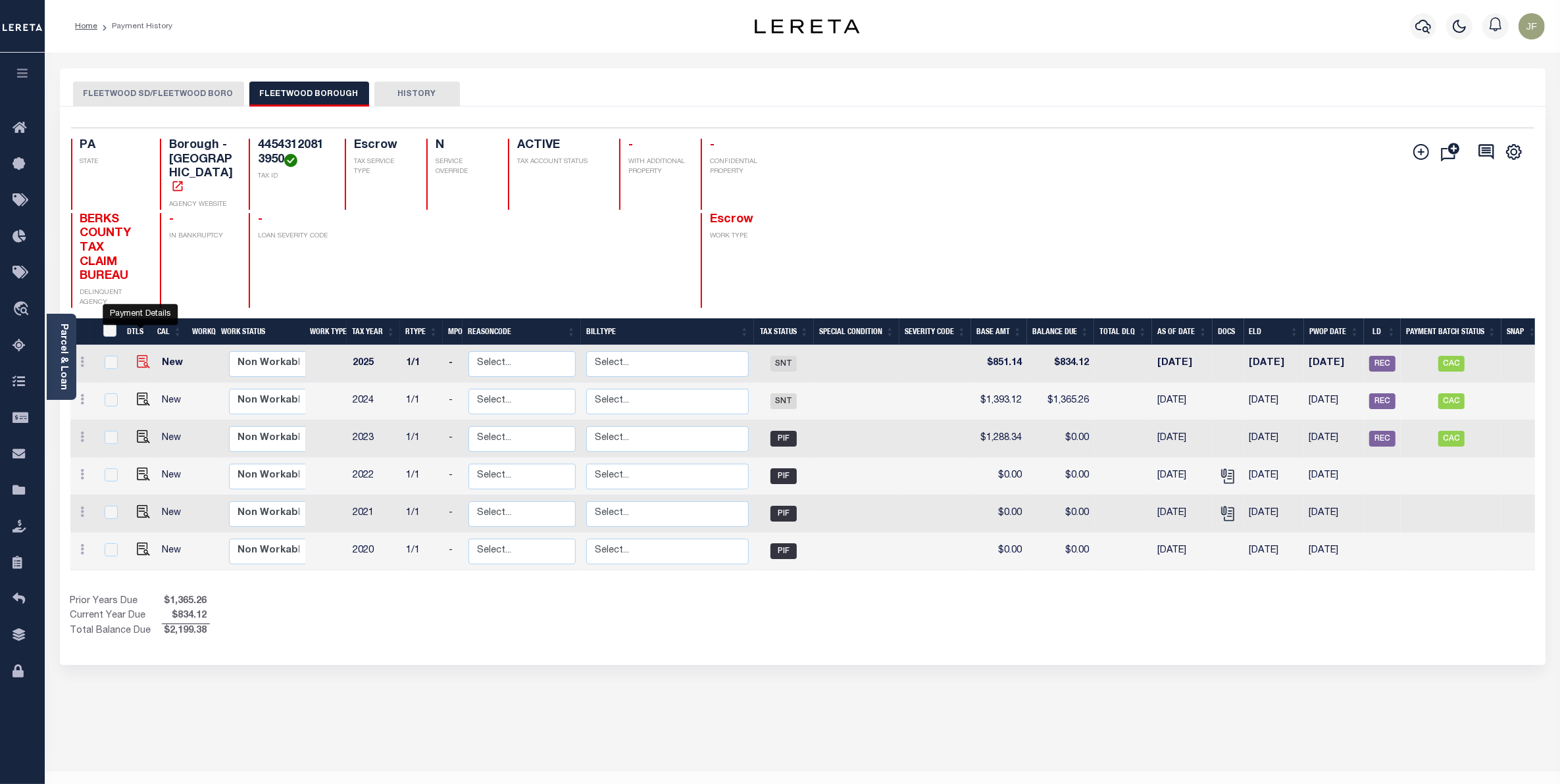
click at [144, 355] on img "" at bounding box center [142, 361] width 13 height 13
checkbox input "true"
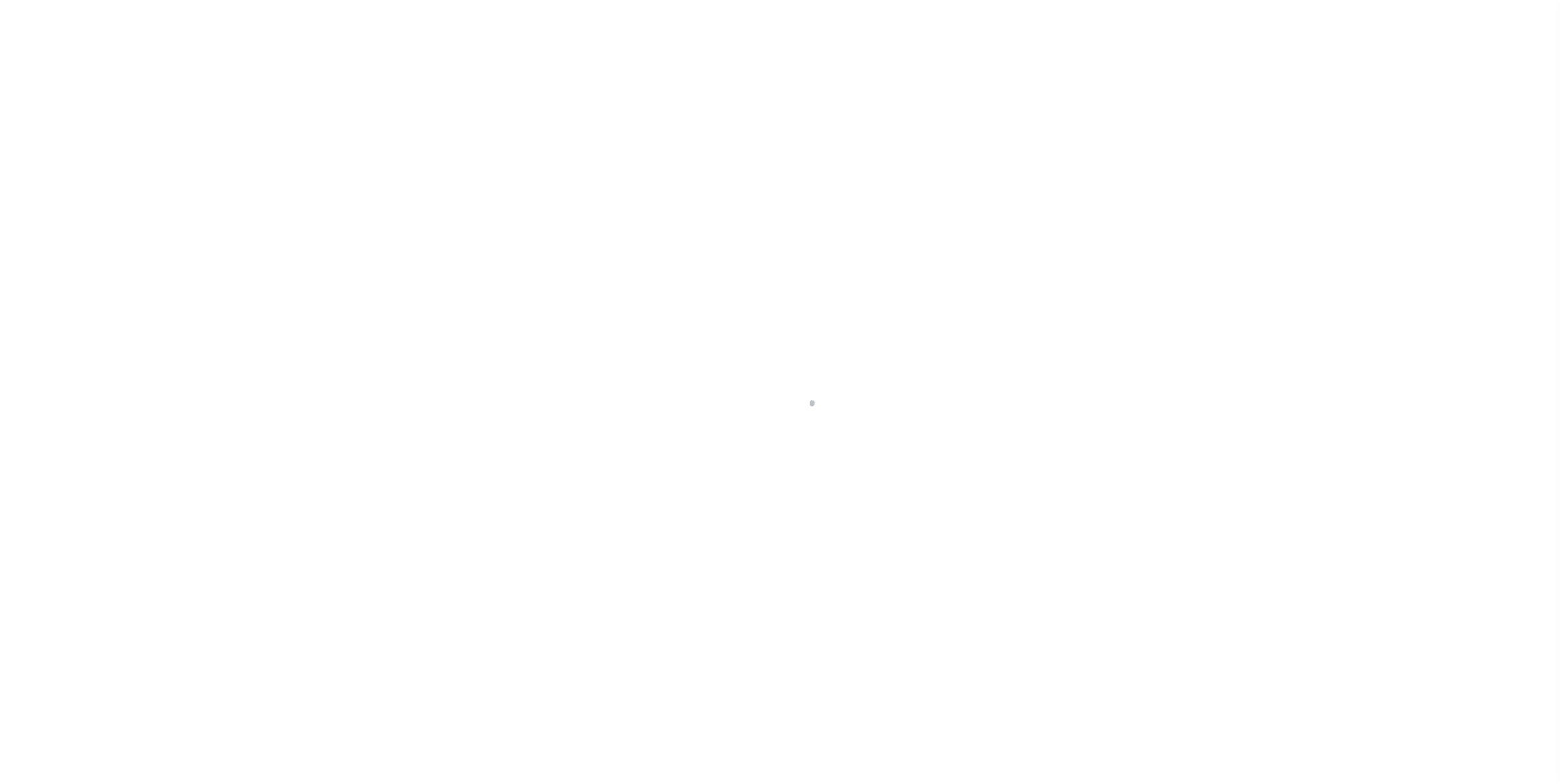
select select "SNT"
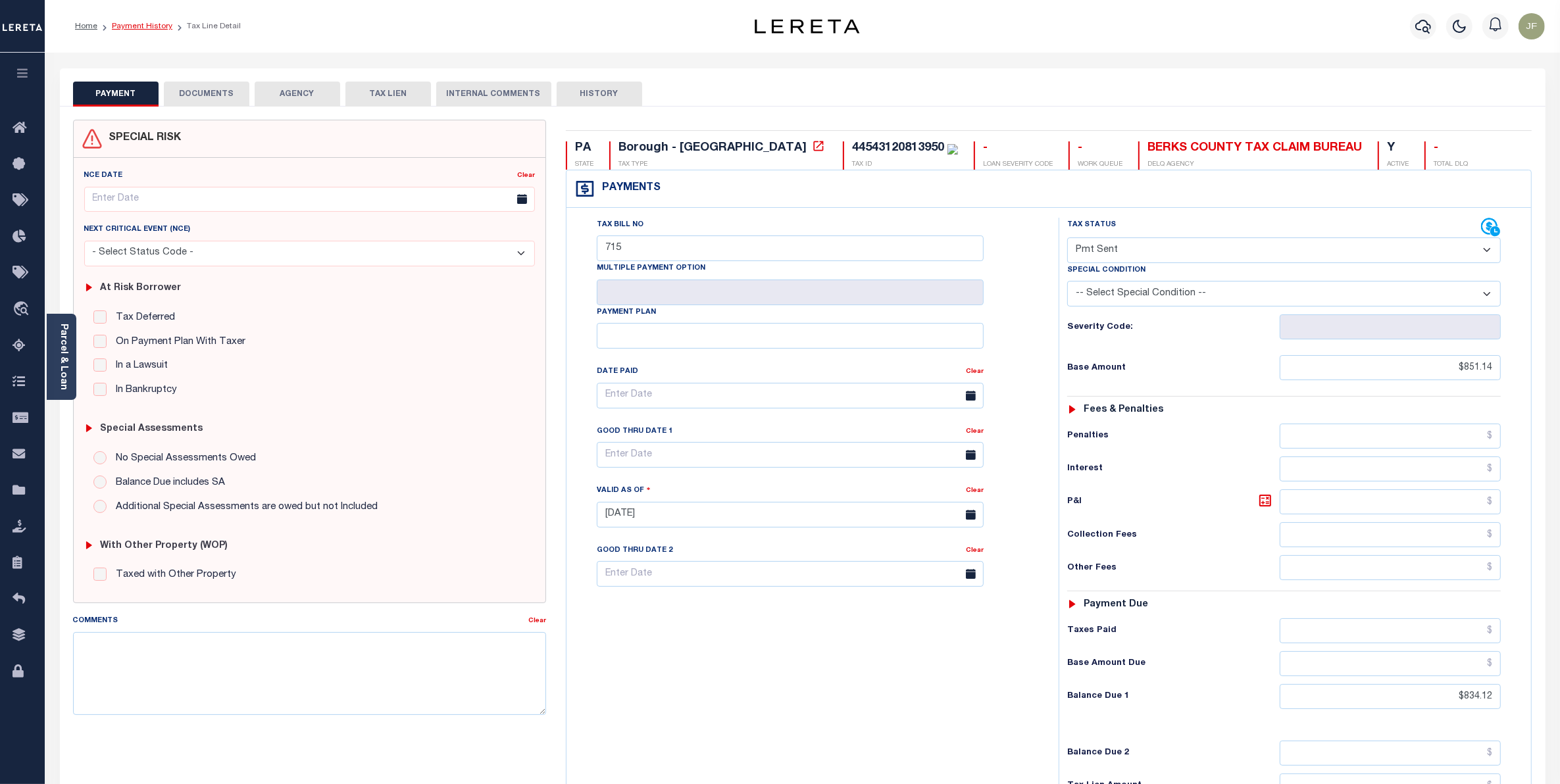
click at [146, 25] on link "Payment History" at bounding box center [141, 26] width 61 height 8
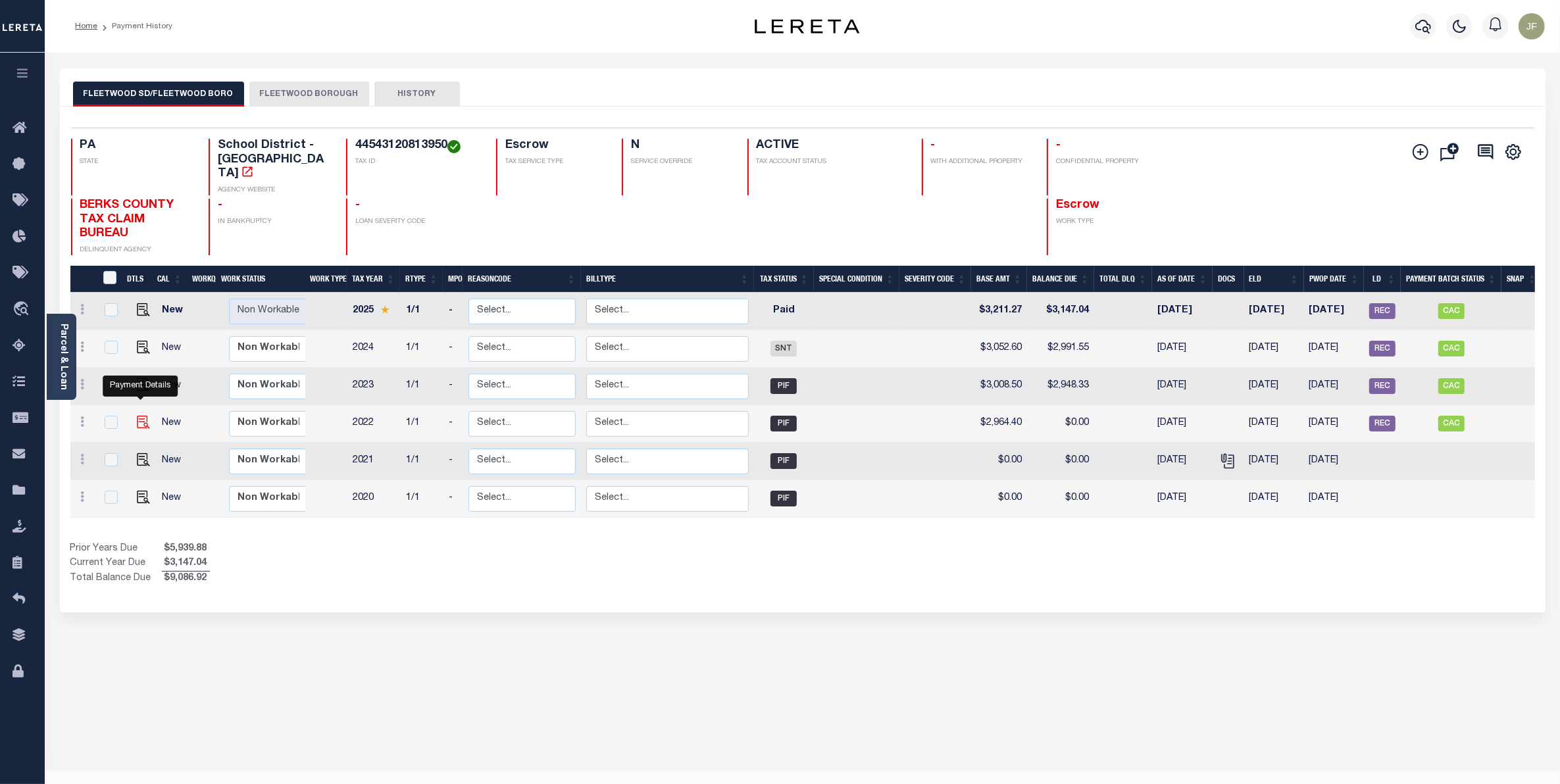
click at [140, 416] on img "" at bounding box center [142, 422] width 13 height 13
checkbox input "true"
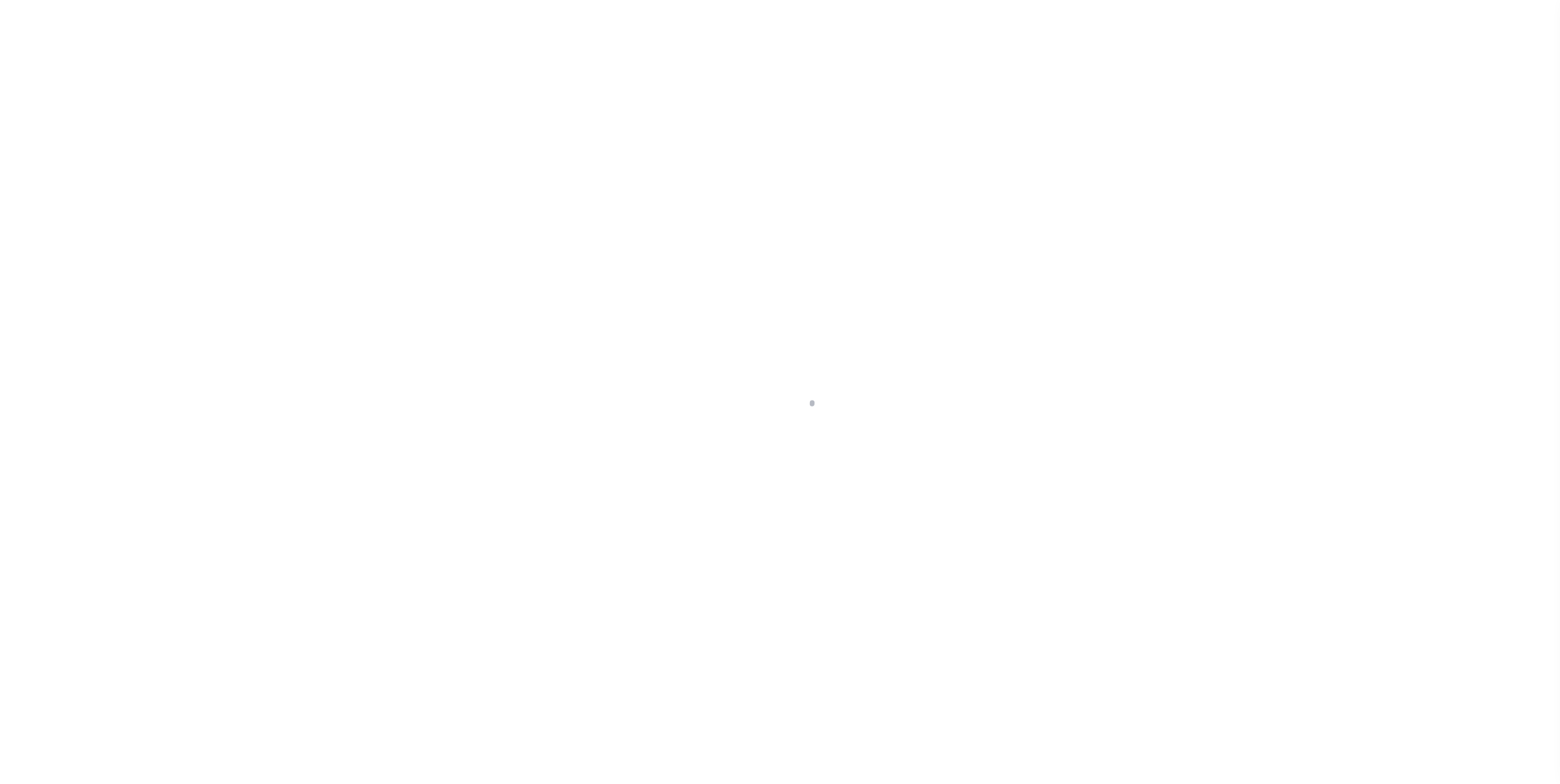
select select "PIF"
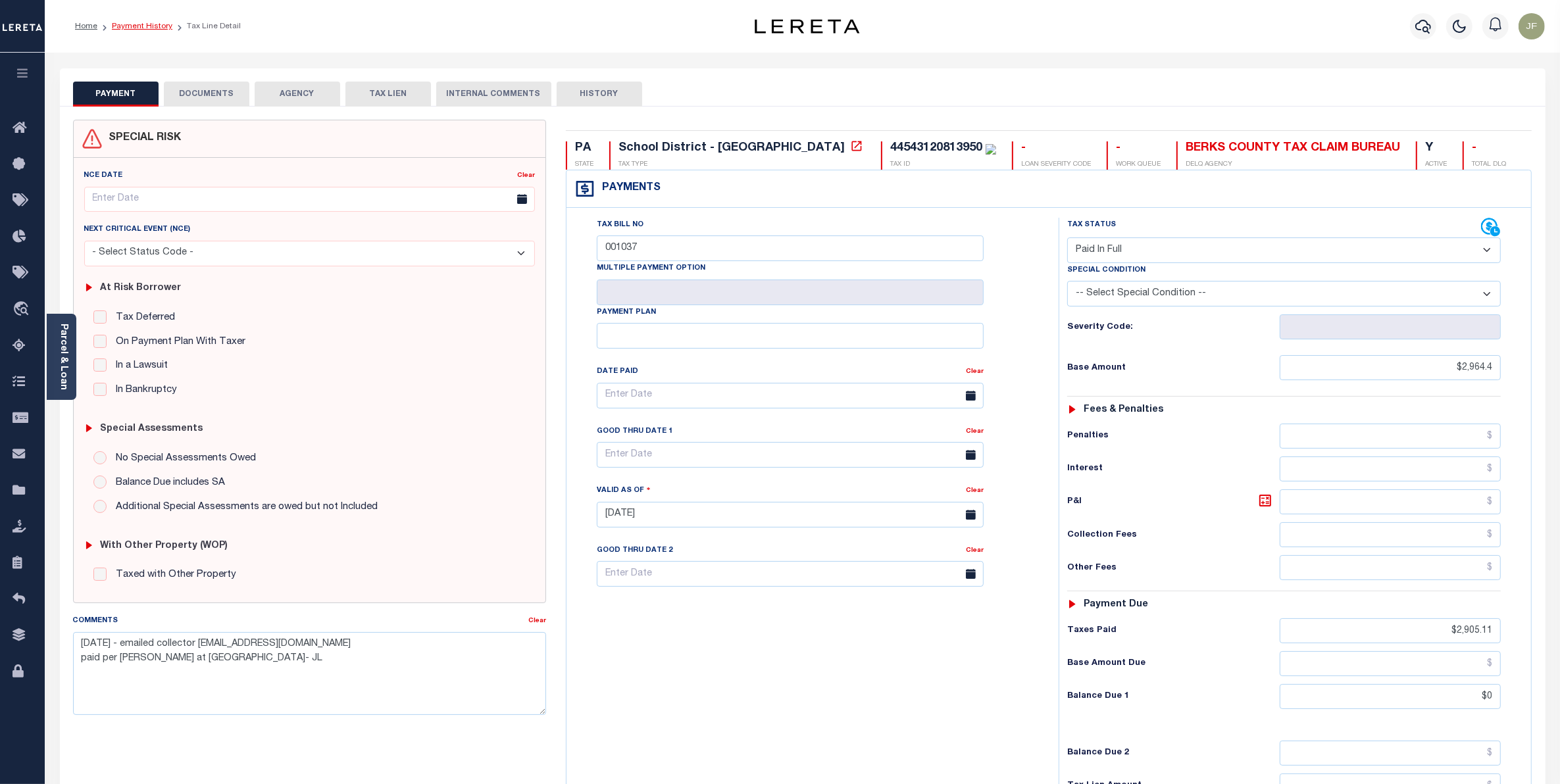
click at [140, 24] on link "Payment History" at bounding box center [141, 26] width 61 height 8
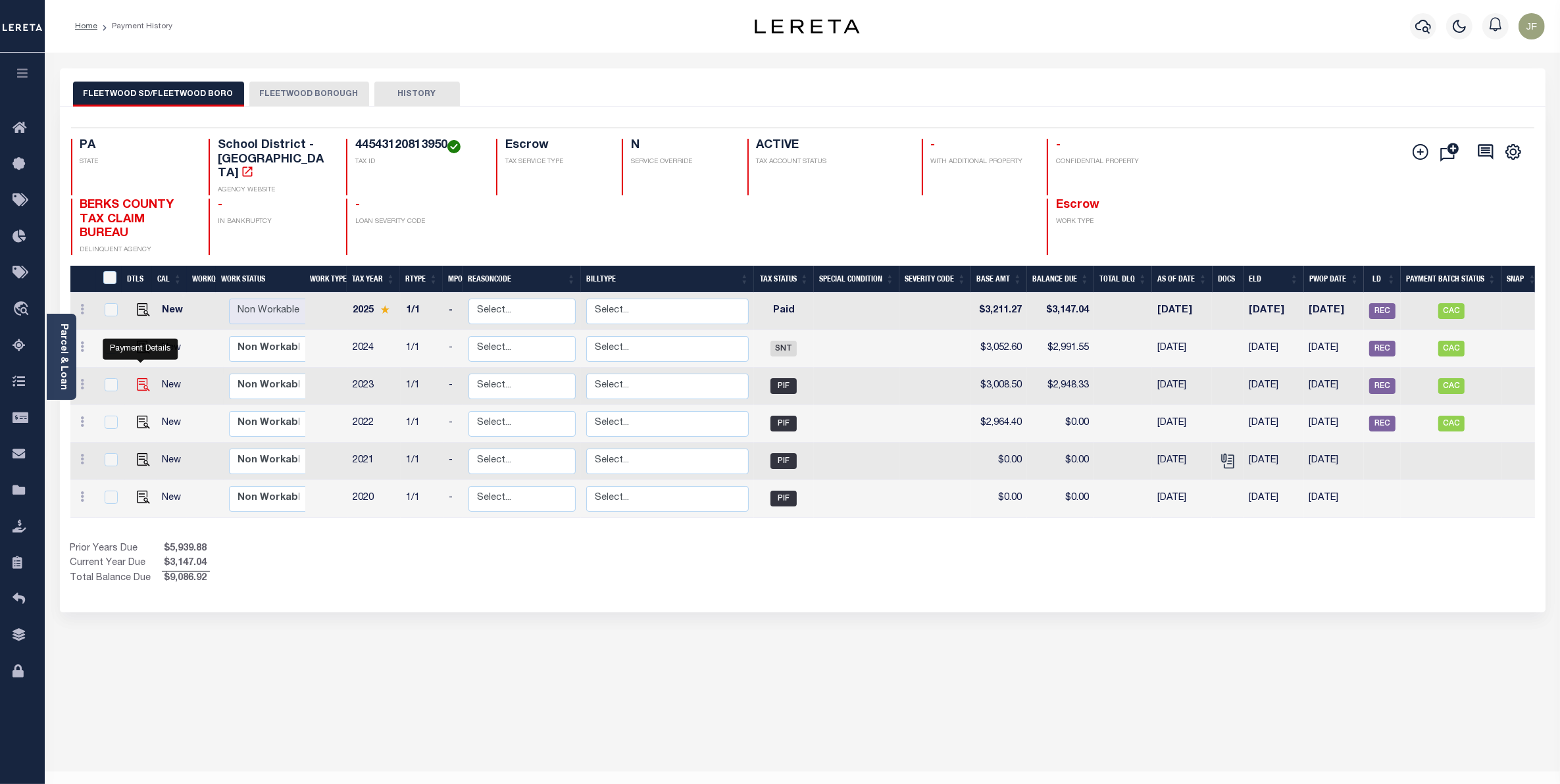
click at [138, 378] on img "" at bounding box center [142, 384] width 13 height 13
checkbox input "true"
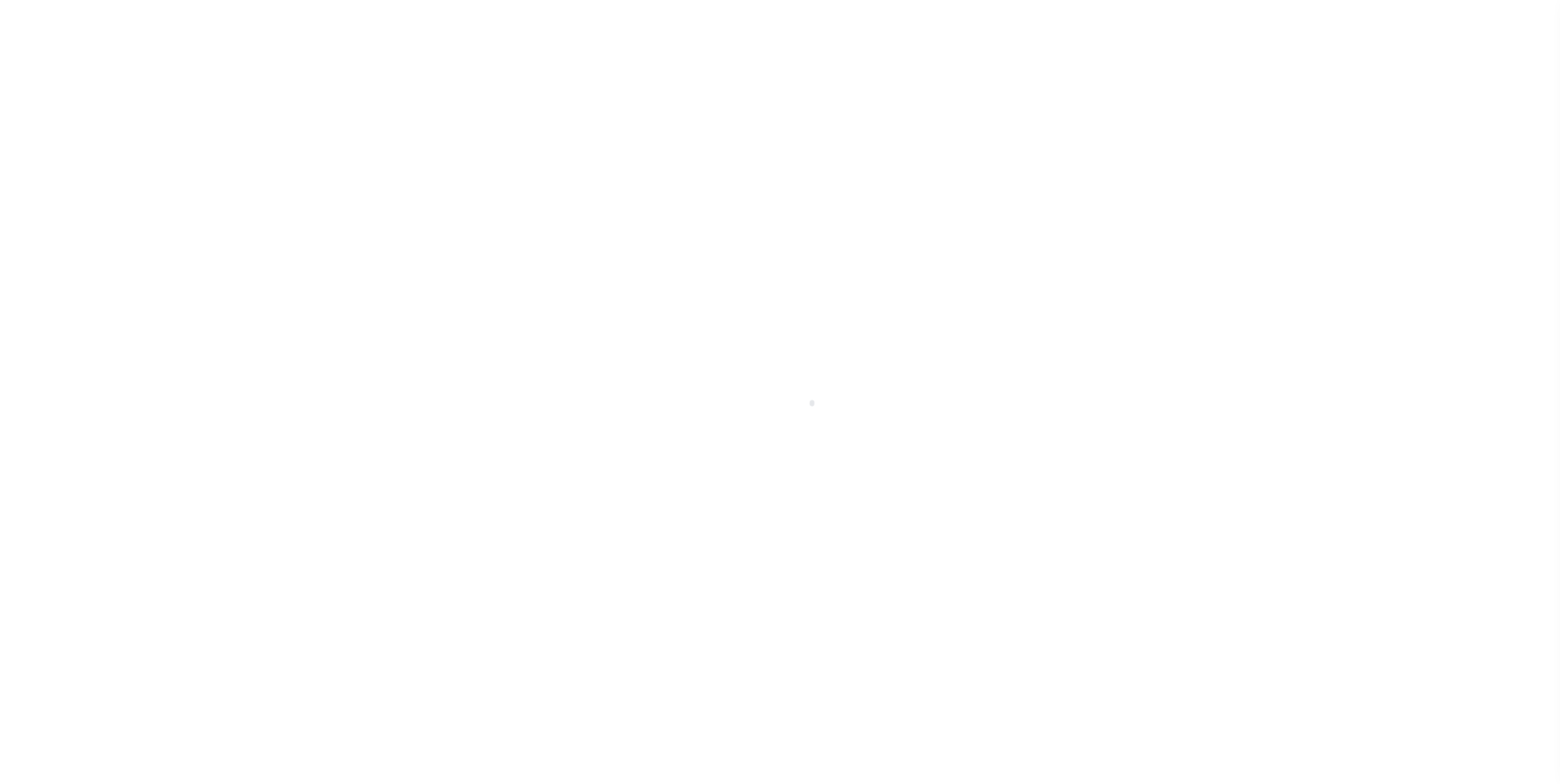
checkbox input "false"
type input "1039"
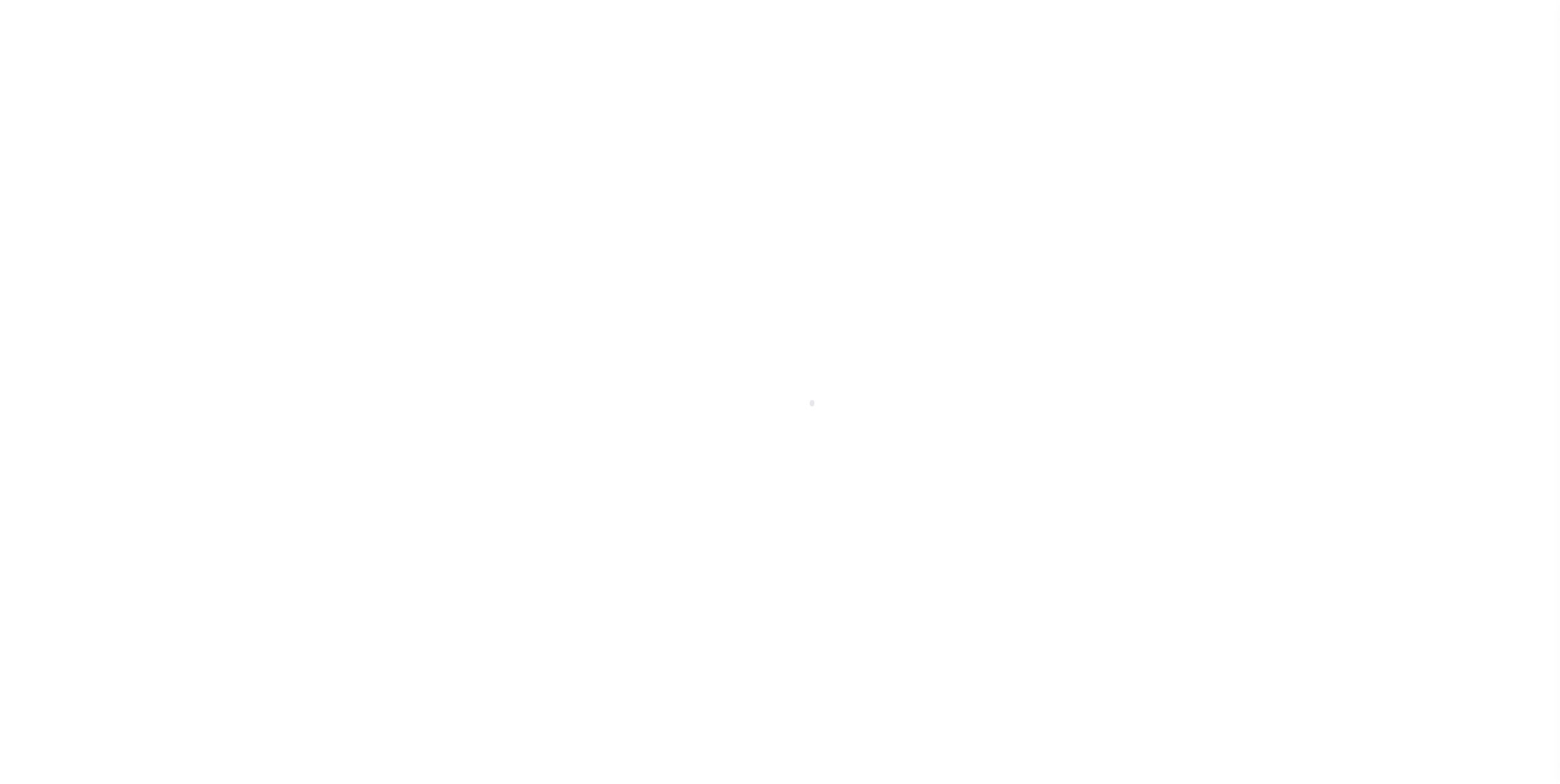
type input "[DATE]"
type input "$3,008.5"
type input "$2,948.33"
select select "PIF"
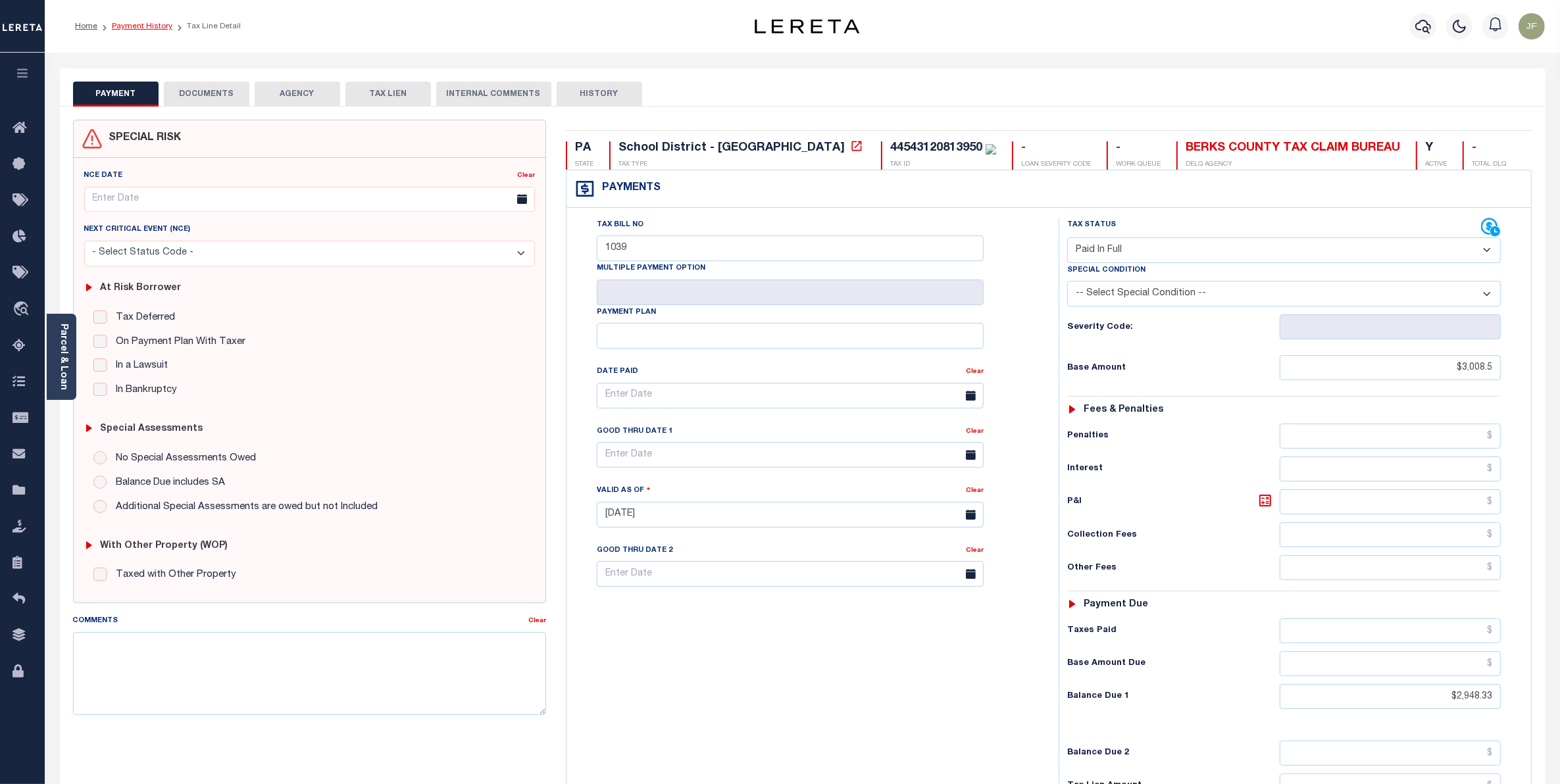
click at [146, 28] on link "Payment History" at bounding box center [141, 26] width 61 height 8
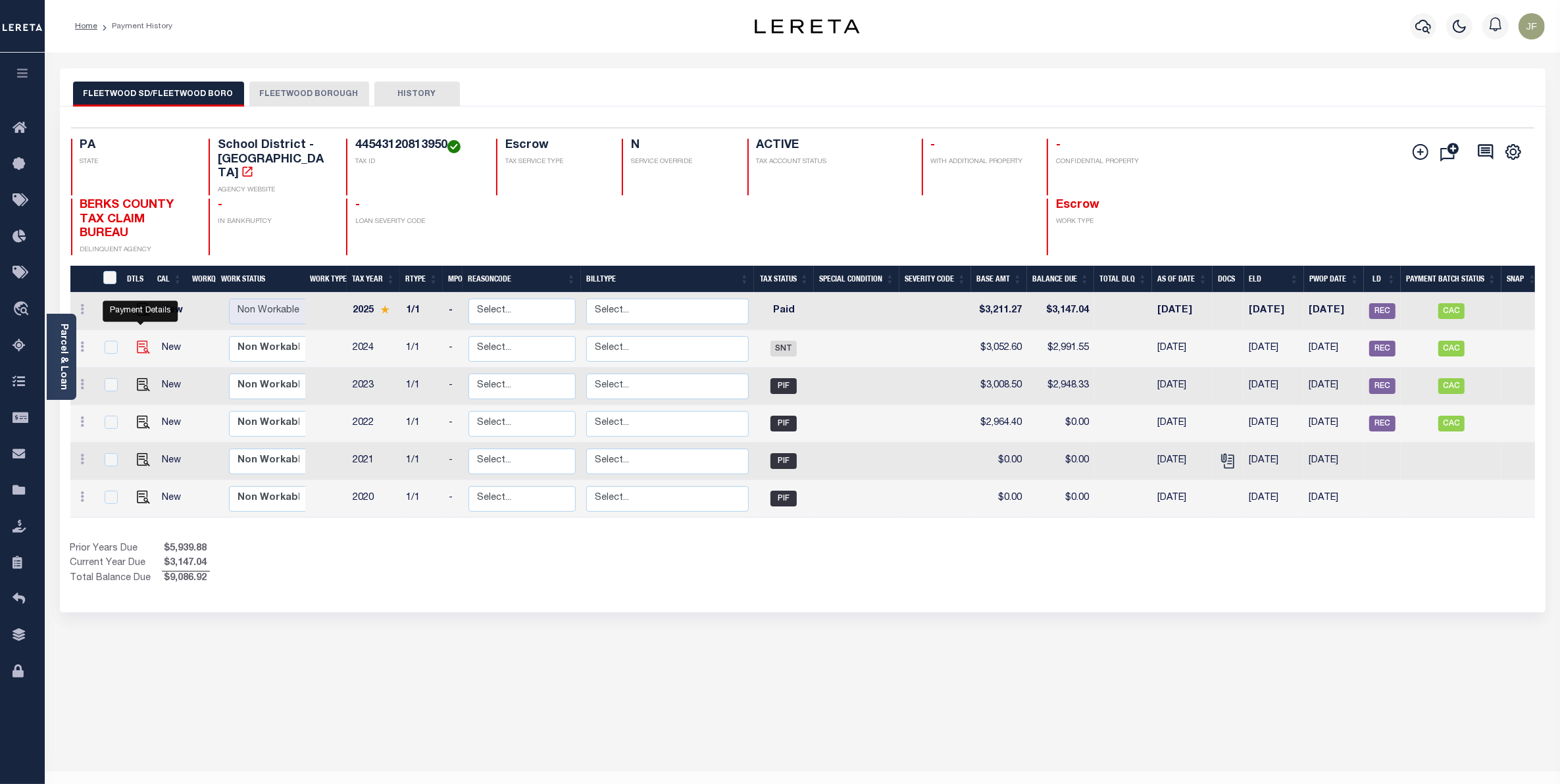
click at [136, 340] on img "" at bounding box center [142, 346] width 13 height 13
checkbox input "true"
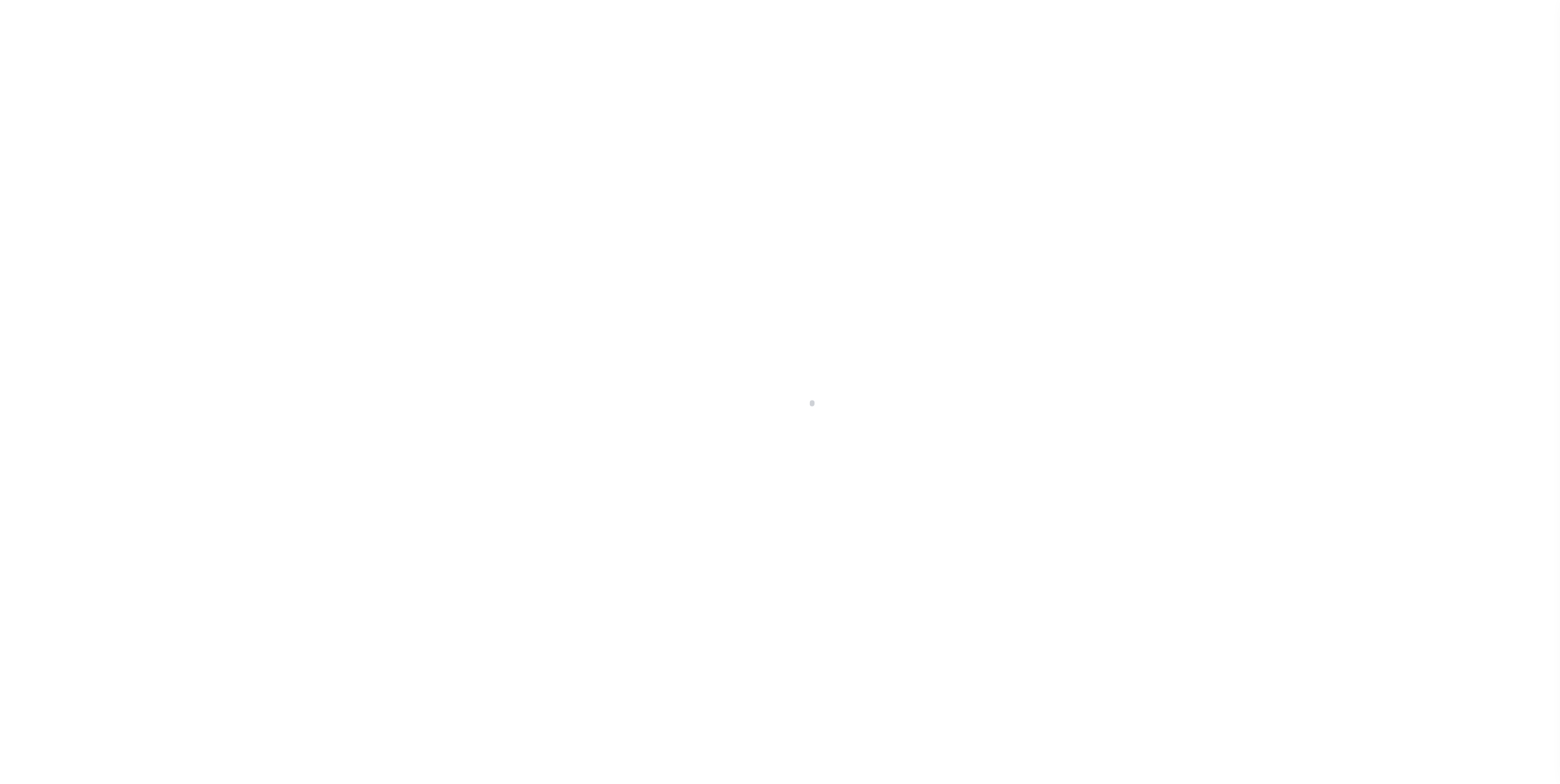
select select "SNT"
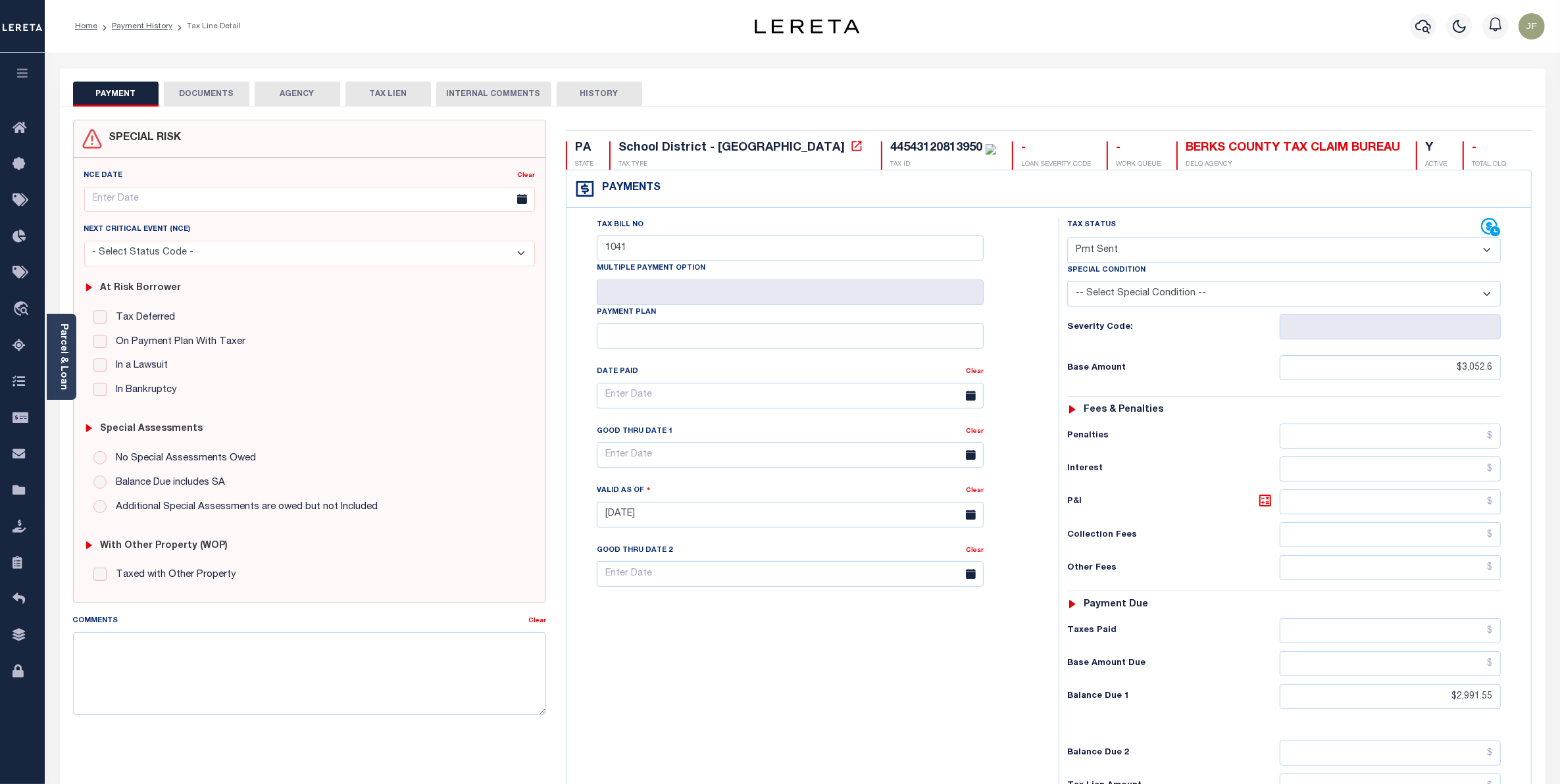
click at [145, 34] on ol "Home Payment History Tax Line Detail" at bounding box center [158, 27] width 187 height 28
click at [145, 28] on link "Payment History" at bounding box center [141, 26] width 61 height 8
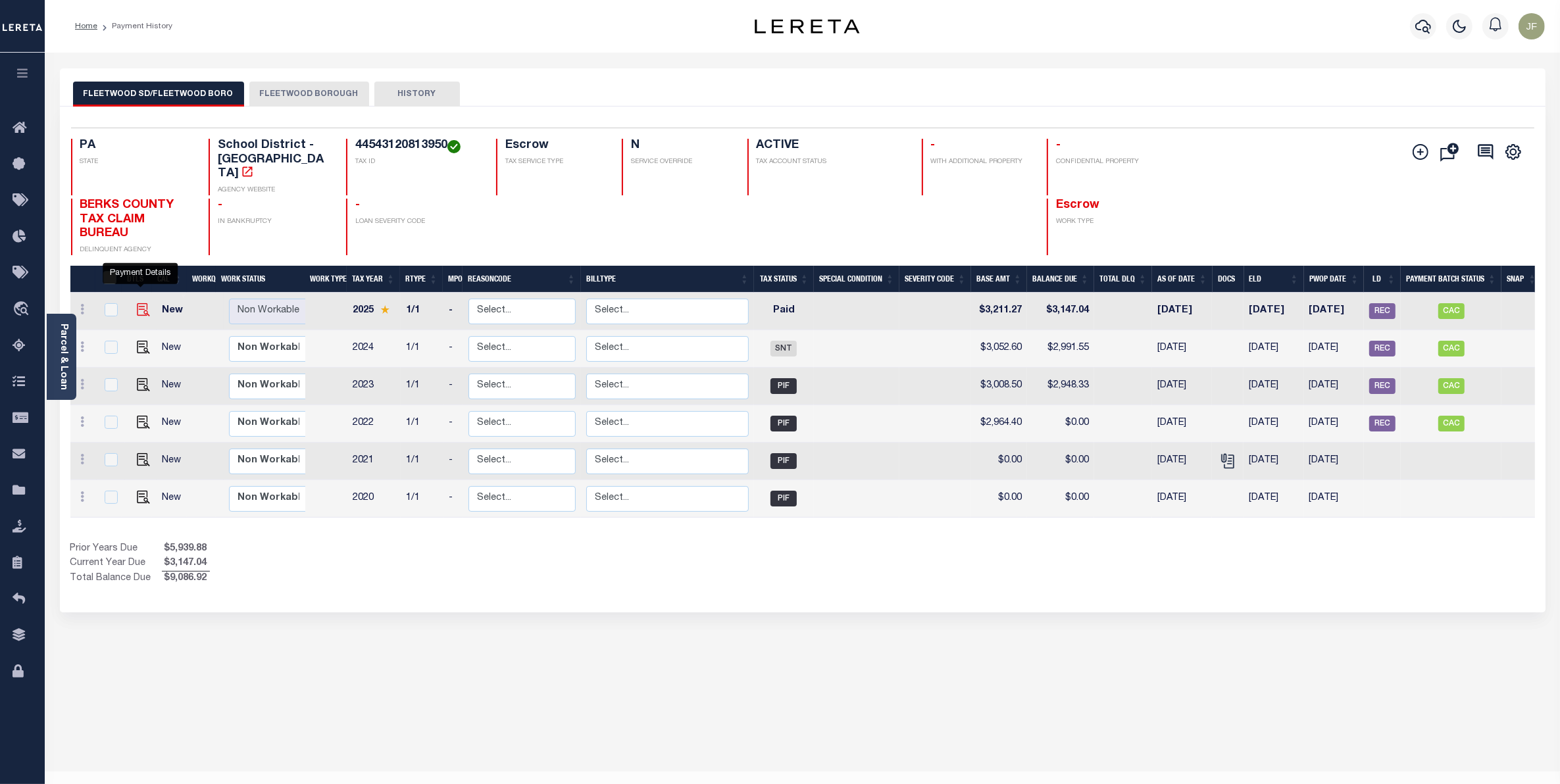
click at [136, 303] on img "" at bounding box center [142, 309] width 13 height 13
checkbox input "true"
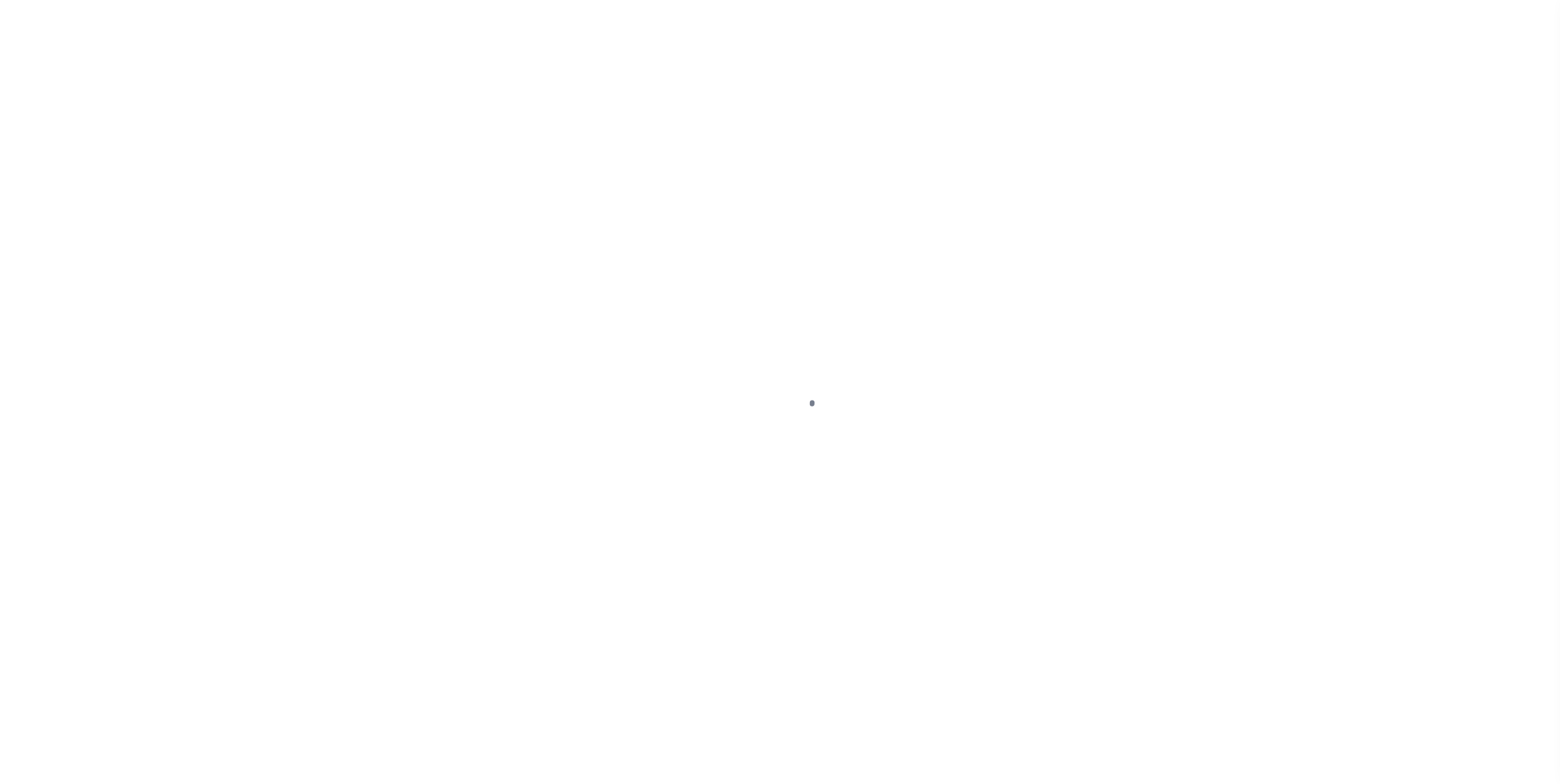
select select "PYD"
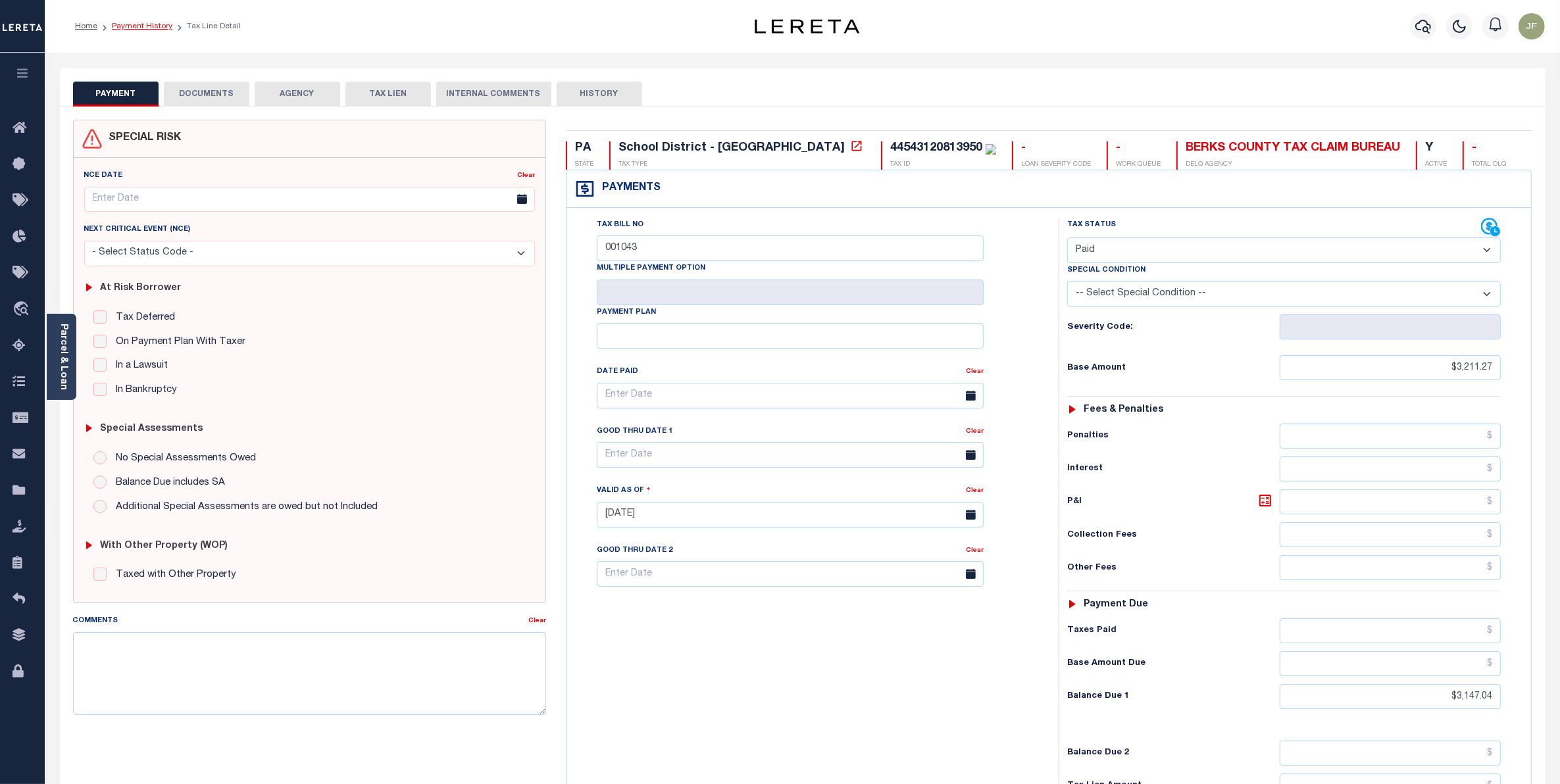
click at [142, 27] on link "Payment History" at bounding box center [141, 26] width 61 height 8
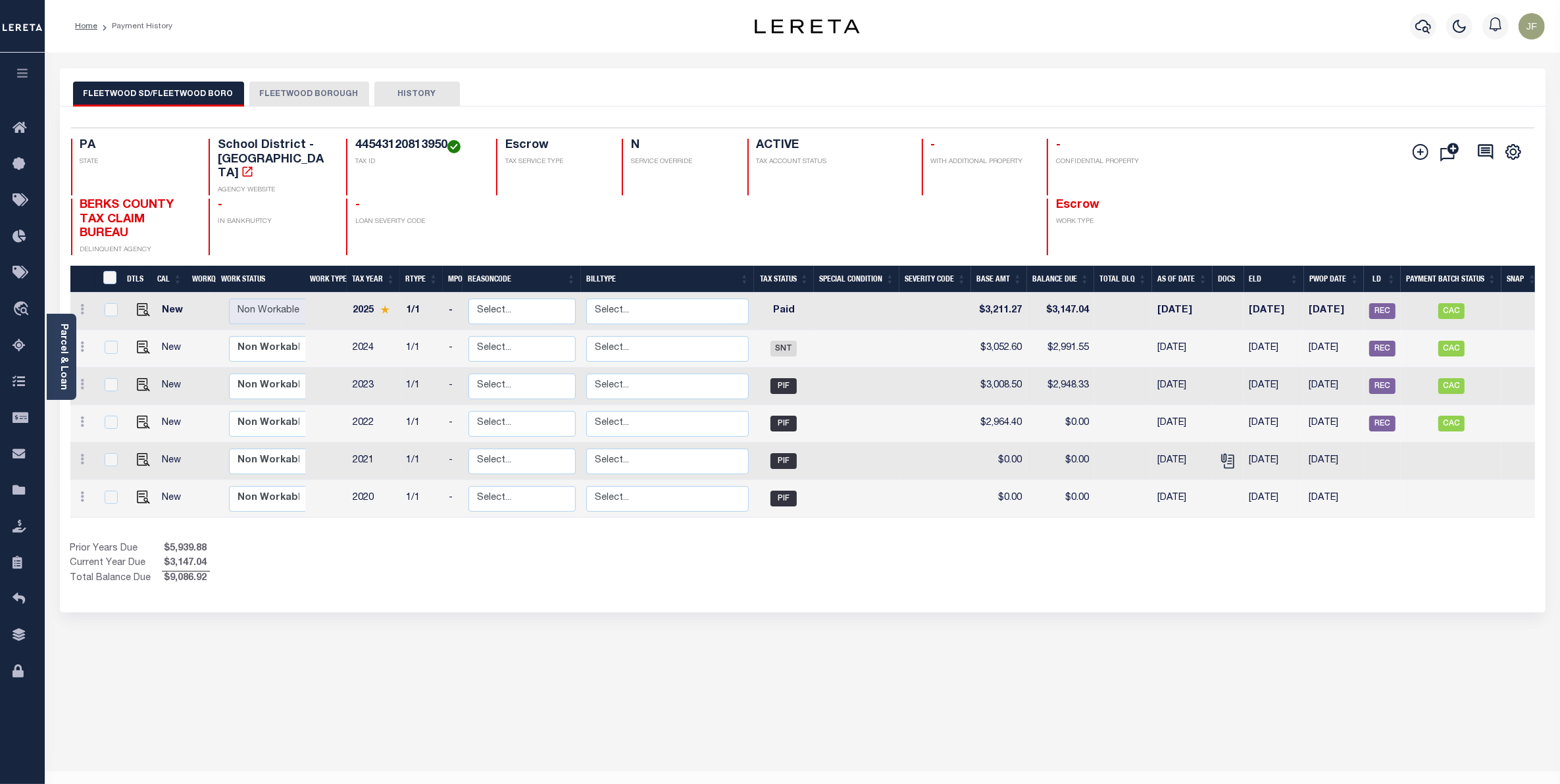
click at [280, 91] on button "FLEETWOOD BOROUGH" at bounding box center [309, 94] width 119 height 25
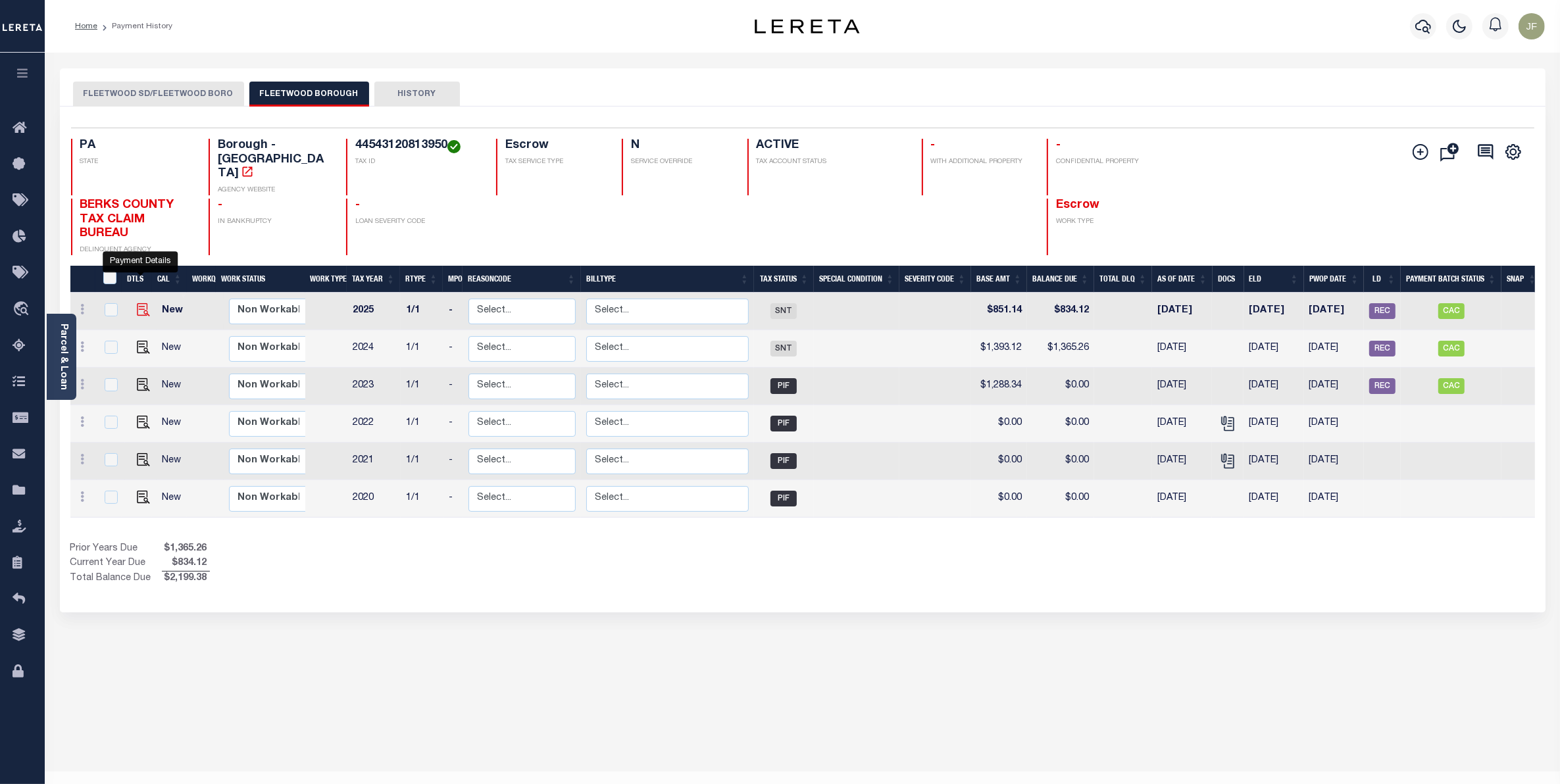
click at [136, 303] on img "" at bounding box center [142, 309] width 13 height 13
checkbox input "true"
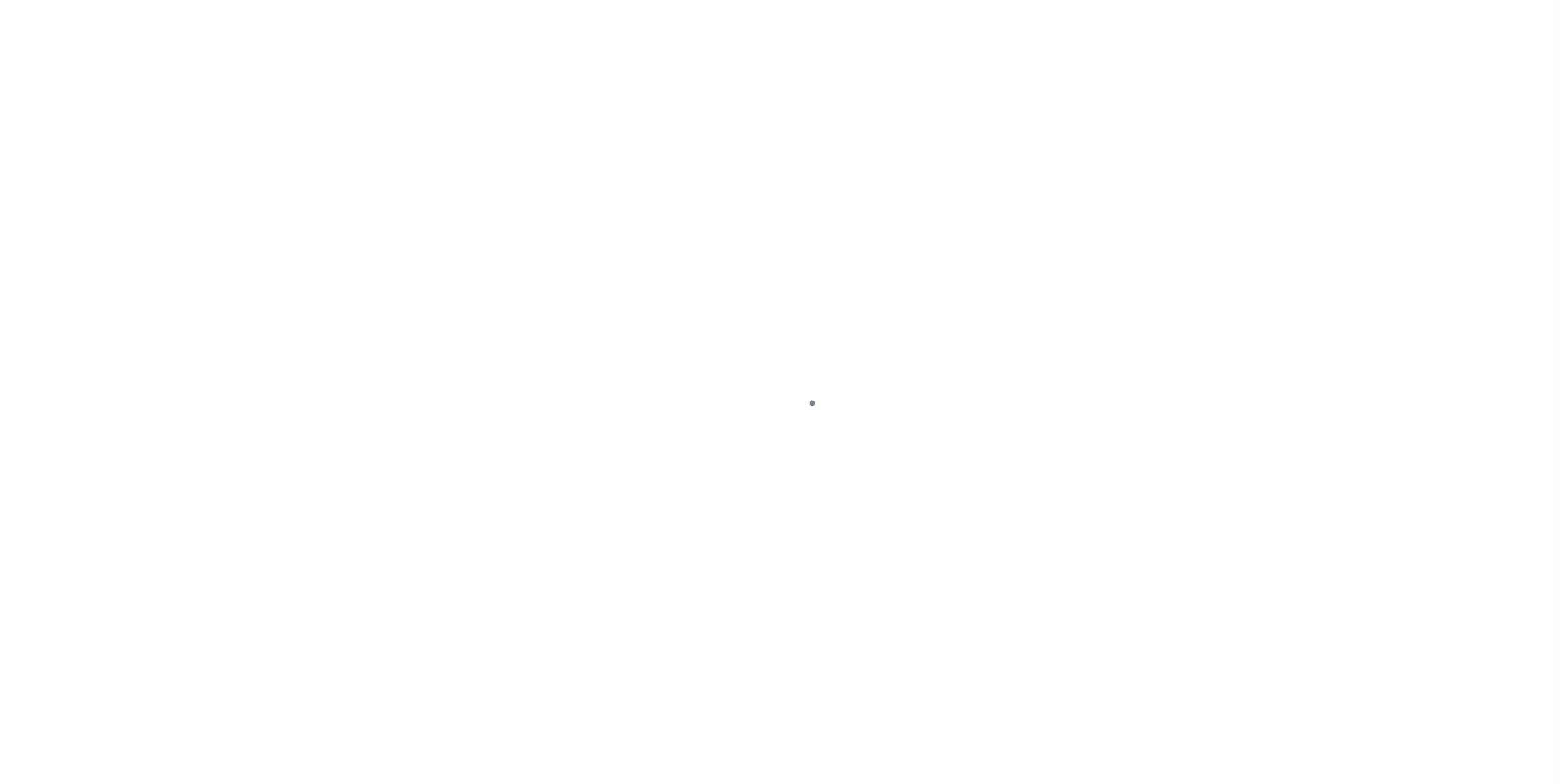
select select "SNT"
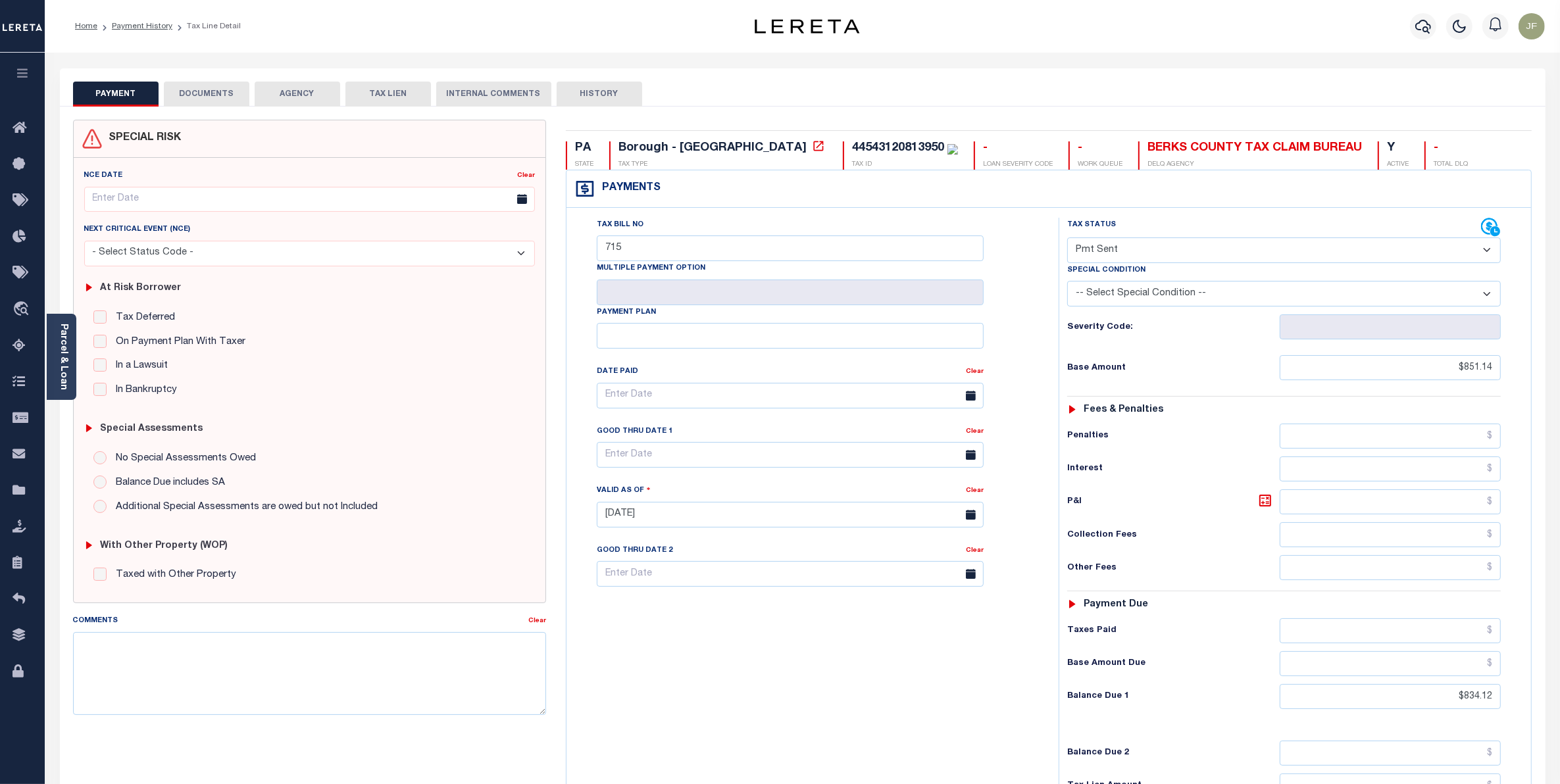
click at [135, 15] on ol "Home Payment History Tax Line Detail" at bounding box center [158, 27] width 187 height 28
click at [136, 26] on link "Payment History" at bounding box center [141, 26] width 61 height 8
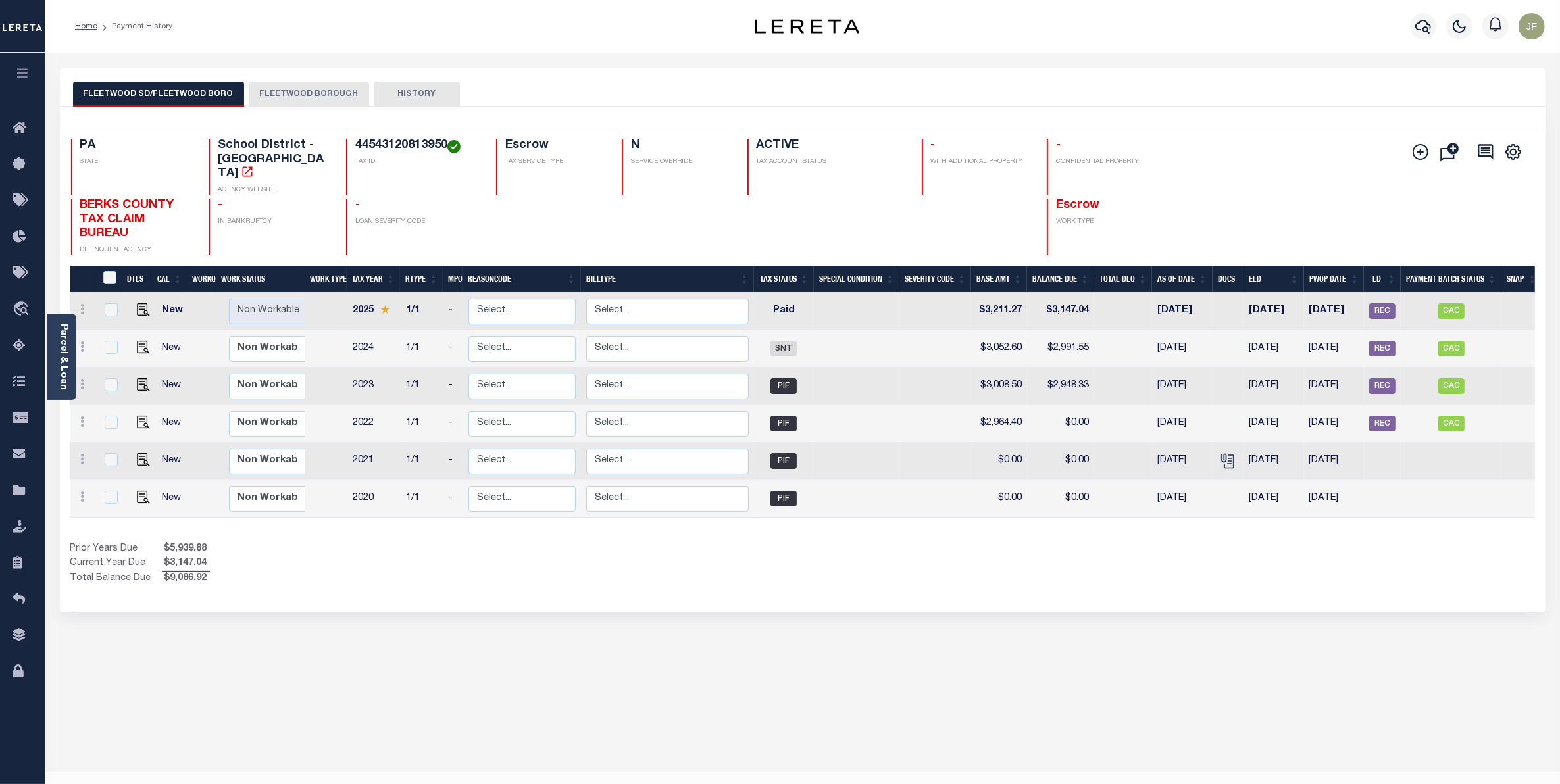
click at [257, 83] on button "FLEETWOOD BOROUGH" at bounding box center [309, 94] width 119 height 25
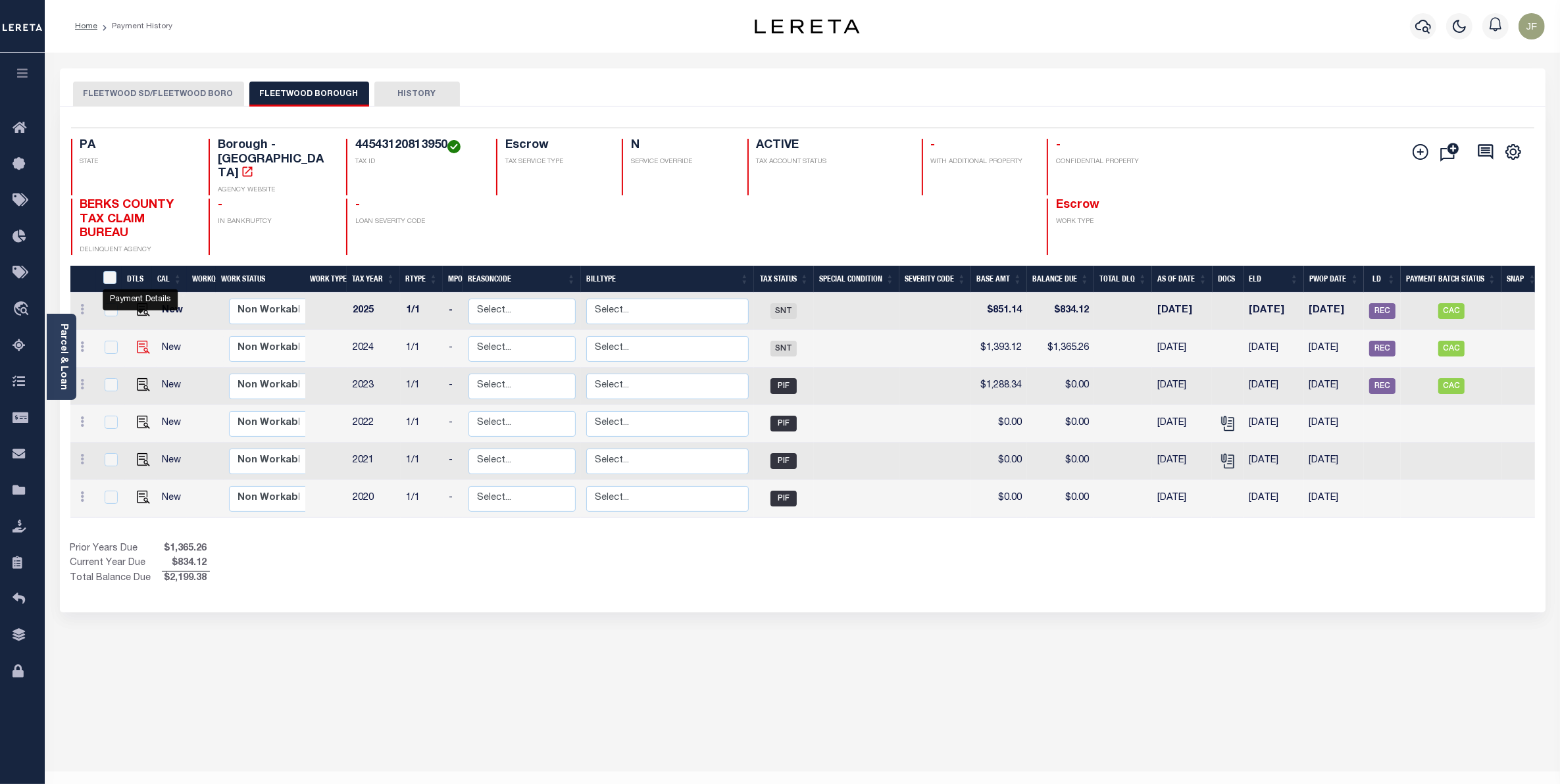
click at [141, 340] on img "" at bounding box center [142, 346] width 13 height 13
checkbox input "true"
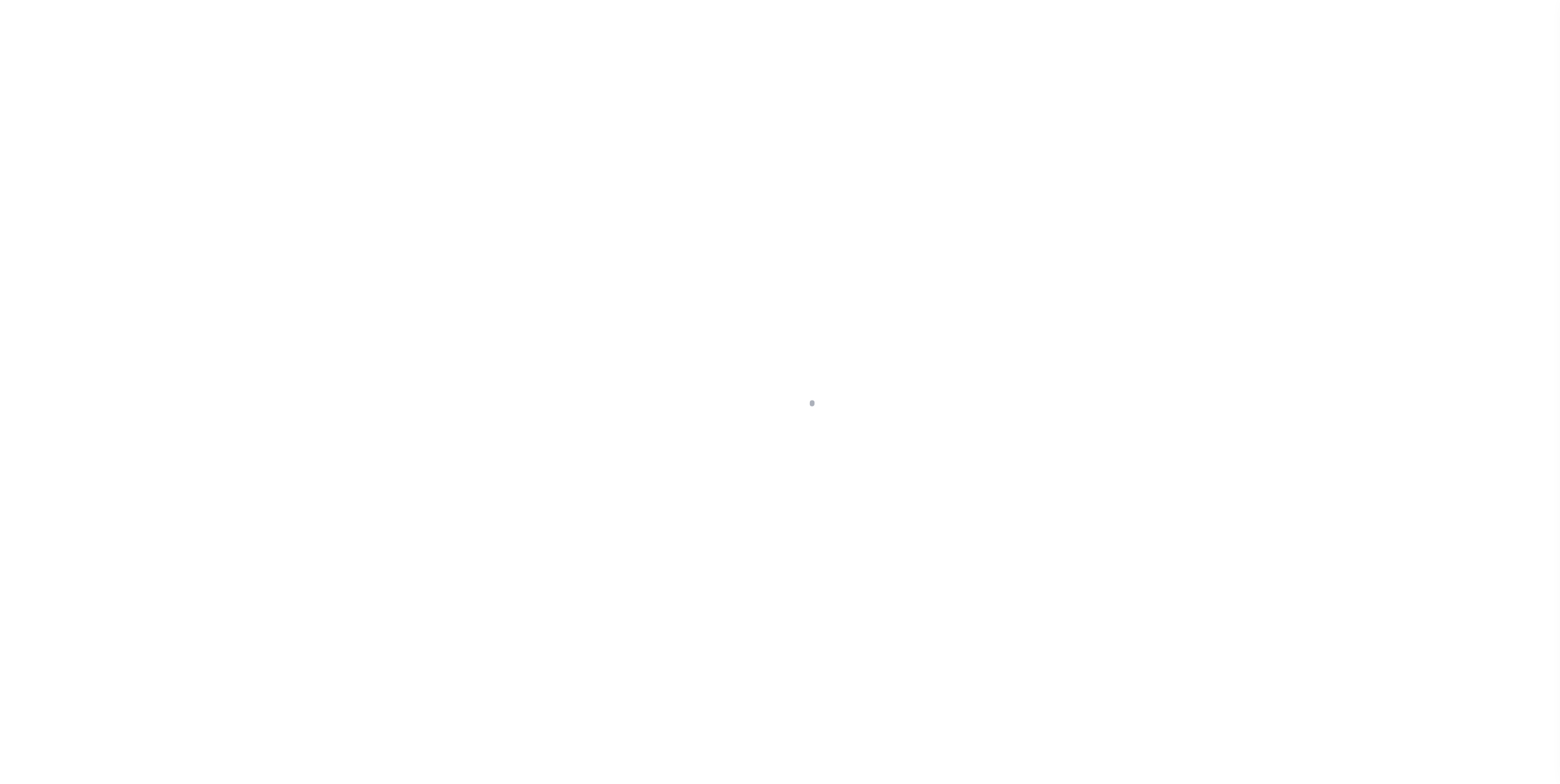
select select "SNT"
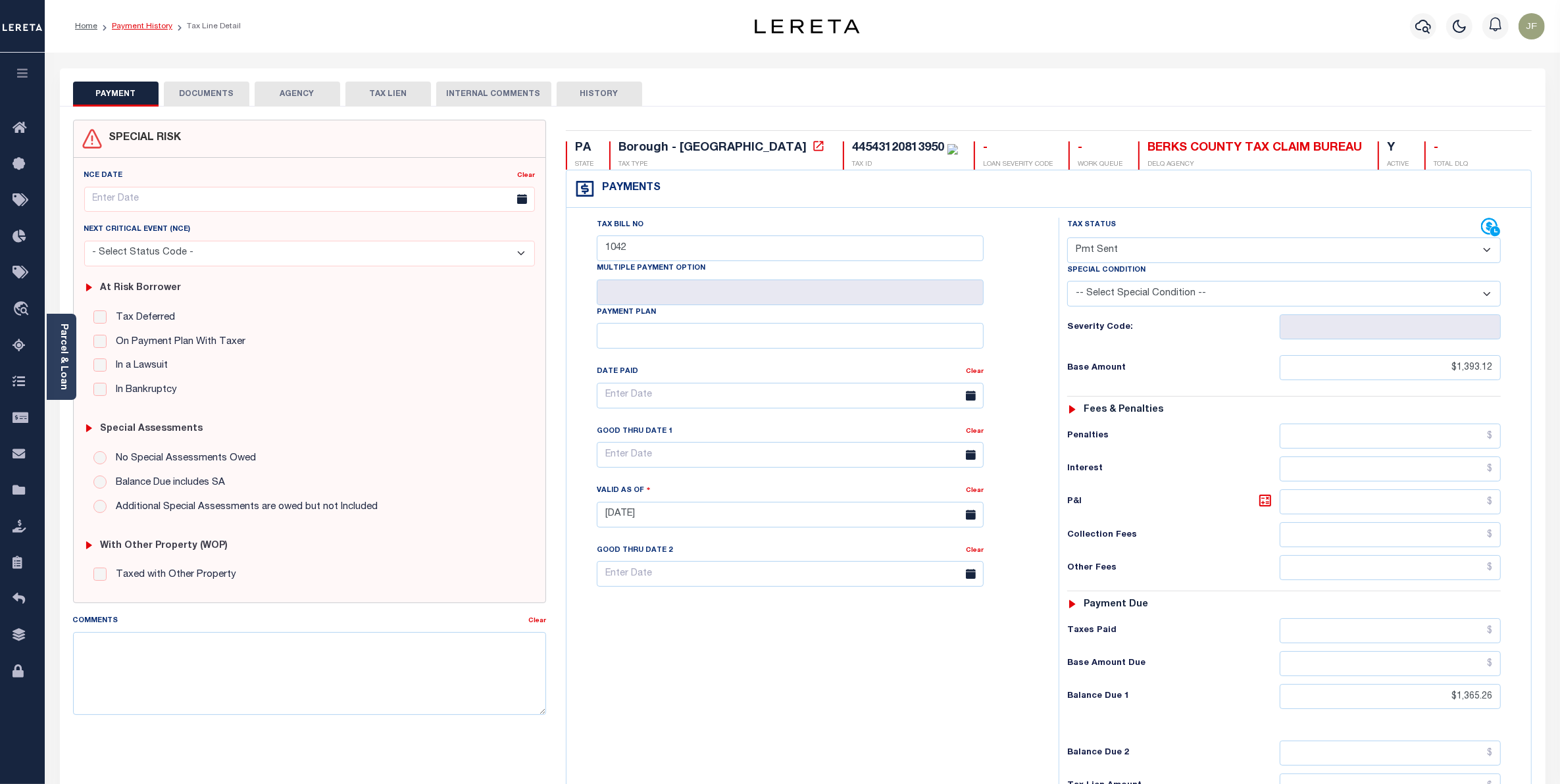
click at [145, 28] on link "Payment History" at bounding box center [141, 26] width 61 height 8
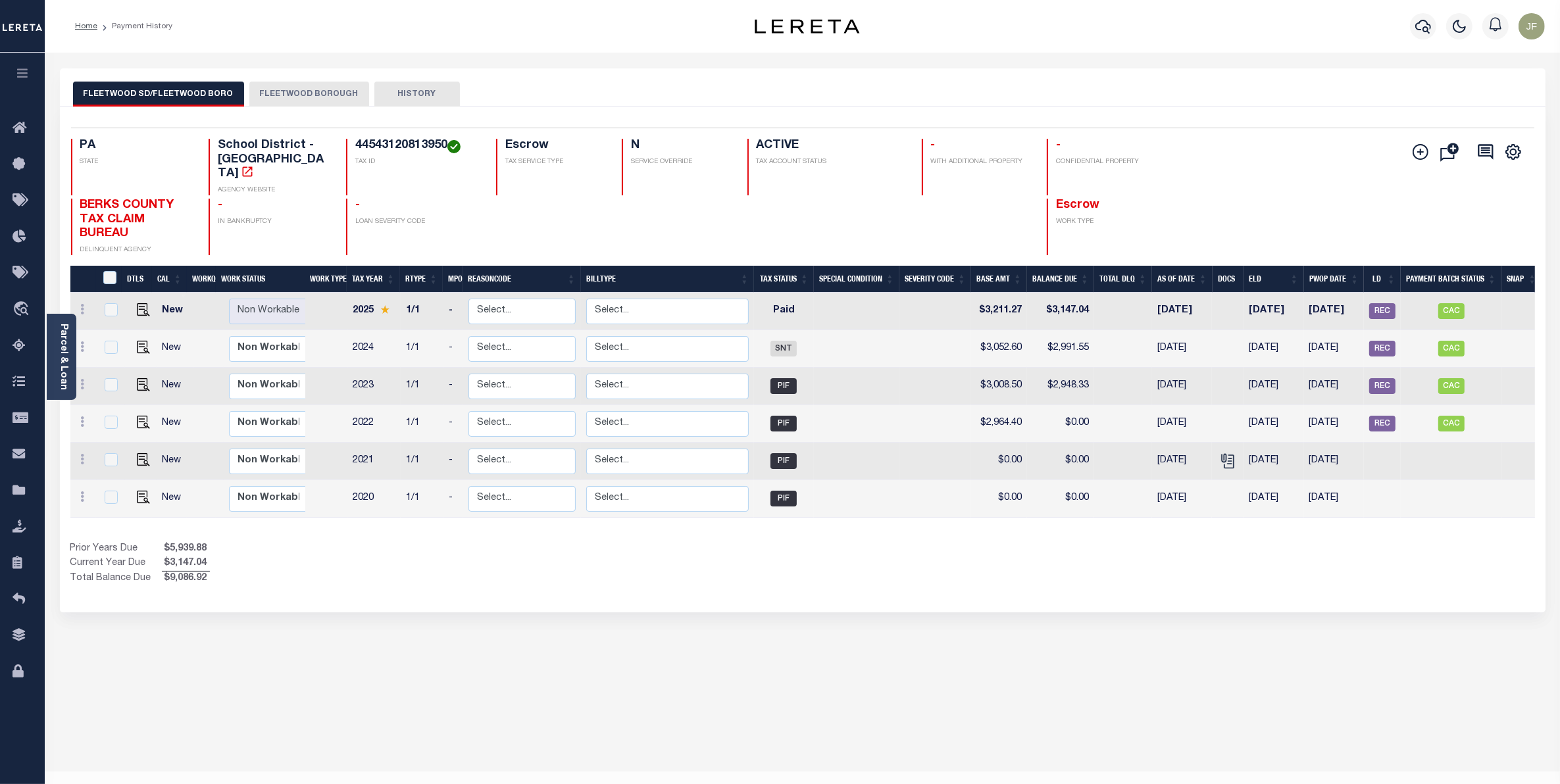
click at [321, 98] on button "FLEETWOOD BOROUGH" at bounding box center [309, 94] width 119 height 25
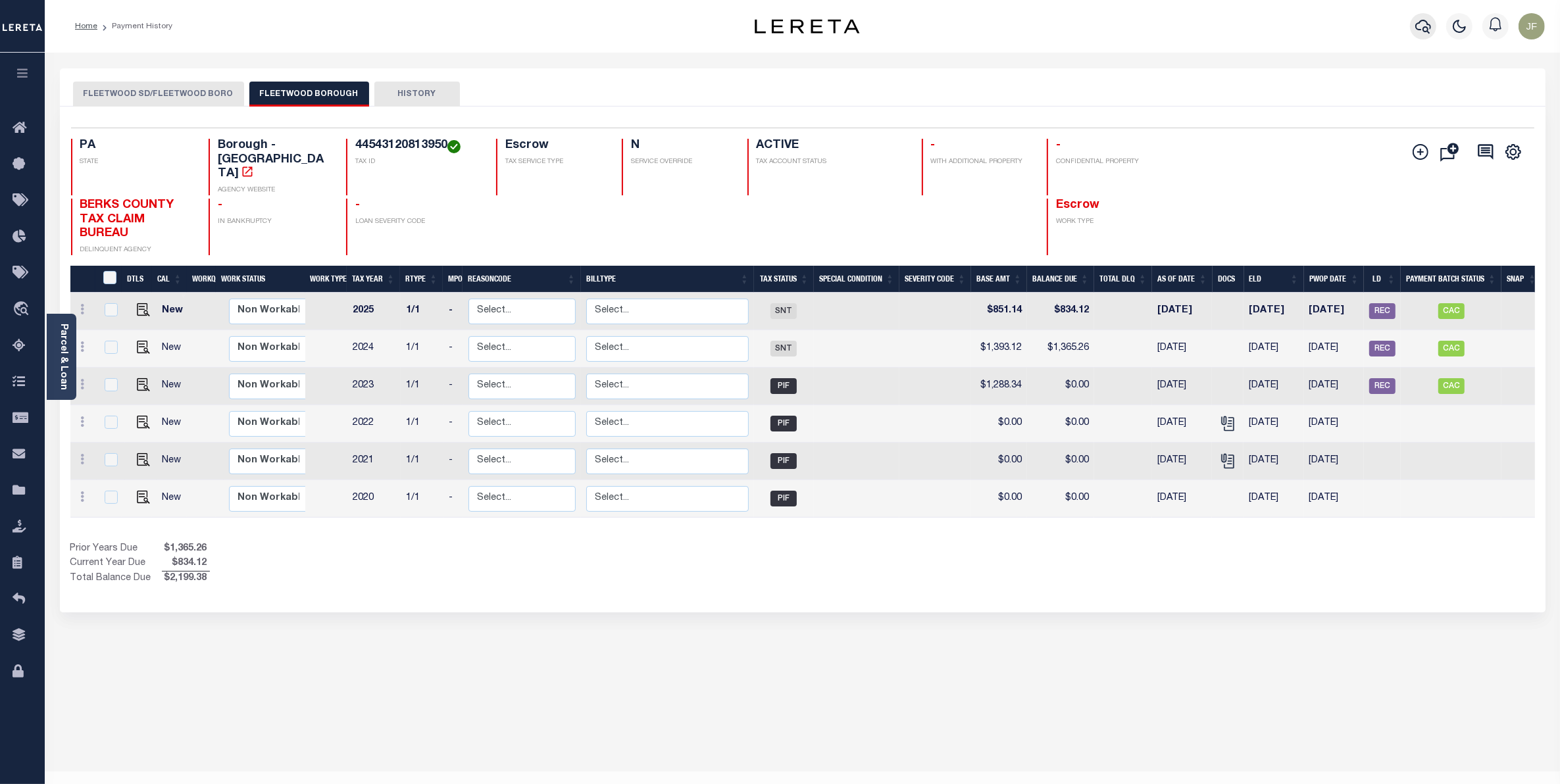
click at [1421, 25] on icon "button" at bounding box center [1423, 27] width 16 height 16
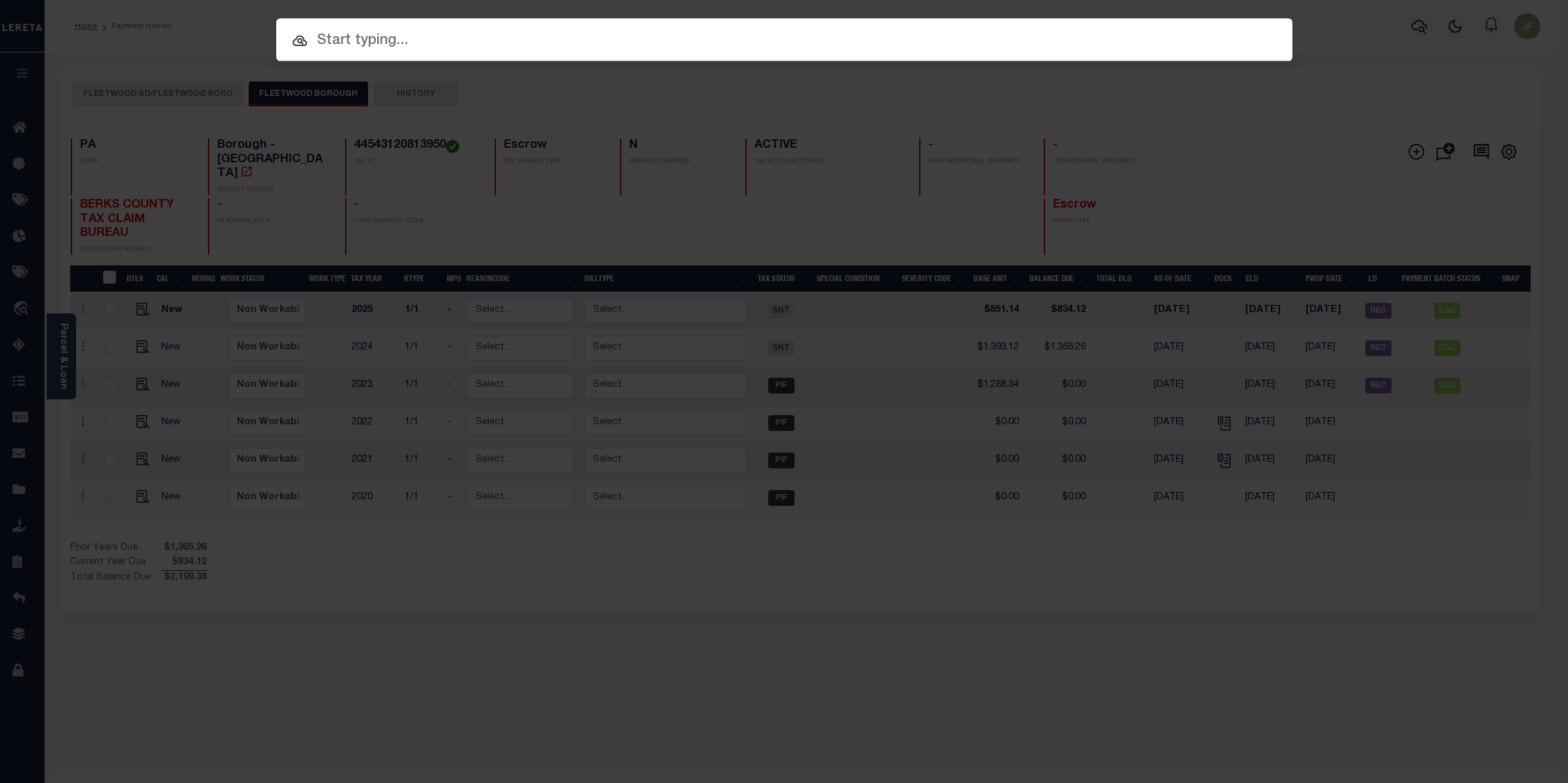
click at [392, 44] on input "text" at bounding box center [784, 41] width 1017 height 23
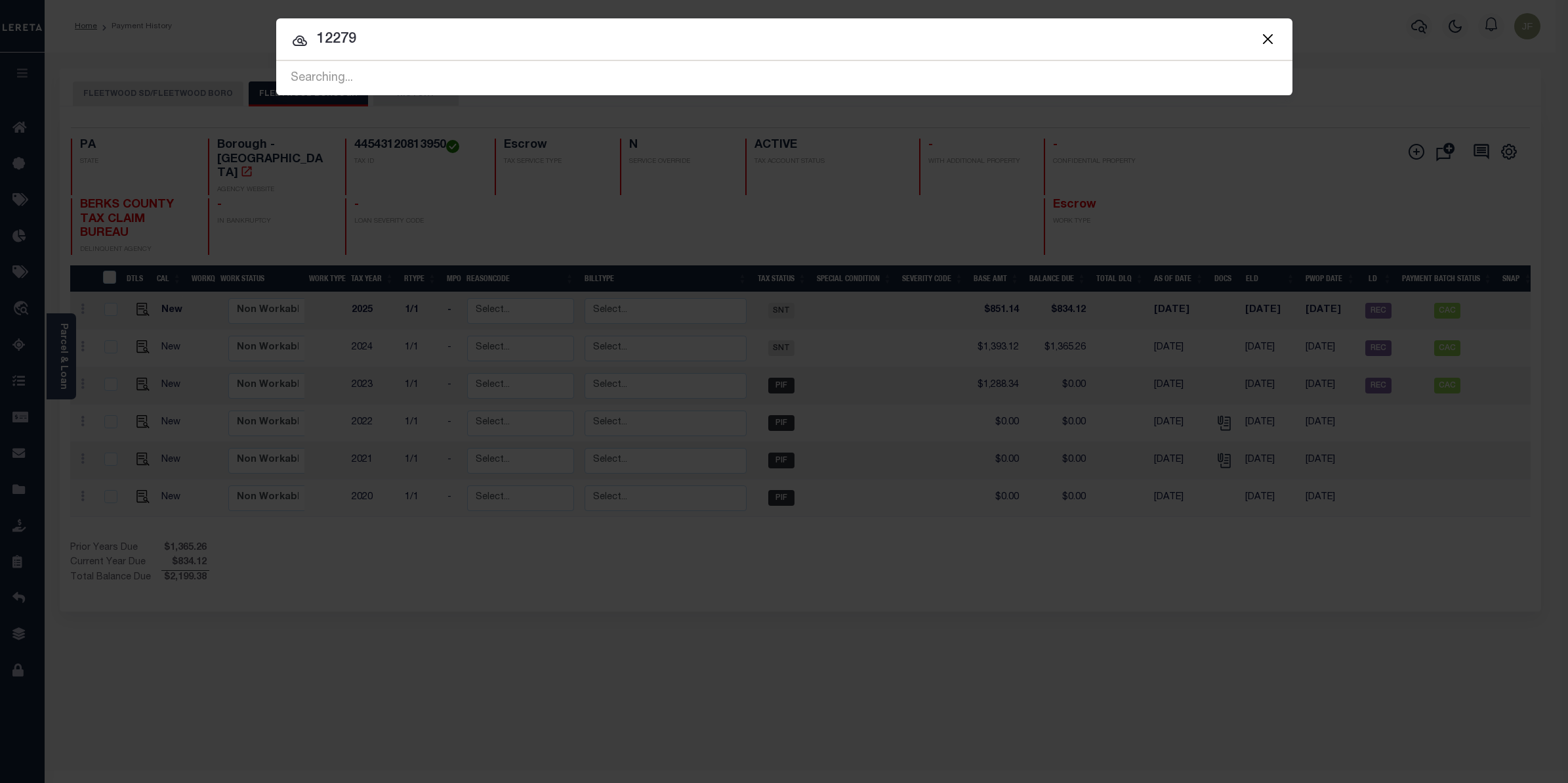
type input "12279"
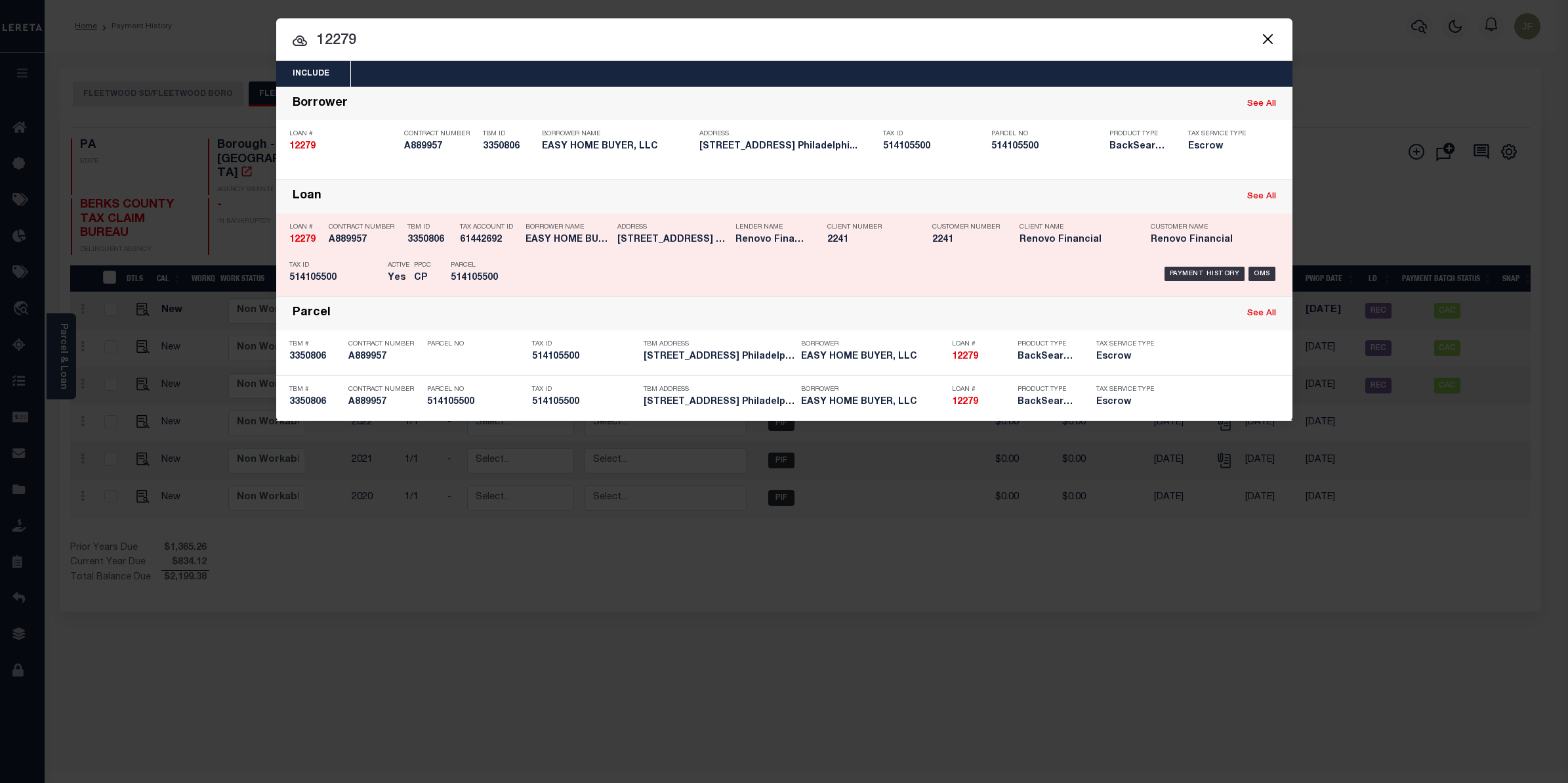
click at [1209, 264] on div "Payment History OMS" at bounding box center [904, 273] width 750 height 38
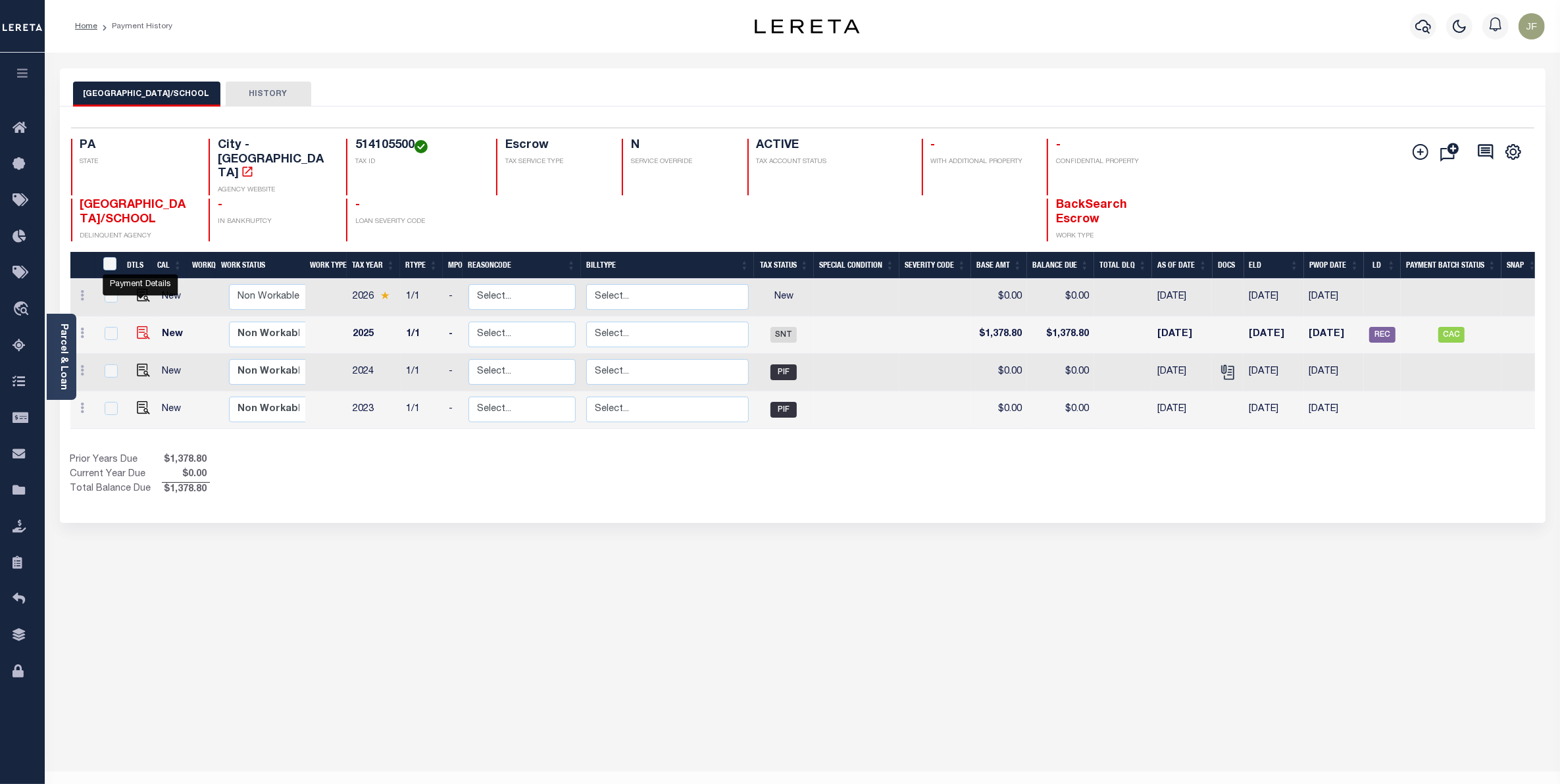
click at [144, 326] on img "" at bounding box center [142, 332] width 13 height 13
checkbox input "true"
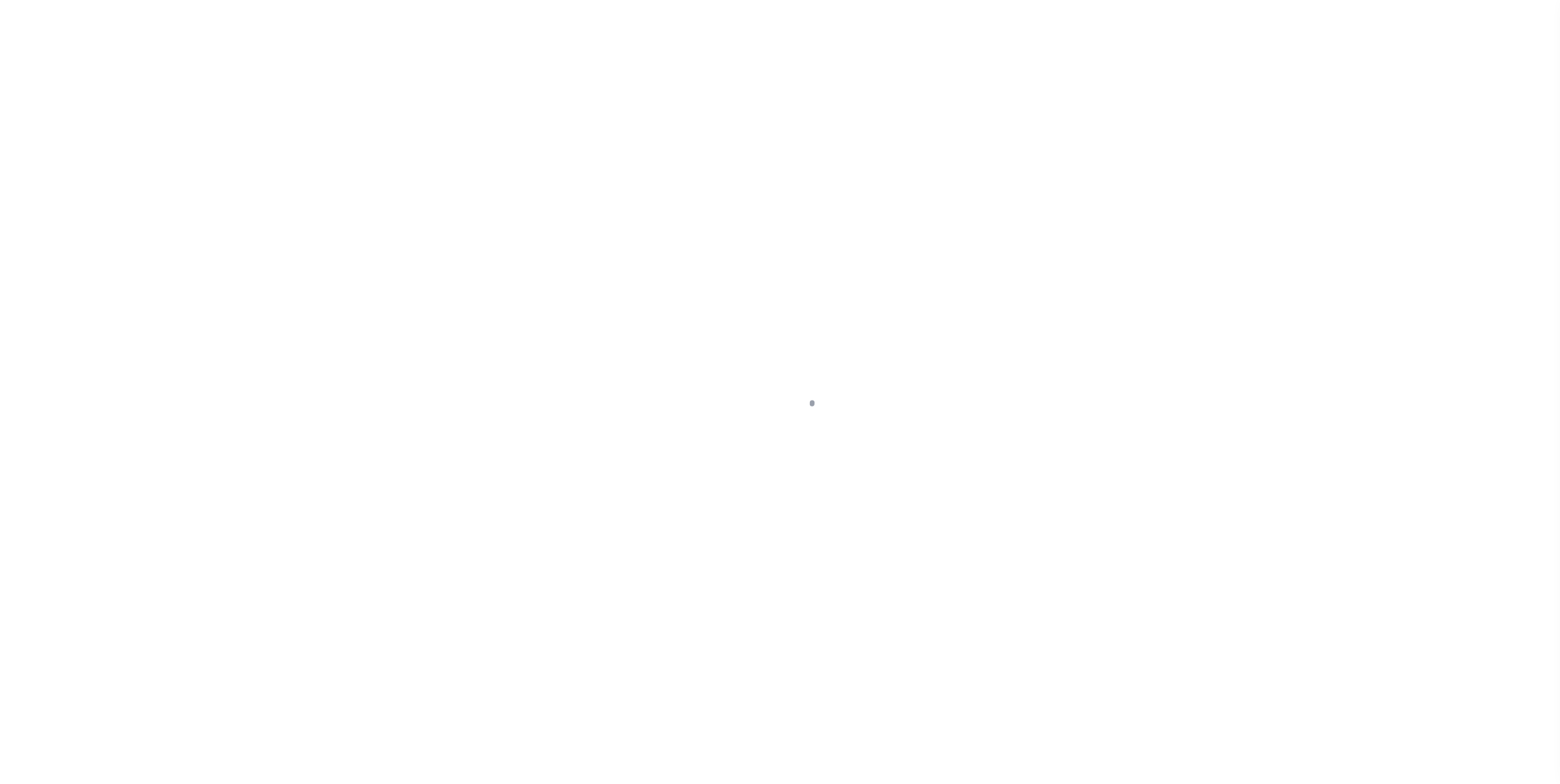
select select "SNT"
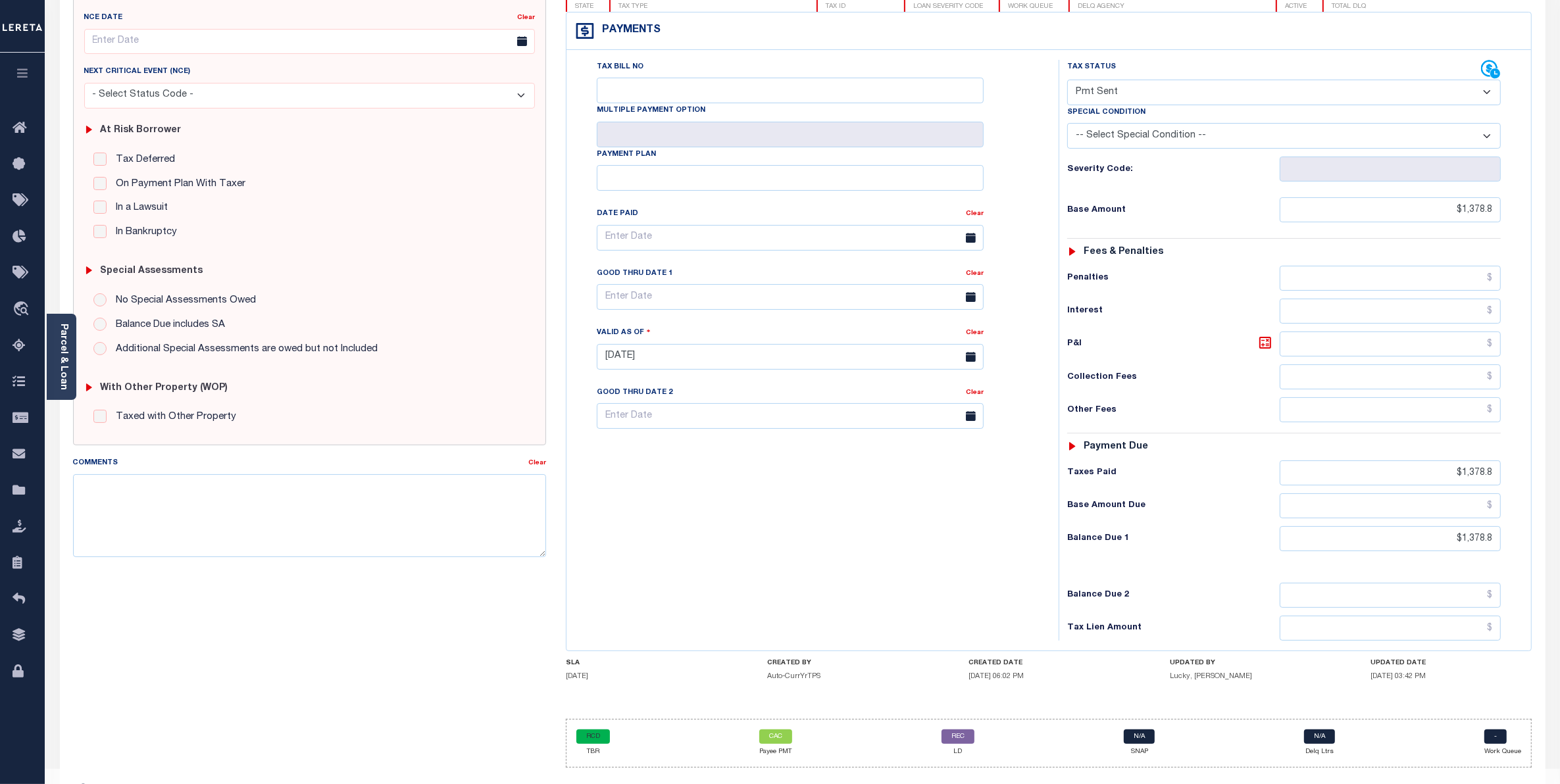
scroll to position [164, 0]
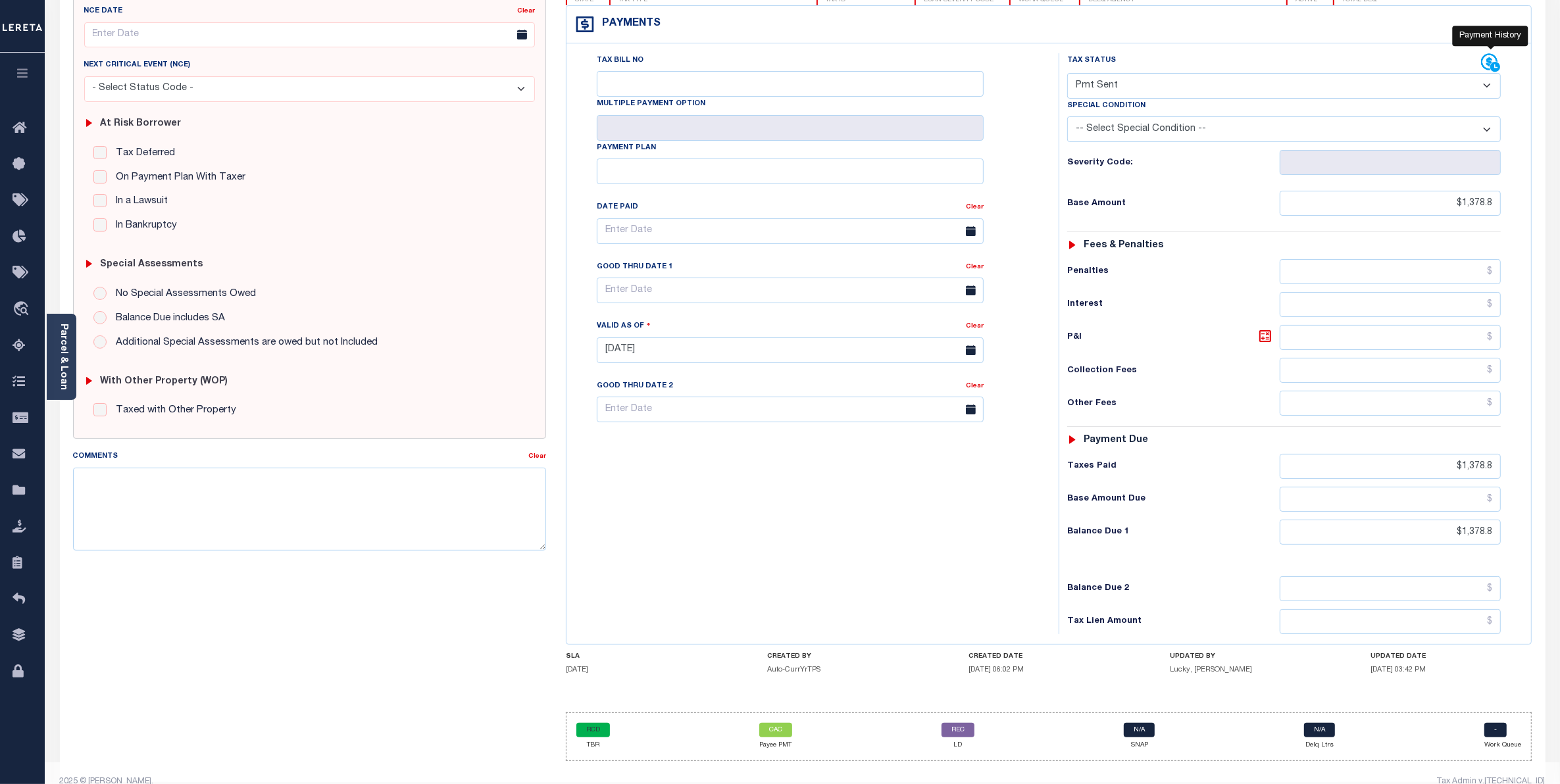
click at [1484, 68] on icon at bounding box center [1490, 64] width 20 height 20
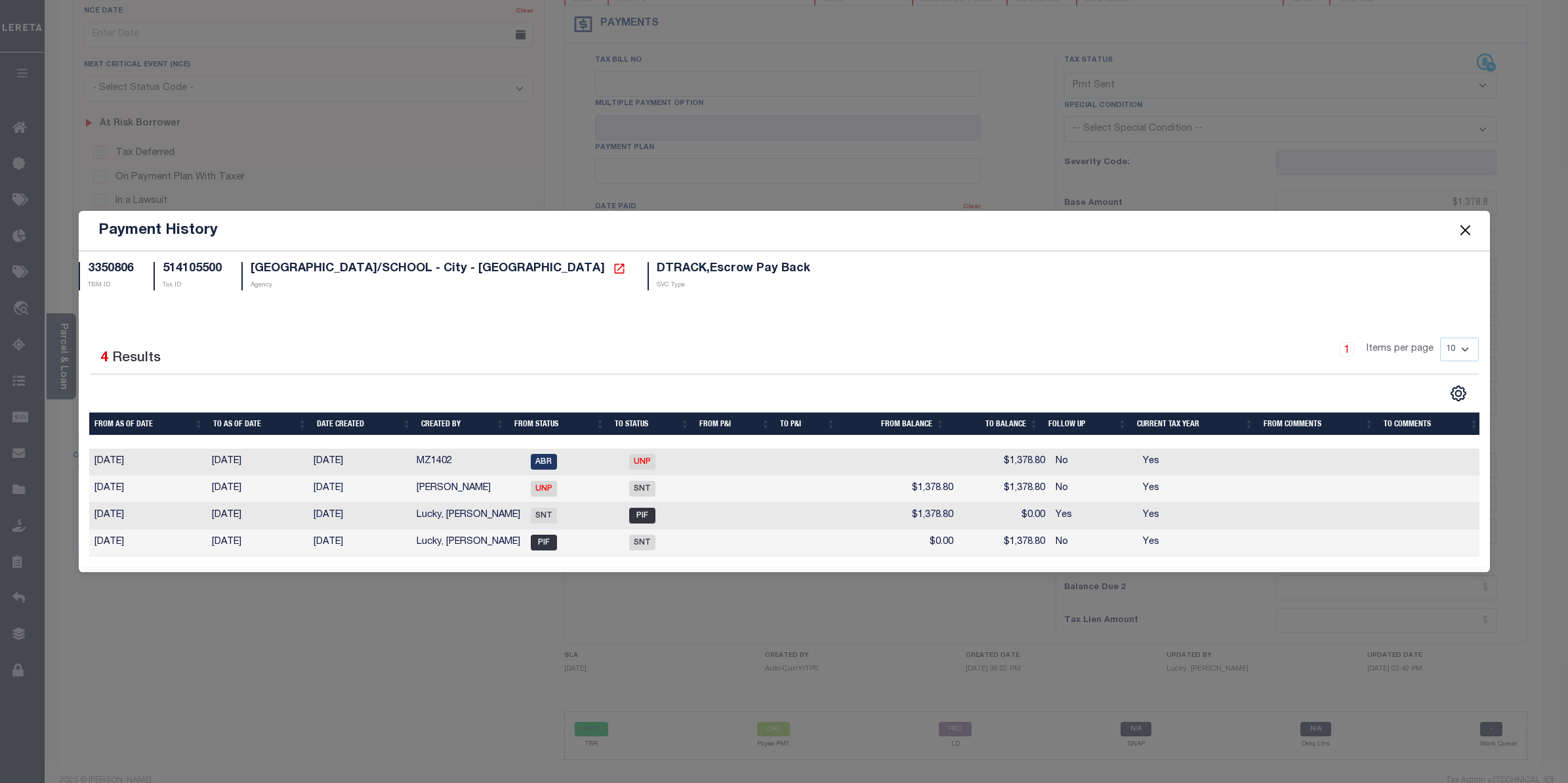
click at [1468, 224] on button "Close" at bounding box center [1465, 230] width 17 height 17
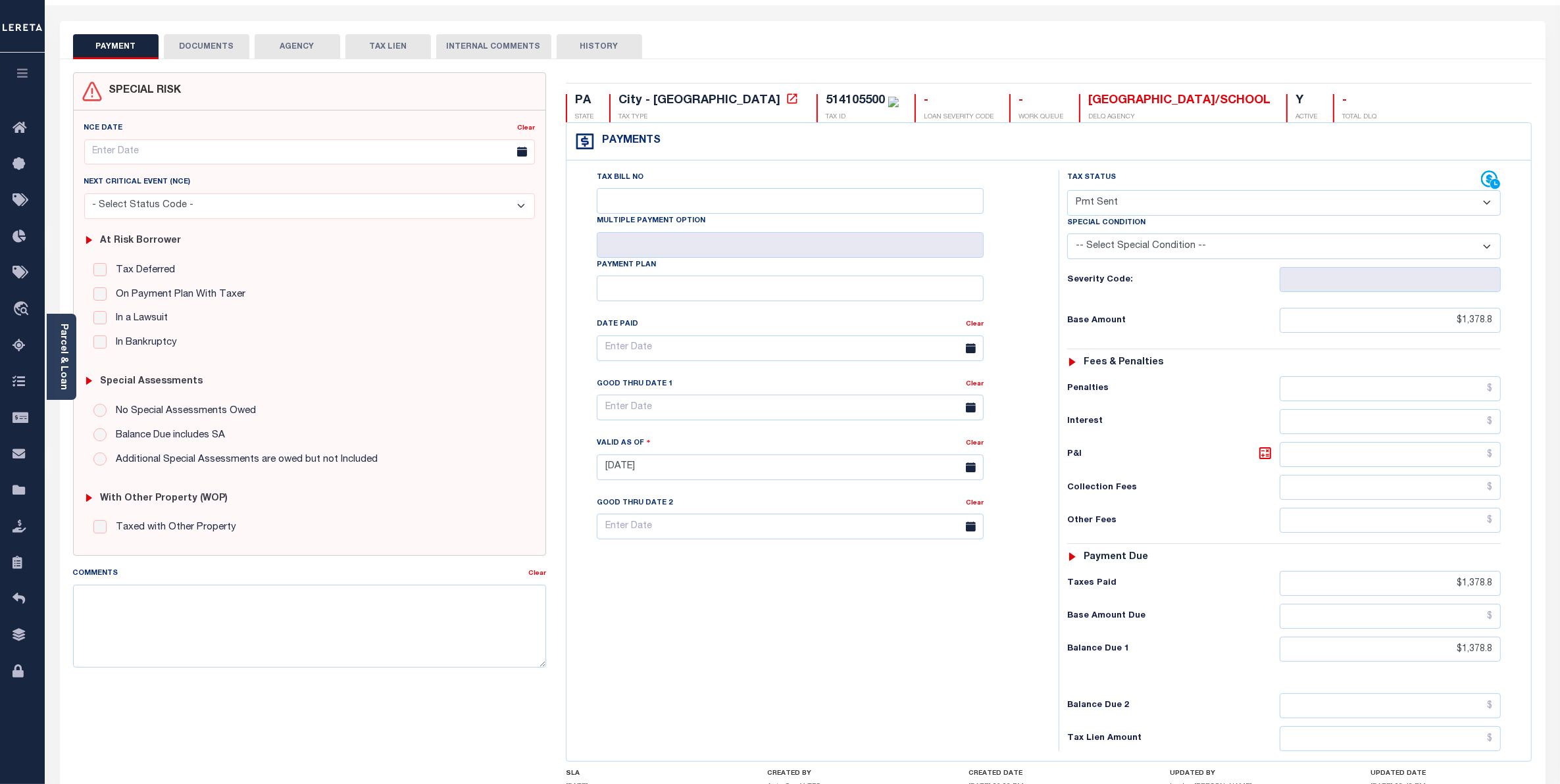
scroll to position [0, 0]
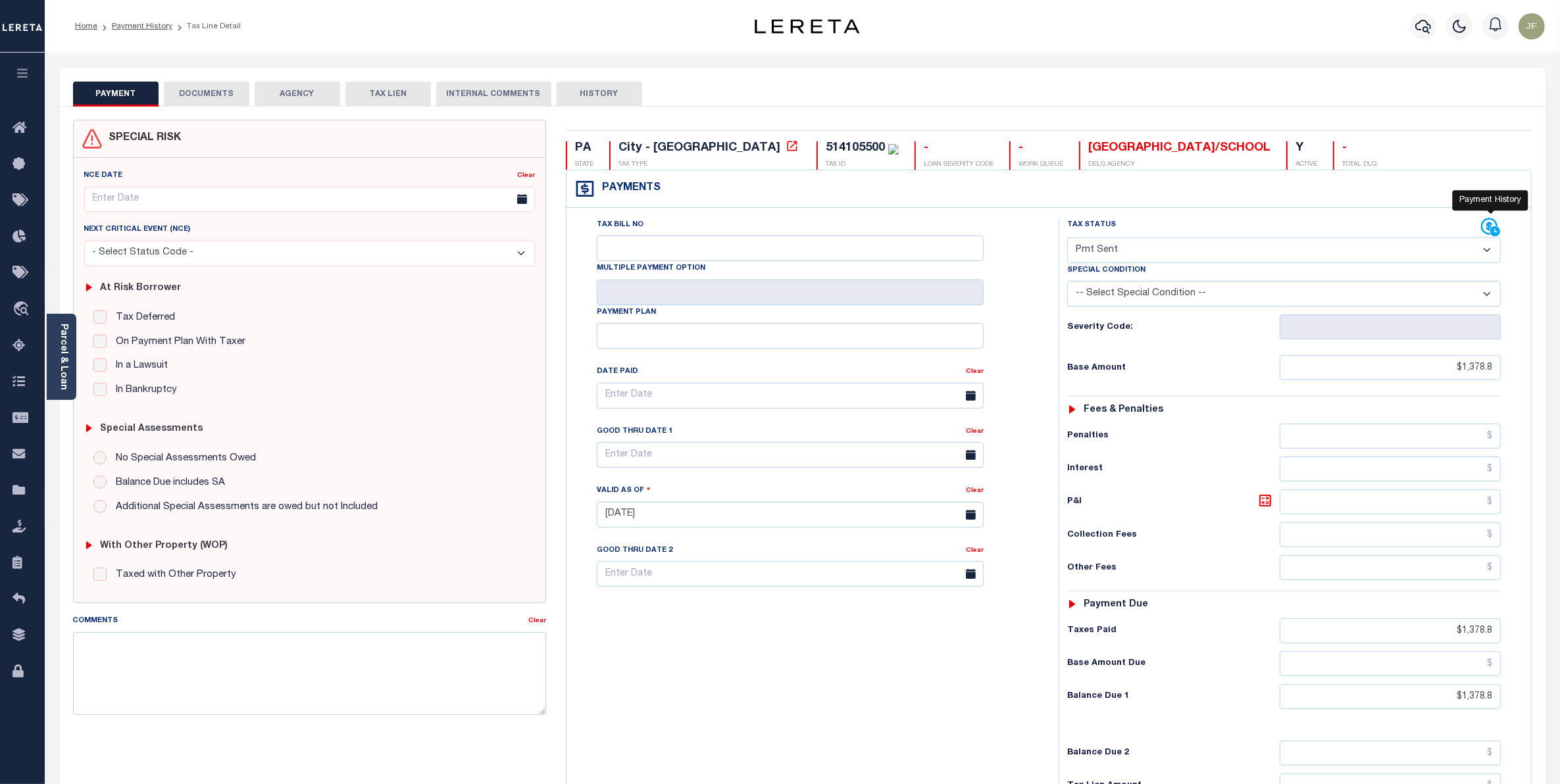
click at [1484, 232] on icon at bounding box center [1490, 228] width 20 height 20
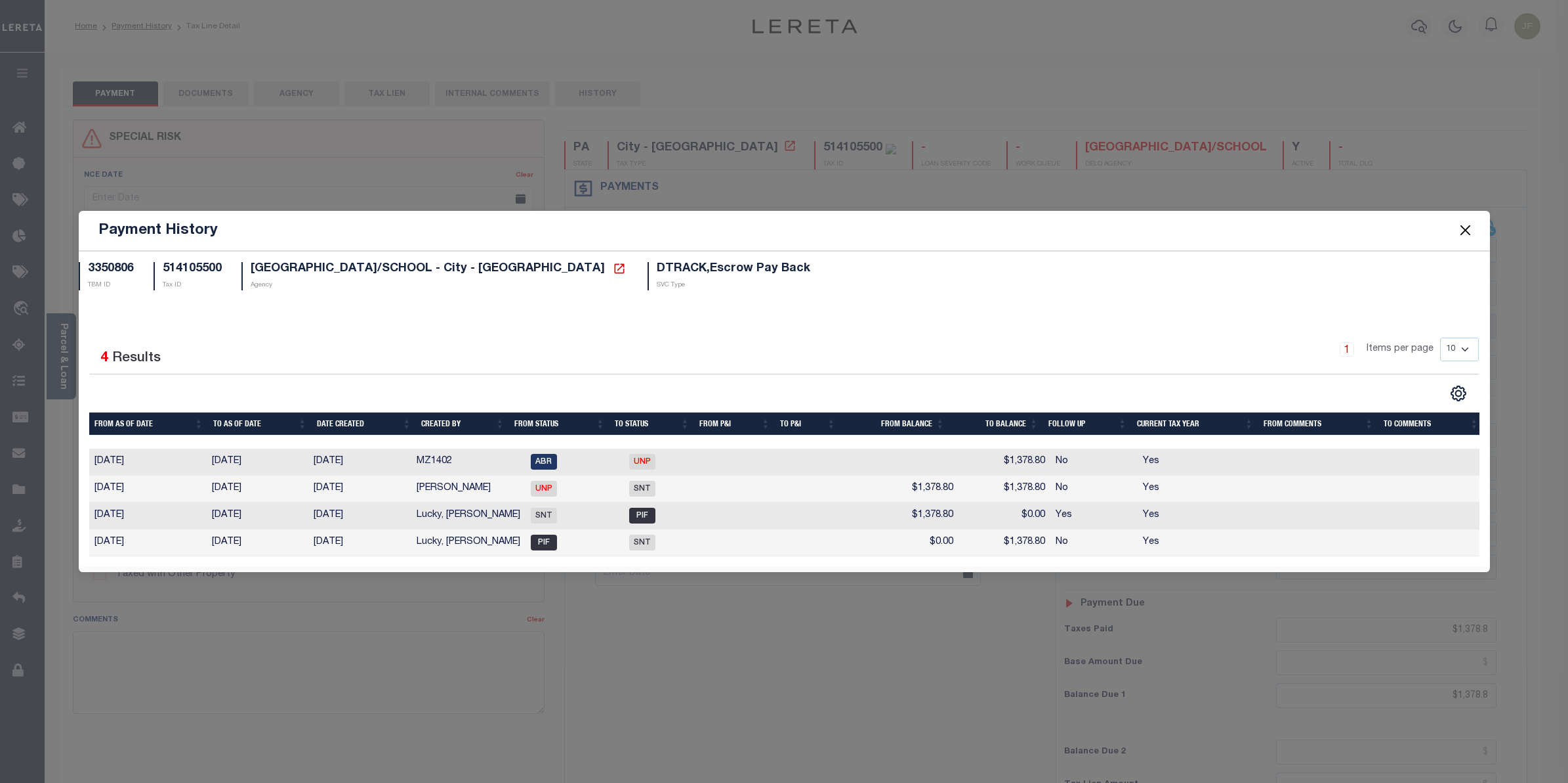
click at [1468, 226] on button "Close" at bounding box center [1465, 230] width 17 height 17
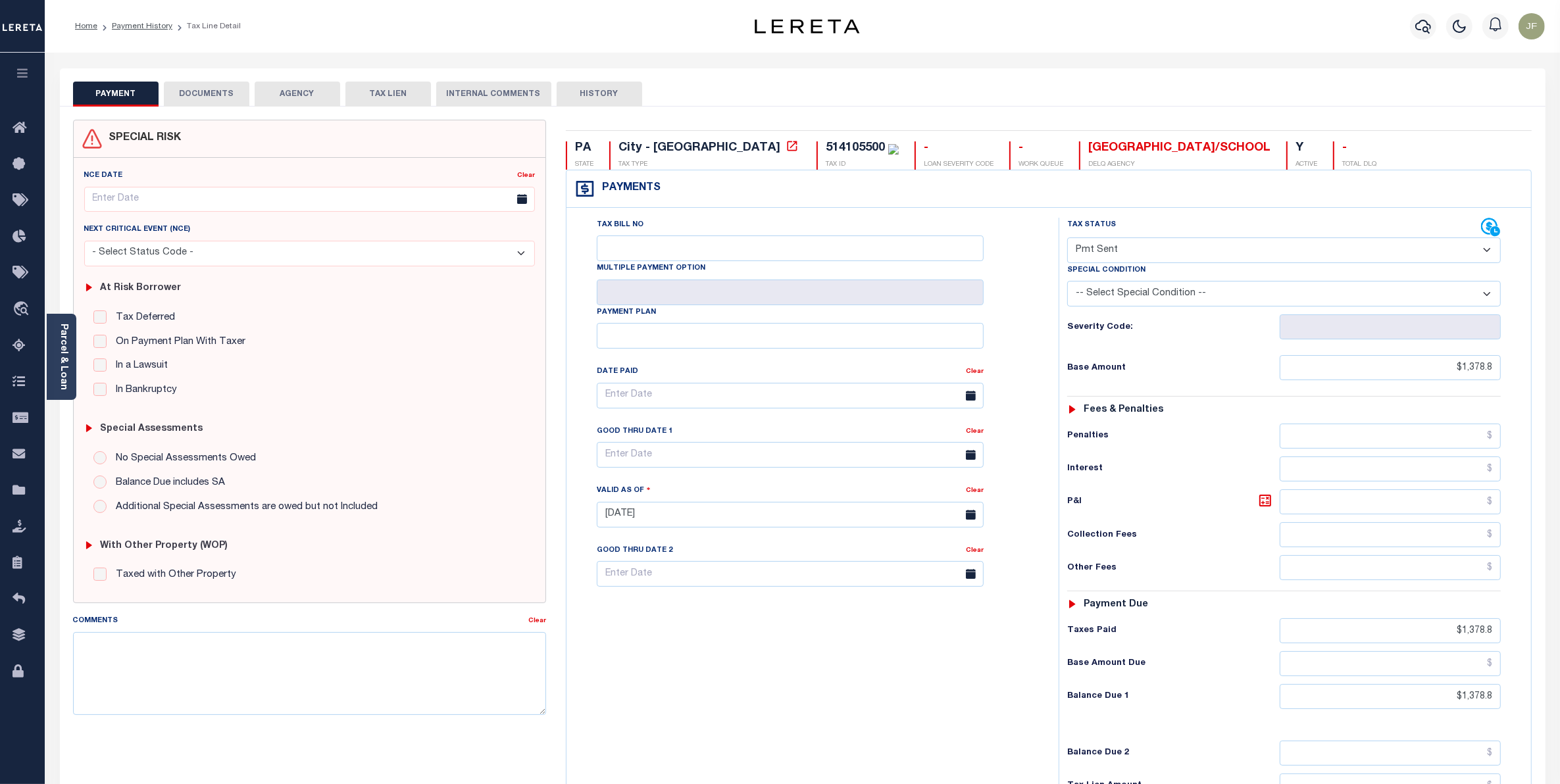
click at [198, 86] on button "DOCUMENTS" at bounding box center [207, 94] width 86 height 25
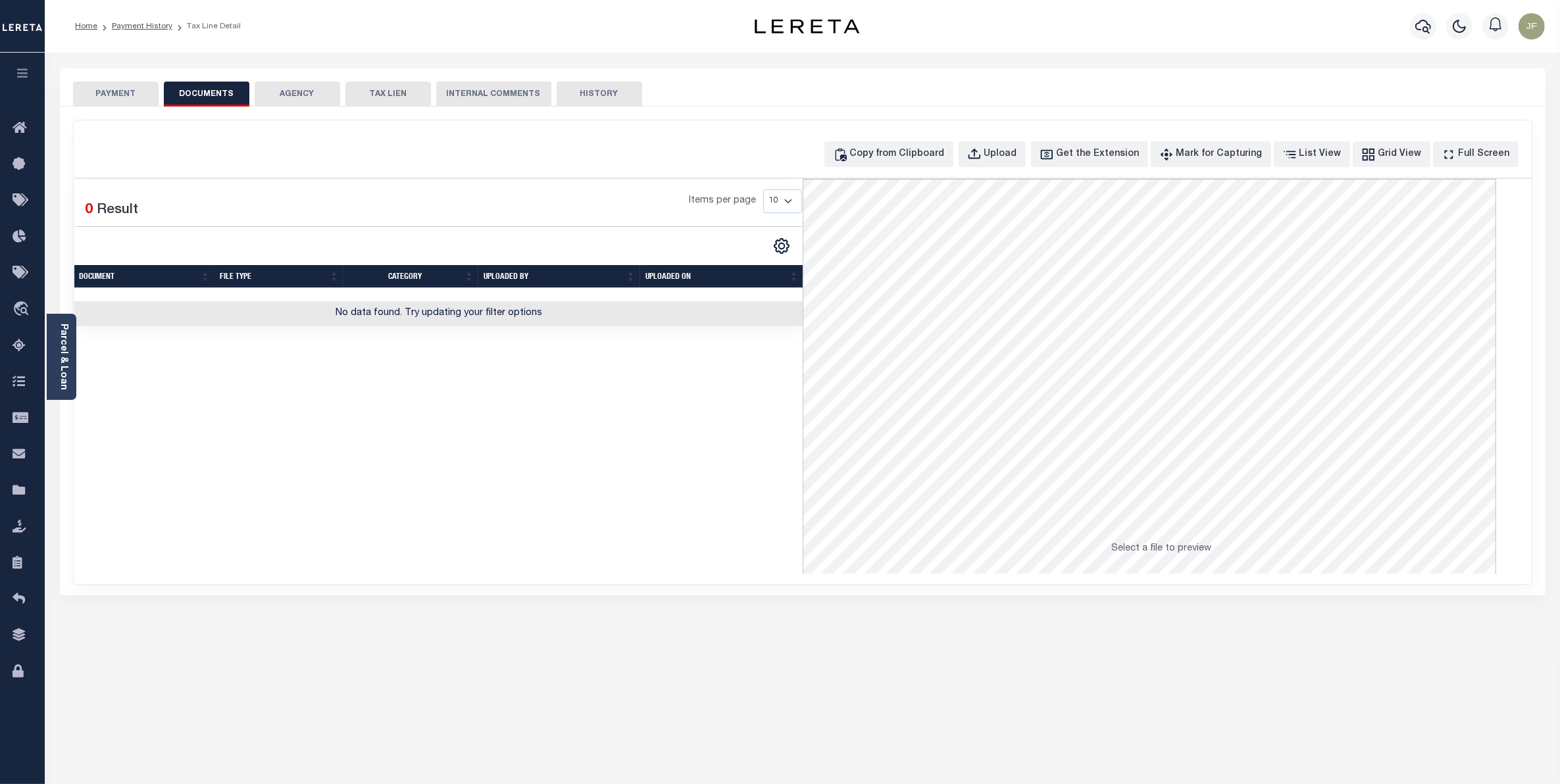
click at [117, 91] on button "PAYMENT" at bounding box center [115, 94] width 86 height 25
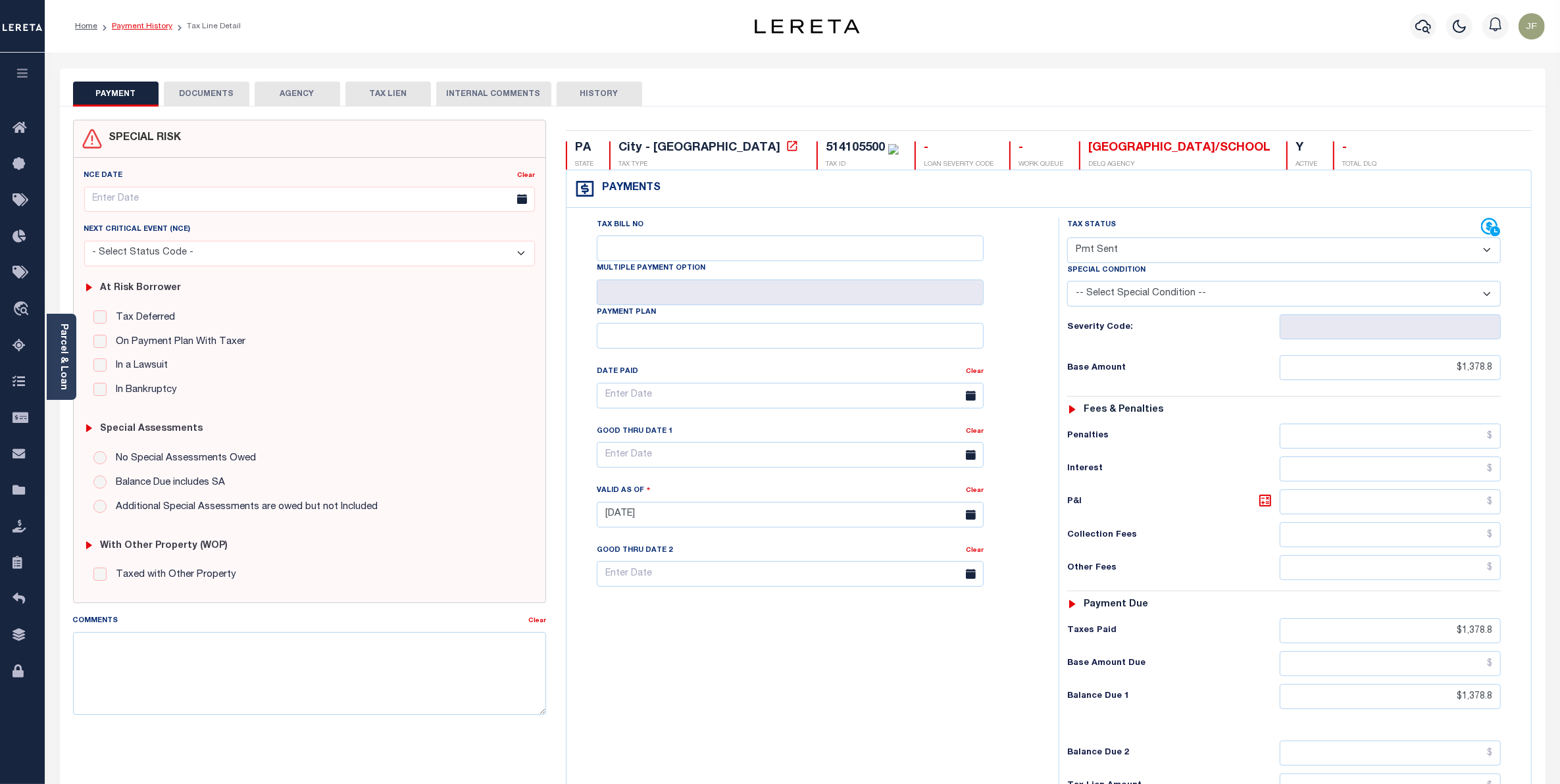
click at [143, 24] on link "Payment History" at bounding box center [141, 26] width 61 height 8
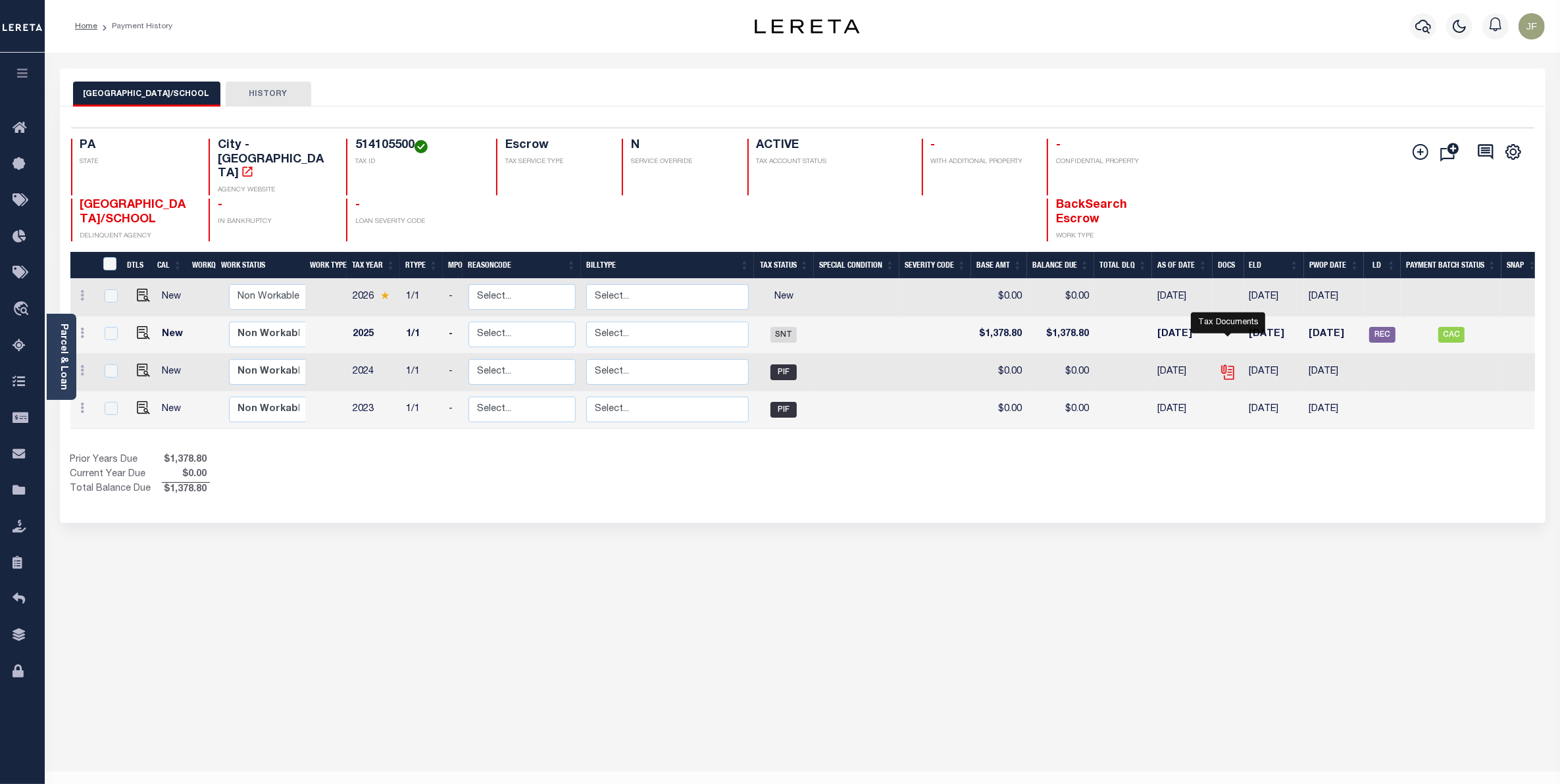
click at [1230, 363] on icon "" at bounding box center [1226, 371] width 17 height 17
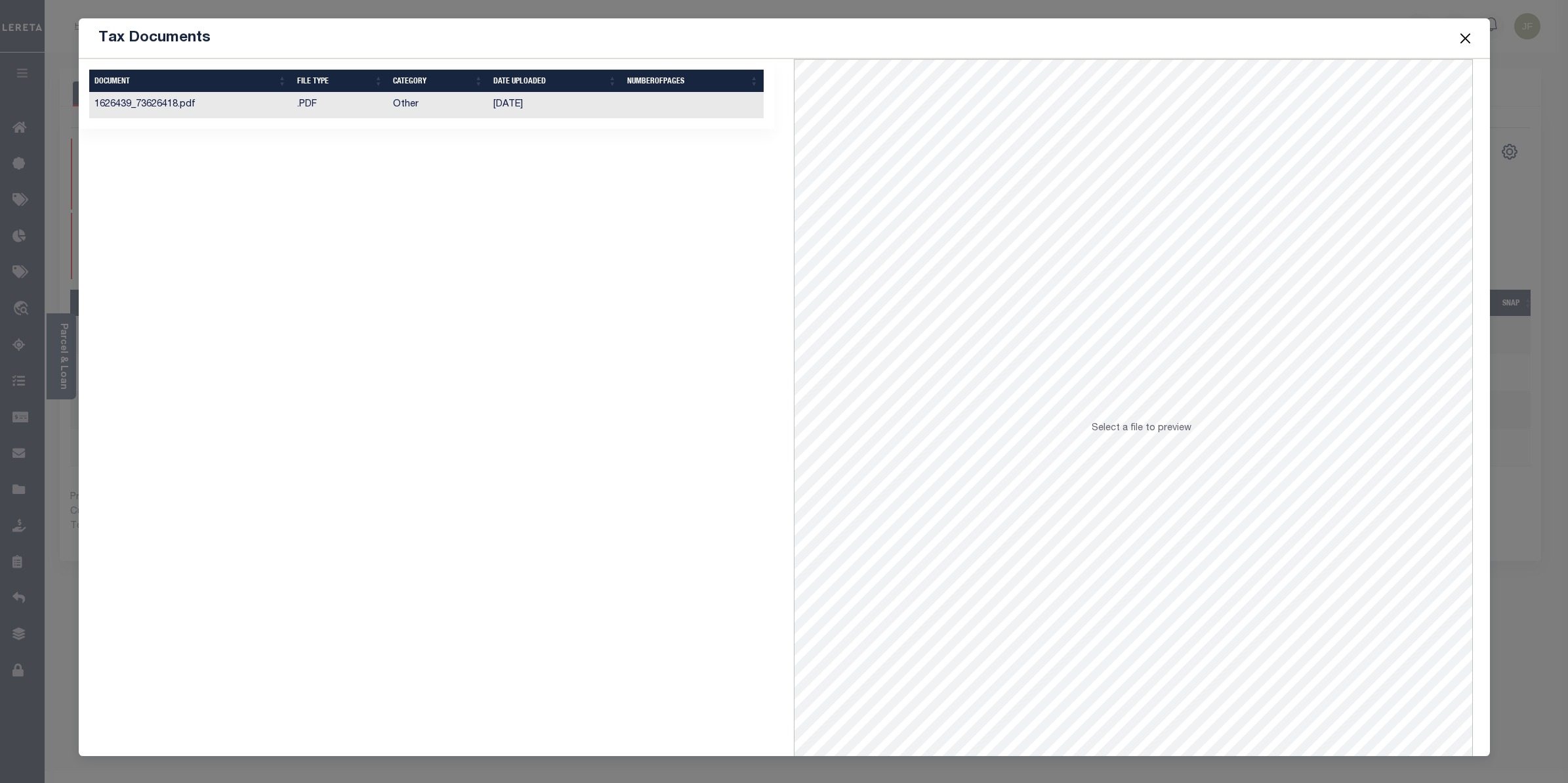
click at [447, 107] on td "Other" at bounding box center [438, 105] width 100 height 26
click at [1471, 40] on button "Close" at bounding box center [1465, 38] width 17 height 17
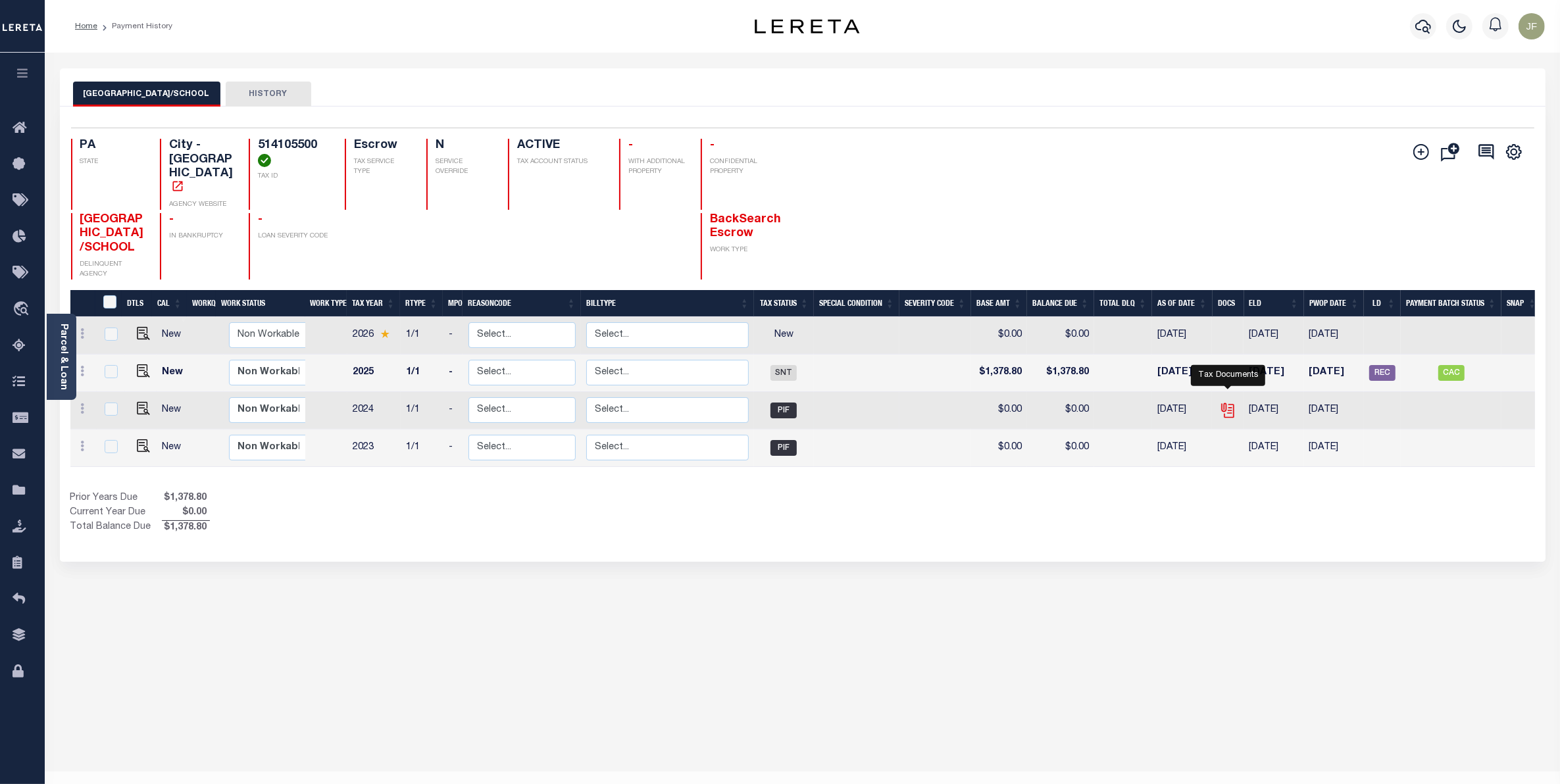
click at [1228, 402] on icon "" at bounding box center [1226, 410] width 17 height 17
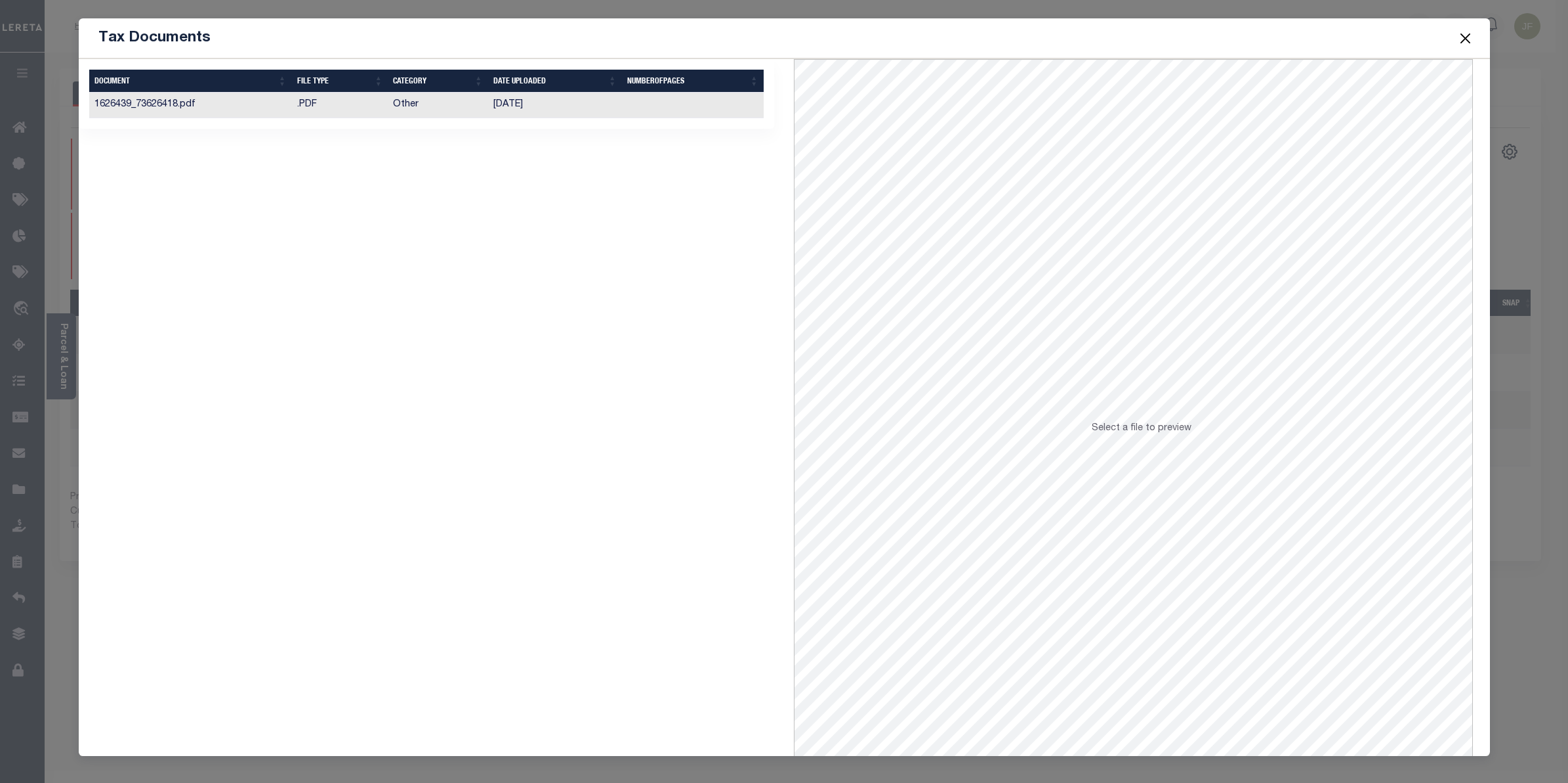
click at [352, 105] on td ".PDF" at bounding box center [340, 105] width 96 height 26
click at [1464, 35] on button "Close" at bounding box center [1465, 38] width 17 height 17
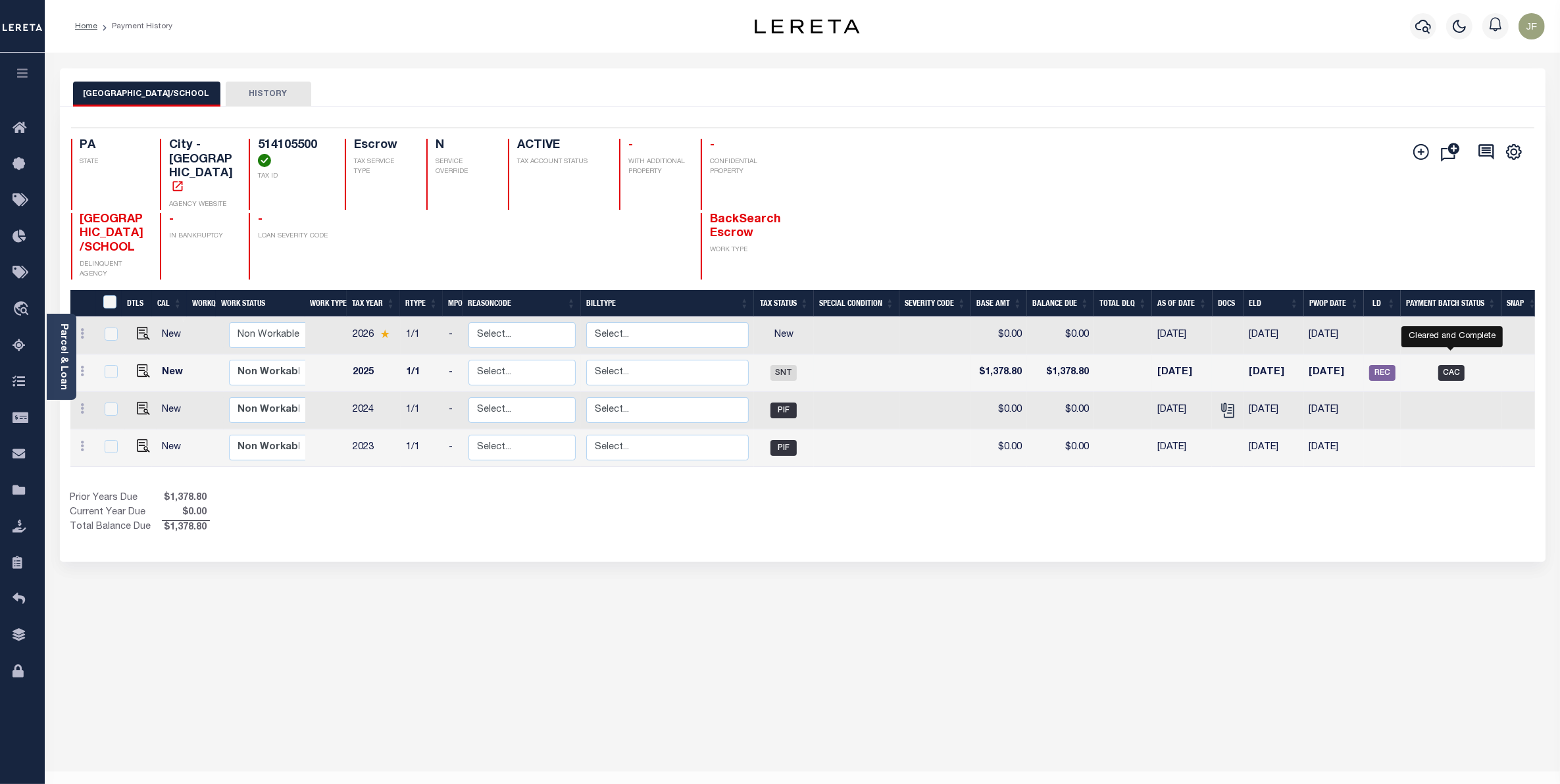
click at [1449, 365] on span "CAC" at bounding box center [1450, 373] width 26 height 16
checkbox input "true"
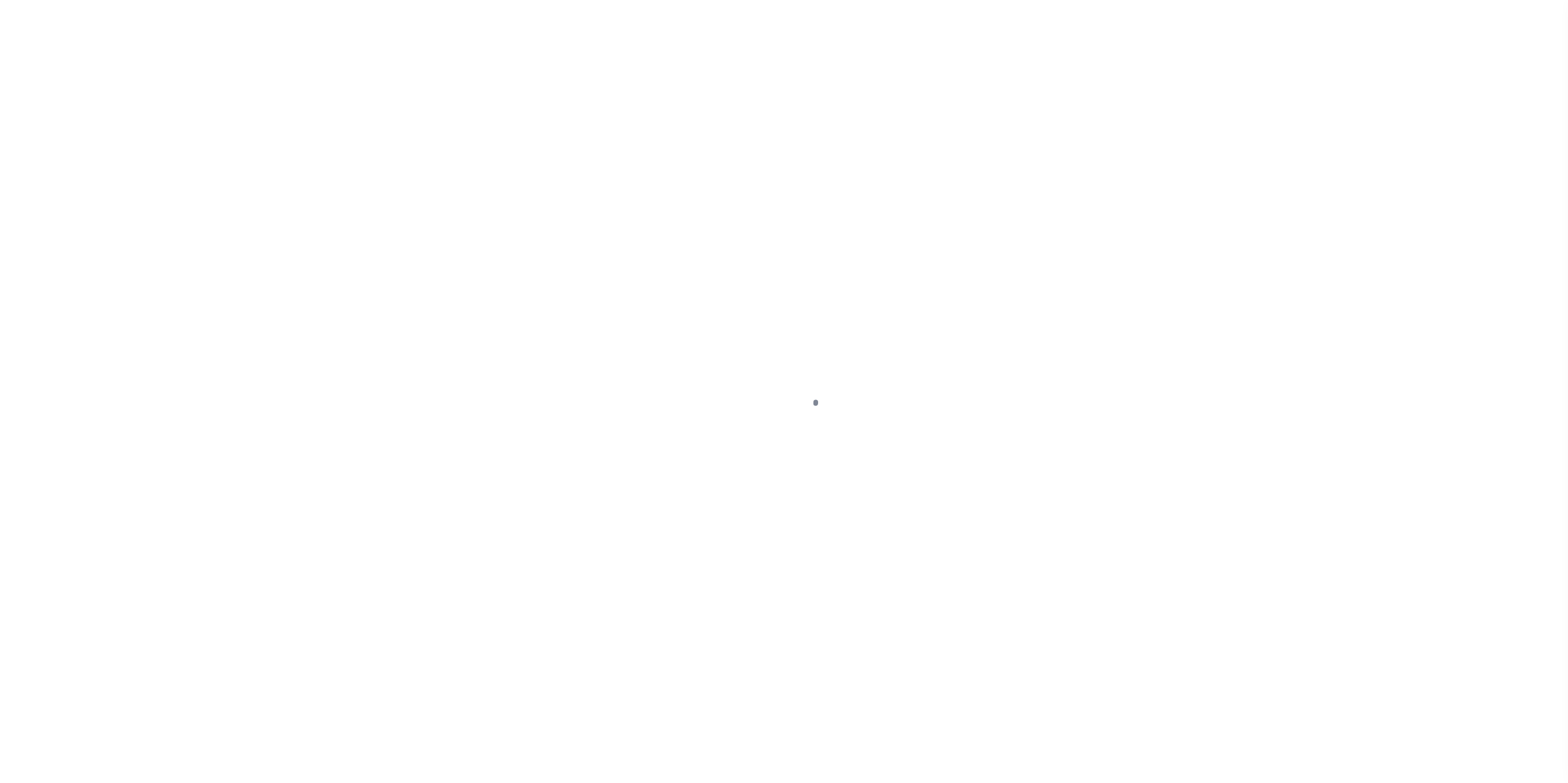
select select "CAC"
select select "CHK"
select select "[PERSON_NAME]"
select select "FDX"
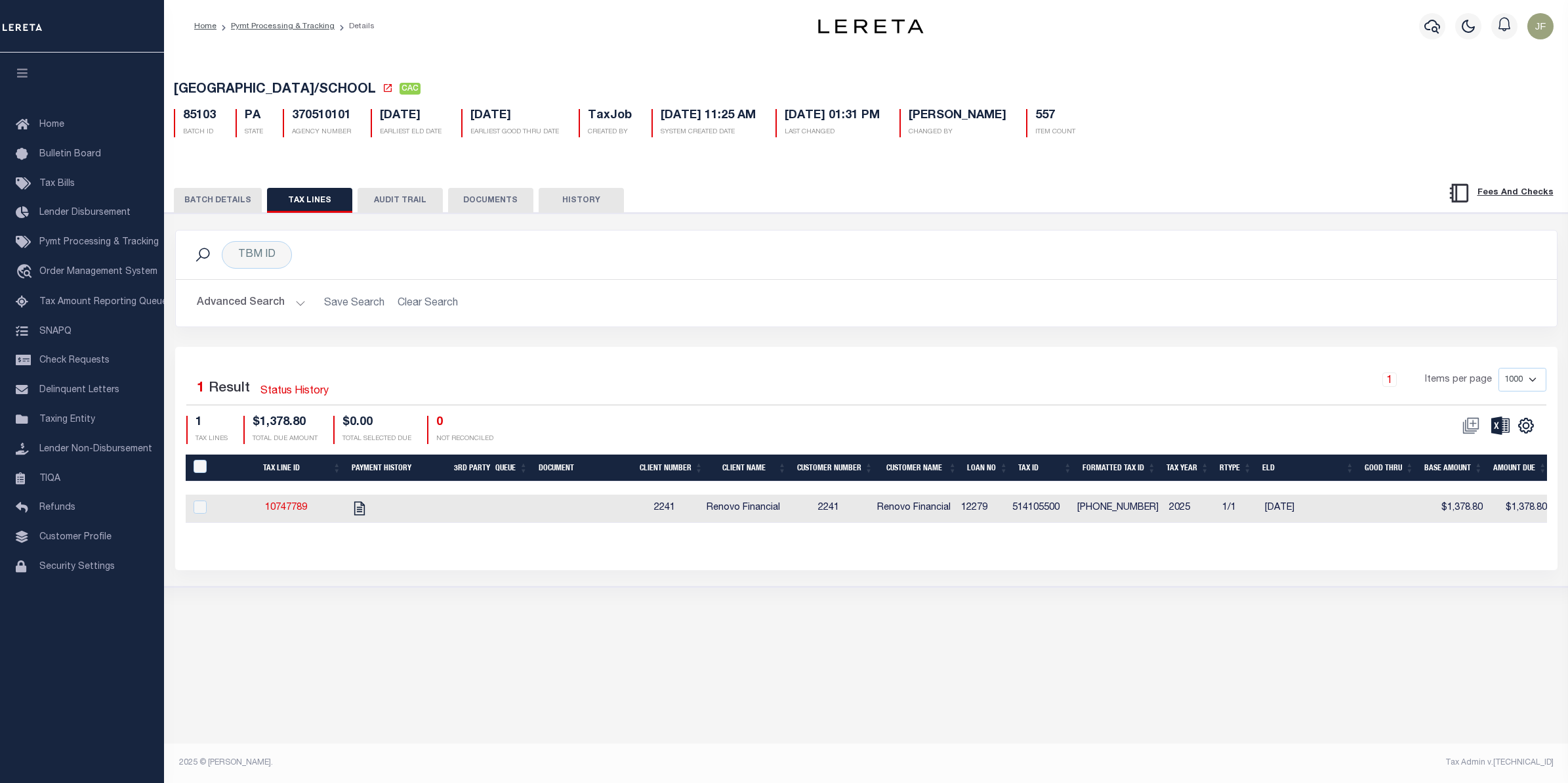
click at [192, 206] on button "BATCH DETAILS" at bounding box center [217, 200] width 88 height 25
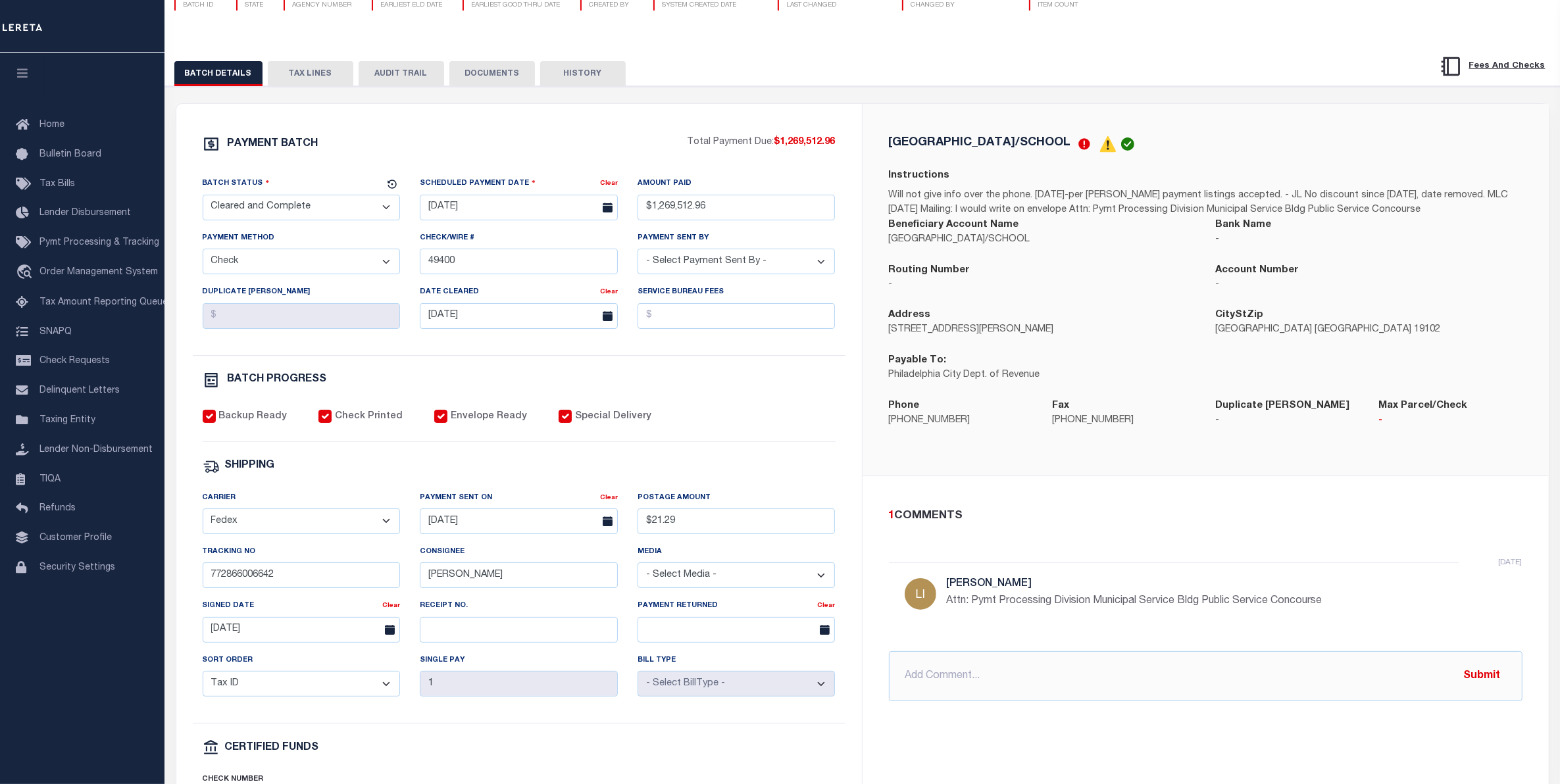
scroll to position [164, 0]
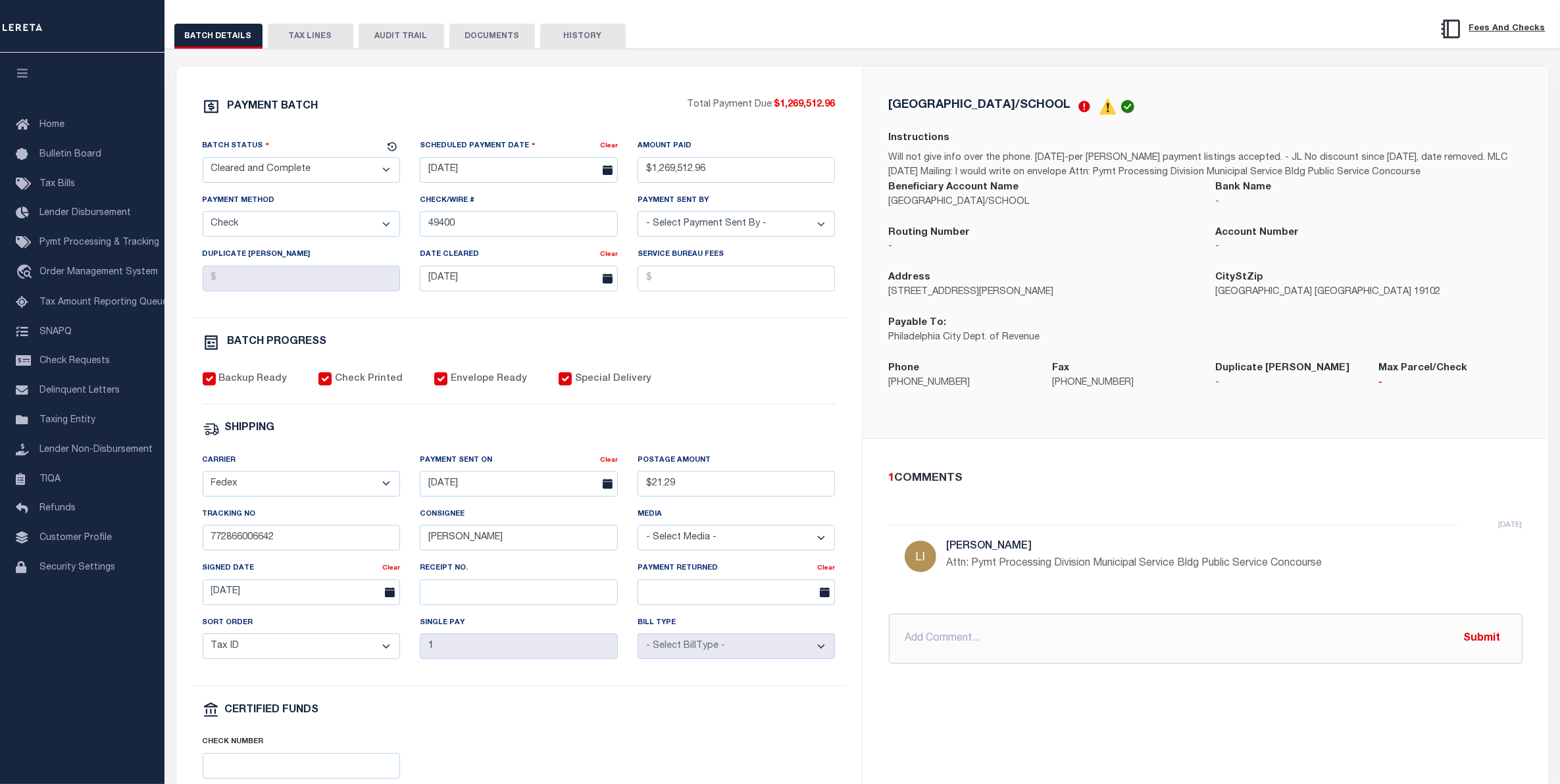
click at [310, 38] on button "TAX LINES" at bounding box center [311, 36] width 86 height 25
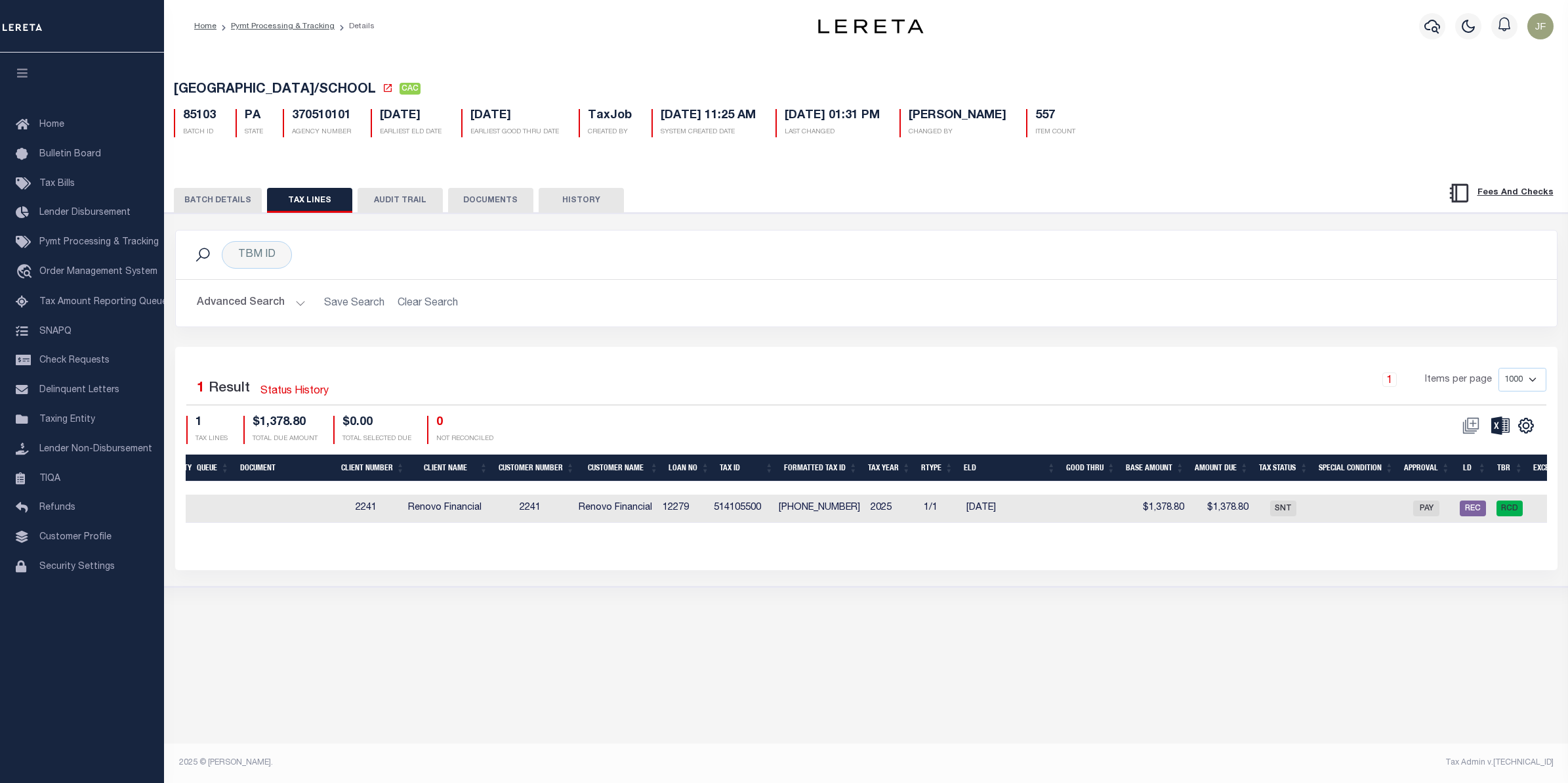
scroll to position [0, 0]
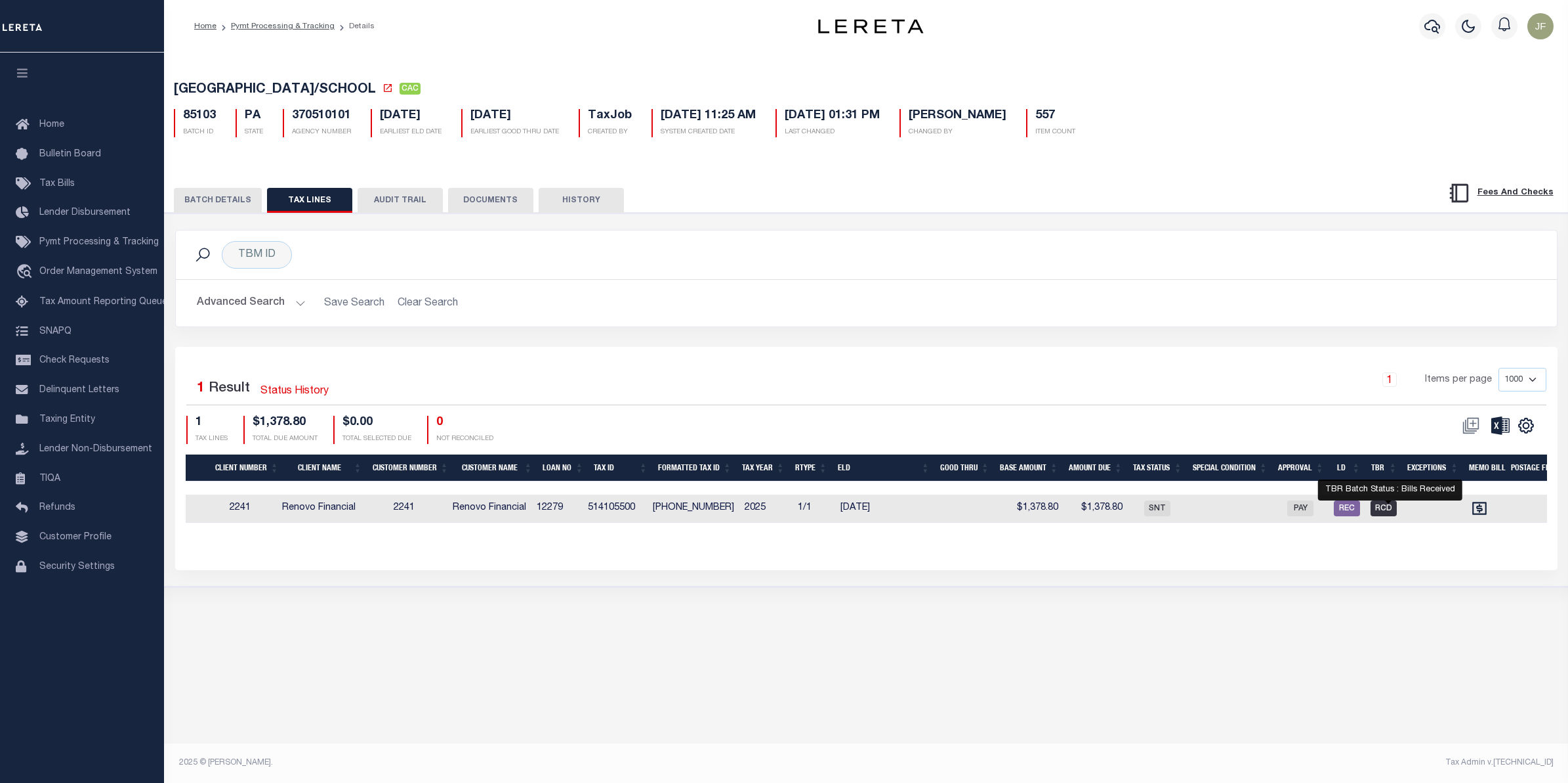
click at [1394, 512] on span "RCD" at bounding box center [1383, 509] width 26 height 16
checkbox input "true"
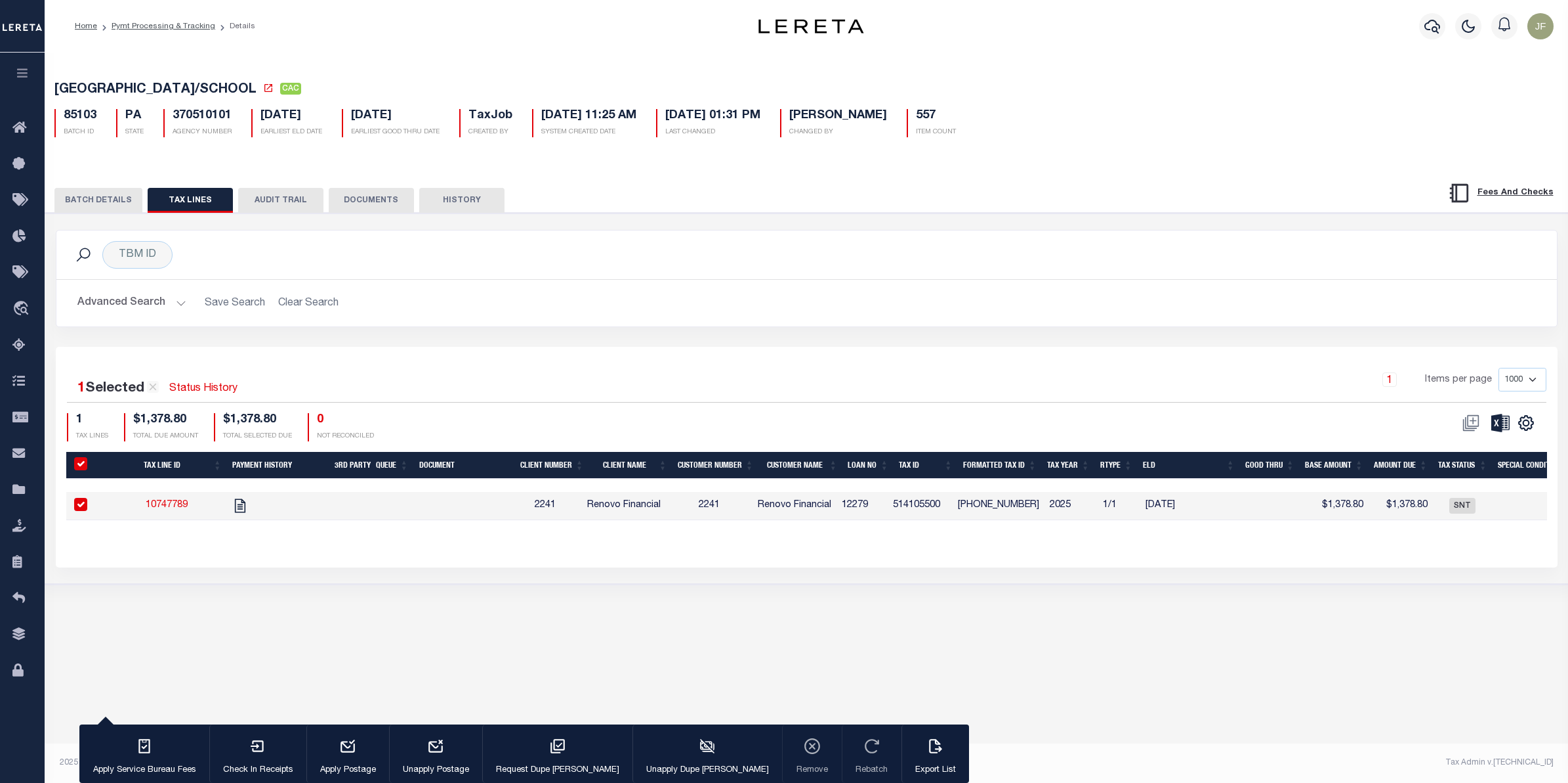
click at [911, 650] on div "PHILADELPHIA CITY/SCHOOL CAC 85103 BATCH ID PA STATE 370510101 TaxJob" at bounding box center [806, 404] width 1523 height 705
click at [80, 506] on input "checkbox" at bounding box center [80, 504] width 13 height 13
checkbox input "false"
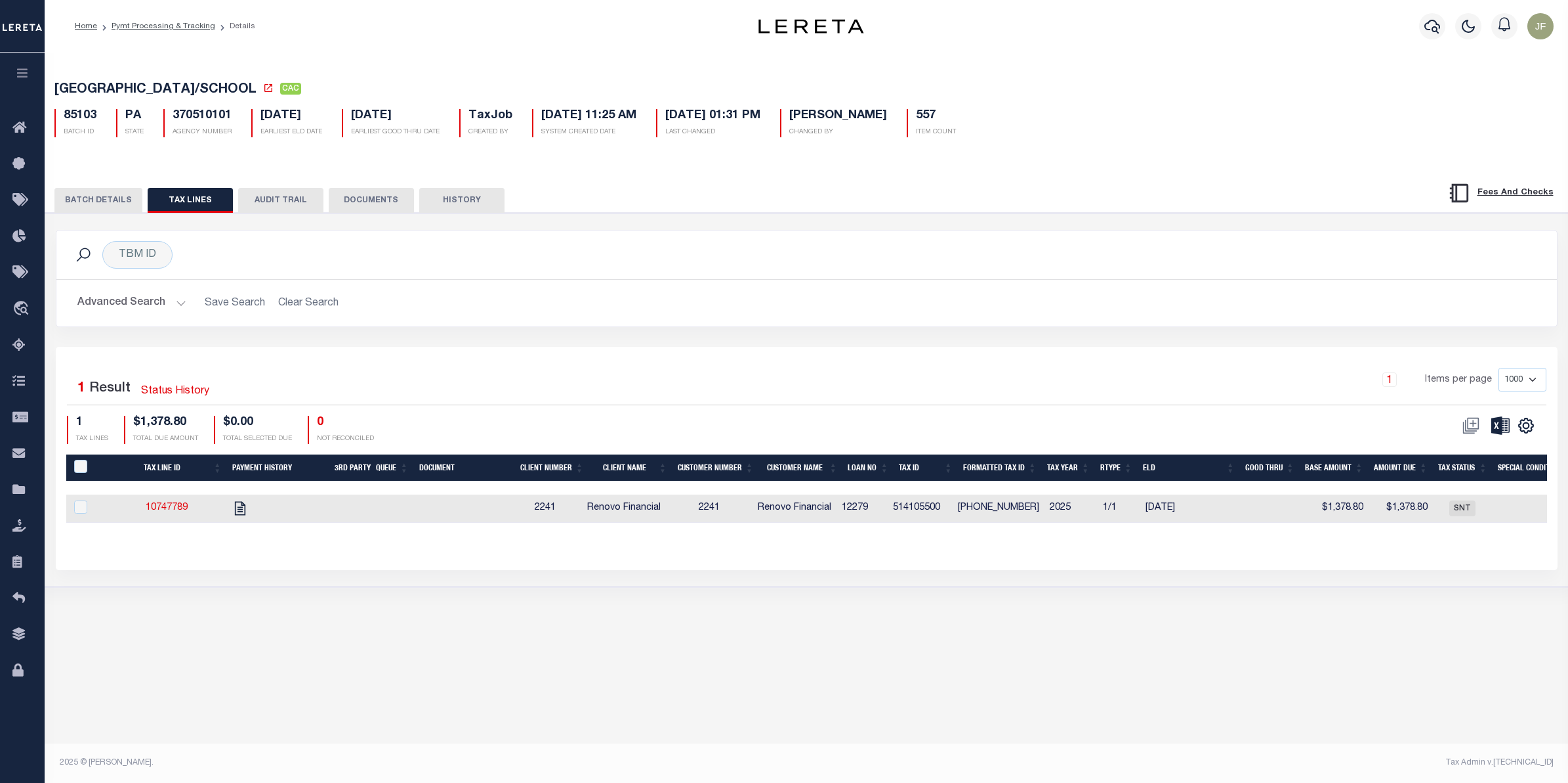
click at [106, 201] on button "BATCH DETAILS" at bounding box center [98, 200] width 88 height 25
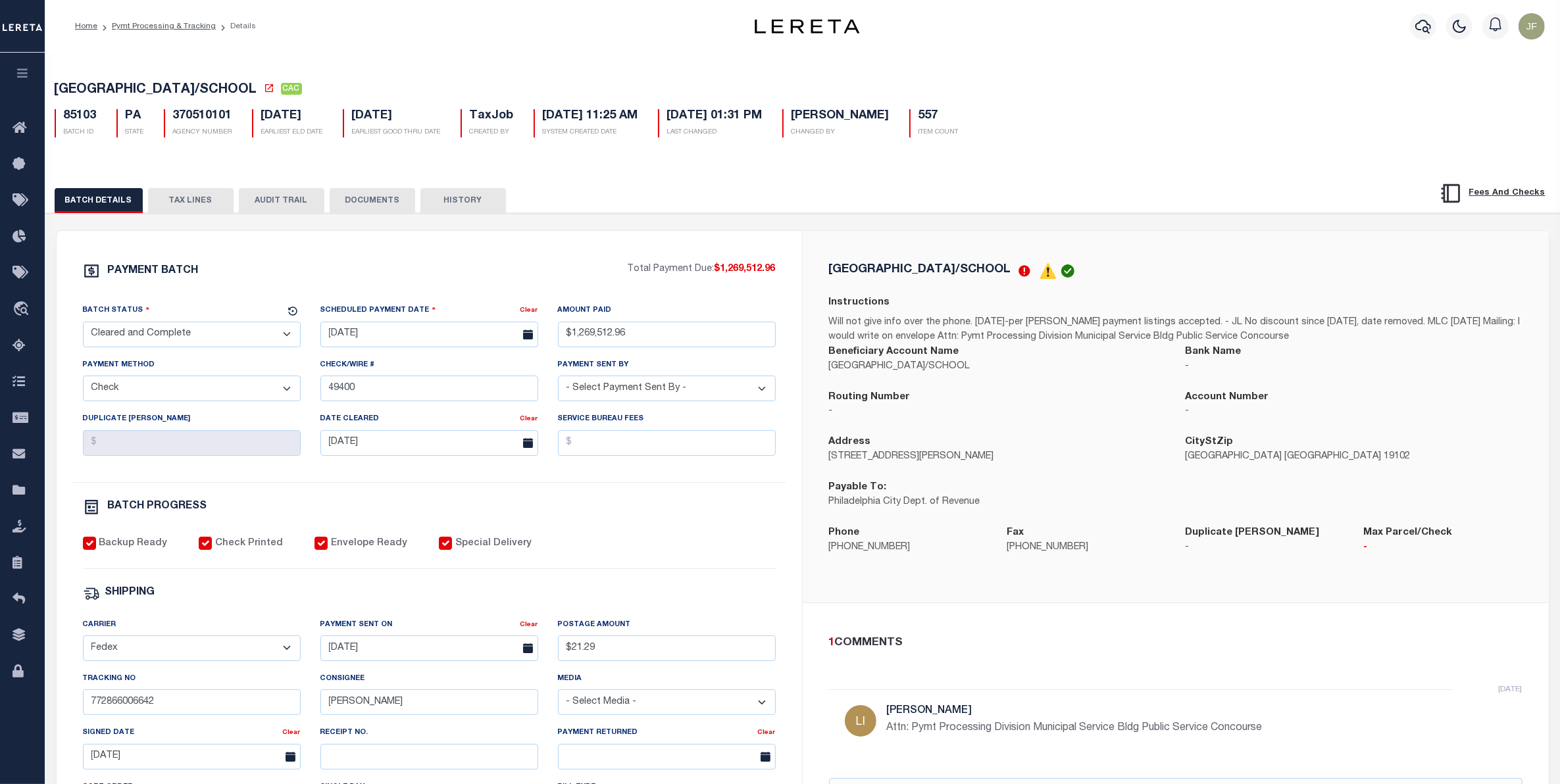
click at [216, 206] on button "TAX LINES" at bounding box center [191, 200] width 86 height 25
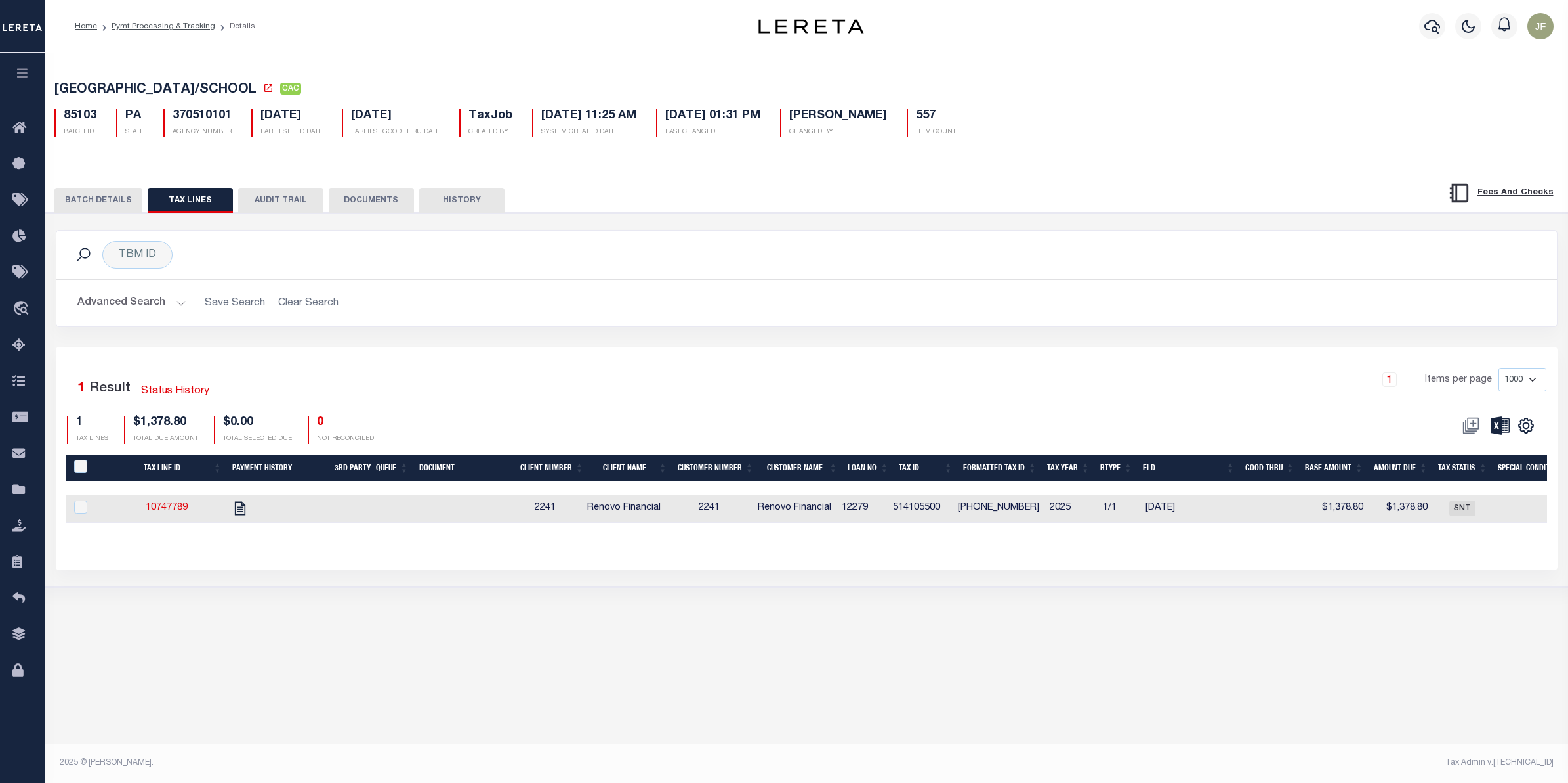
click at [97, 207] on button "BATCH DETAILS" at bounding box center [98, 200] width 88 height 25
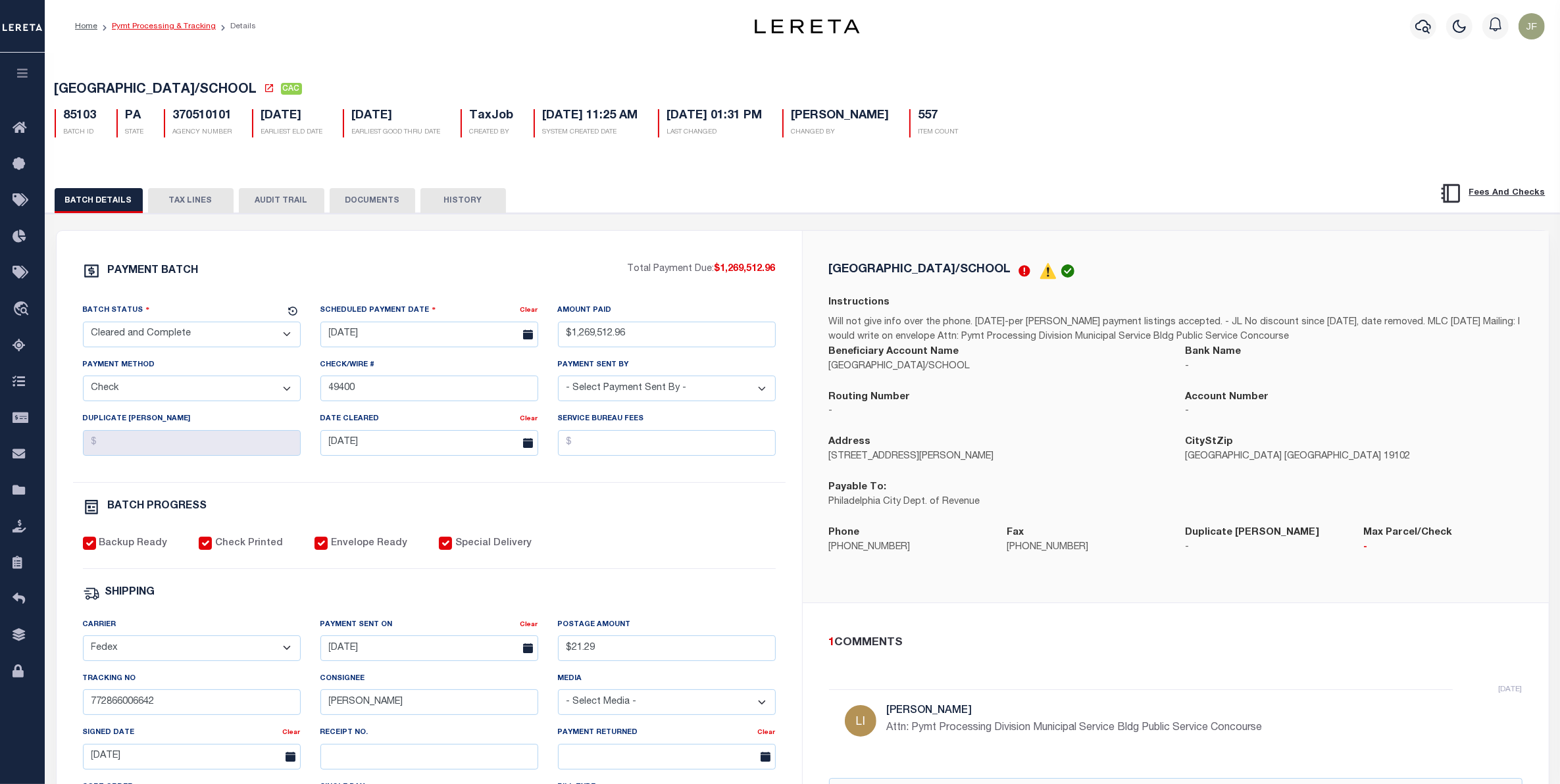
click at [181, 27] on link "Pymt Processing & Tracking" at bounding box center [163, 26] width 104 height 8
click at [166, 206] on button "TAX LINES" at bounding box center [191, 200] width 86 height 25
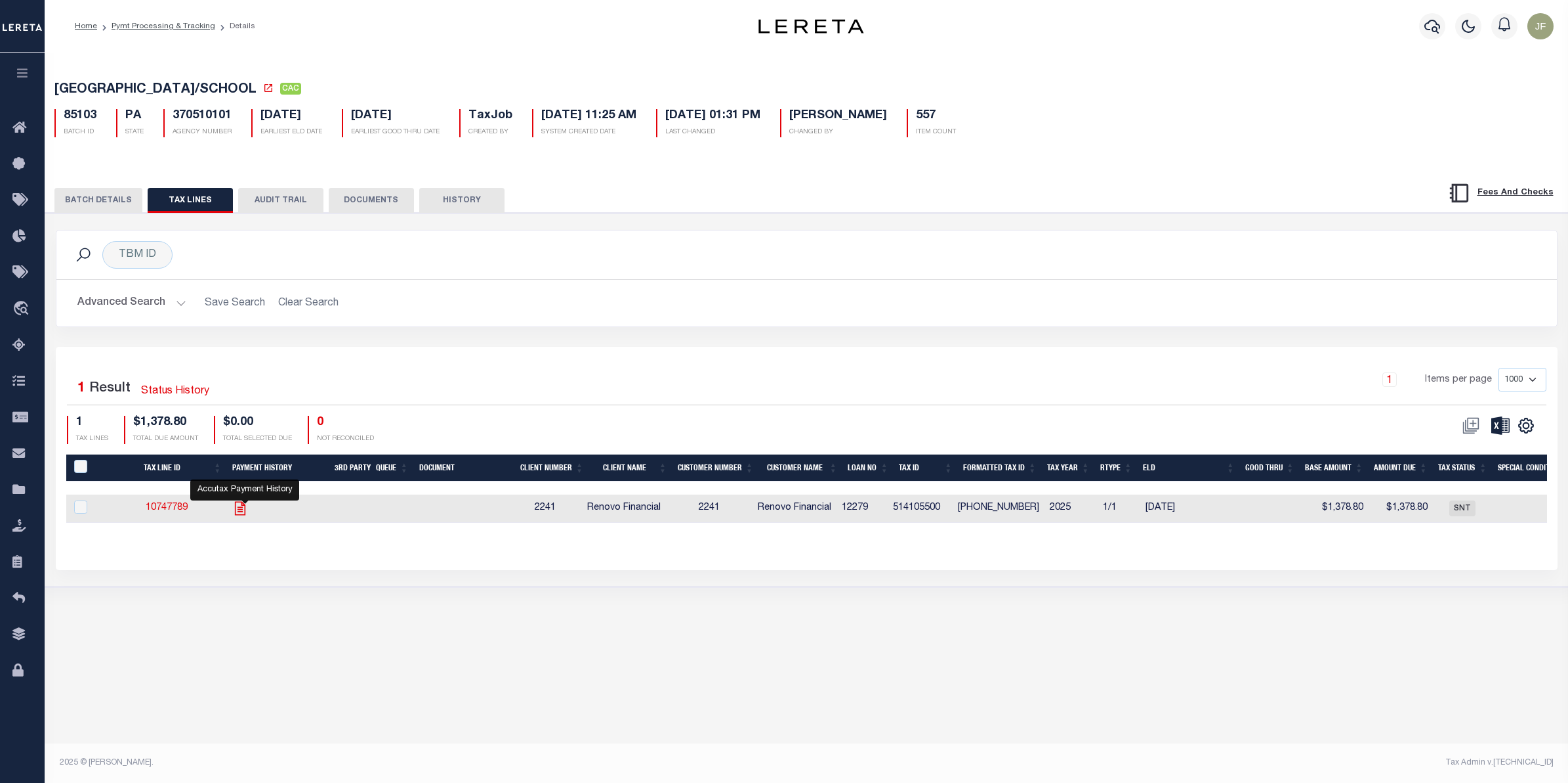
click at [244, 516] on icon "" at bounding box center [239, 508] width 17 height 17
checkbox input "true"
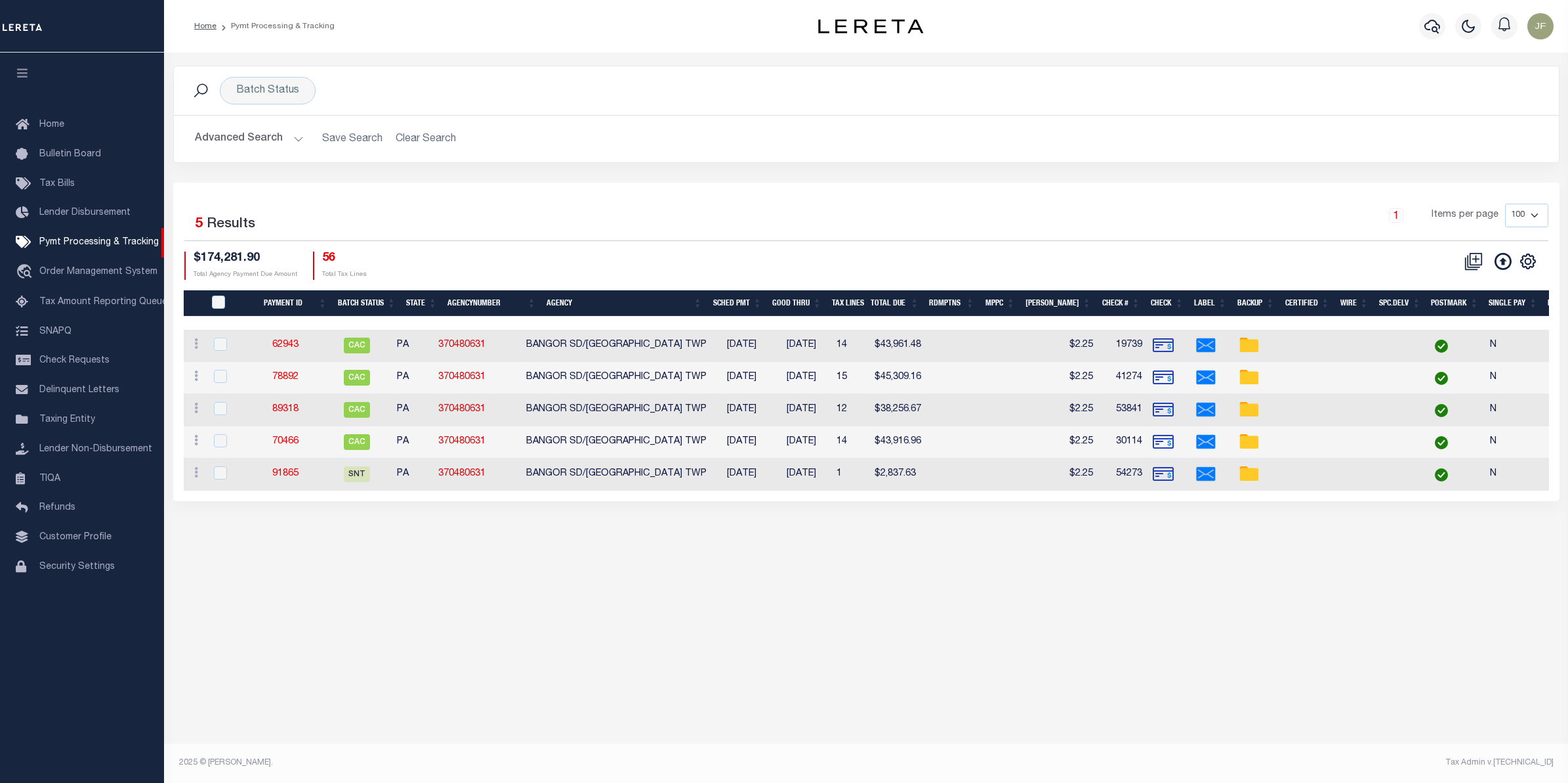
click at [274, 141] on button "Advanced Search" at bounding box center [249, 139] width 109 height 26
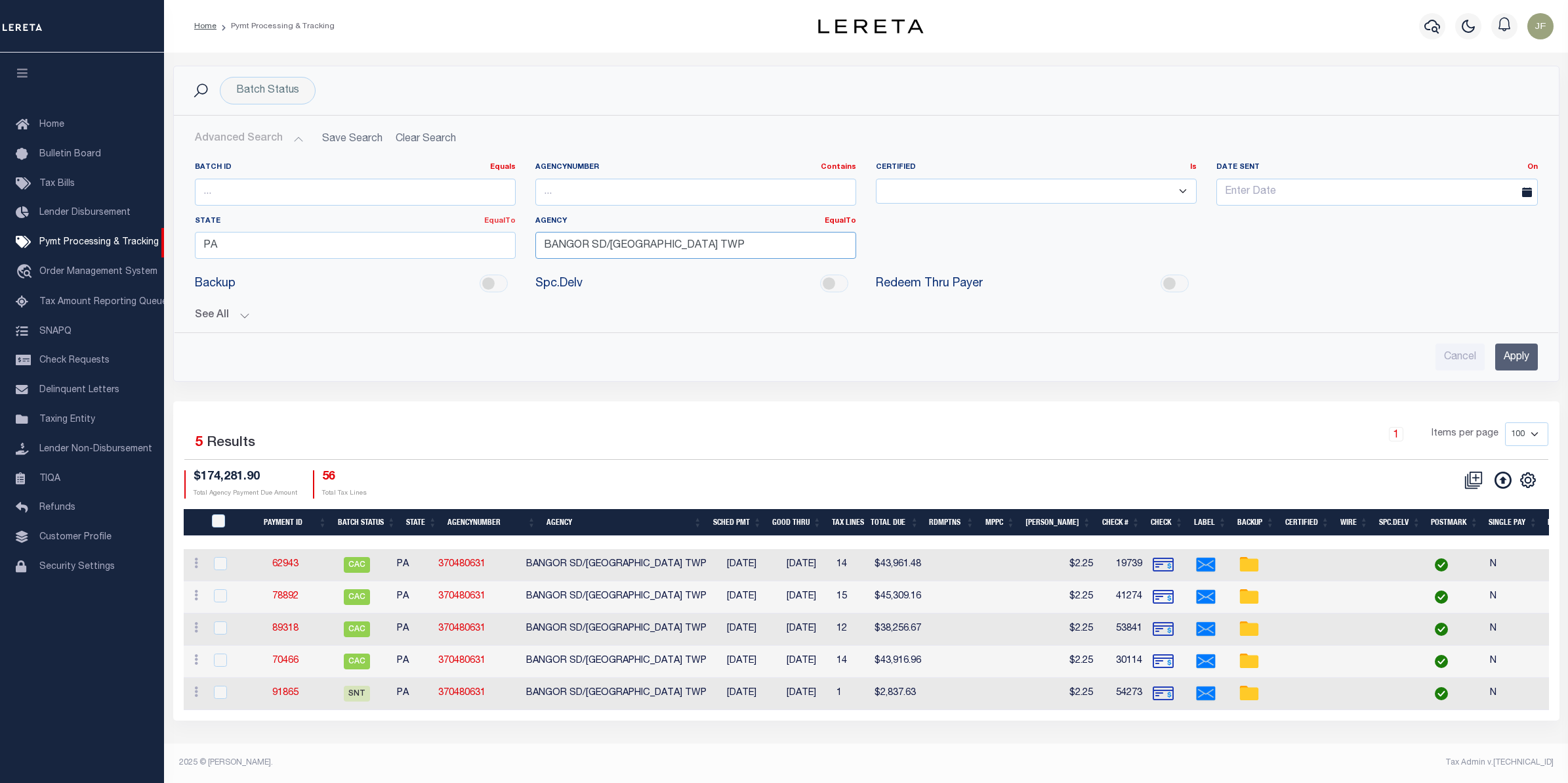
drag, startPoint x: 728, startPoint y: 248, endPoint x: 497, endPoint y: 225, distance: 232.1
click at [502, 224] on div "Batch ID Equals Equals Is Not Equal To Is Greater Than Is Less Than AgencyNumbe…" at bounding box center [866, 216] width 1362 height 107
type input "[GEOGRAPHIC_DATA]"
click at [1500, 346] on div "Cancel Apply" at bounding box center [867, 352] width 1364 height 38
click at [1531, 353] on input "Apply" at bounding box center [1516, 357] width 43 height 27
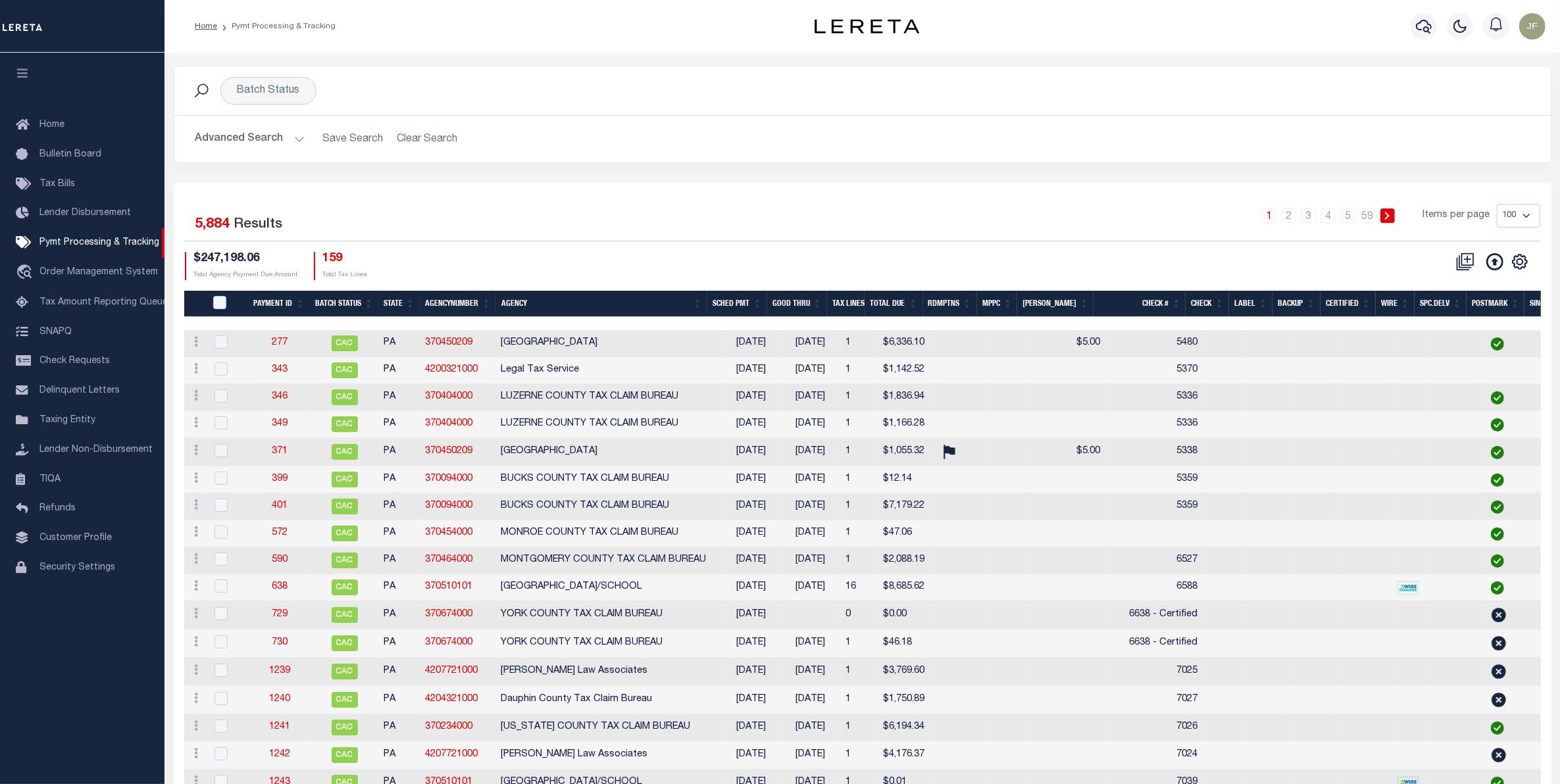
click at [247, 134] on button "Advanced Search" at bounding box center [250, 139] width 110 height 26
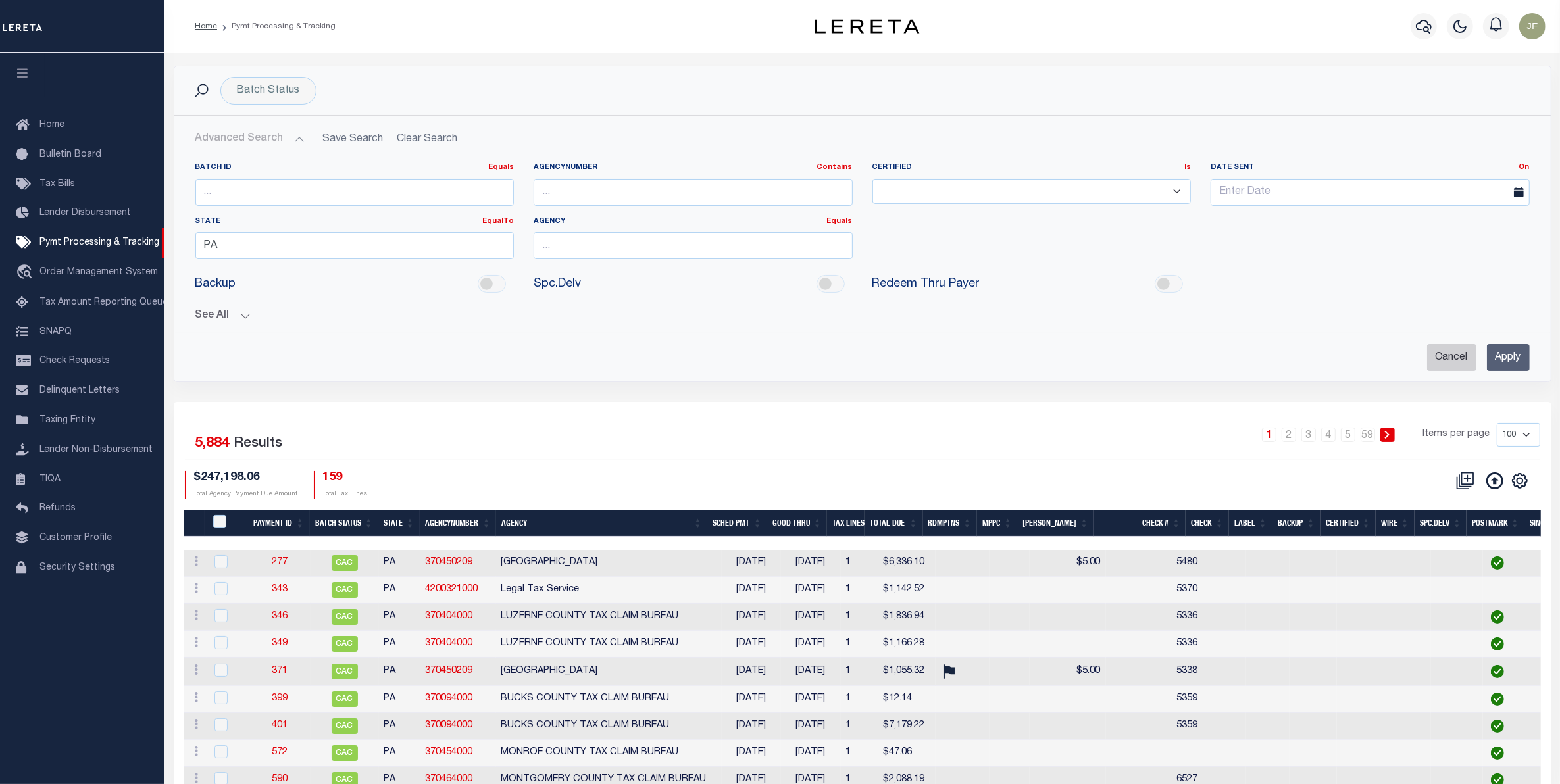
click at [1446, 355] on input "Cancel" at bounding box center [1451, 357] width 50 height 27
checkbox input "true"
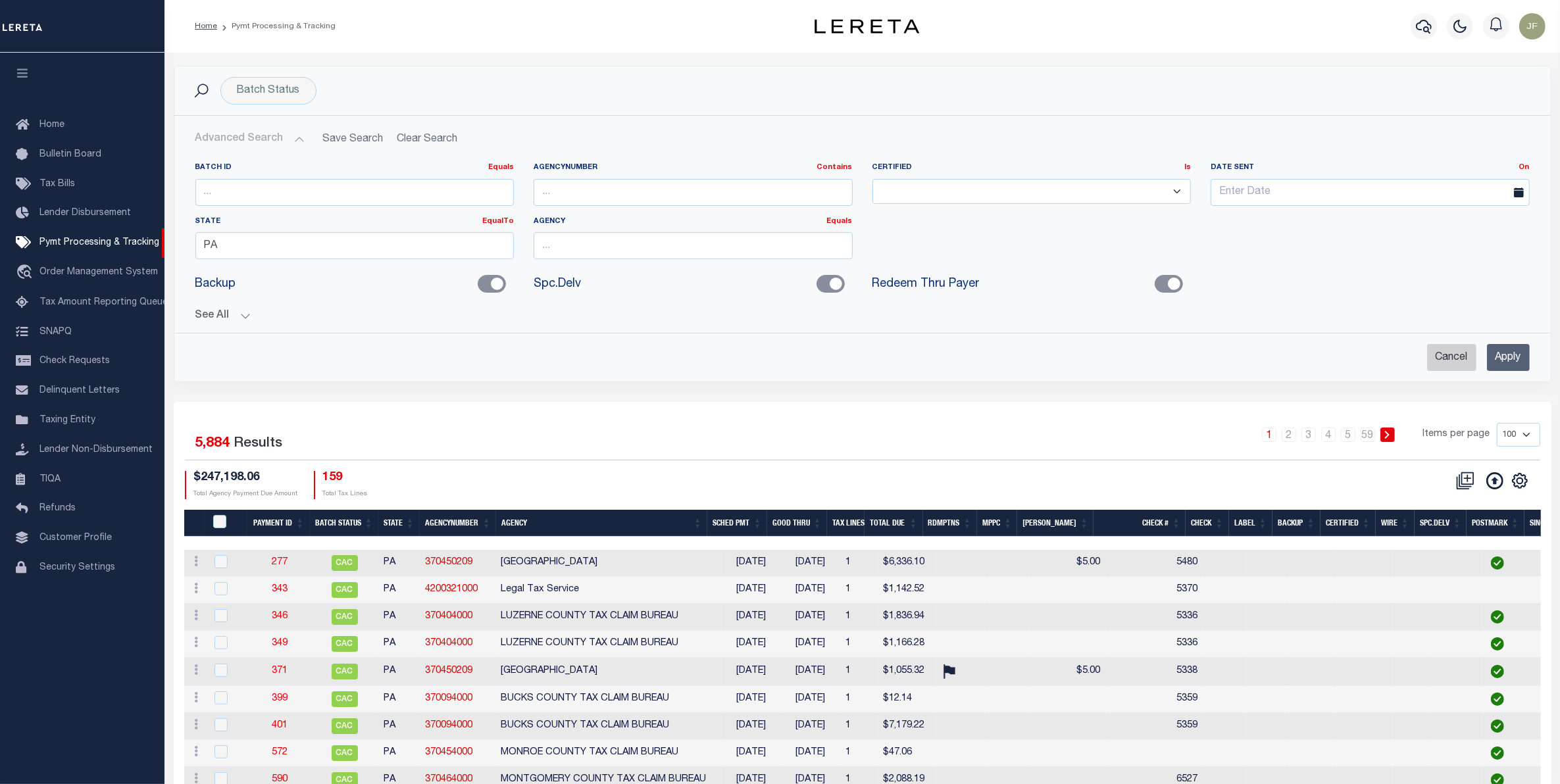
checkbox input "true"
checkbox input "false"
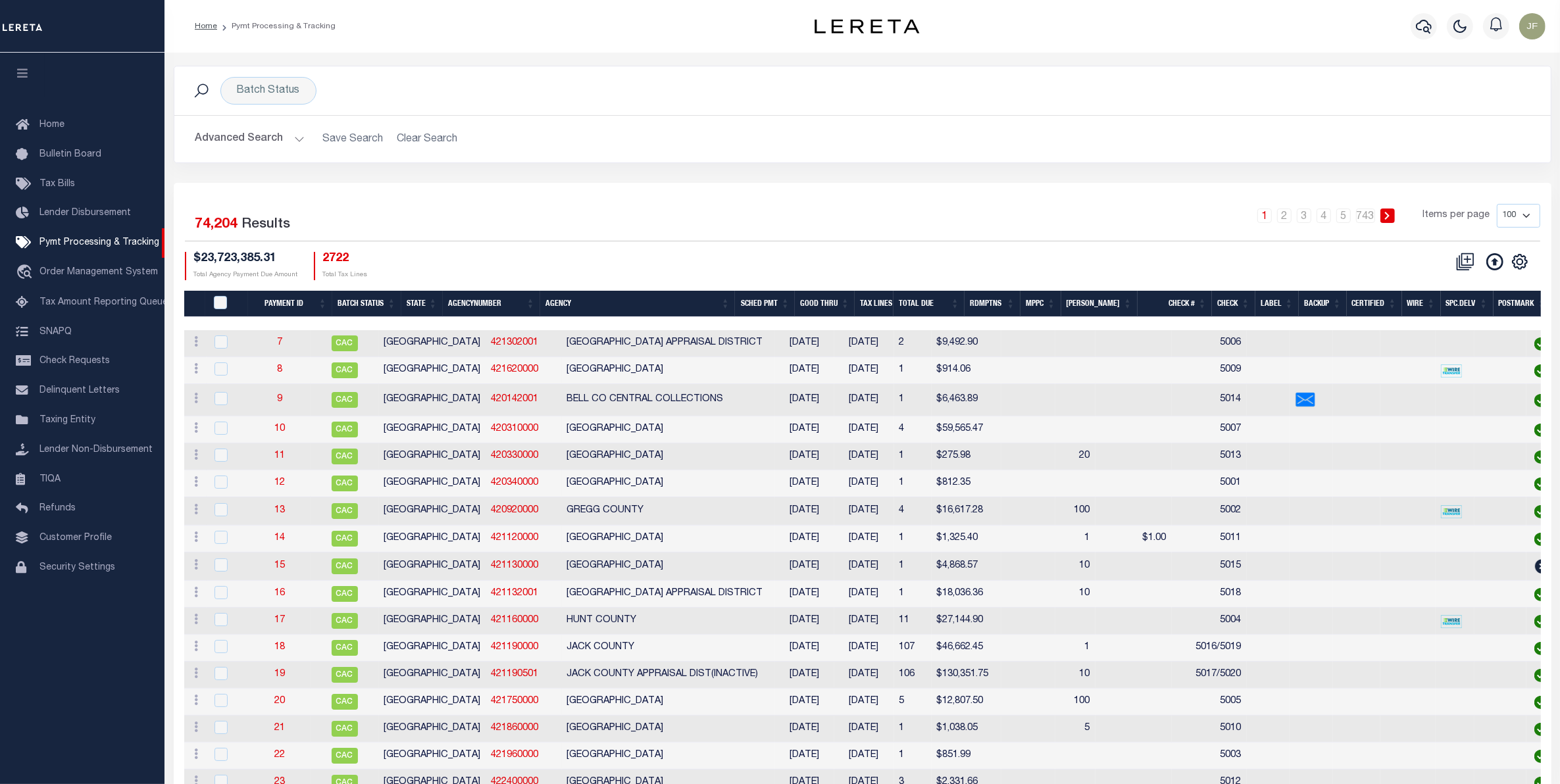
click at [265, 129] on button "Advanced Search" at bounding box center [250, 139] width 110 height 26
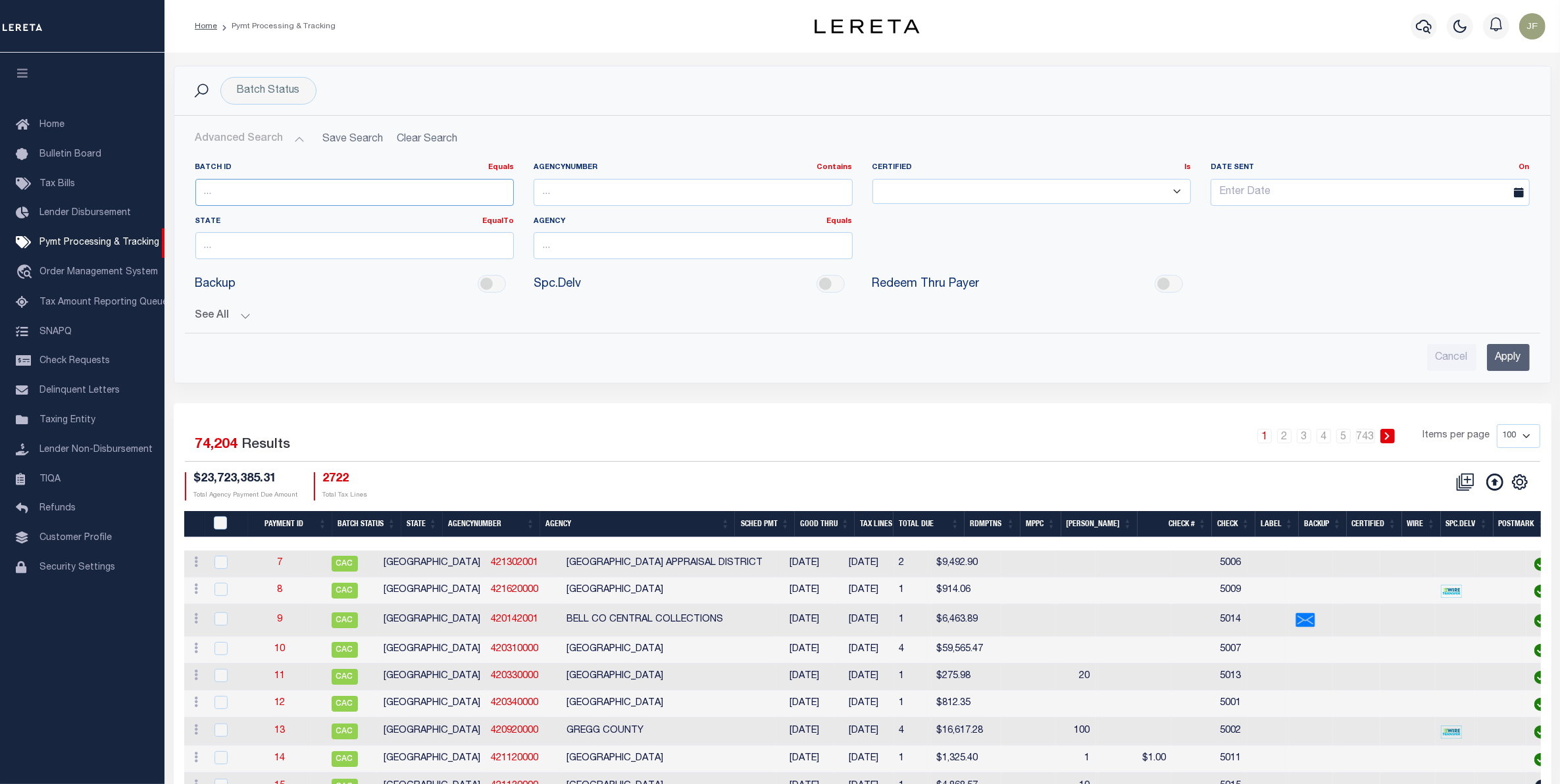
click at [286, 185] on input "number" at bounding box center [354, 192] width 319 height 27
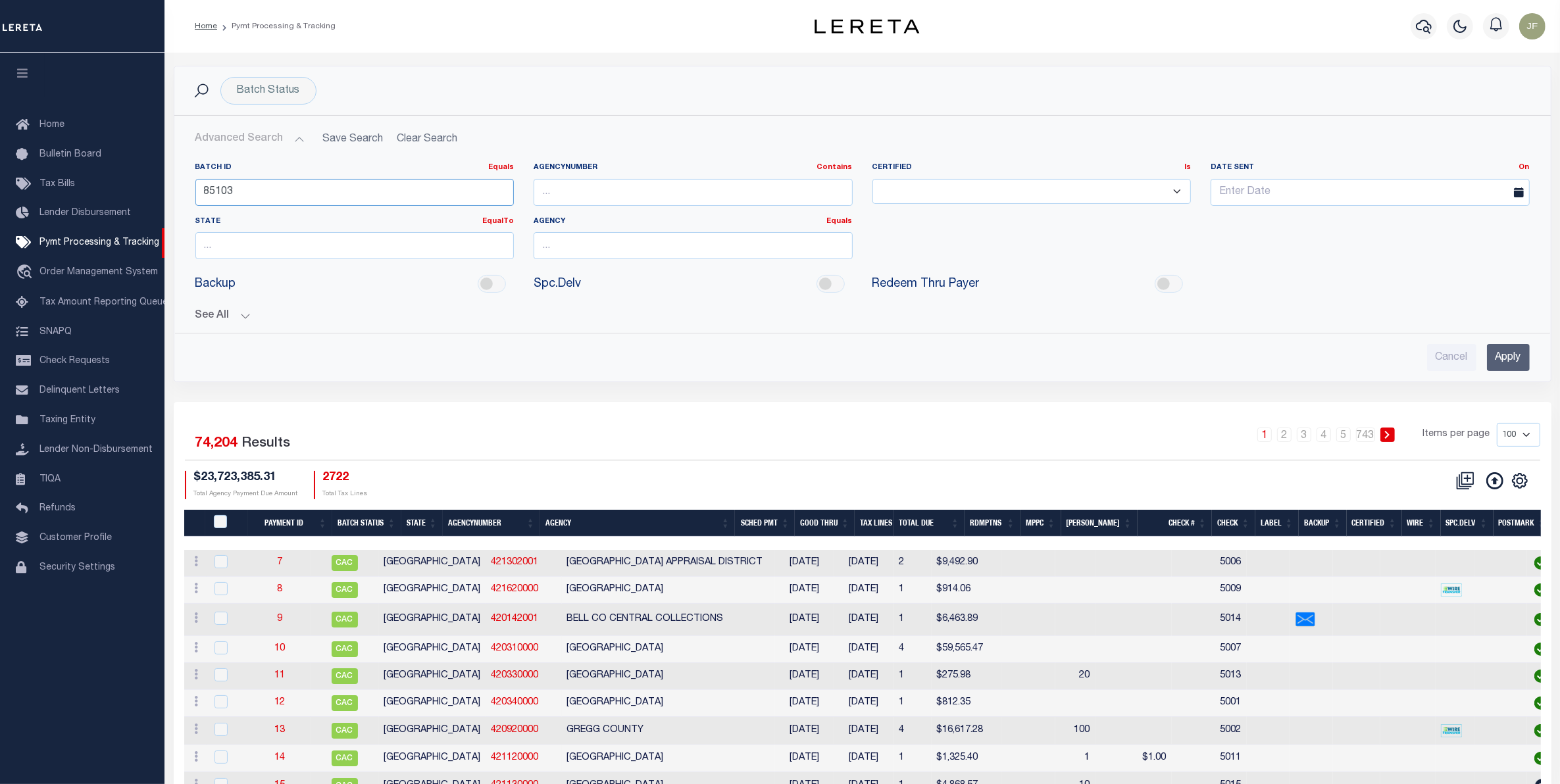
type input "85103"
click at [1510, 358] on input "Apply" at bounding box center [1507, 357] width 43 height 27
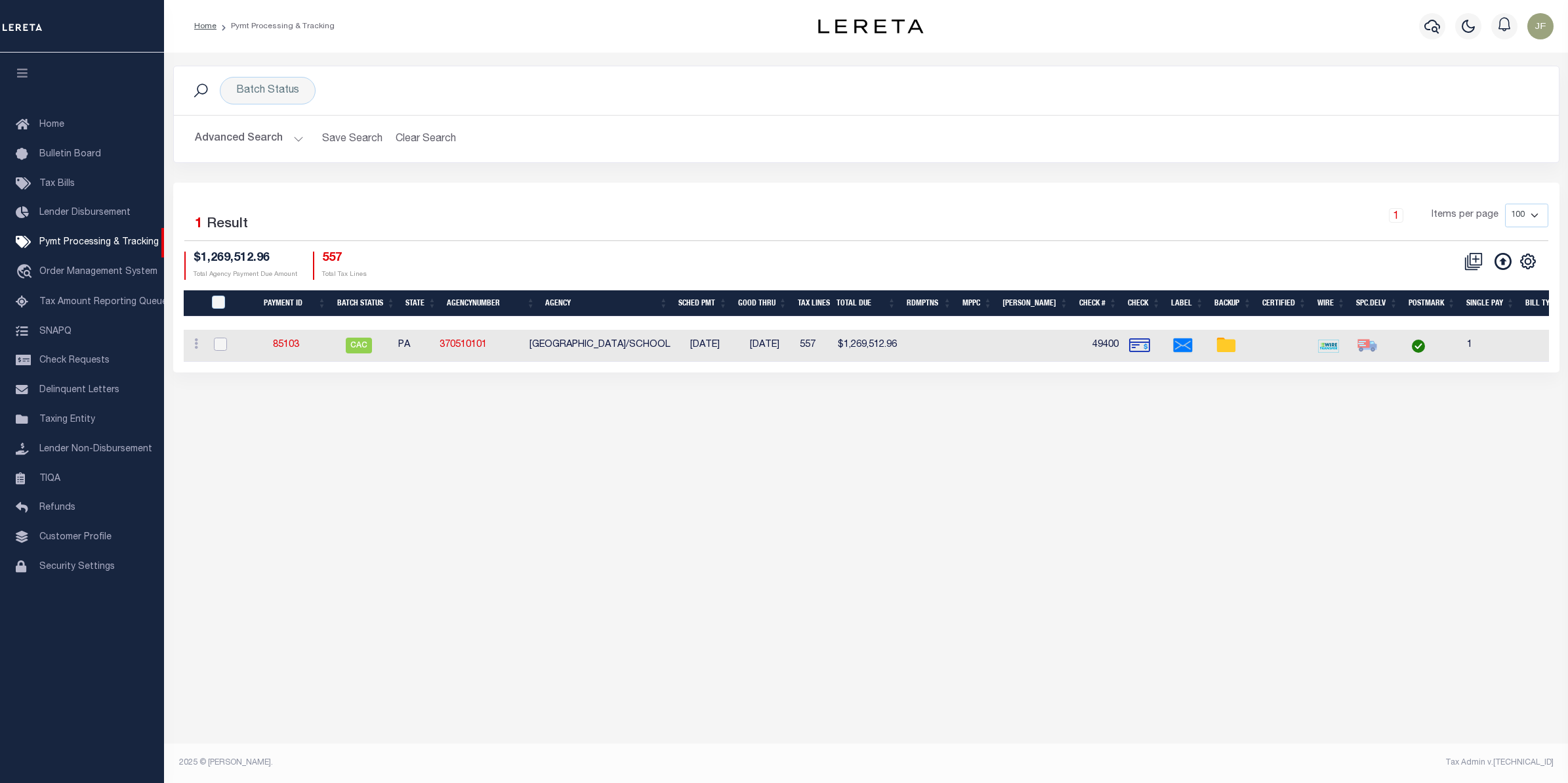
click at [219, 345] on input "checkbox" at bounding box center [219, 344] width 13 height 13
checkbox input "true"
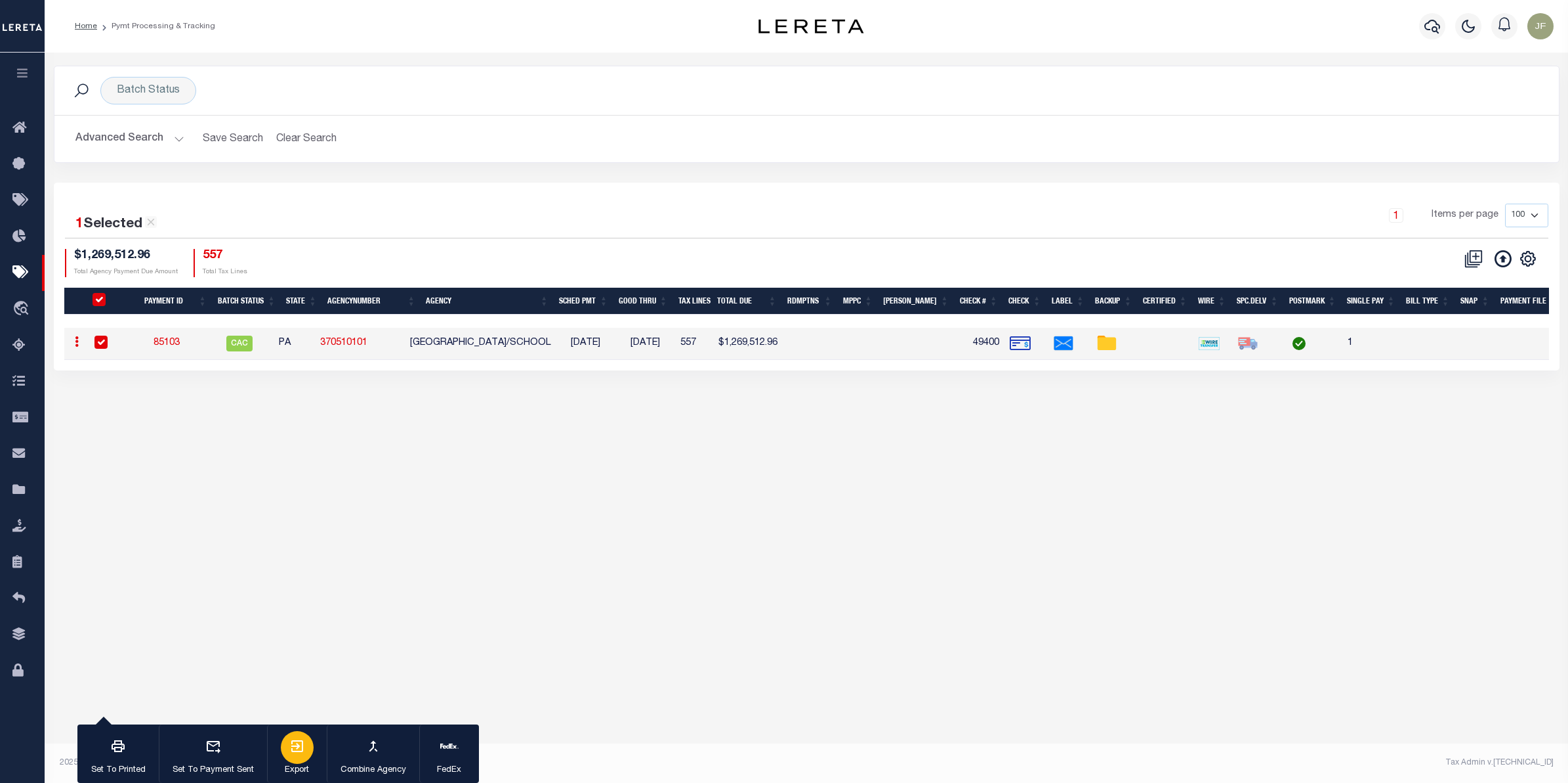
click at [299, 748] on icon "button" at bounding box center [297, 746] width 12 height 12
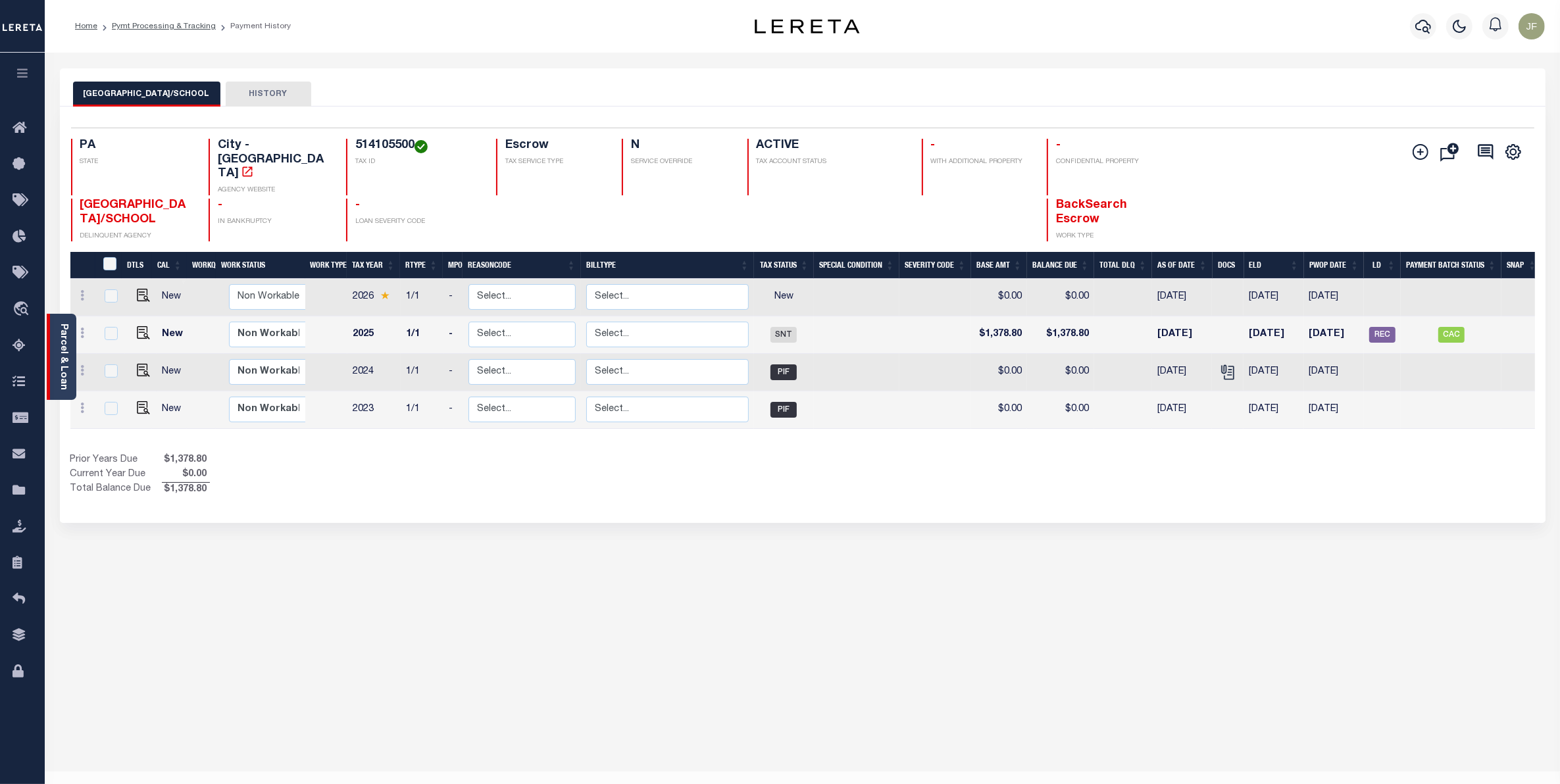
click at [61, 365] on link "Parcel & Loan" at bounding box center [63, 356] width 9 height 67
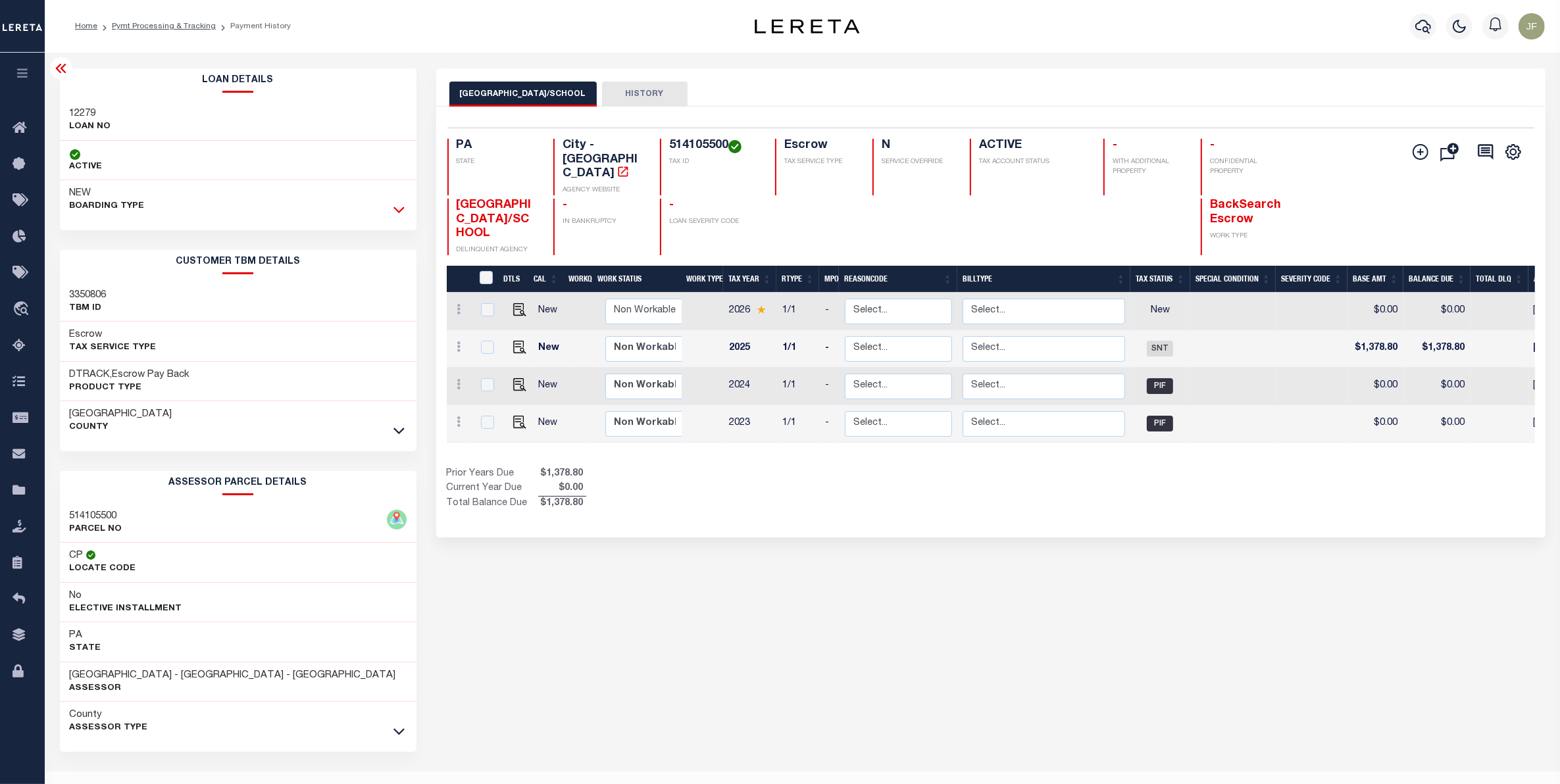
click at [396, 209] on icon at bounding box center [398, 210] width 11 height 14
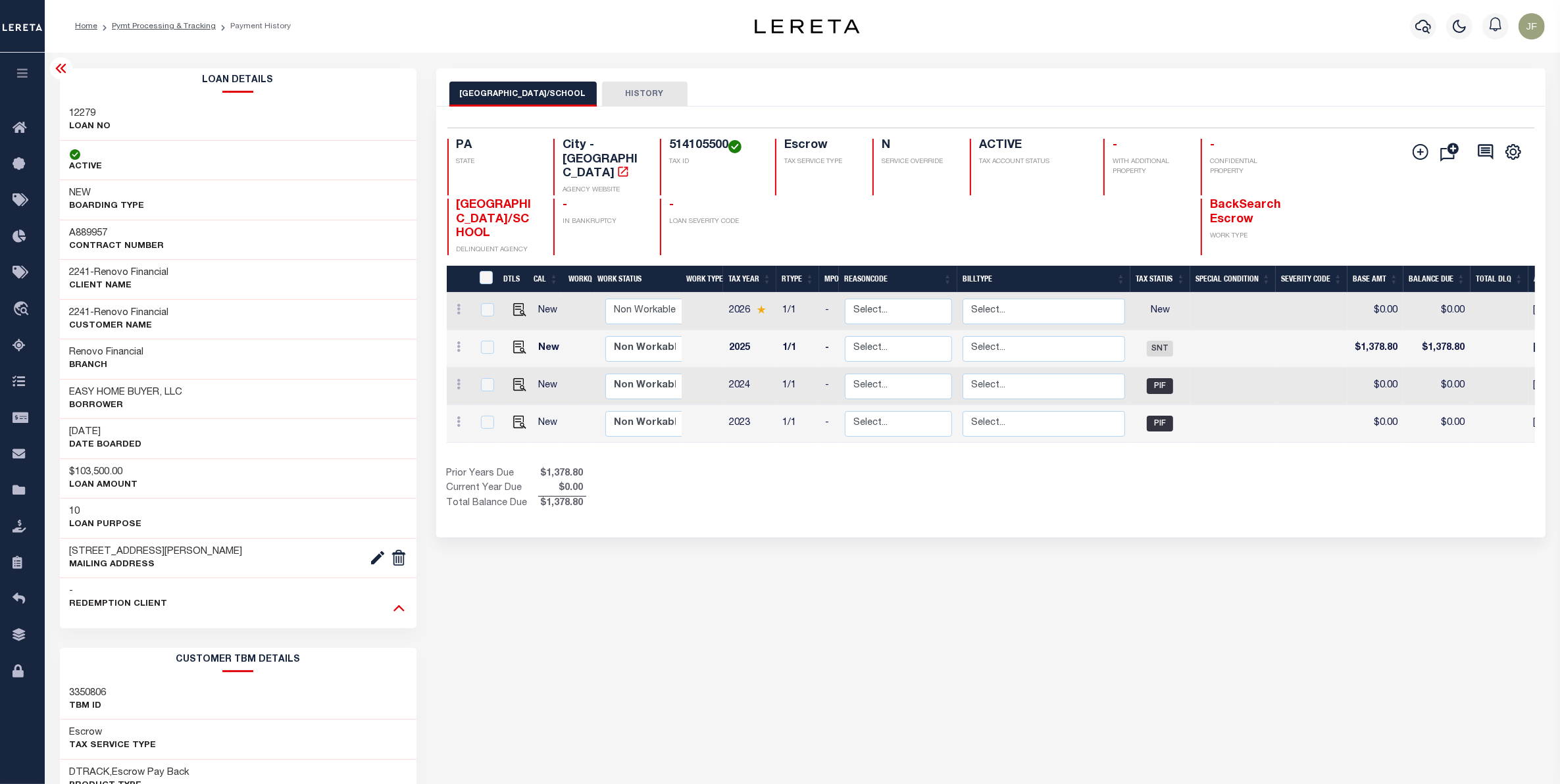
click at [399, 614] on icon at bounding box center [398, 607] width 11 height 14
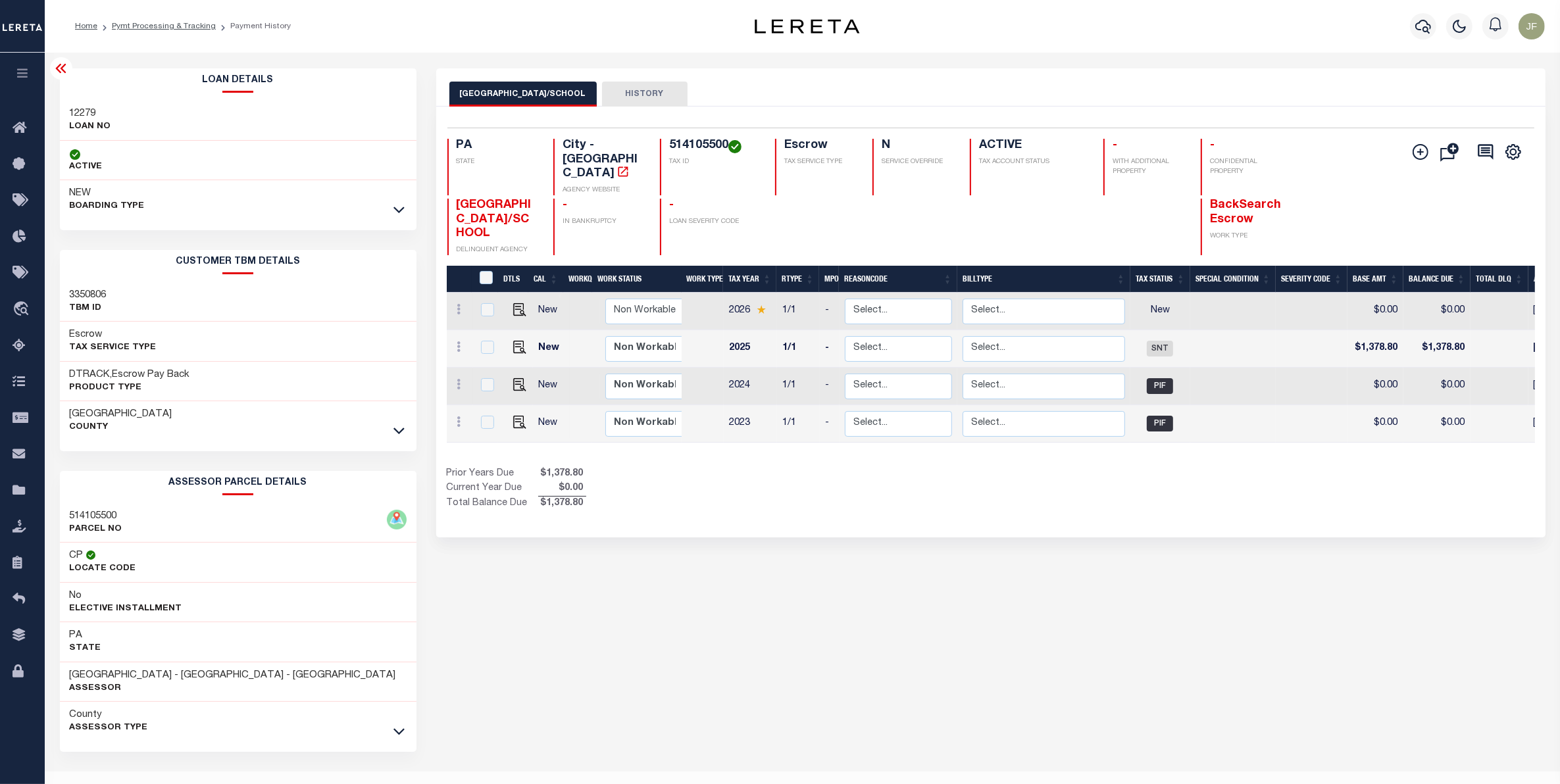
click at [389, 431] on div "[GEOGRAPHIC_DATA]" at bounding box center [238, 421] width 356 height 40
click at [392, 431] on link at bounding box center [398, 430] width 15 height 9
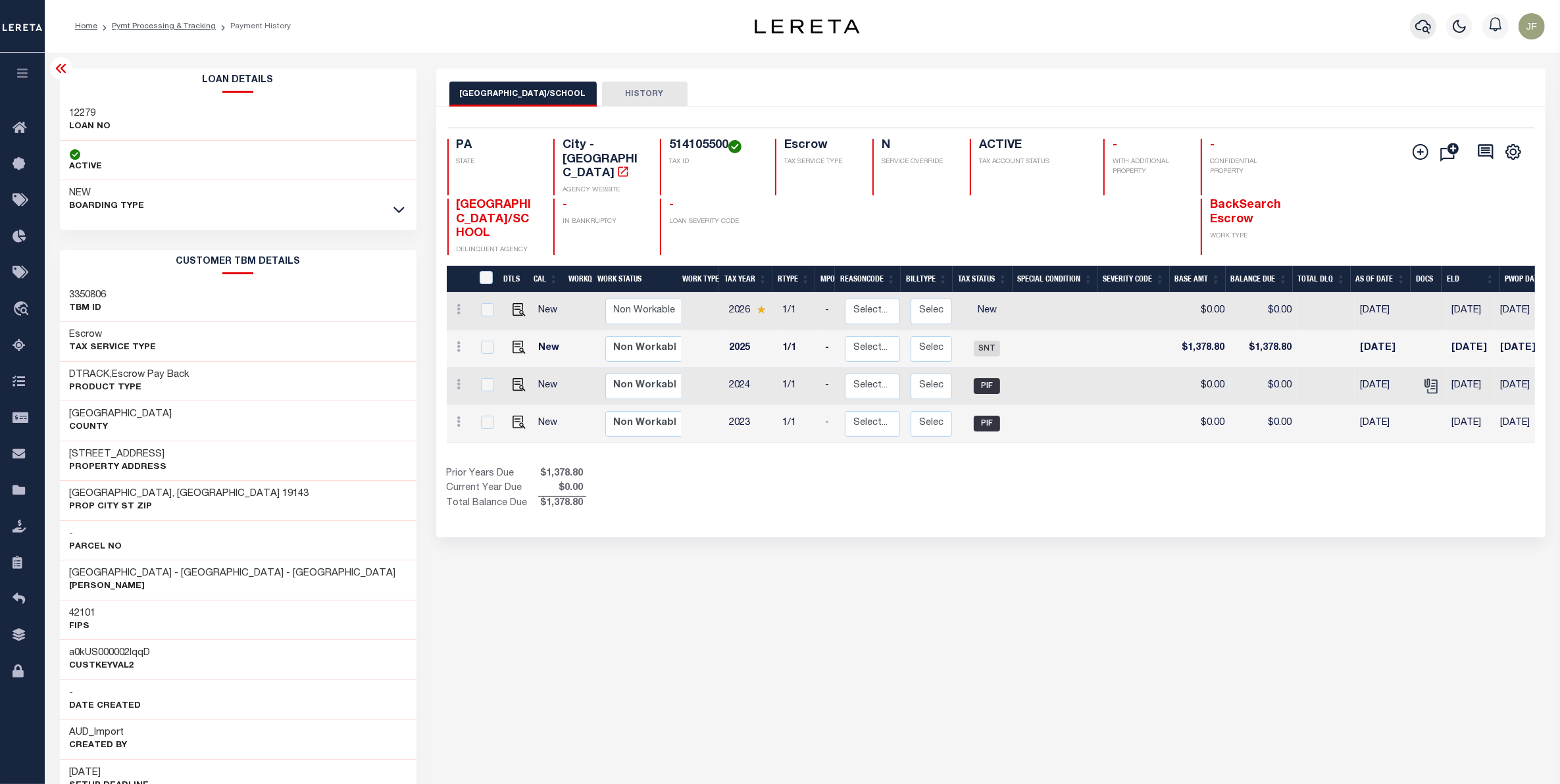
click at [1416, 24] on icon "button" at bounding box center [1423, 27] width 16 height 16
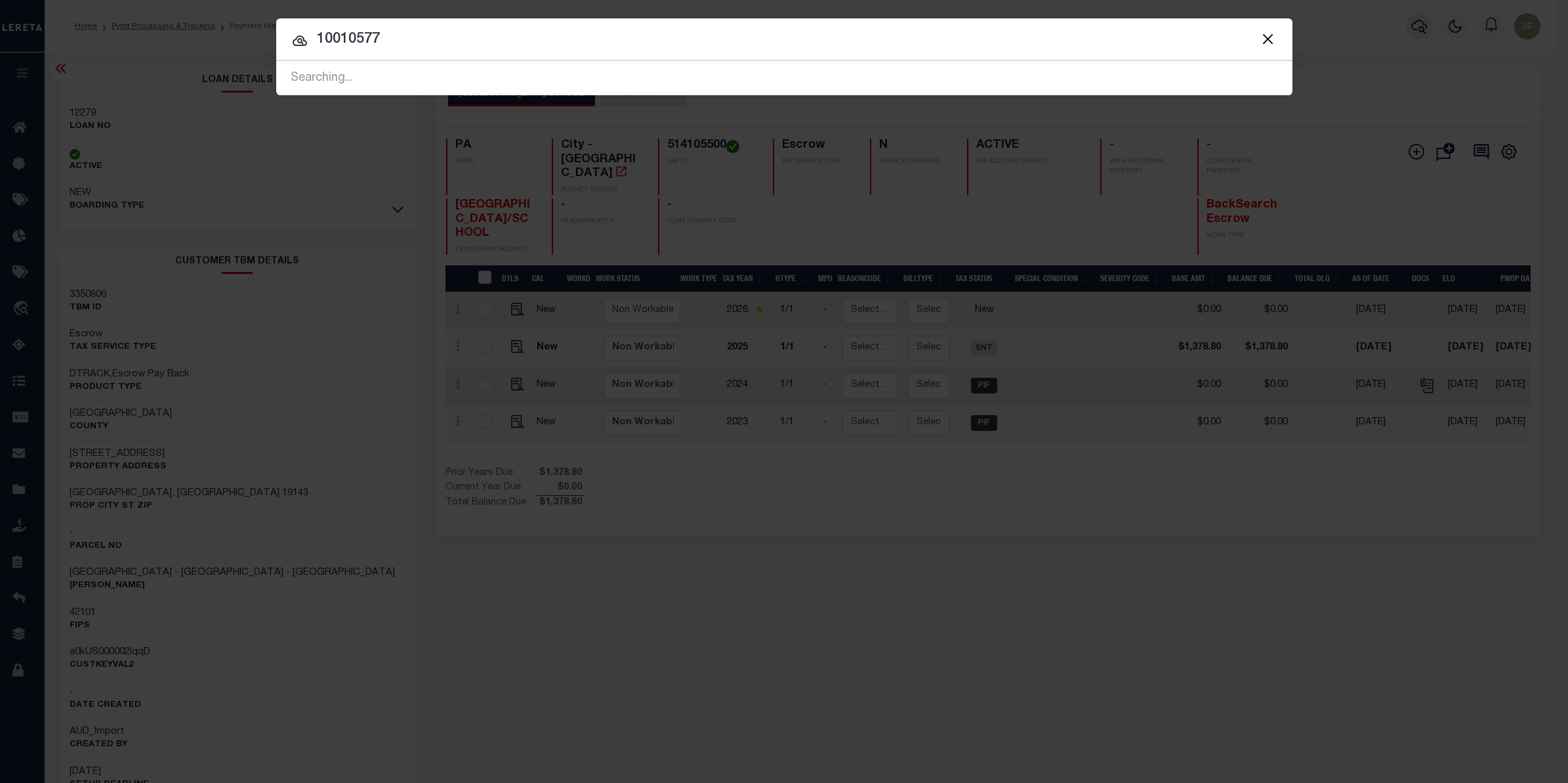
type input "10010577"
